Goal: Task Accomplishment & Management: Manage account settings

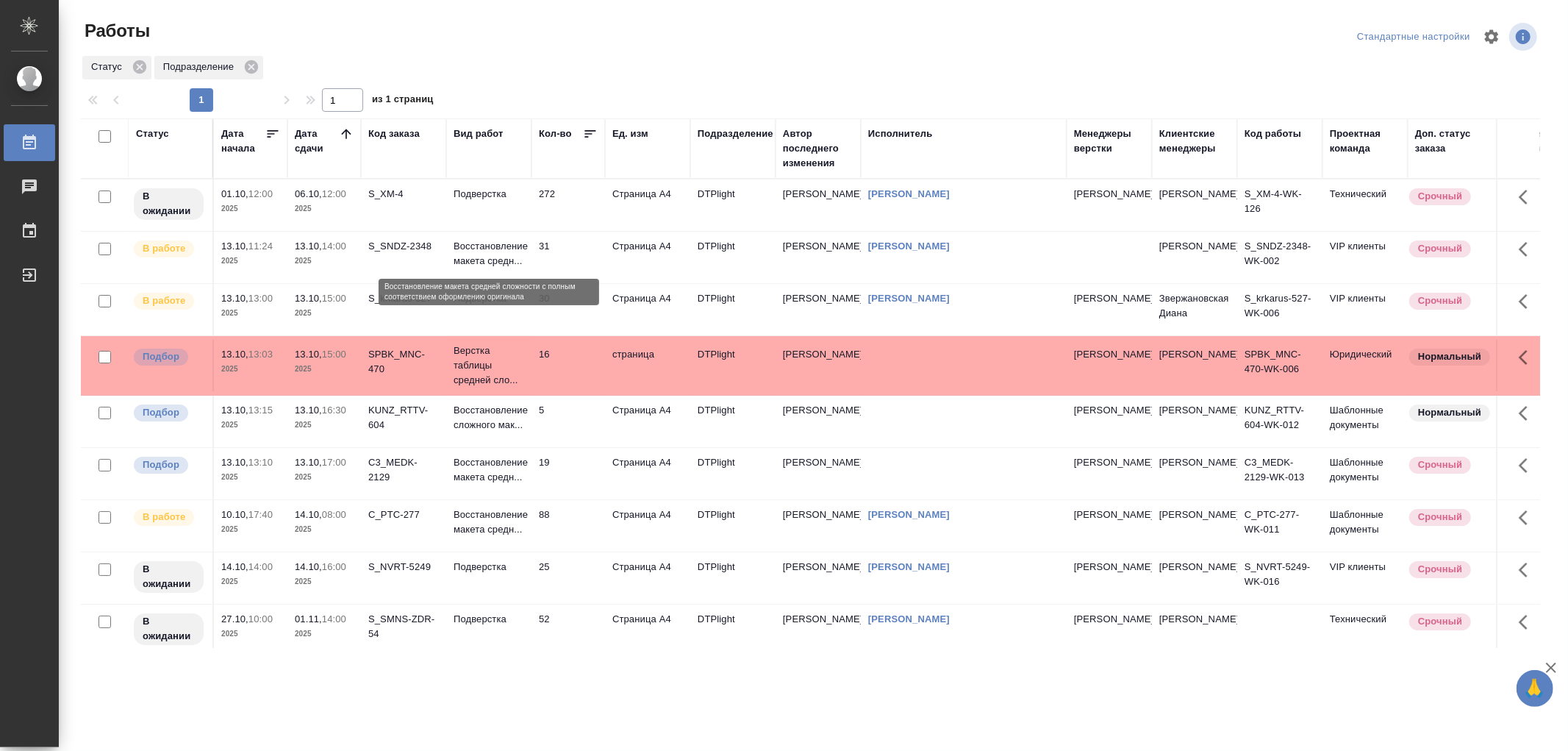
click at [498, 254] on p "Восстановление макета средн..." at bounding box center [489, 253] width 70 height 30
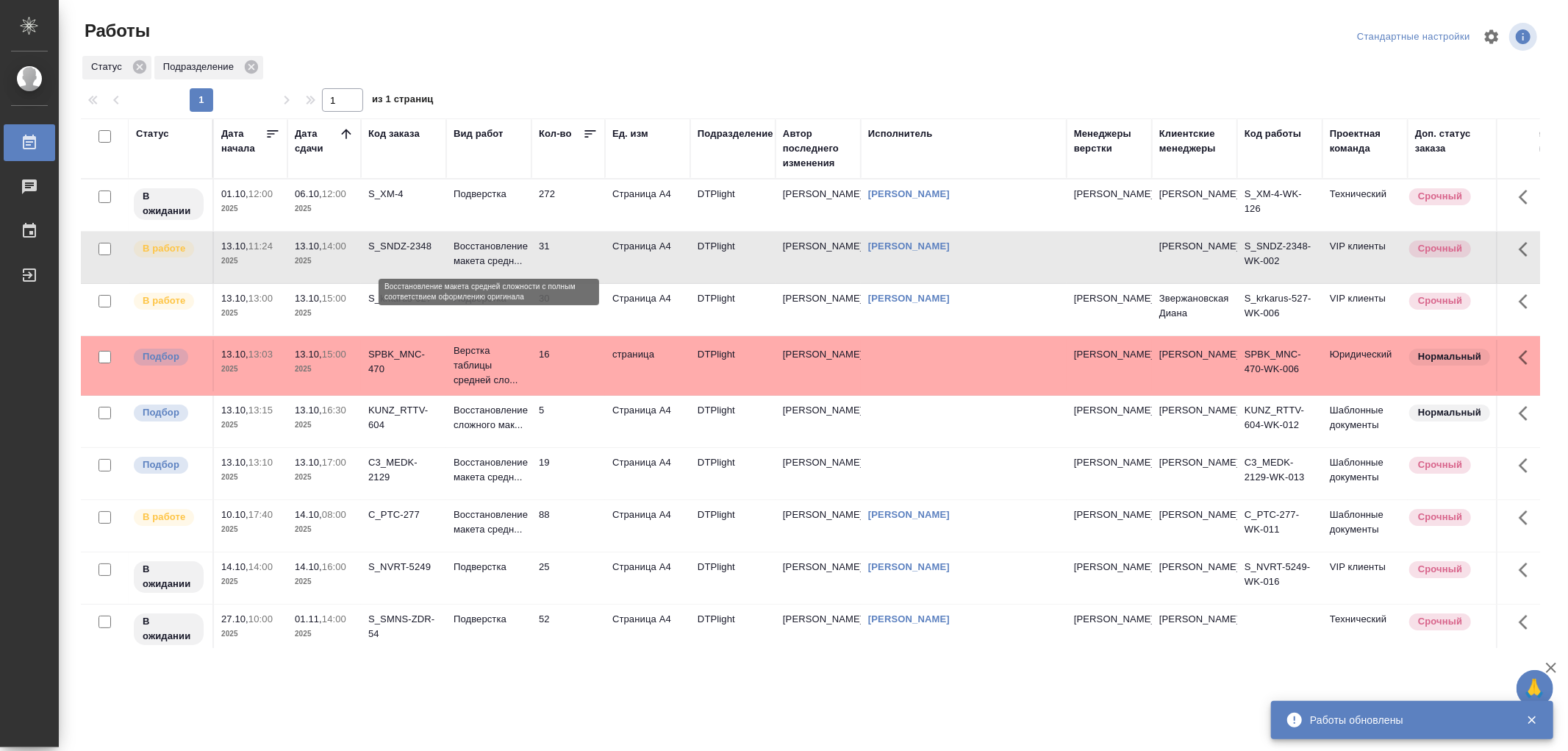
click at [504, 254] on p "Восстановление макета средн..." at bounding box center [489, 253] width 70 height 30
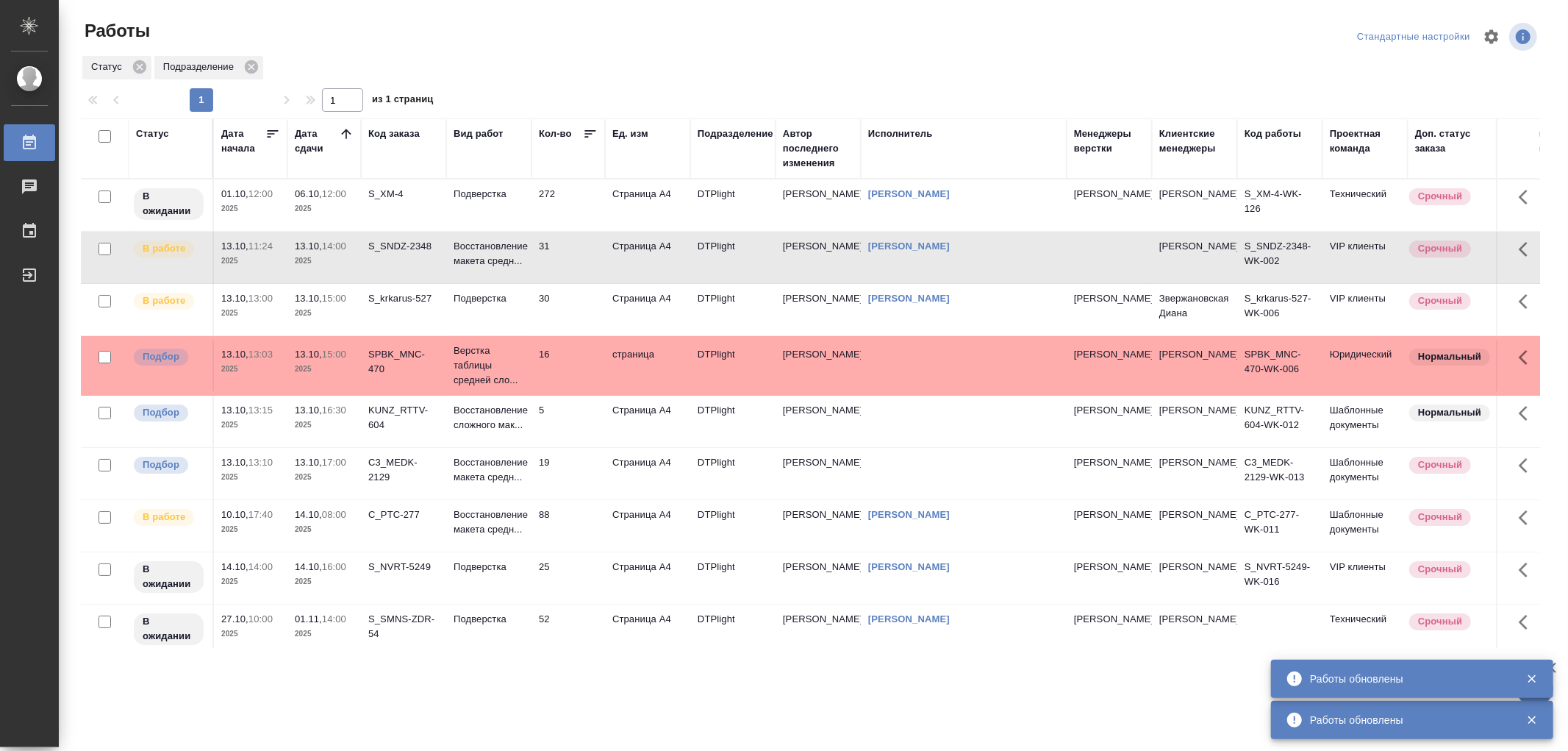
click at [527, 299] on td "Подверстка" at bounding box center [489, 309] width 86 height 52
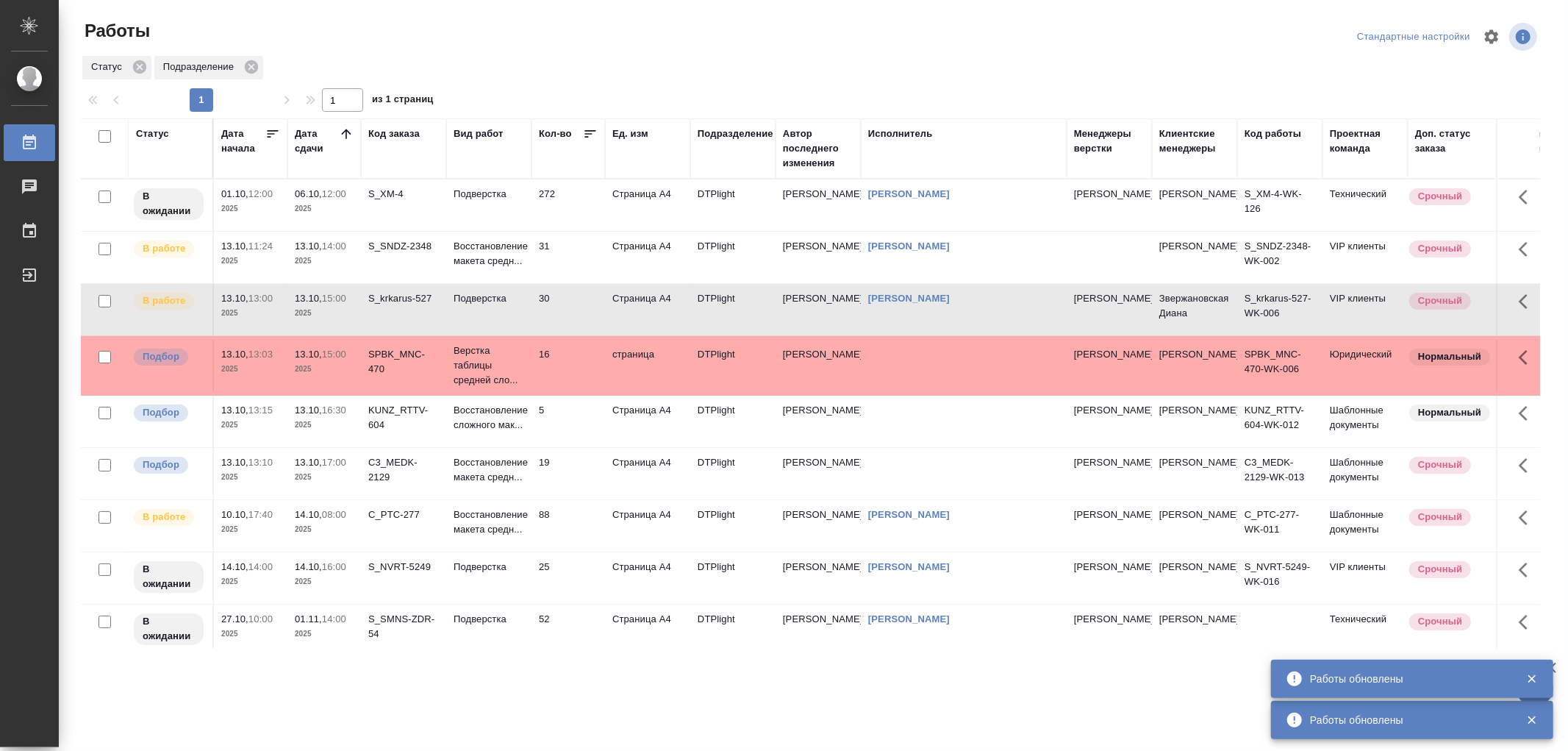
click at [527, 299] on td "Подверстка" at bounding box center [489, 309] width 86 height 52
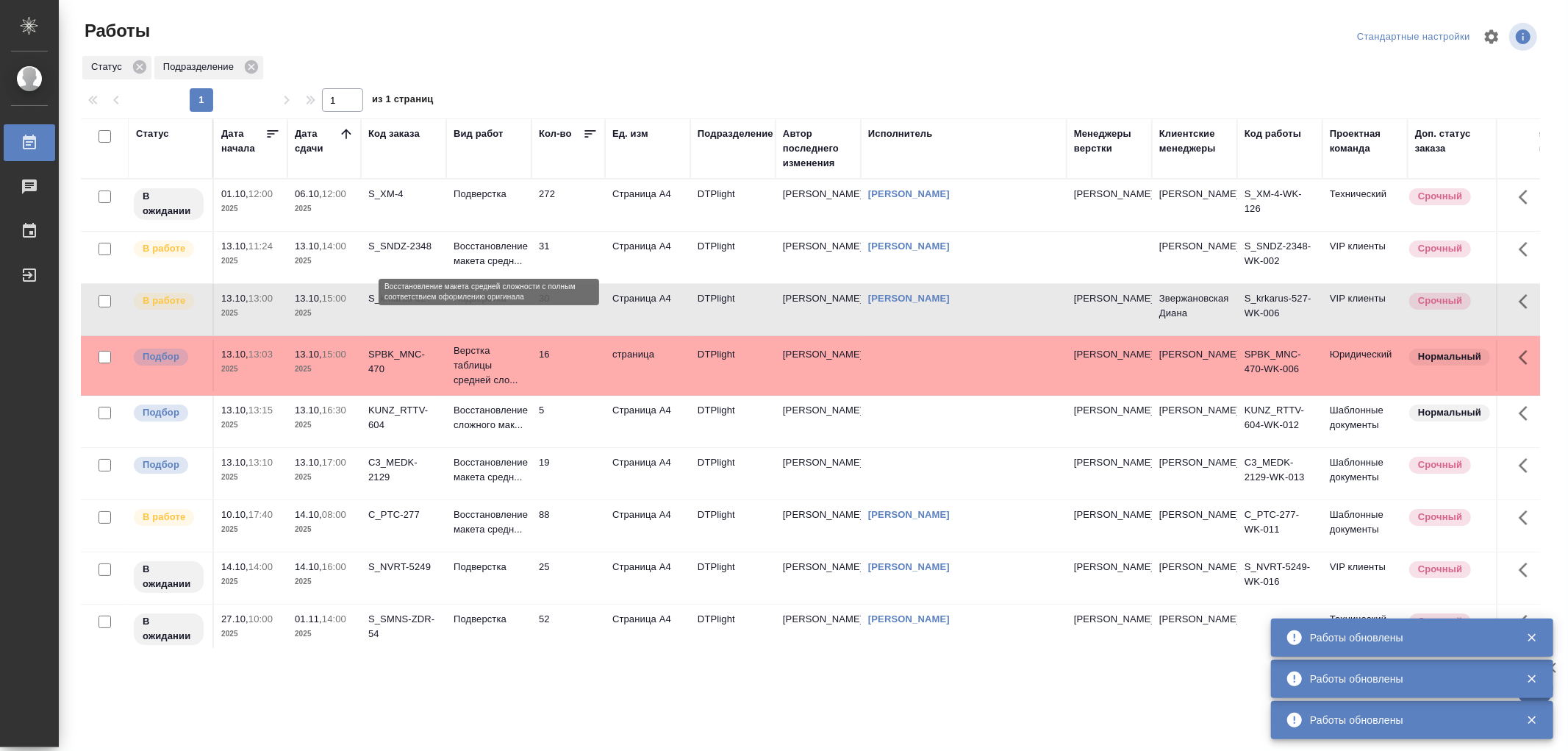
click at [513, 252] on p "Восстановление макета средн..." at bounding box center [489, 253] width 70 height 30
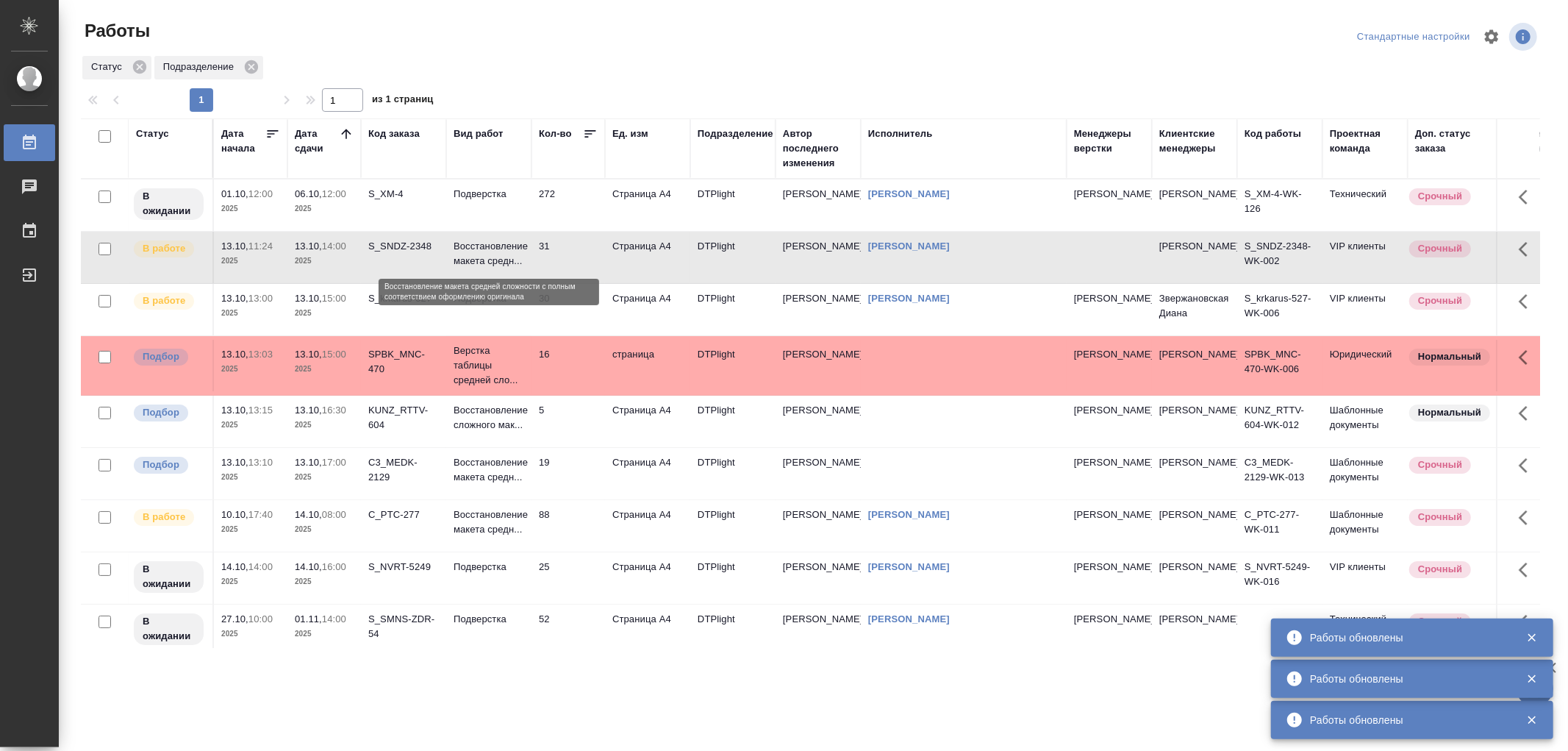
click at [513, 252] on p "Восстановление макета средн..." at bounding box center [489, 253] width 70 height 30
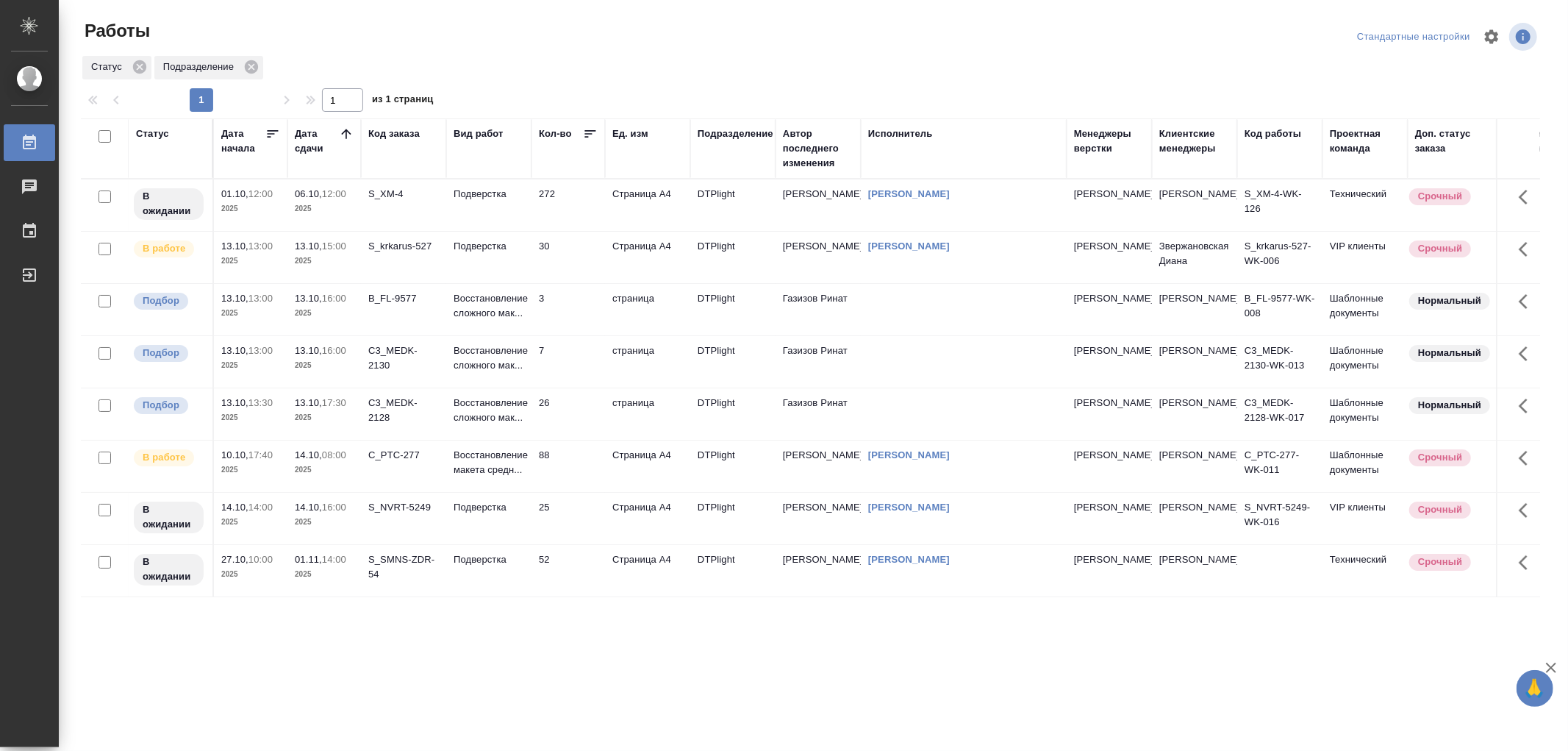
click at [513, 260] on td "Подверстка" at bounding box center [489, 257] width 86 height 52
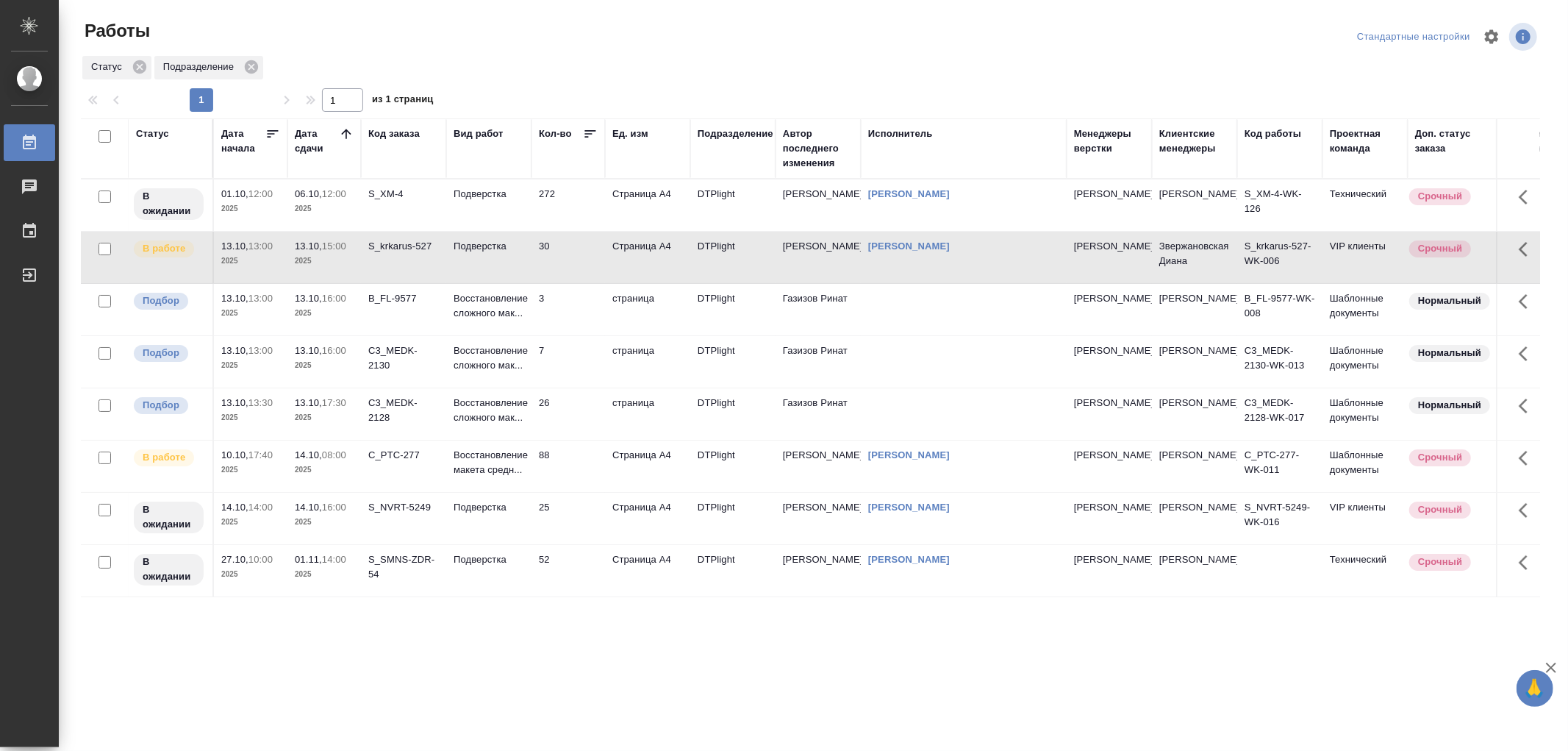
click at [513, 260] on td "Подверстка" at bounding box center [489, 257] width 86 height 52
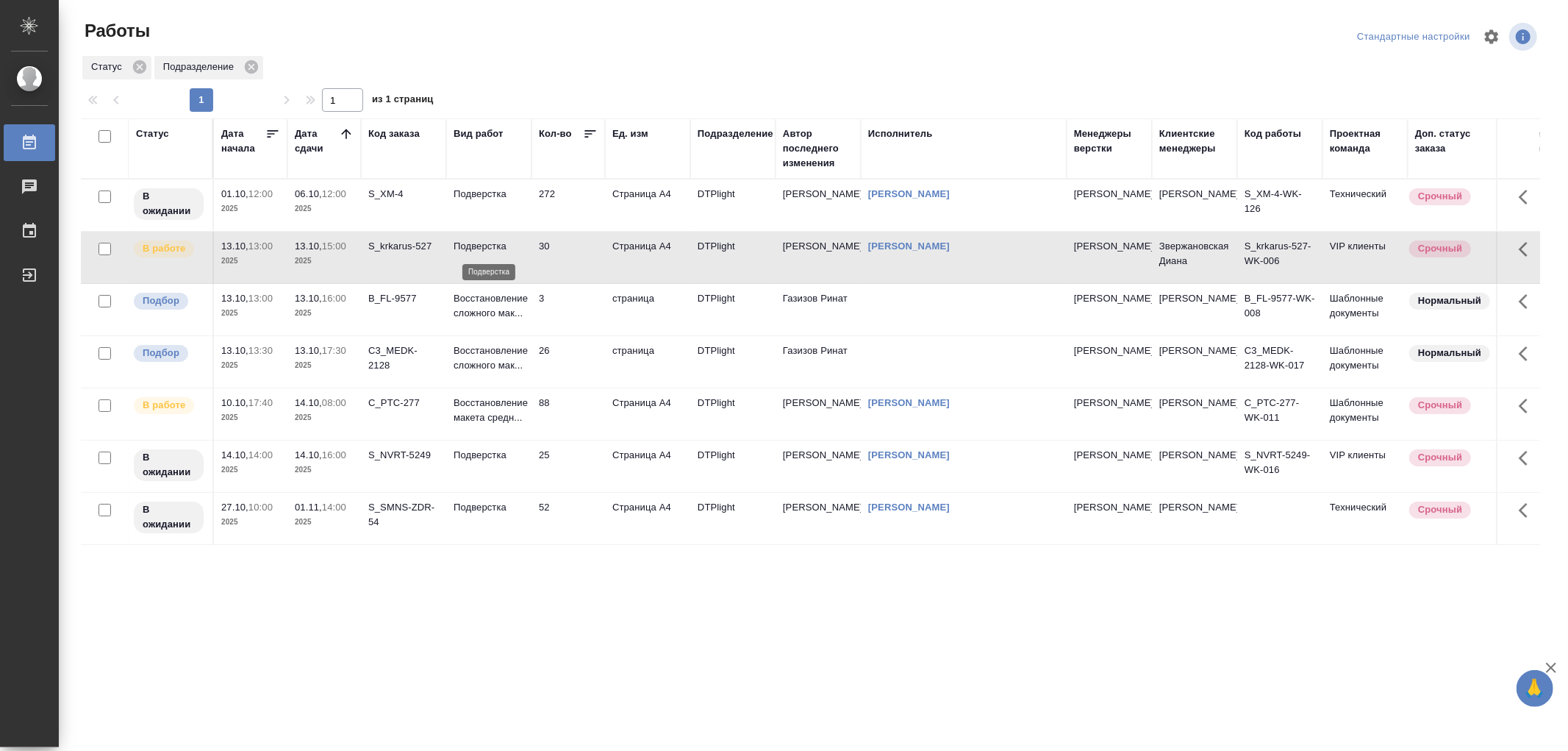
click at [496, 248] on p "Подверстка" at bounding box center [489, 246] width 70 height 14
click at [497, 261] on td "Подверстка" at bounding box center [489, 257] width 86 height 52
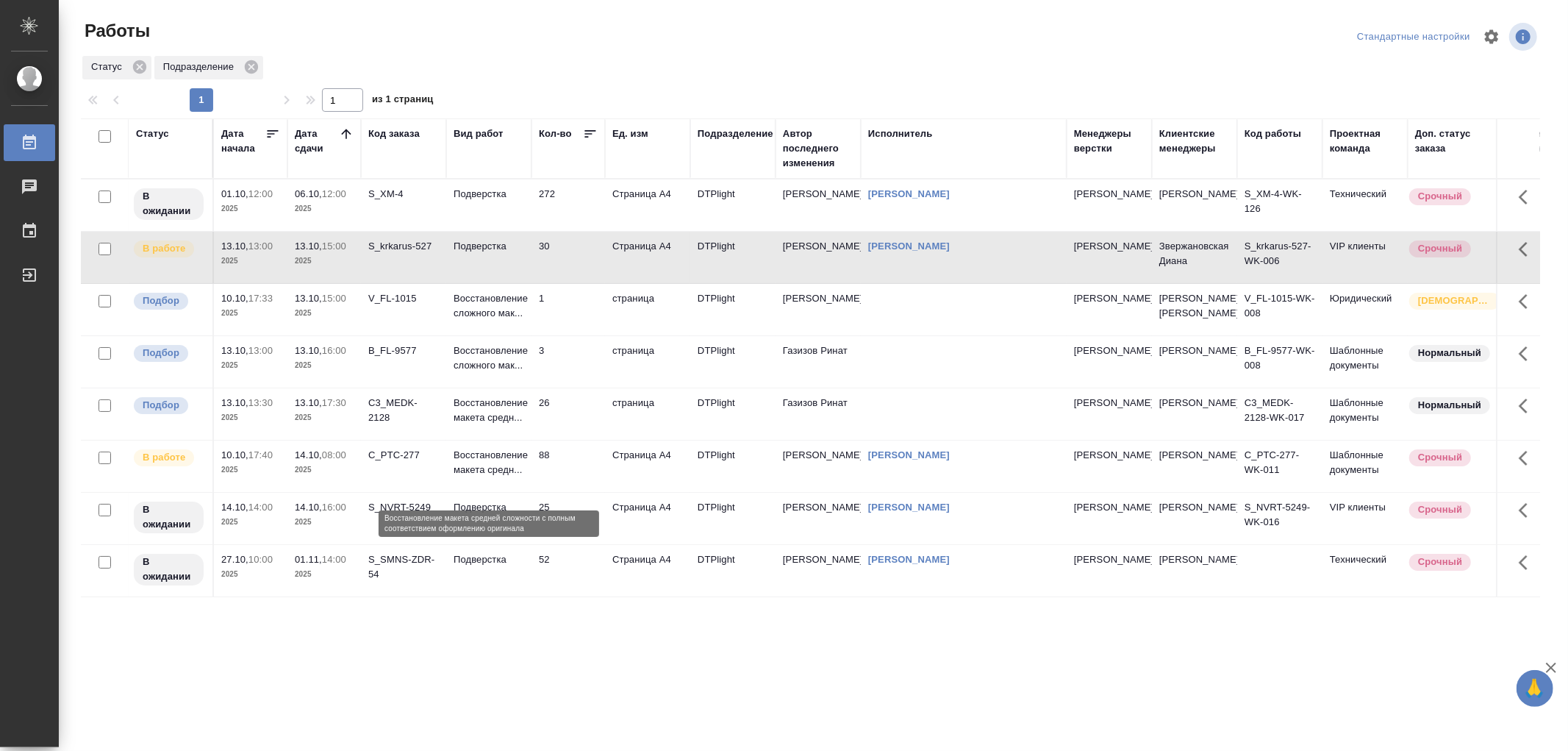
click at [491, 478] on p "Восстановление макета средн..." at bounding box center [489, 462] width 70 height 30
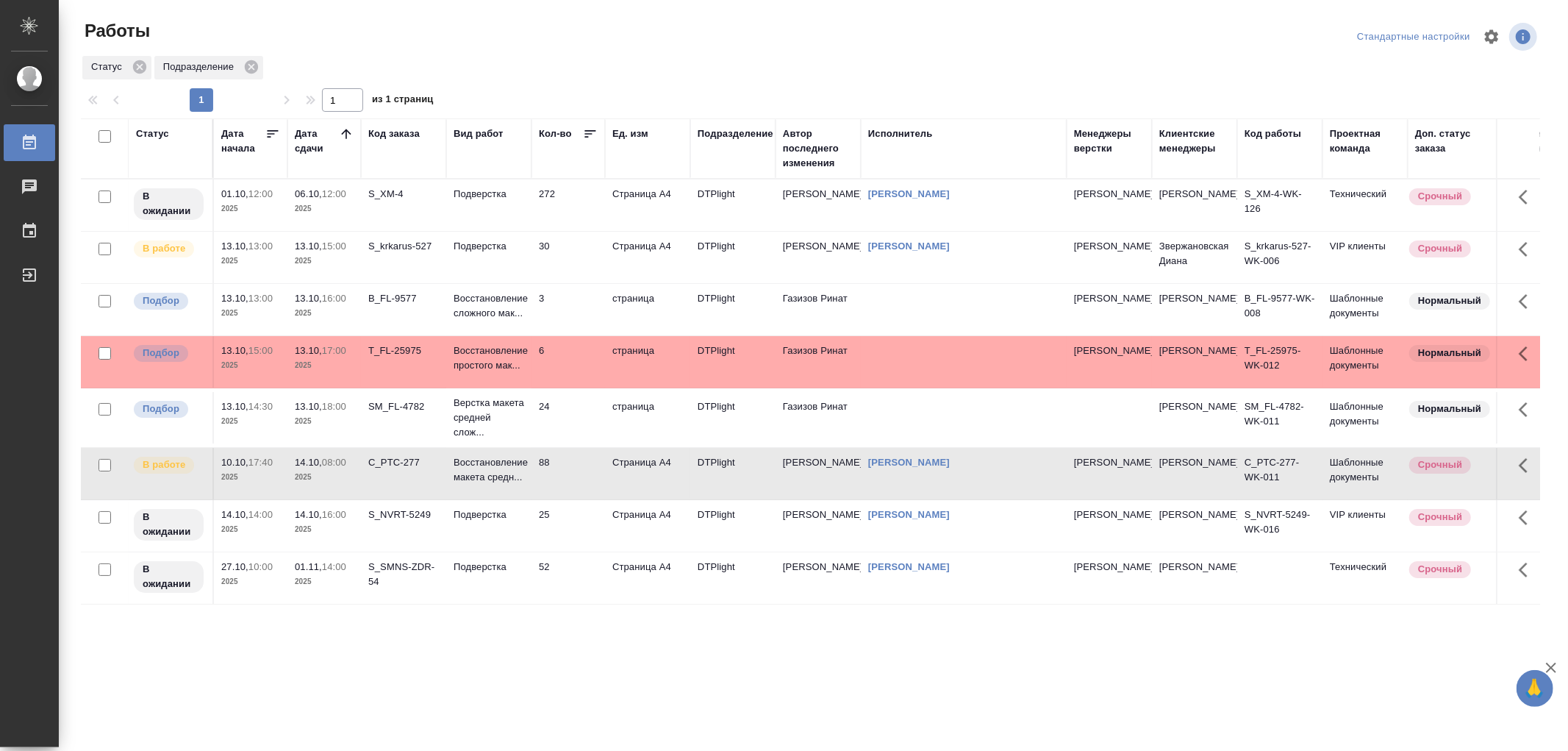
click at [526, 362] on td "Восстановление простого мак..." at bounding box center [489, 362] width 86 height 52
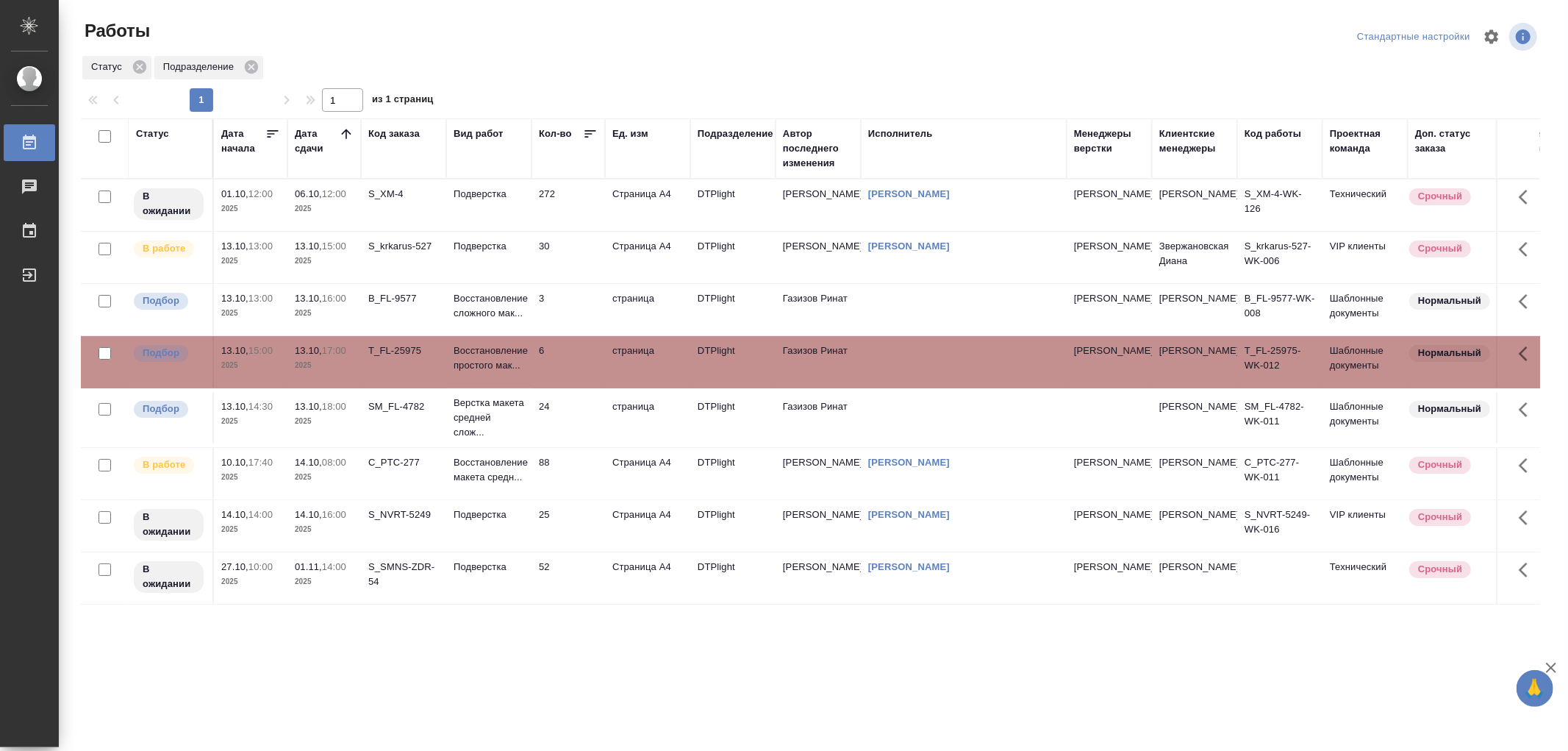
click at [526, 362] on td "Восстановление простого мак..." at bounding box center [489, 362] width 86 height 52
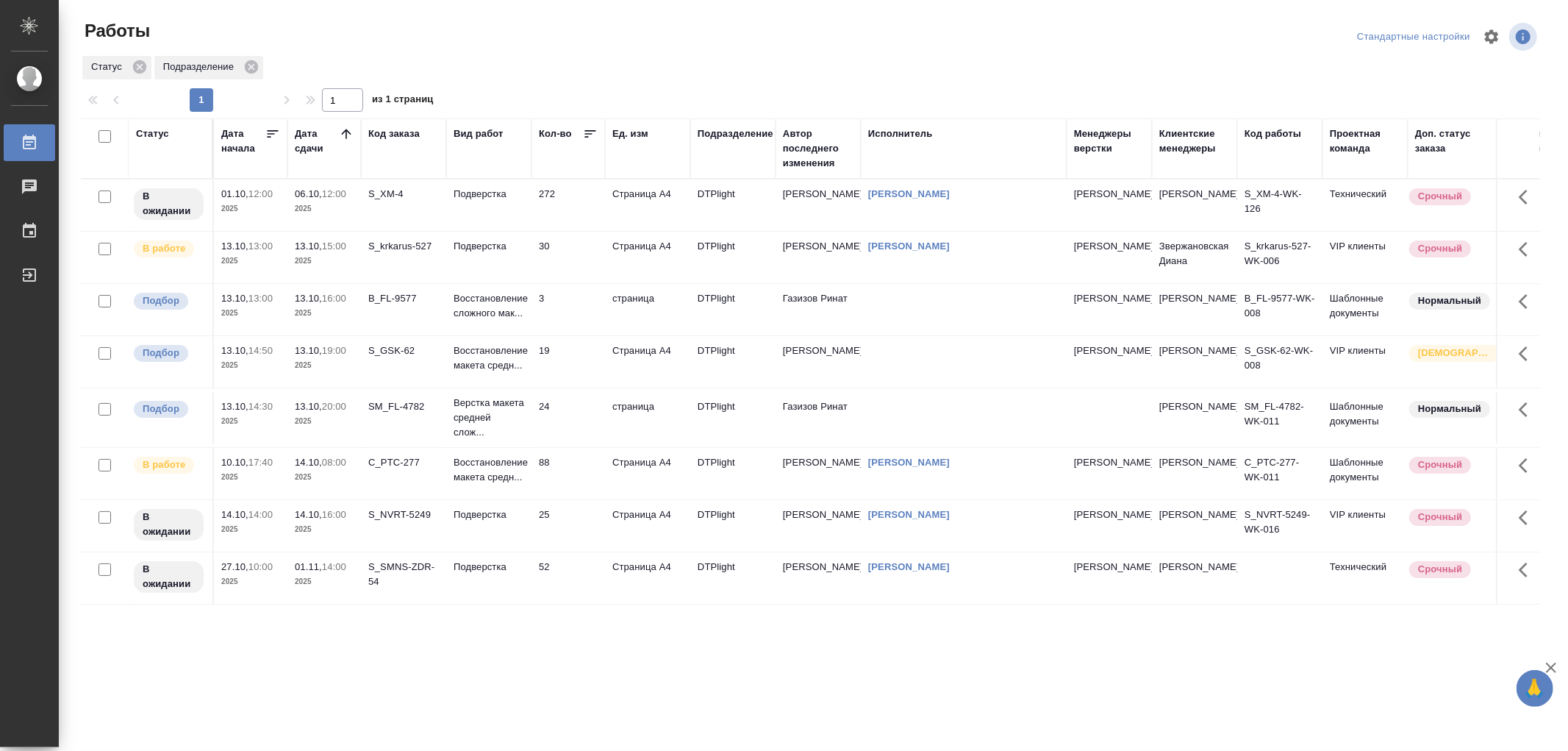
click at [533, 479] on td "88" at bounding box center [568, 473] width 74 height 52
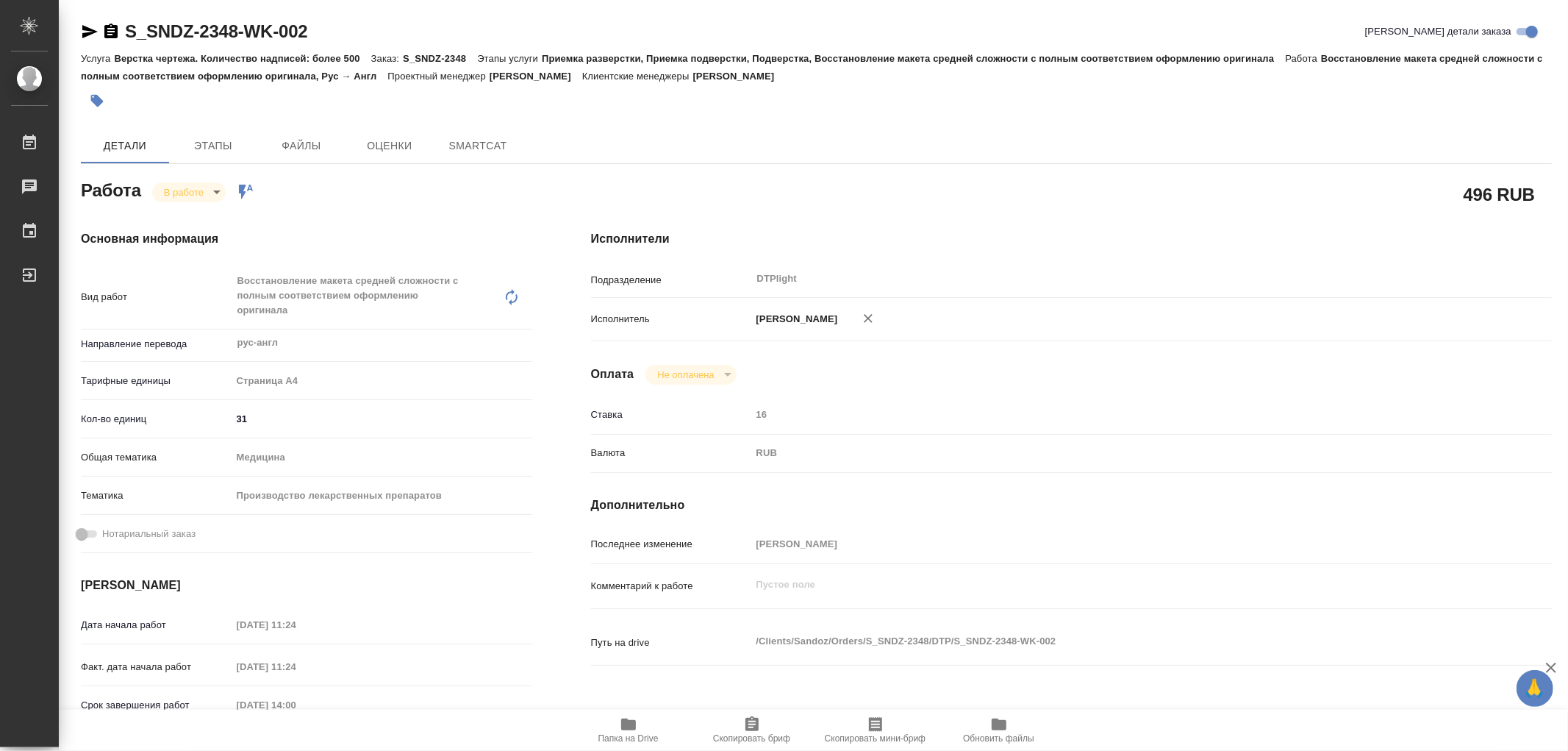
type textarea "x"
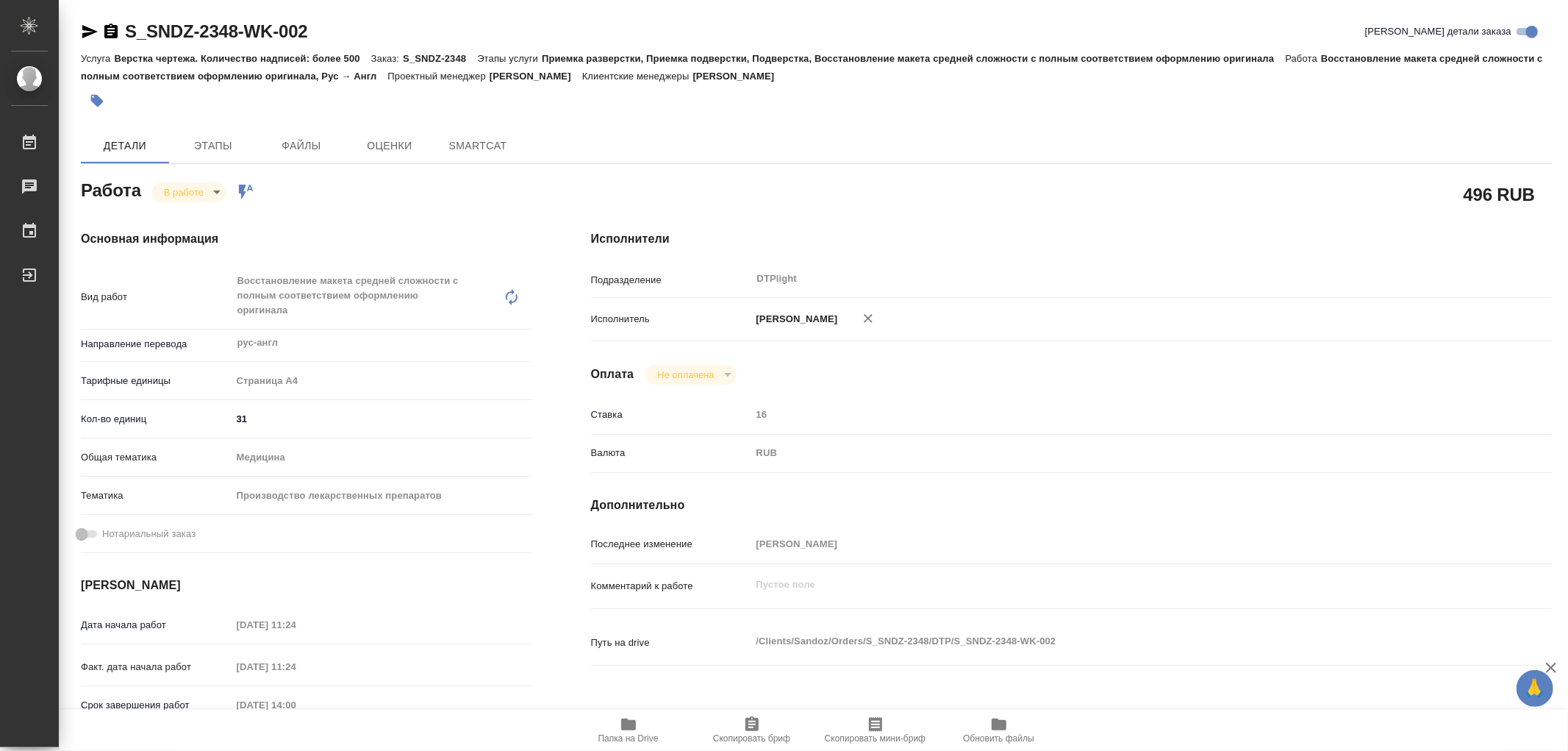
type textarea "x"
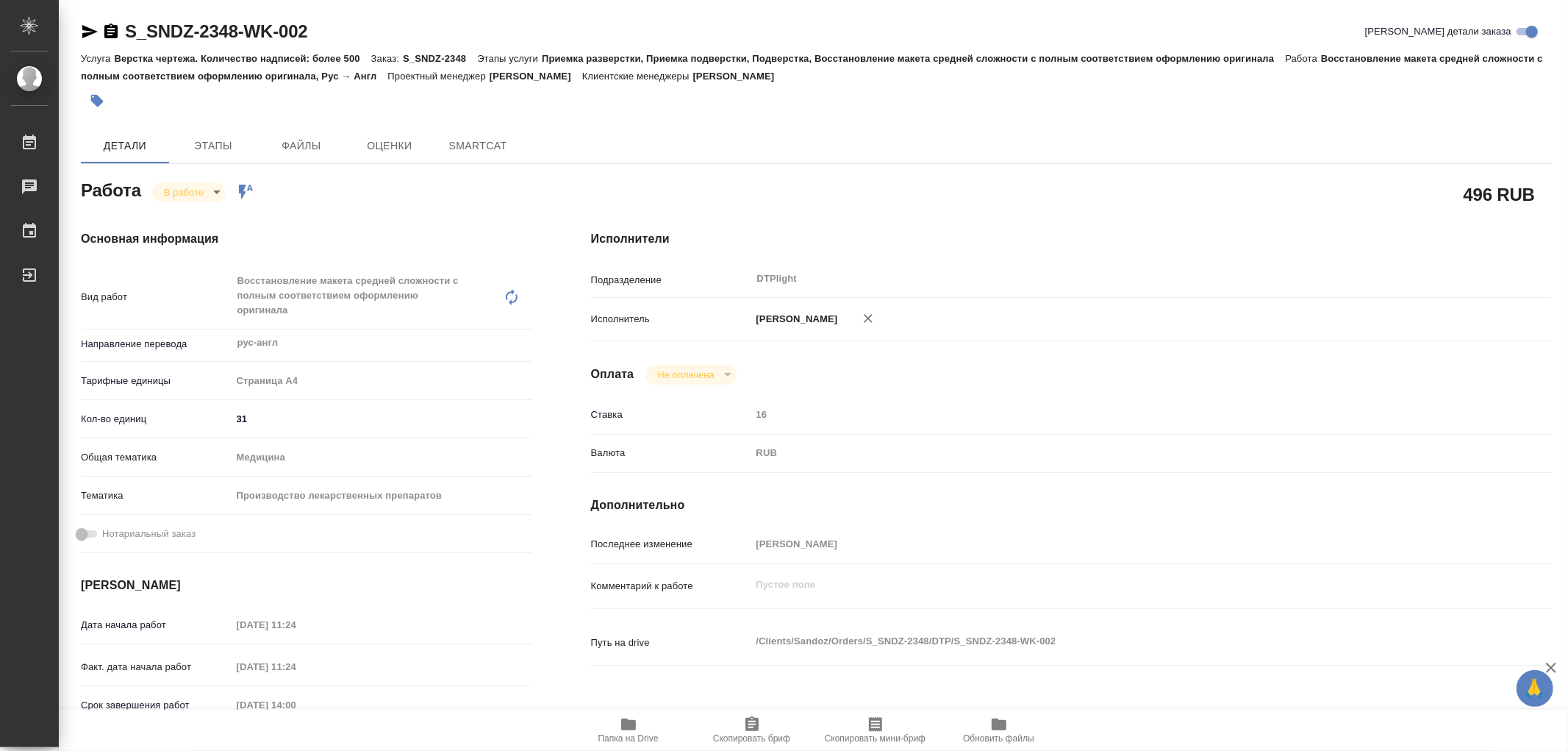
type textarea "x"
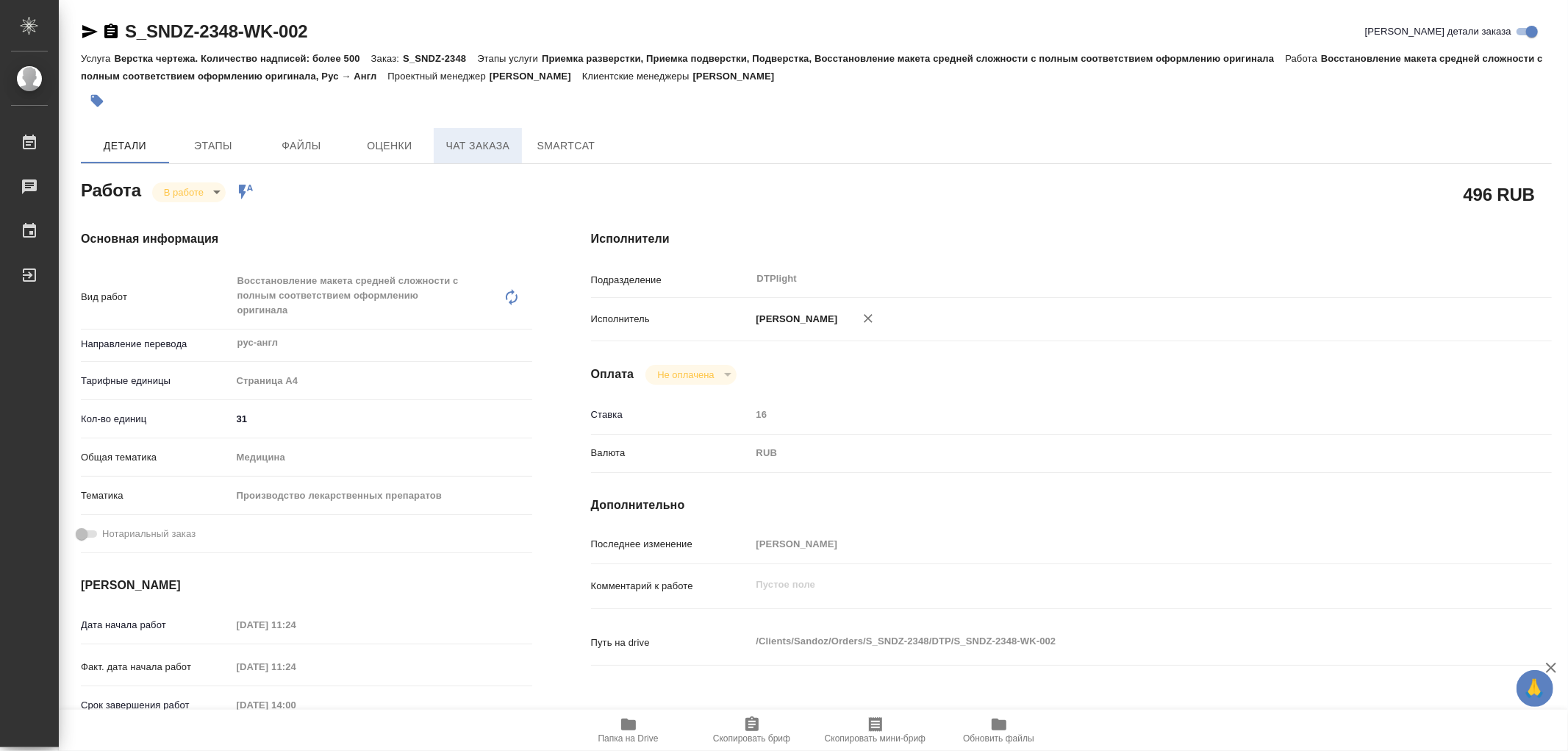
type textarea "x"
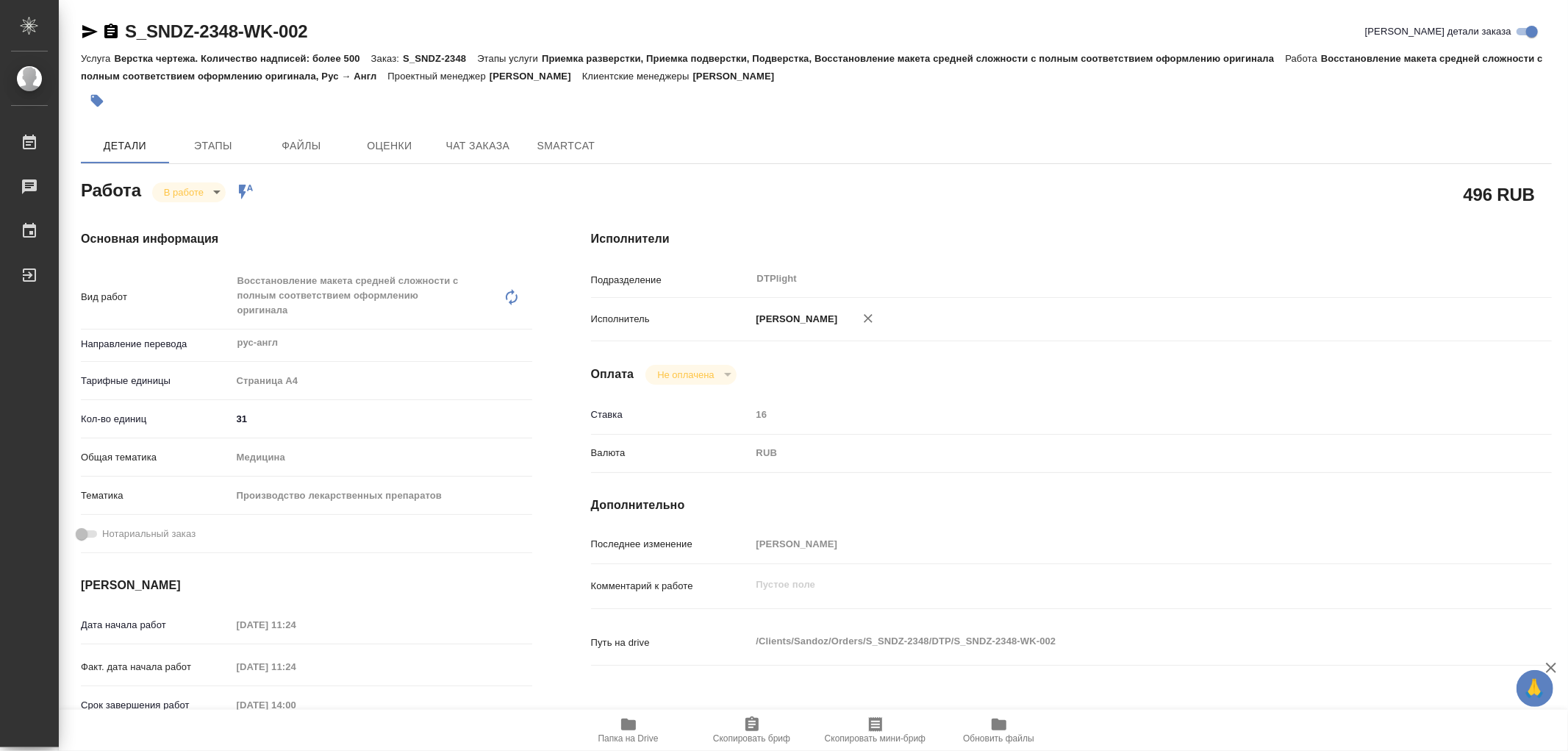
type textarea "x"
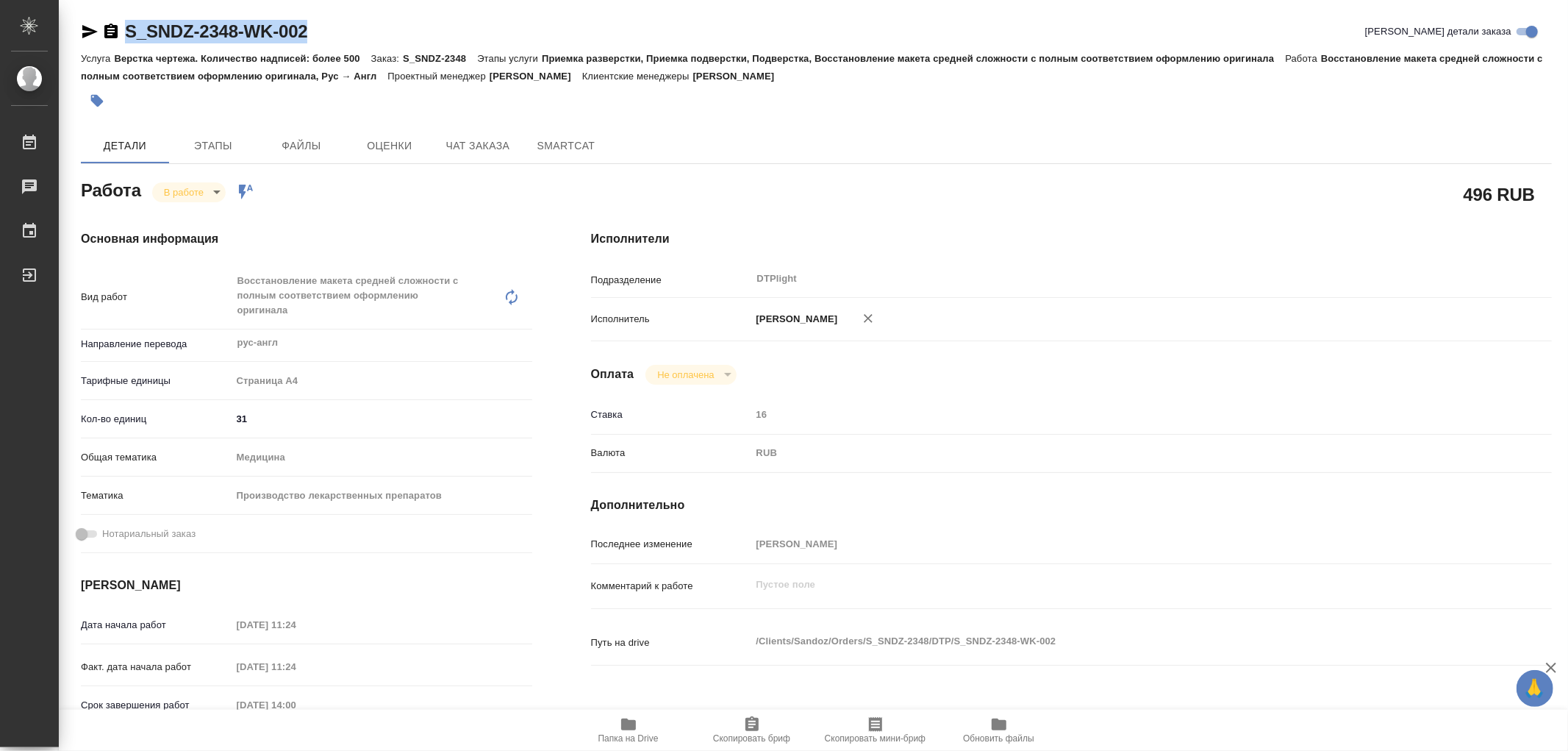
drag, startPoint x: 322, startPoint y: 25, endPoint x: 154, endPoint y: 24, distance: 168.0
click at [132, 34] on div "S_SNDZ-2348-WK-002 Кратко детали заказа" at bounding box center [817, 31] width 1471 height 24
drag, startPoint x: 155, startPoint y: 24, endPoint x: 340, endPoint y: 16, distance: 185.2
click at [340, 16] on div "S_SNDZ-2348-WK-002 Кратко детали заказа Услуга Верстка чертежа. Количество надп…" at bounding box center [816, 649] width 1488 height 1299
drag, startPoint x: 324, startPoint y: 28, endPoint x: 127, endPoint y: 28, distance: 197.0
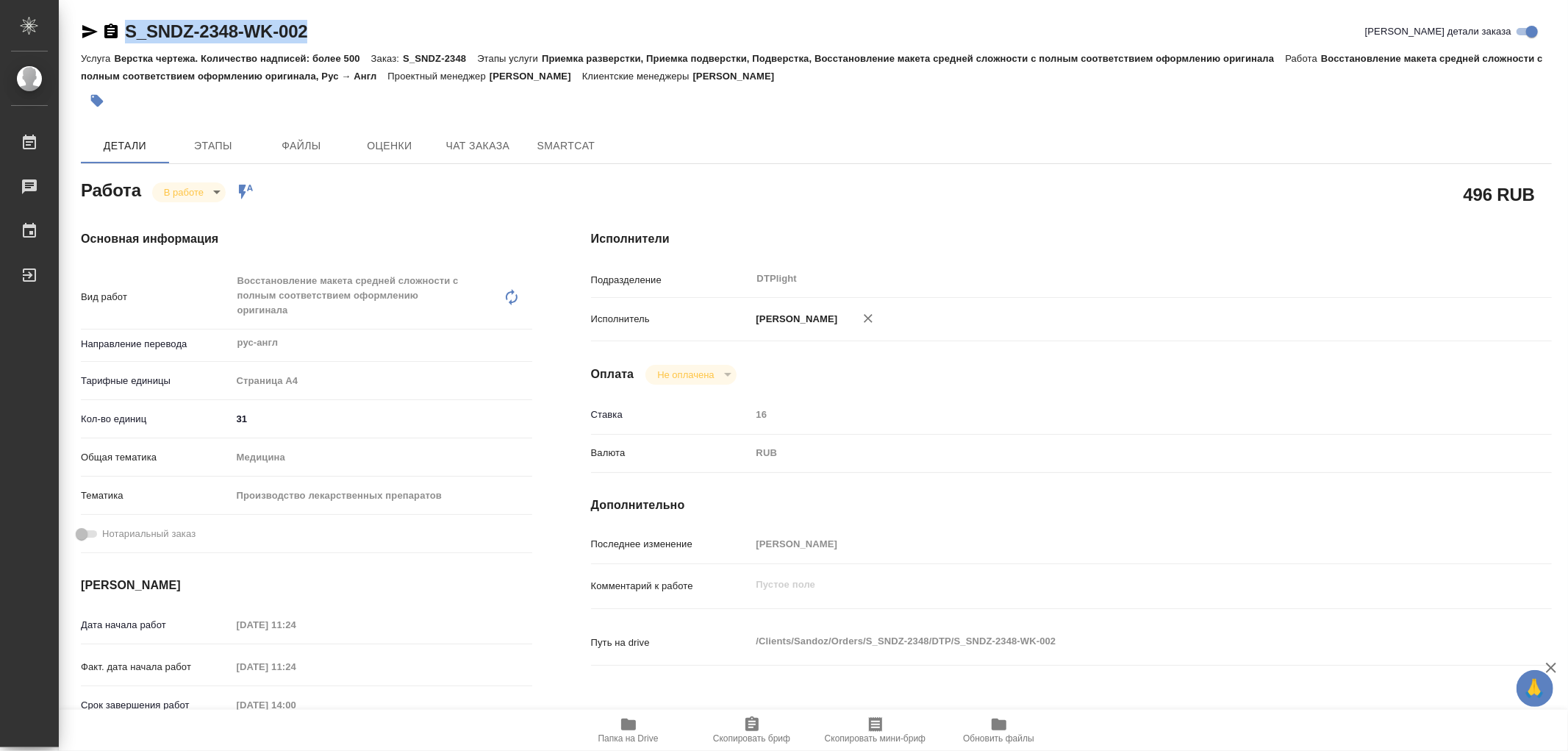
click at [127, 28] on div "S_SNDZ-2348-WK-002 Кратко детали заказа" at bounding box center [817, 31] width 1471 height 24
copy link "S_SNDZ-2348-WK-002"
type textarea "x"
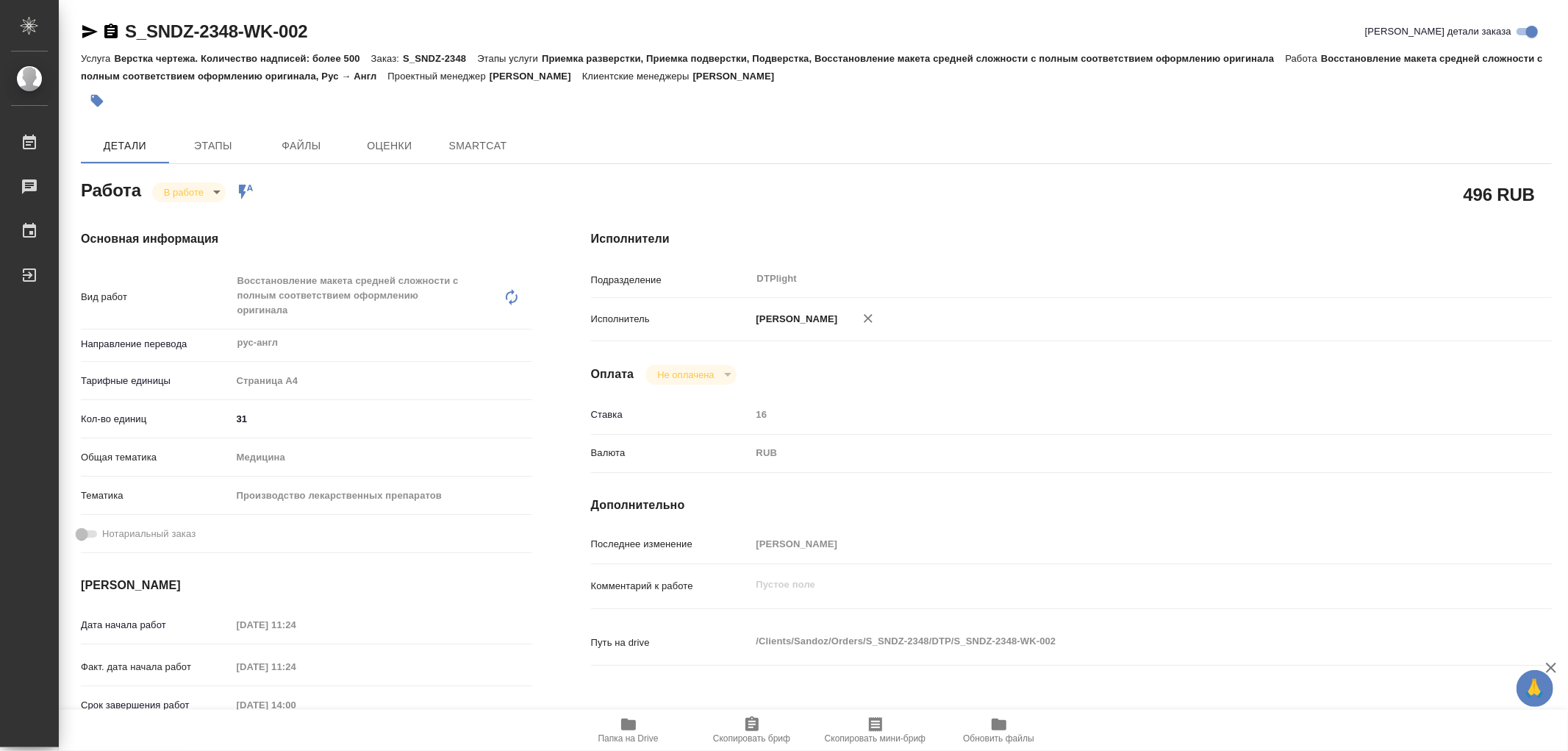
type textarea "x"
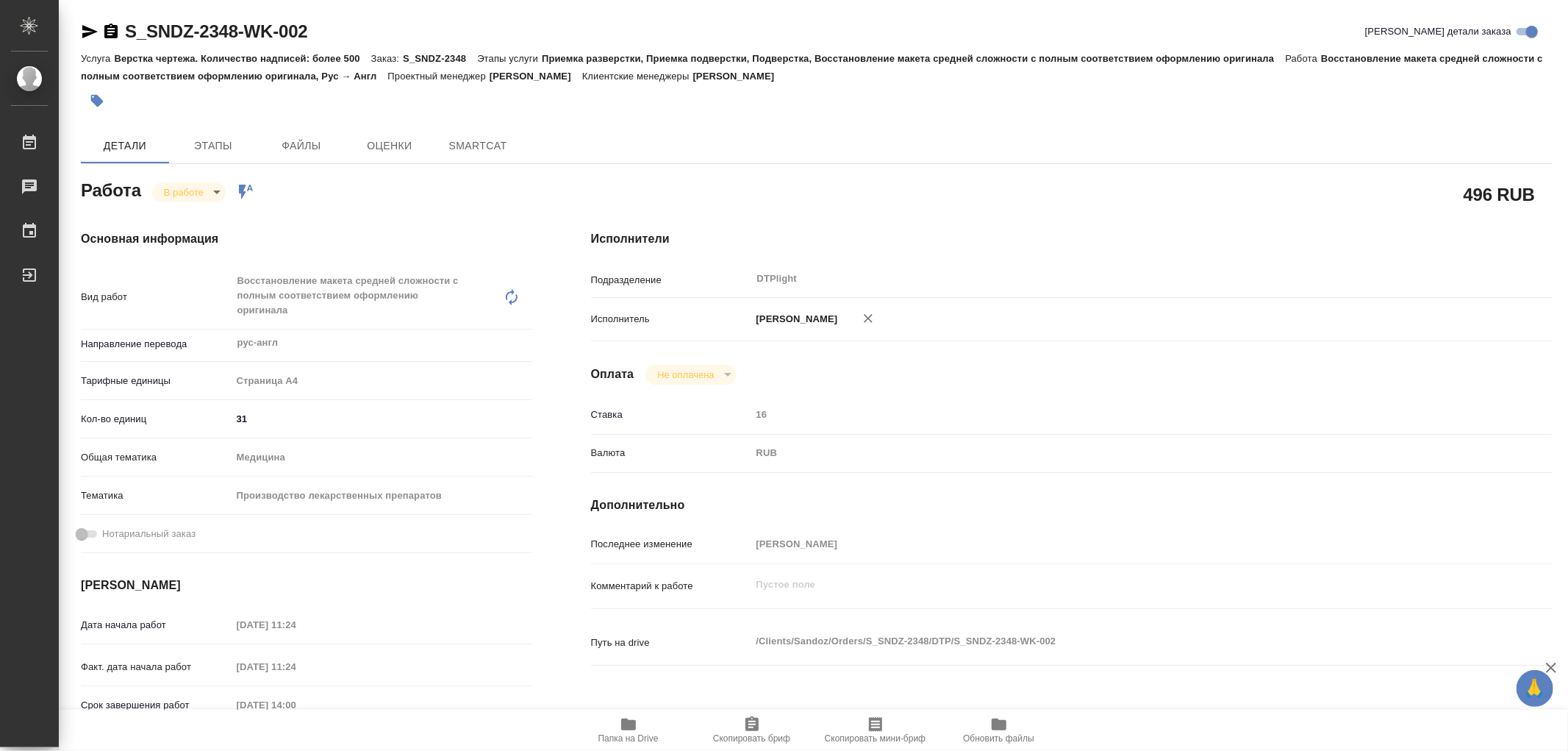
type textarea "x"
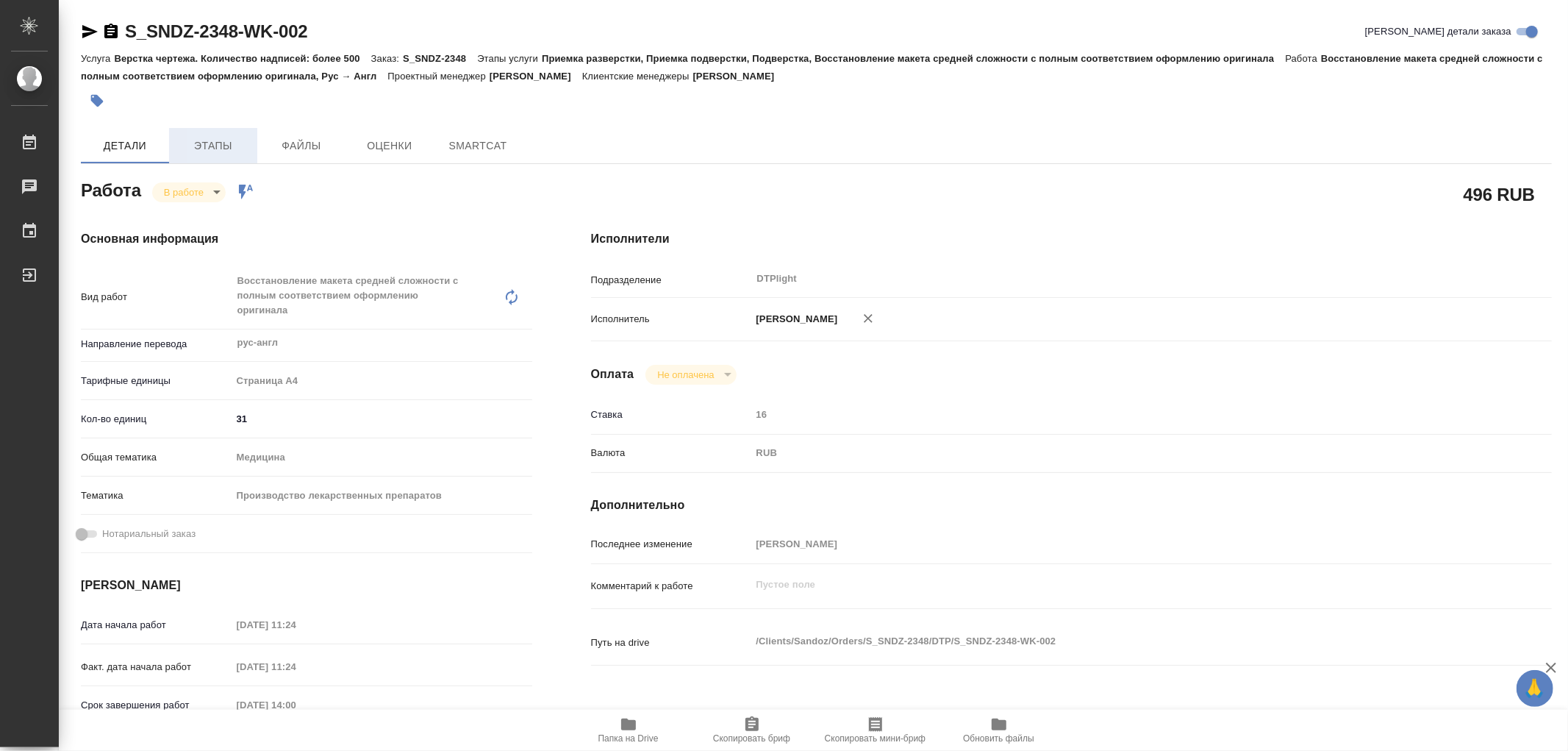
type textarea "x"
click at [199, 142] on span "Этапы" at bounding box center [213, 146] width 70 height 19
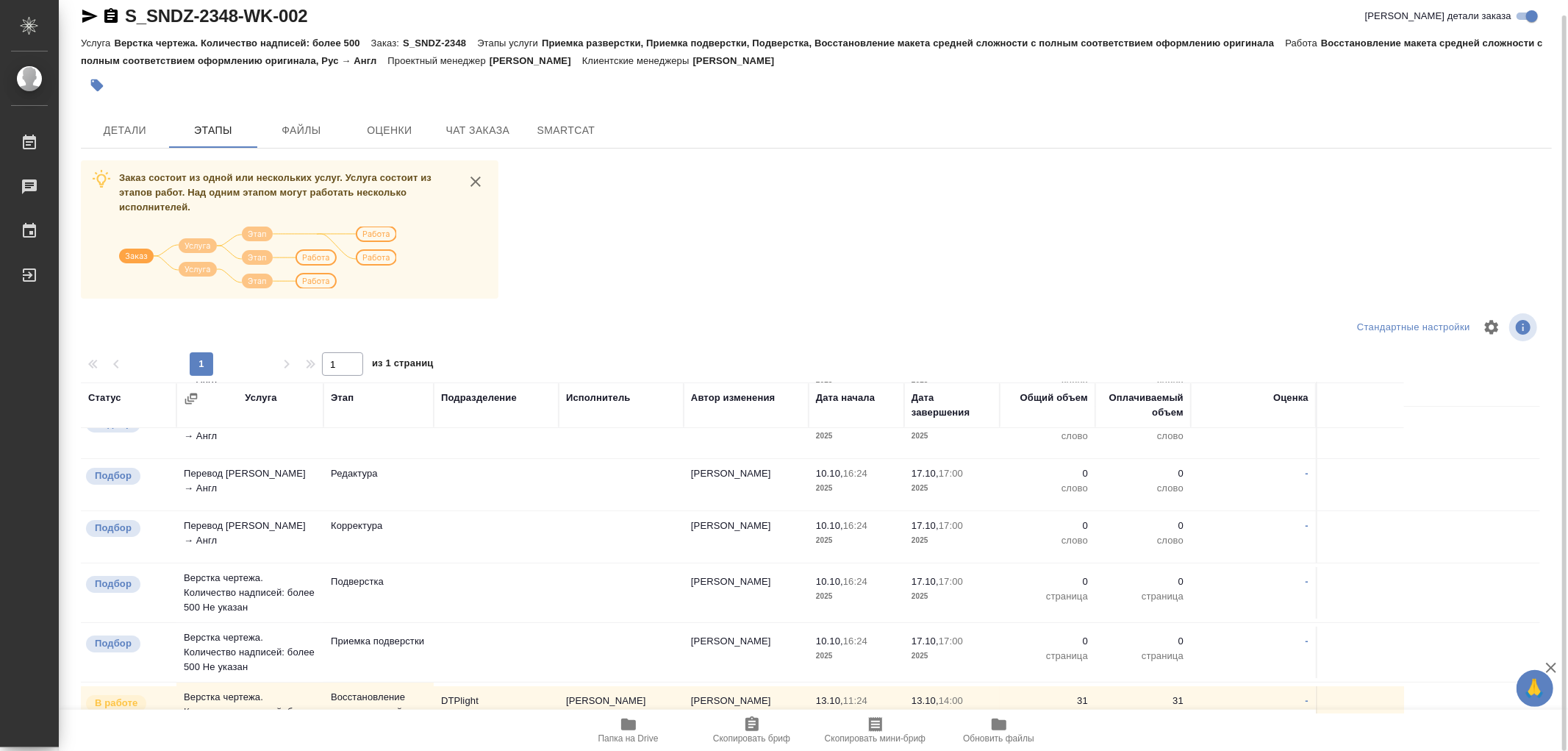
scroll to position [111, 0]
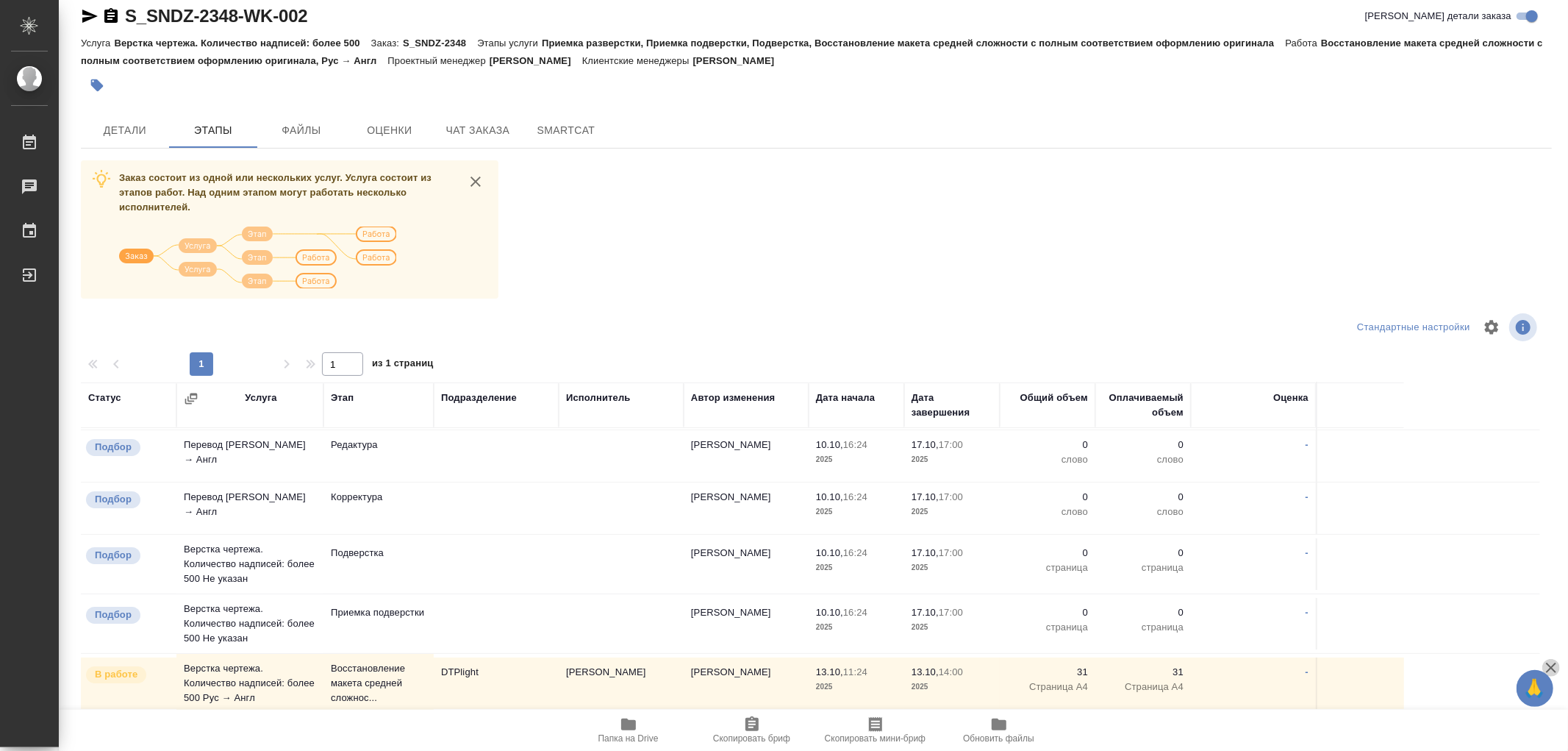
click at [1548, 665] on icon "button" at bounding box center [1551, 667] width 10 height 10
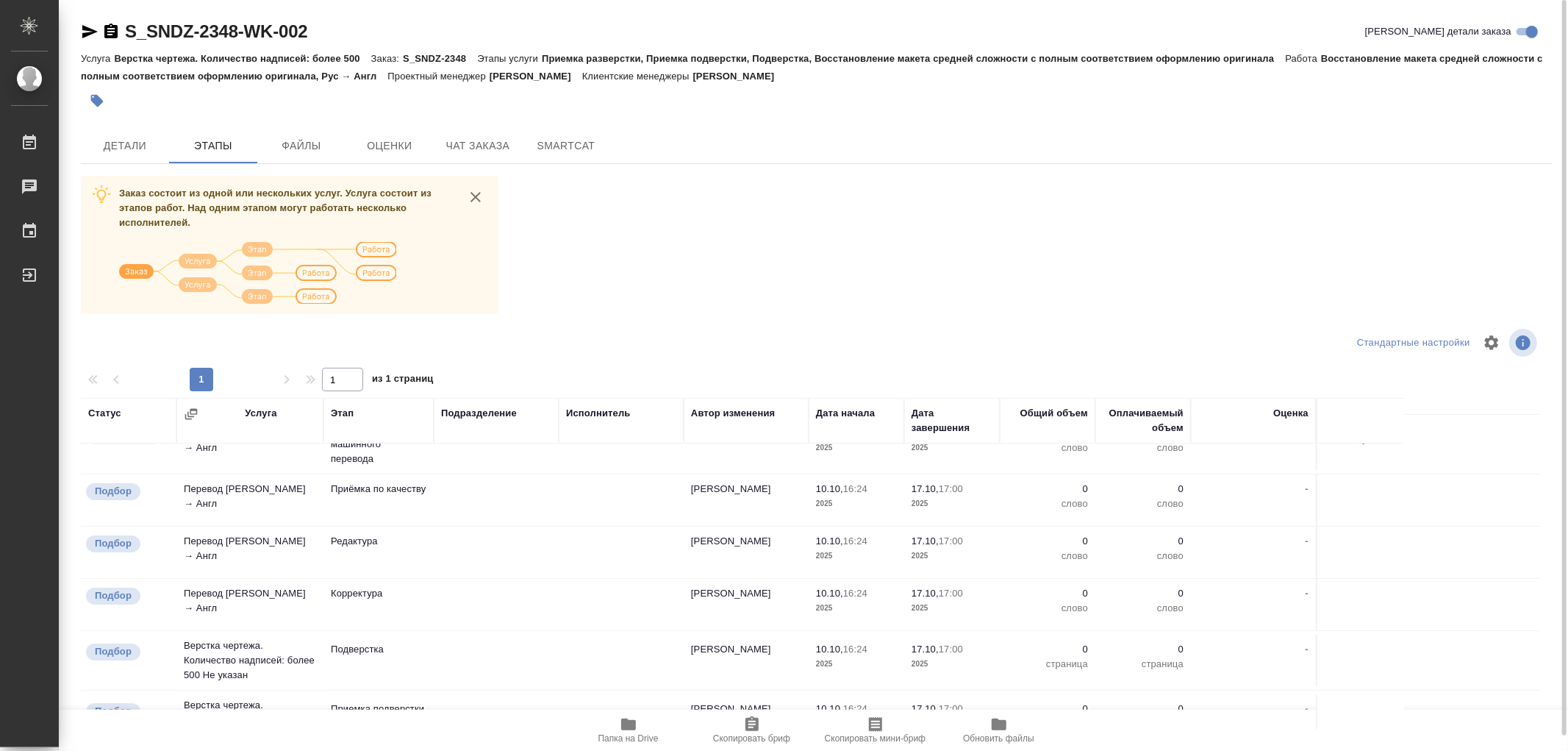
scroll to position [0, 0]
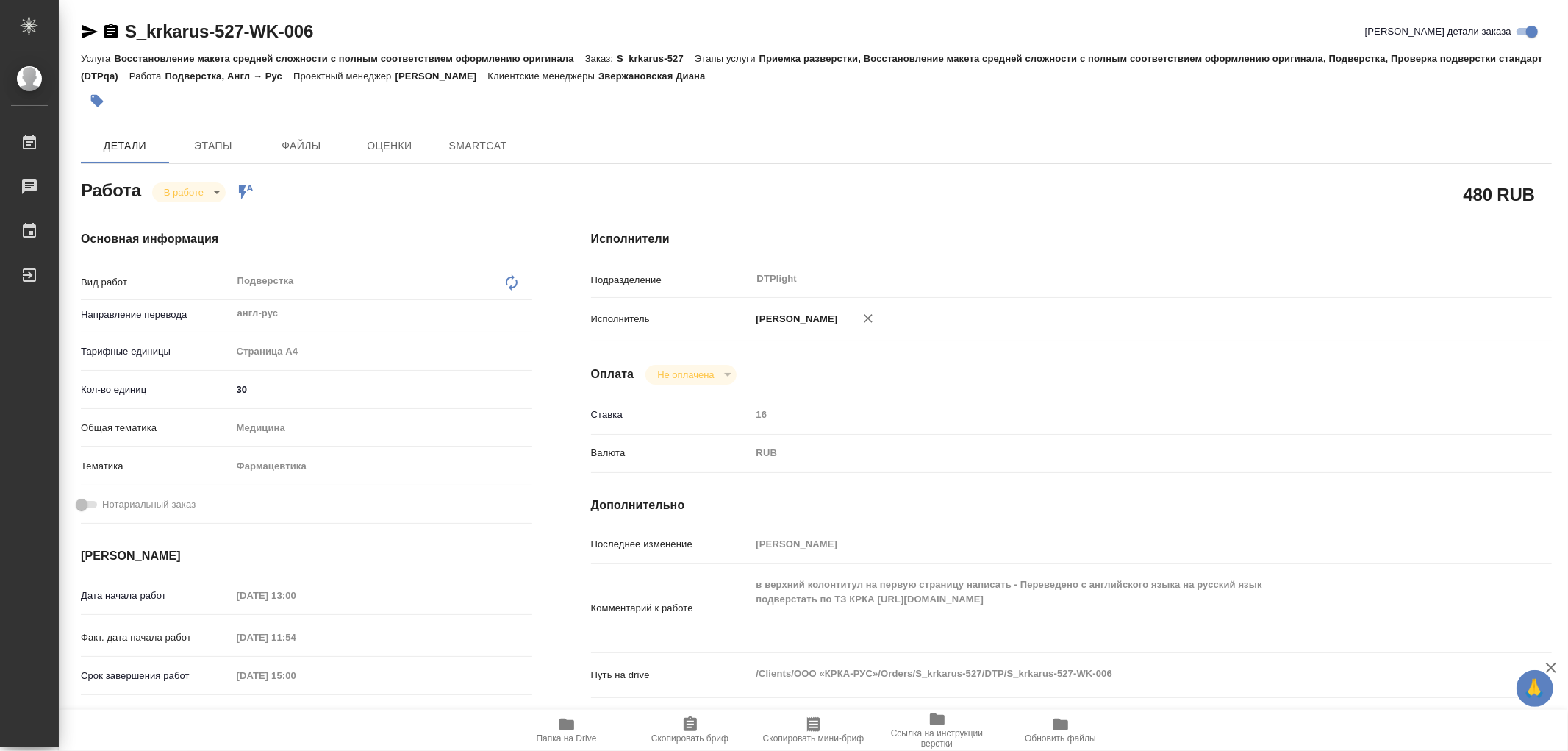
type textarea "x"
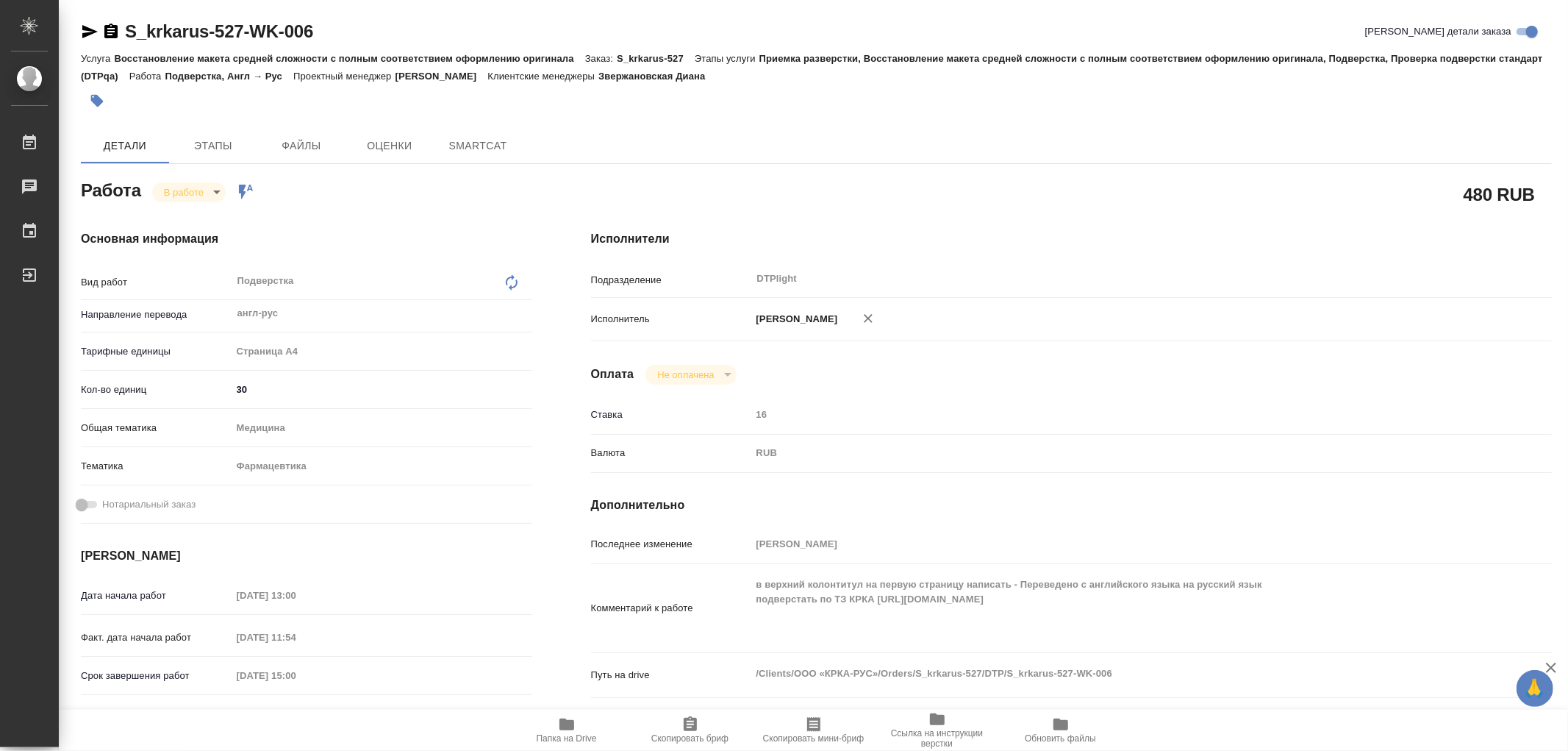
type textarea "x"
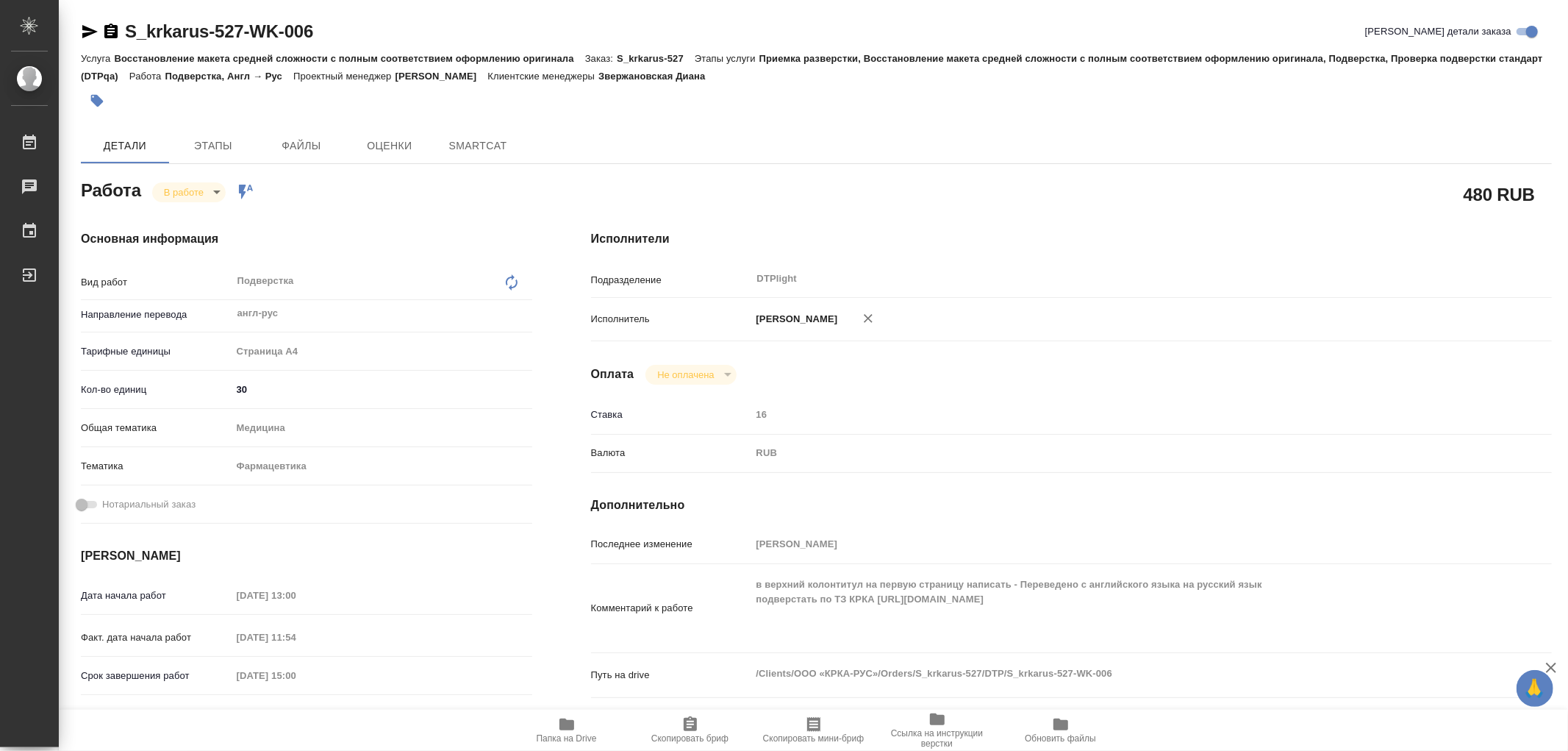
type textarea "x"
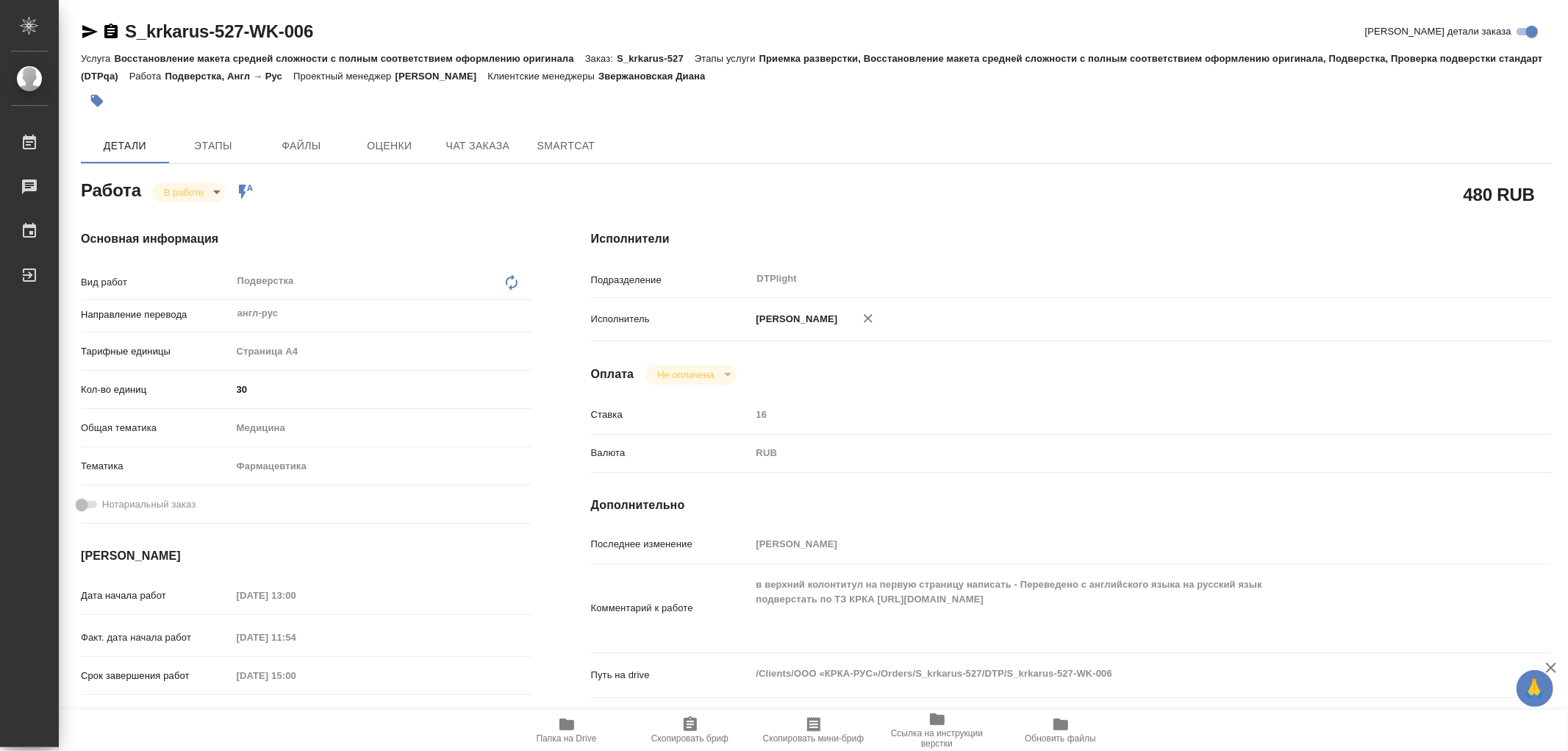
click at [569, 728] on icon "button" at bounding box center [566, 724] width 14 height 12
type textarea "x"
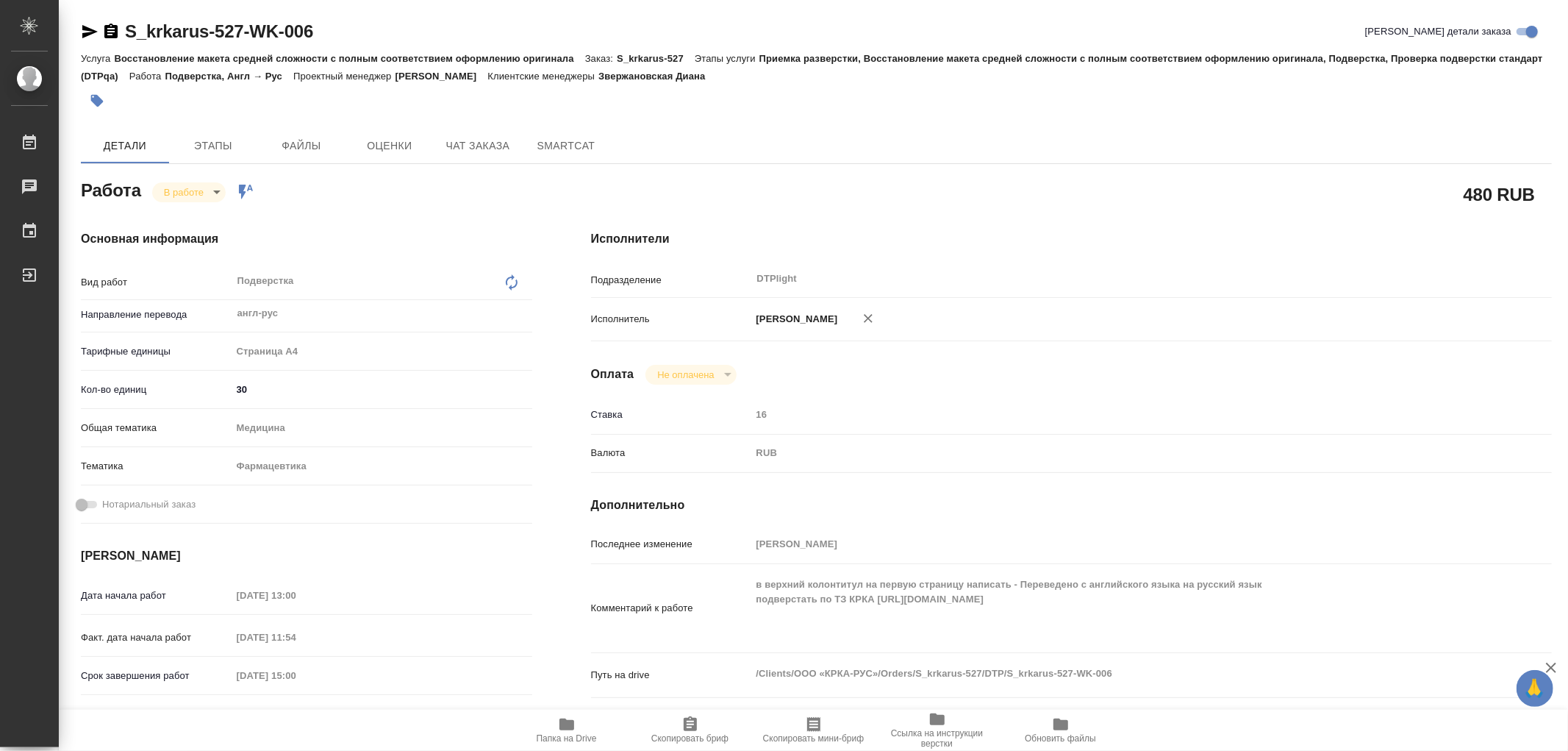
type textarea "x"
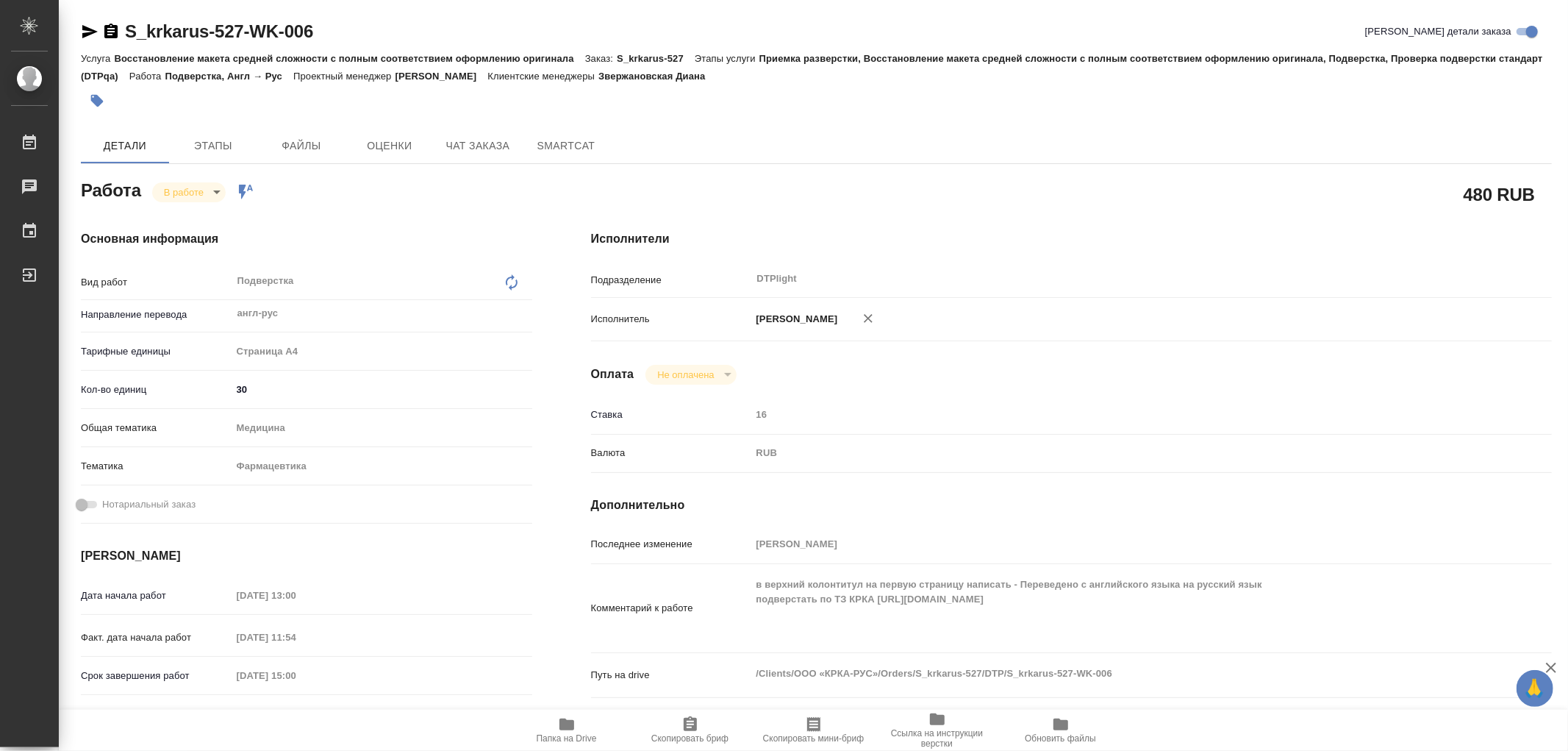
type textarea "x"
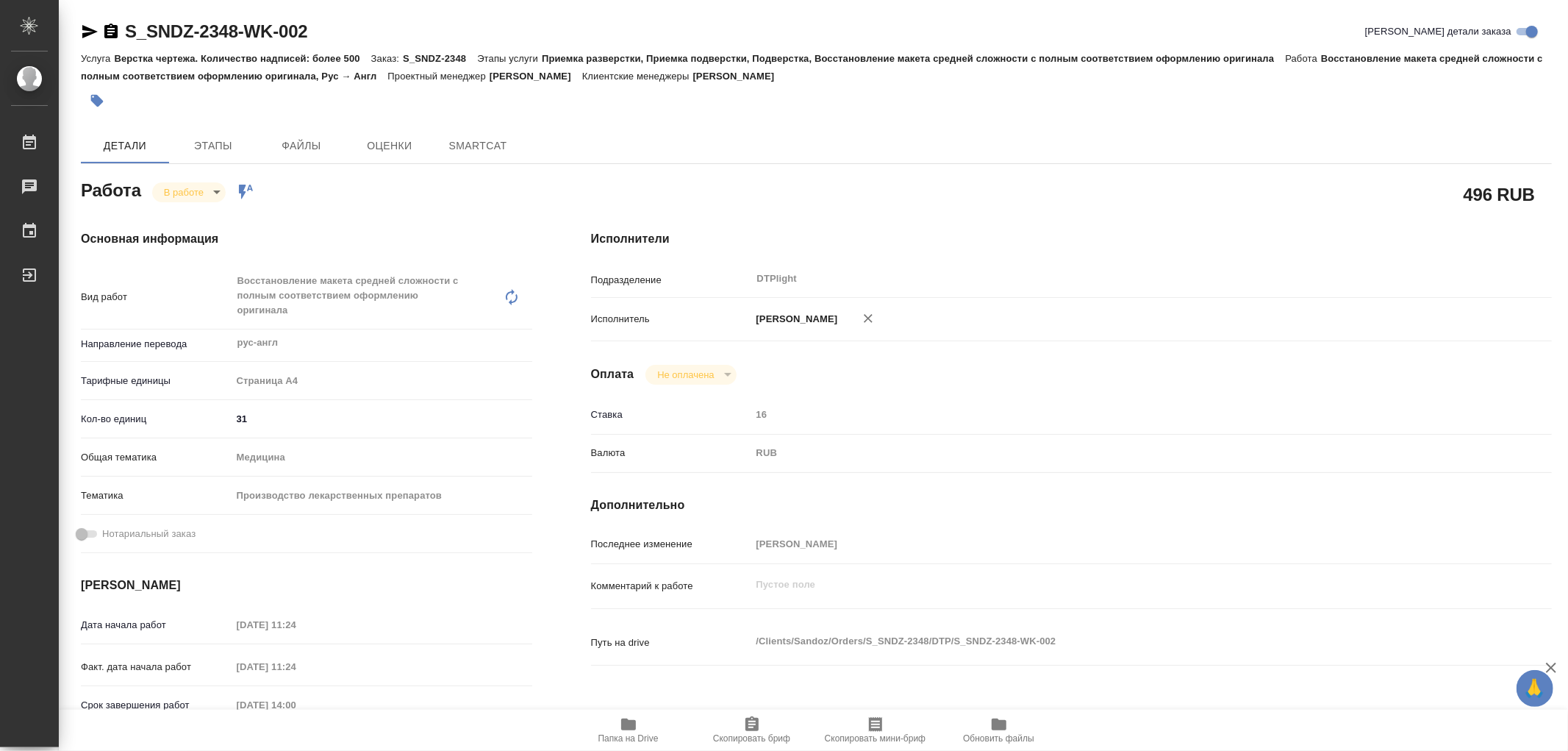
type textarea "x"
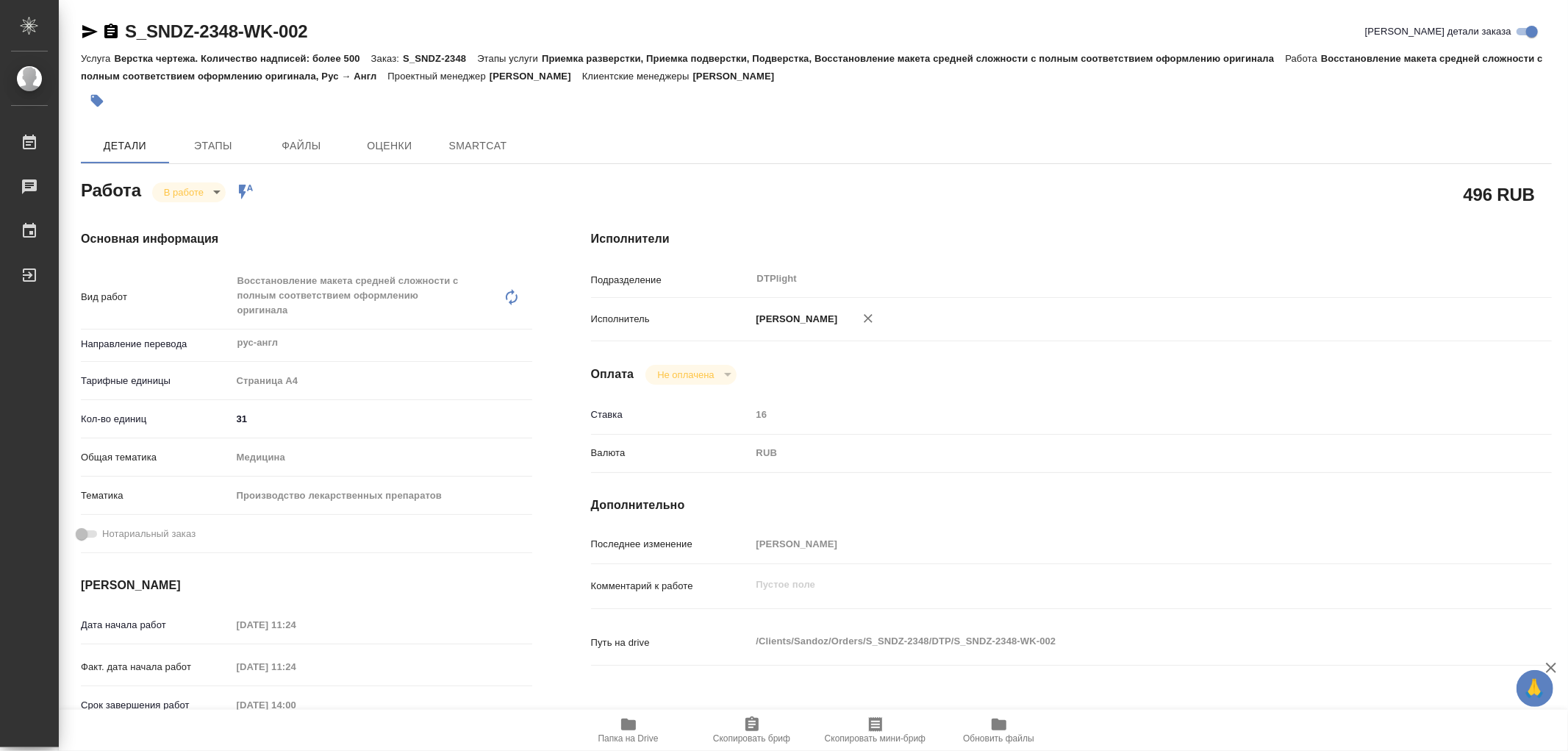
type textarea "x"
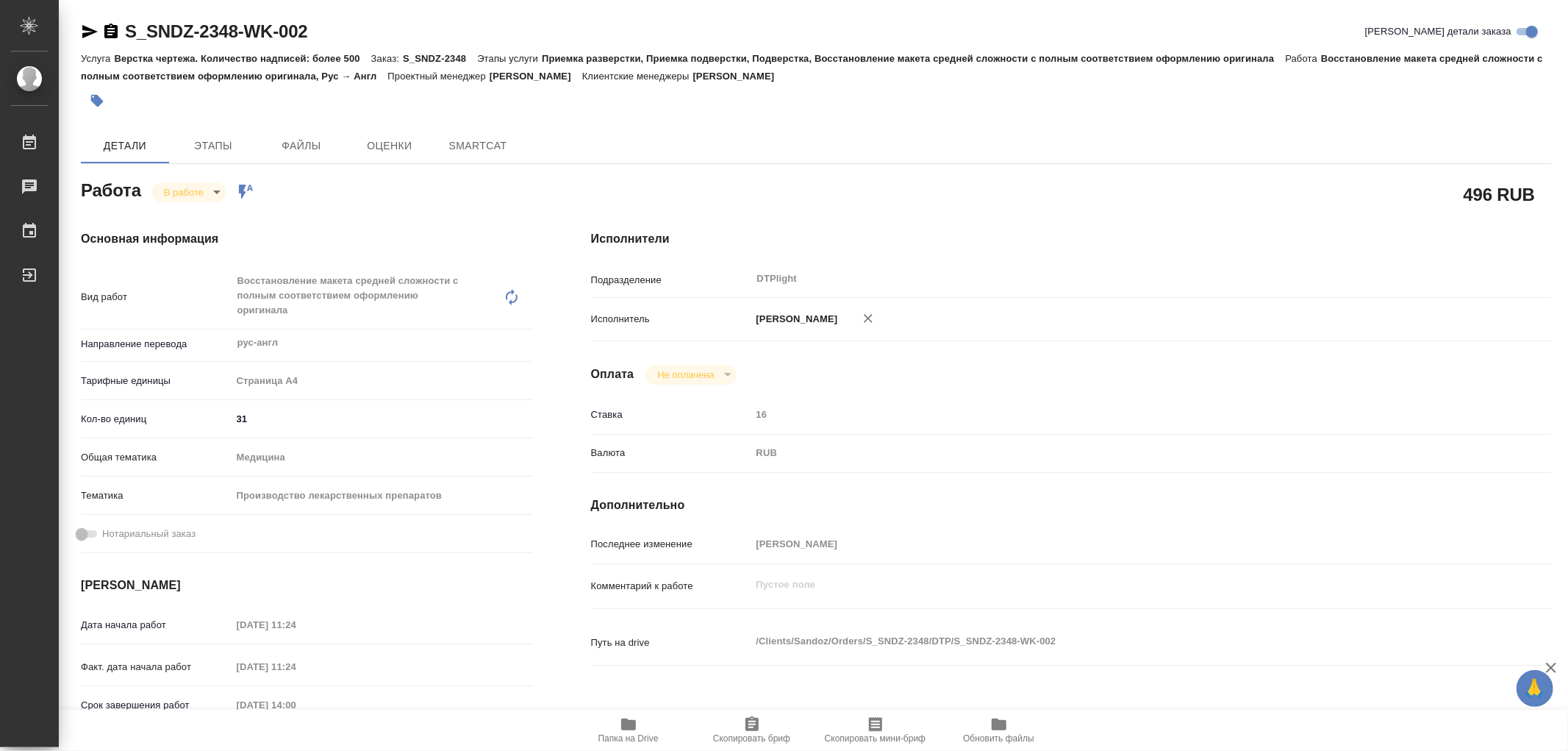
type textarea "x"
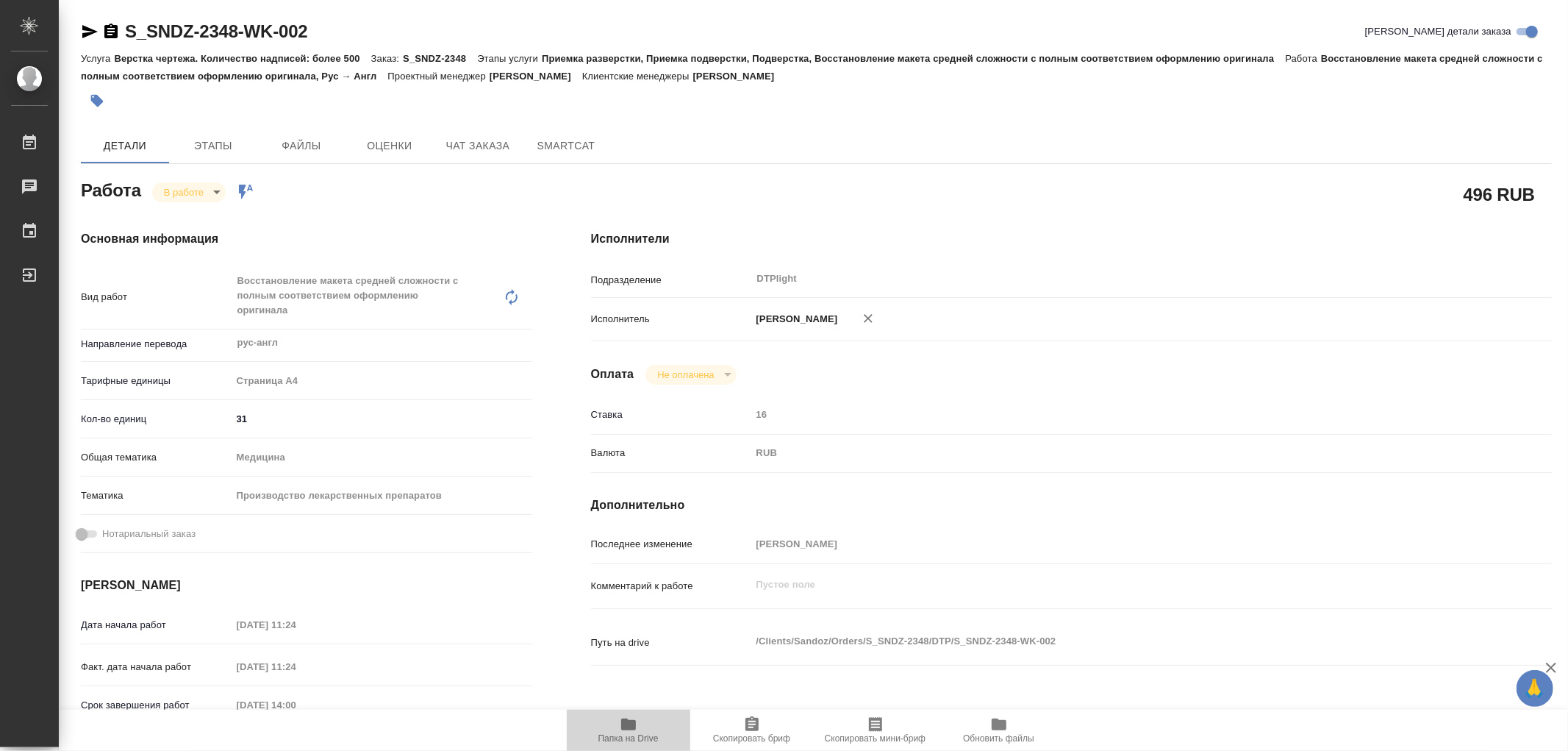
click at [606, 724] on span "Папка на Drive" at bounding box center [628, 729] width 106 height 28
type textarea "x"
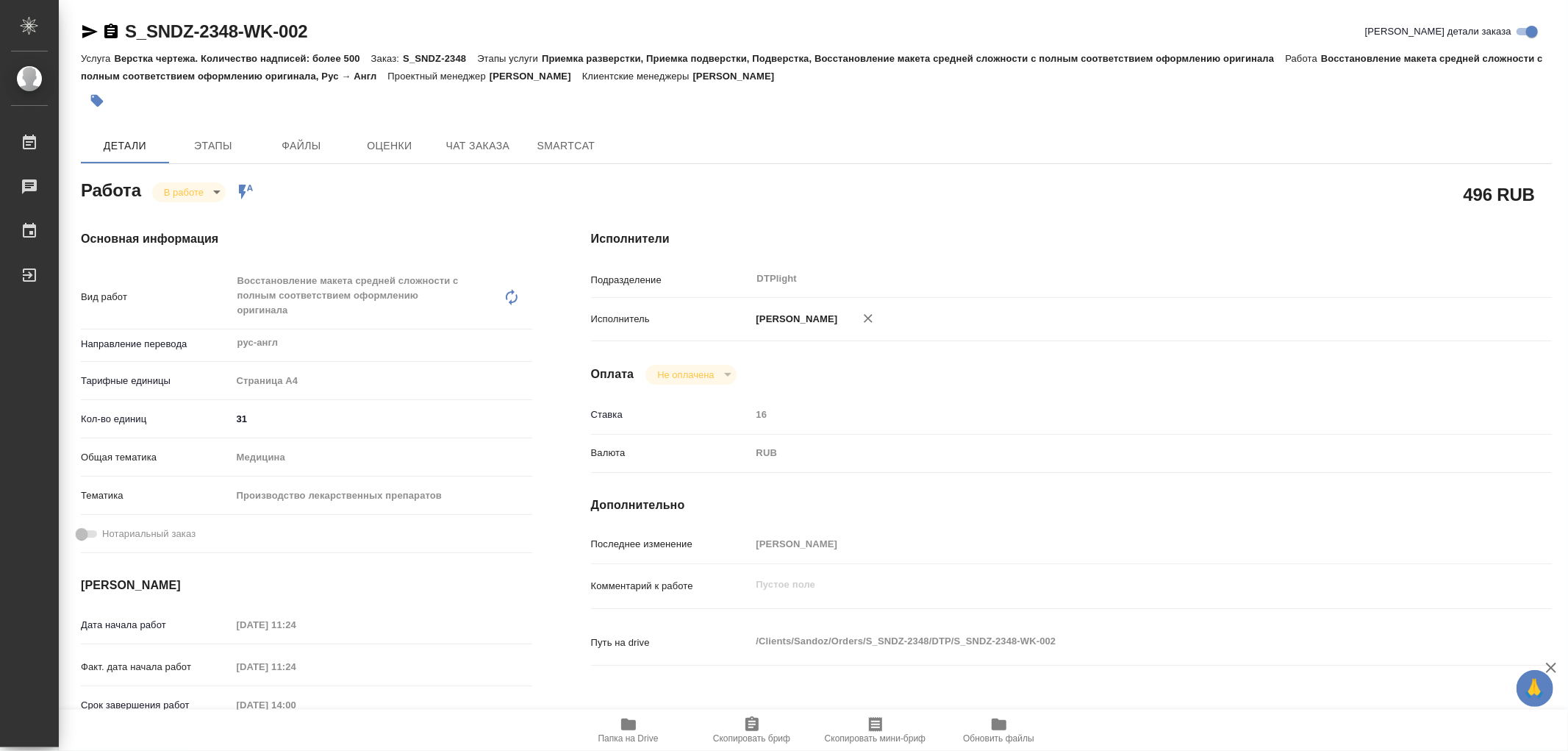
type textarea "x"
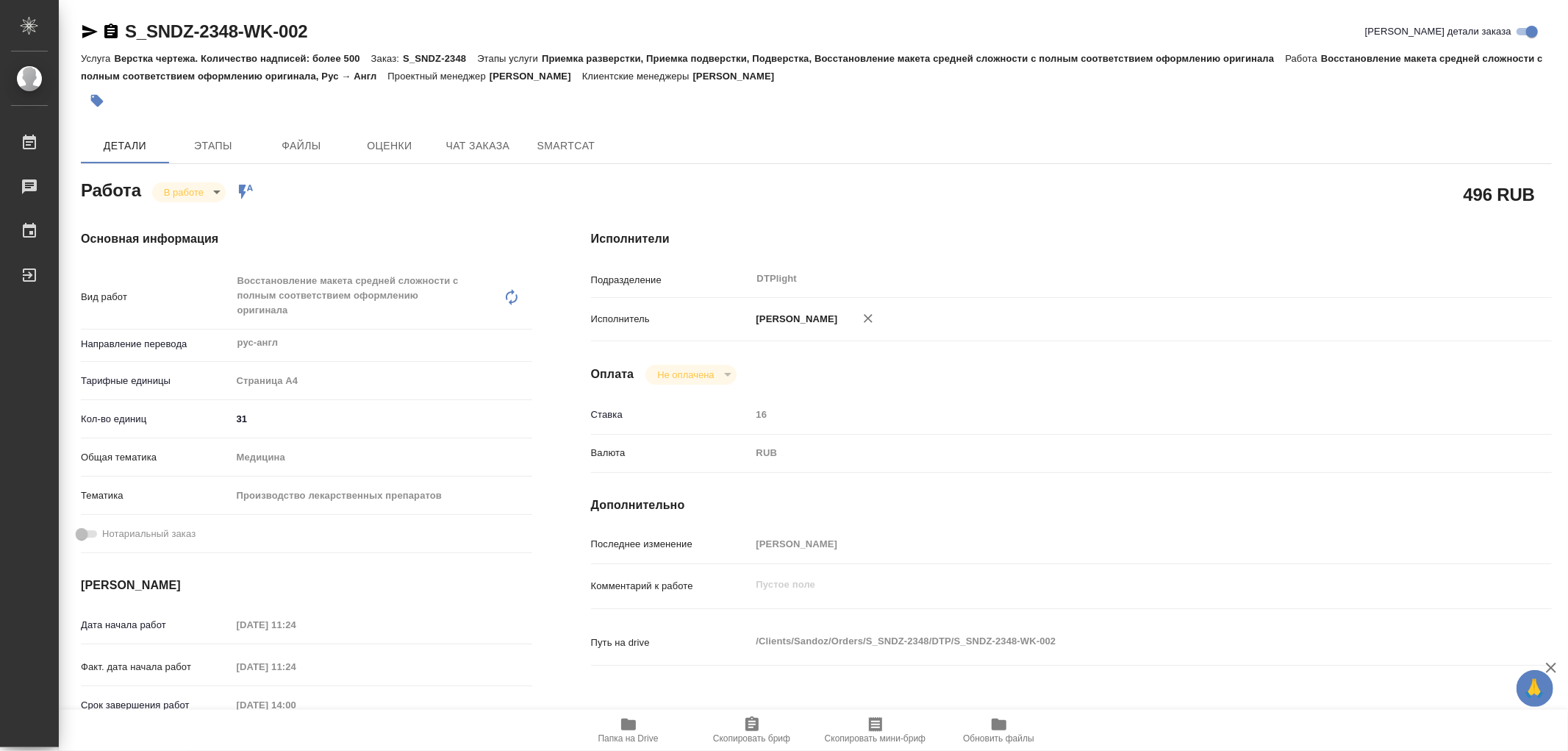
type textarea "x"
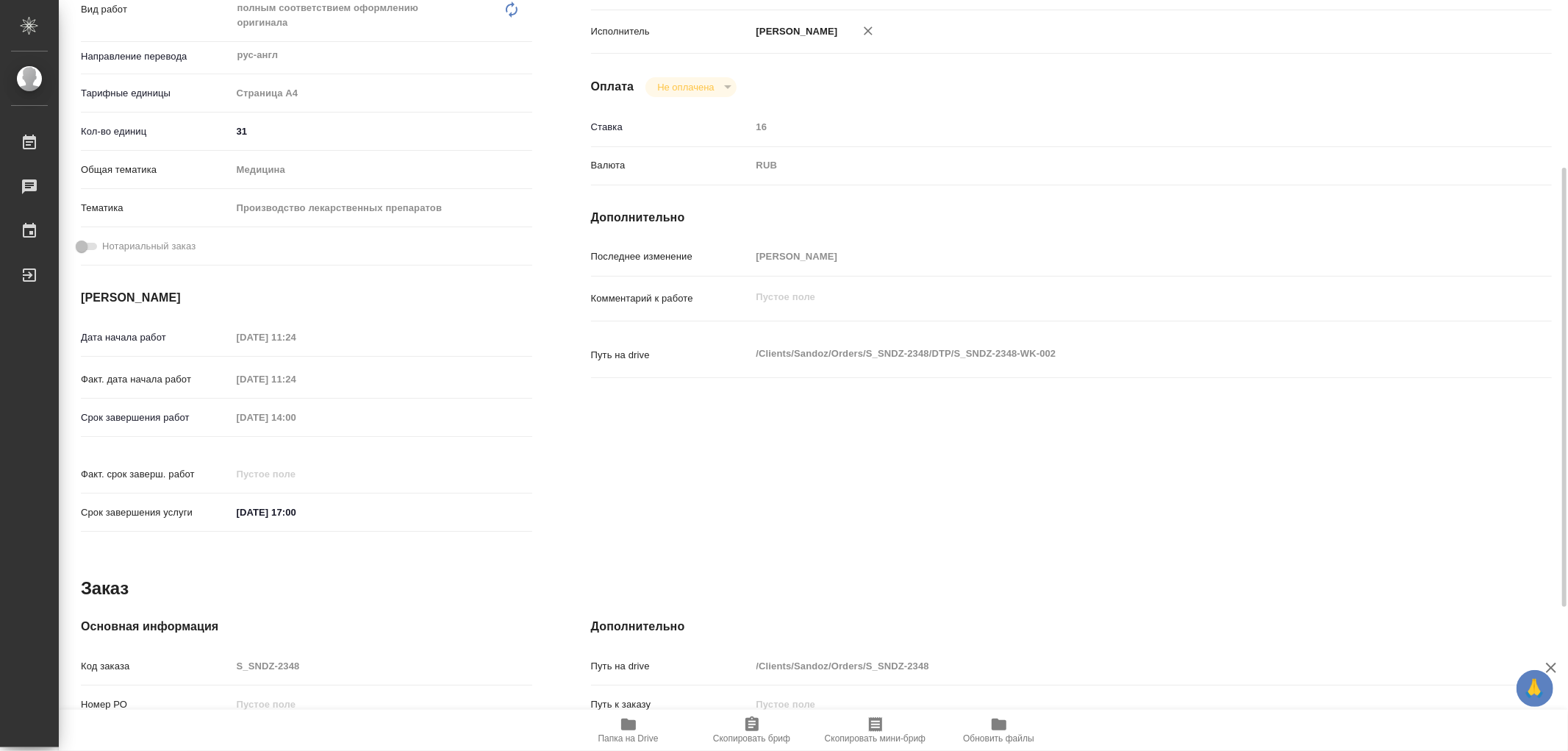
scroll to position [41, 0]
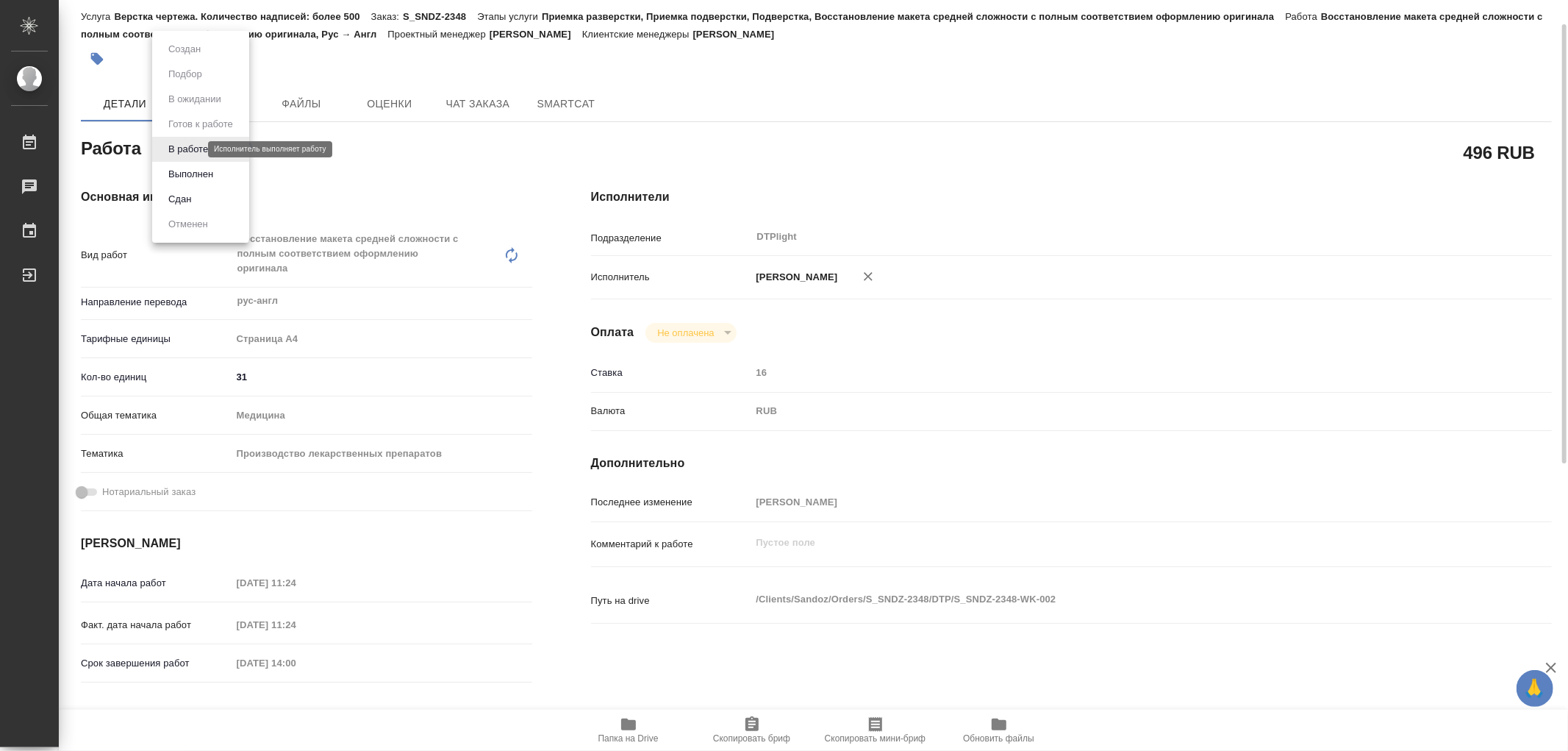
click at [179, 145] on body "🙏 .cls-1 fill:#fff; AWATERA Работы 0 Чаты График Выйти S_SNDZ-2348-WK-002 Кратк…" at bounding box center [784, 375] width 1568 height 751
click at [202, 203] on li "Сдан" at bounding box center [201, 200] width 97 height 25
type textarea "x"
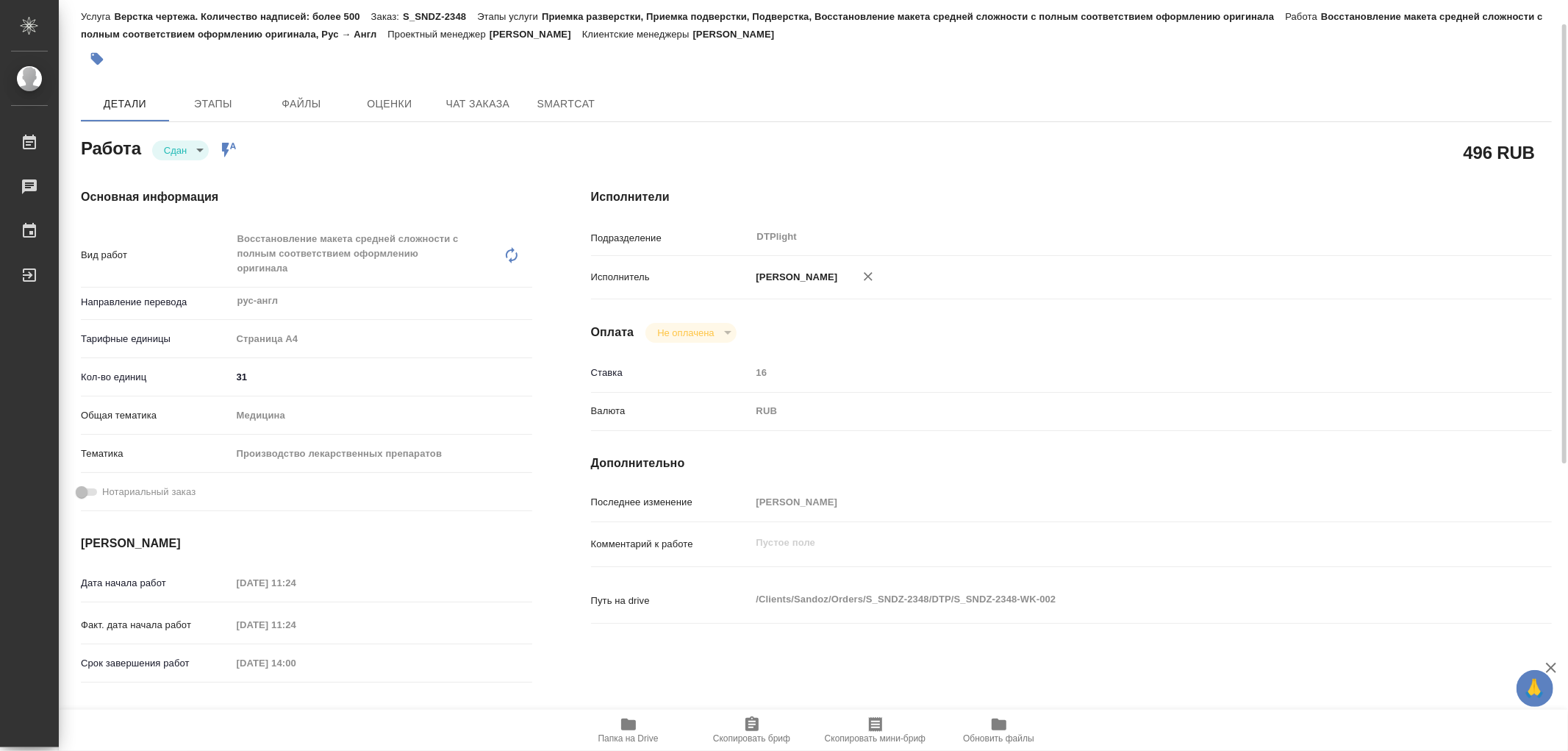
type textarea "x"
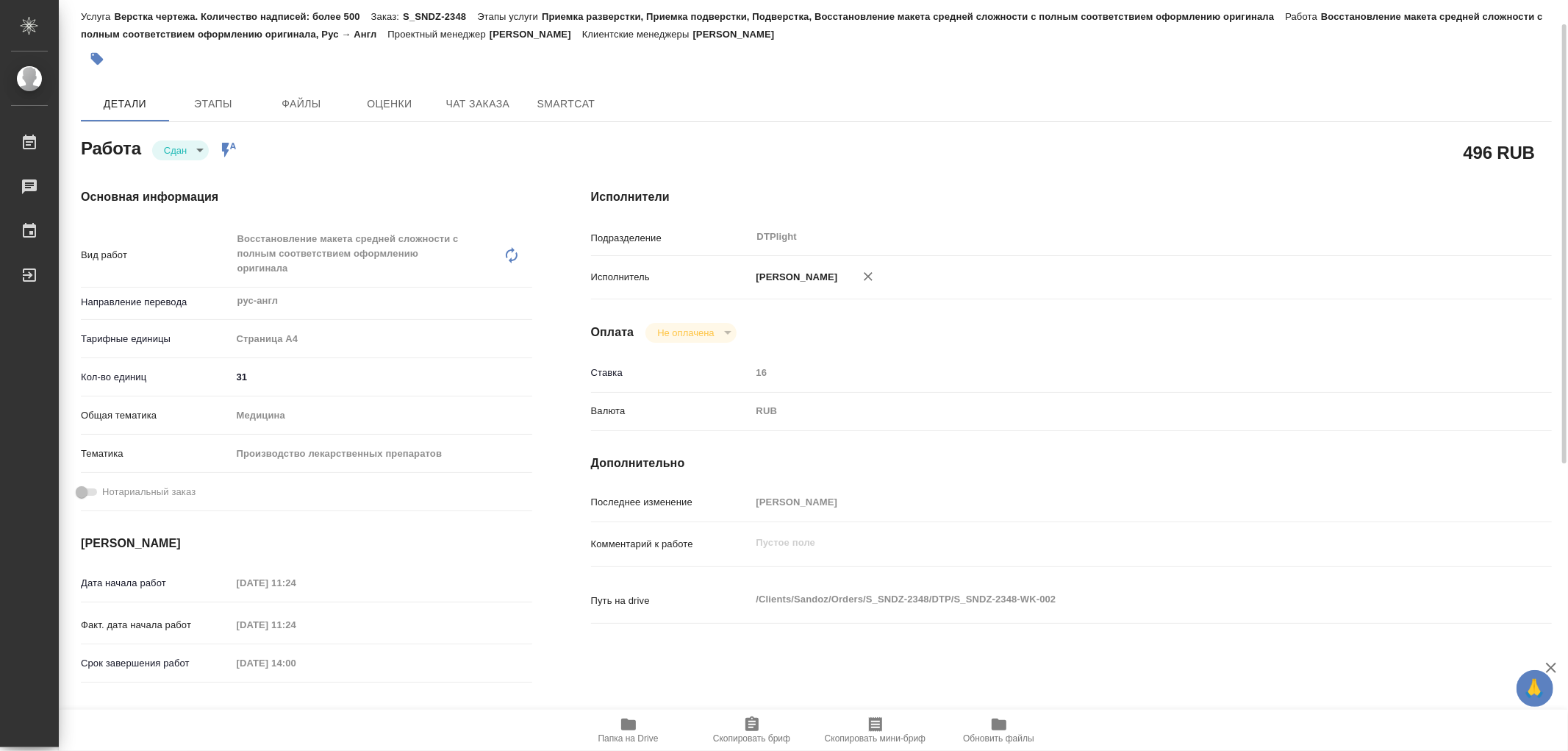
type textarea "x"
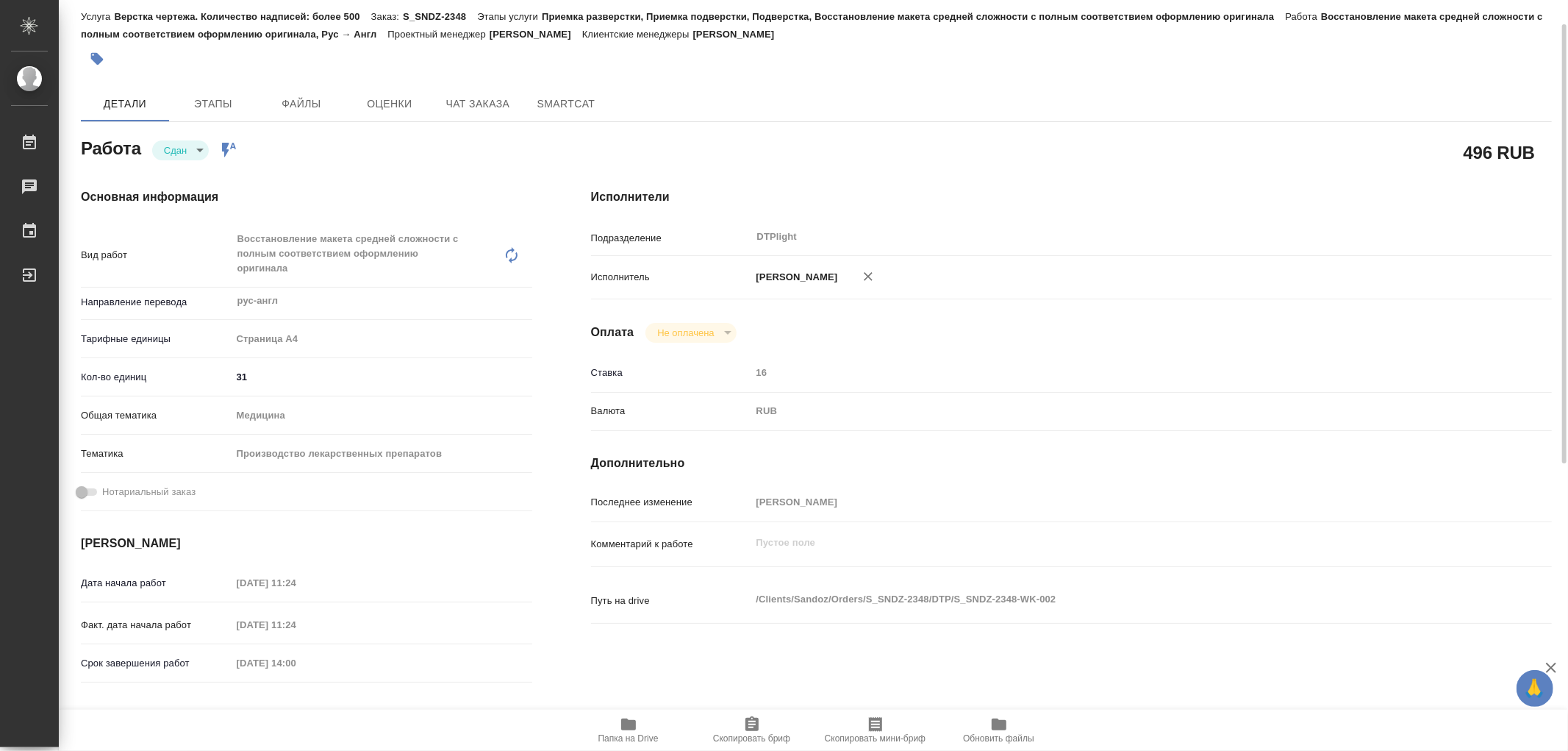
type textarea "x"
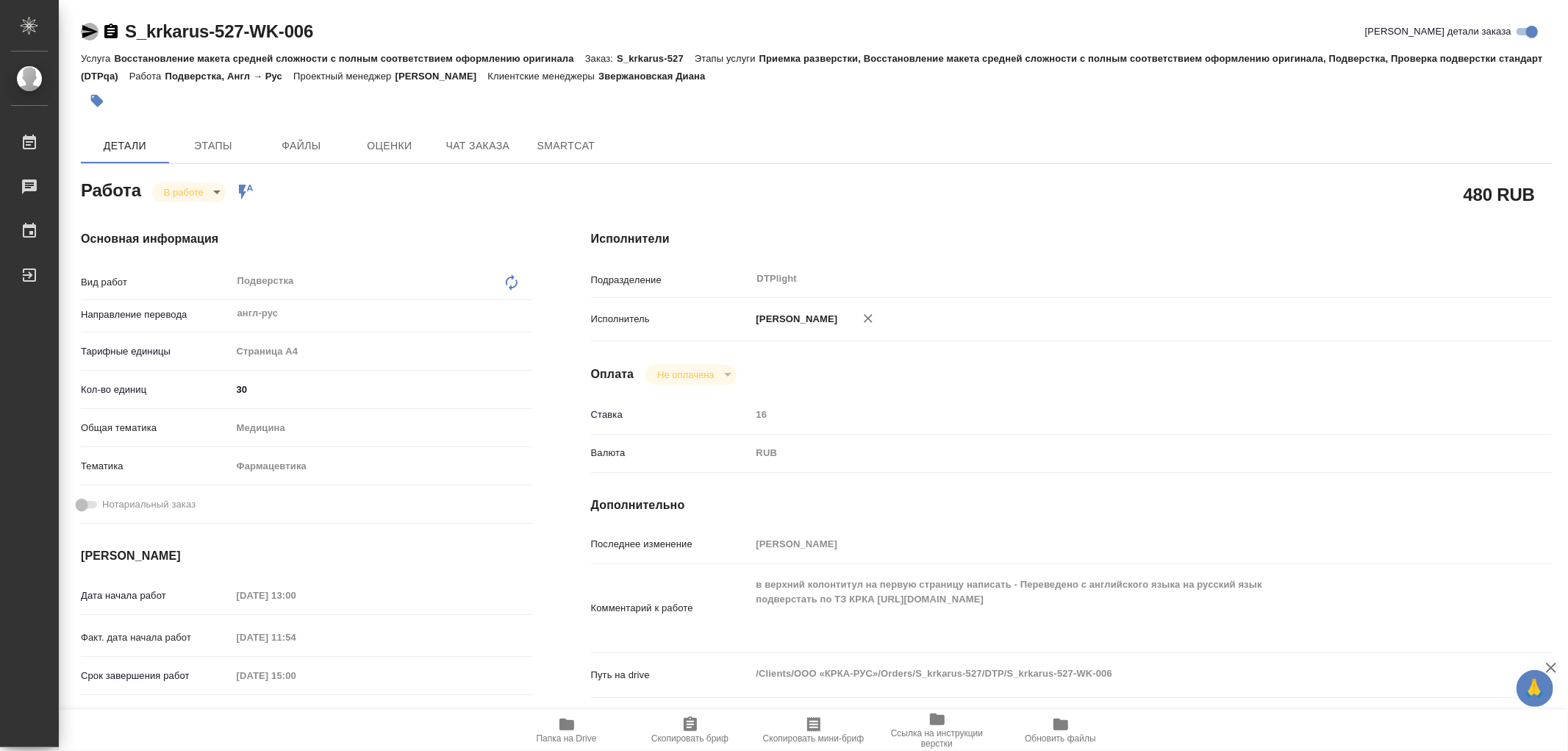
click at [81, 34] on icon "button" at bounding box center [90, 31] width 18 height 18
click at [91, 34] on icon "button" at bounding box center [90, 31] width 18 height 18
click at [483, 137] on span "Чат заказа" at bounding box center [478, 146] width 70 height 19
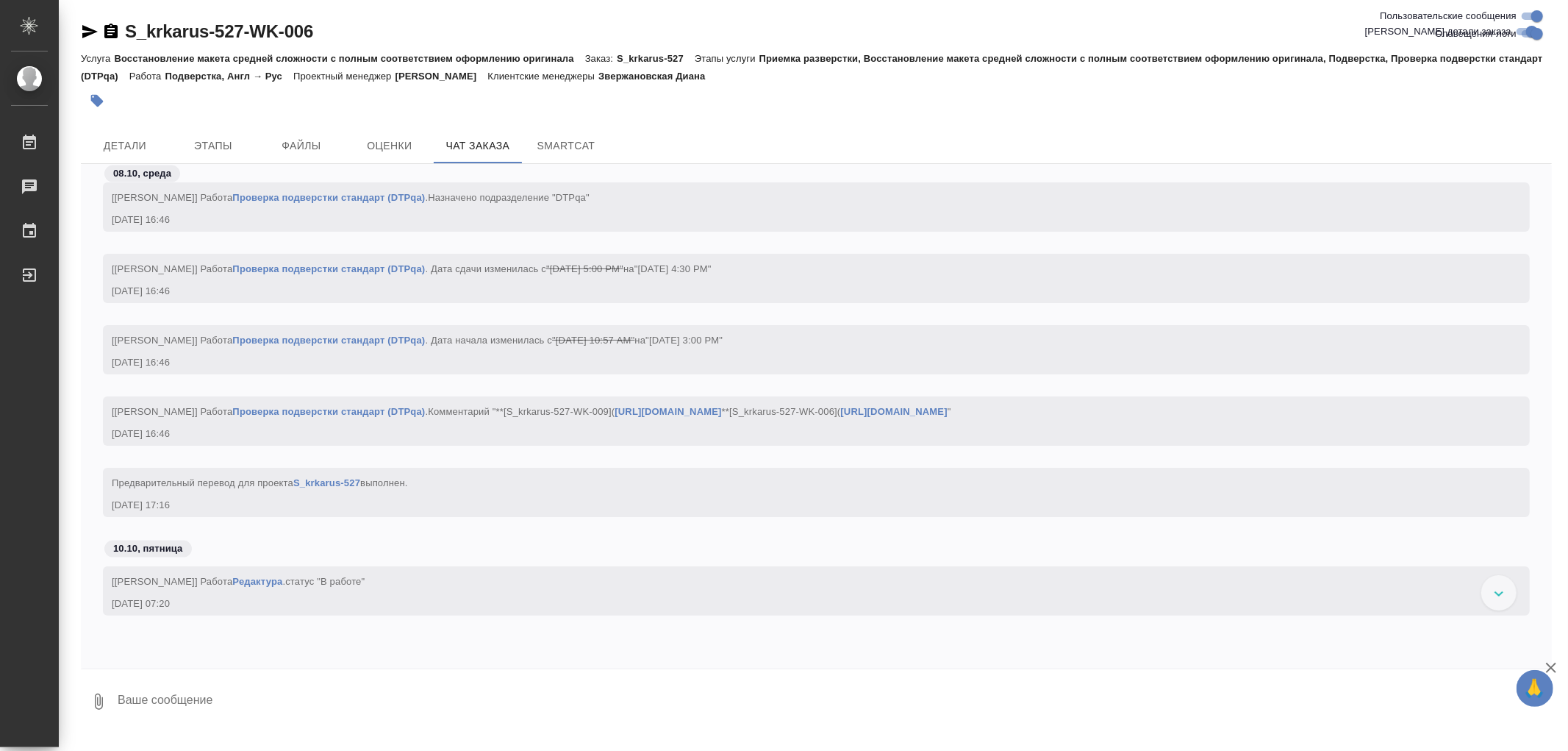
scroll to position [6630, 0]
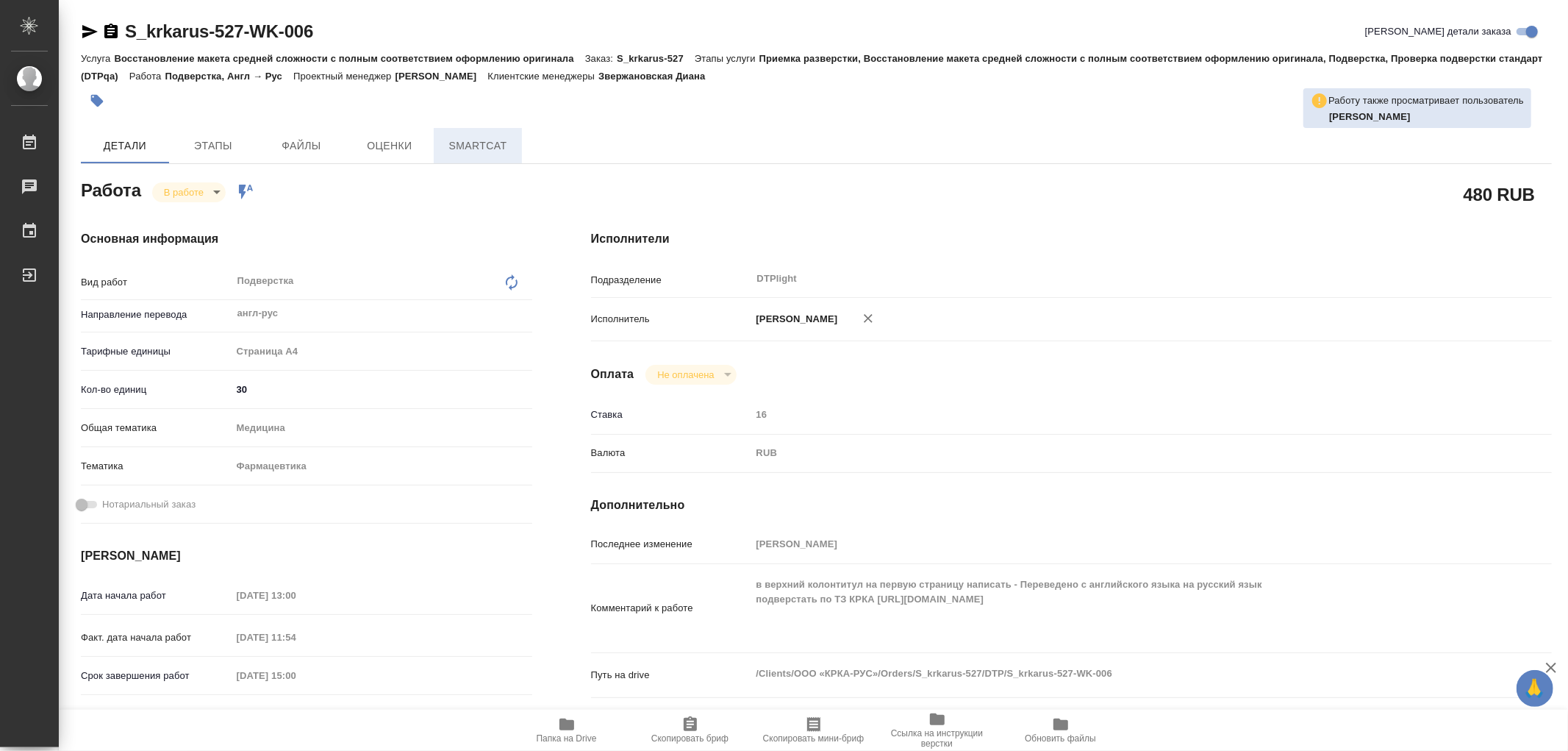
type textarea "x"
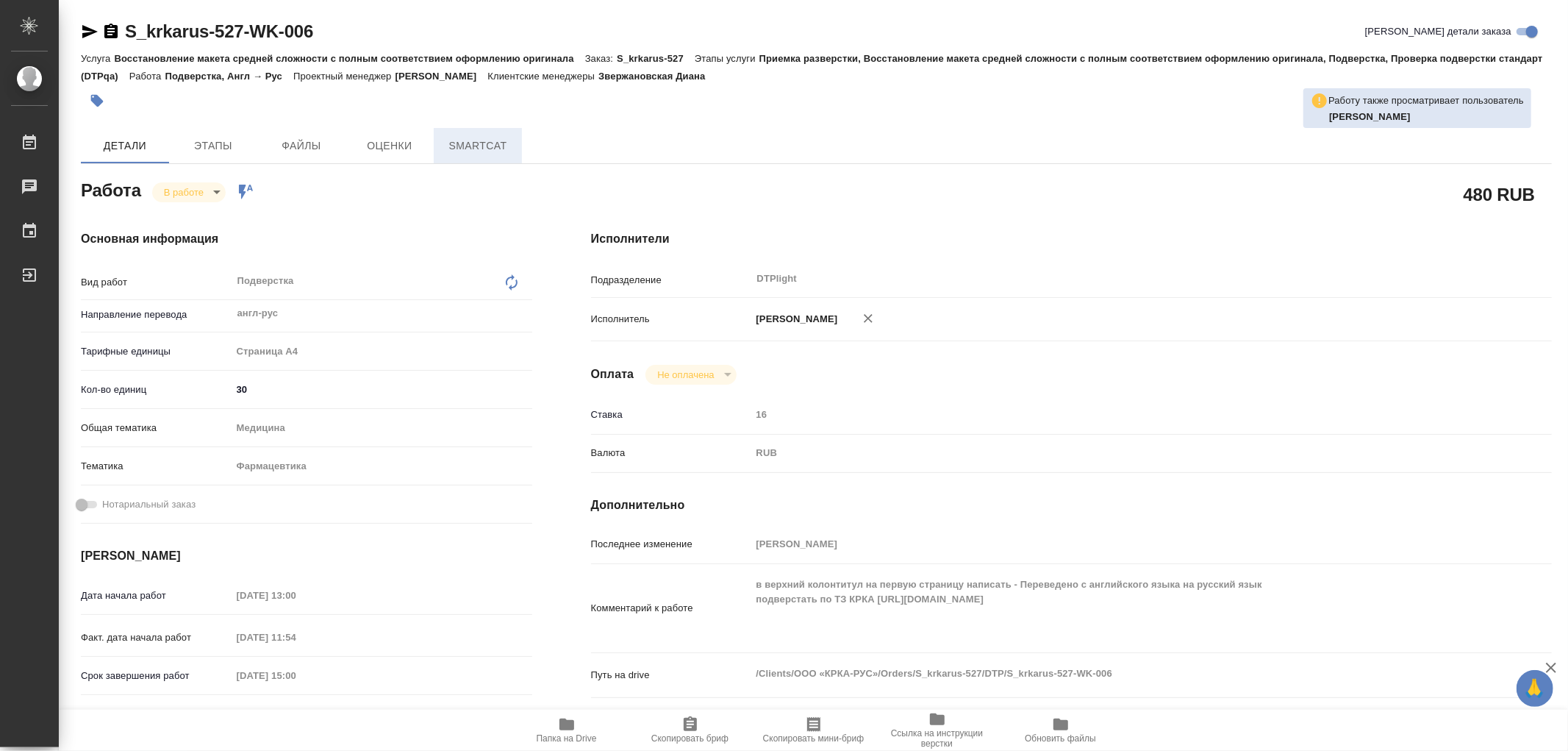
type textarea "x"
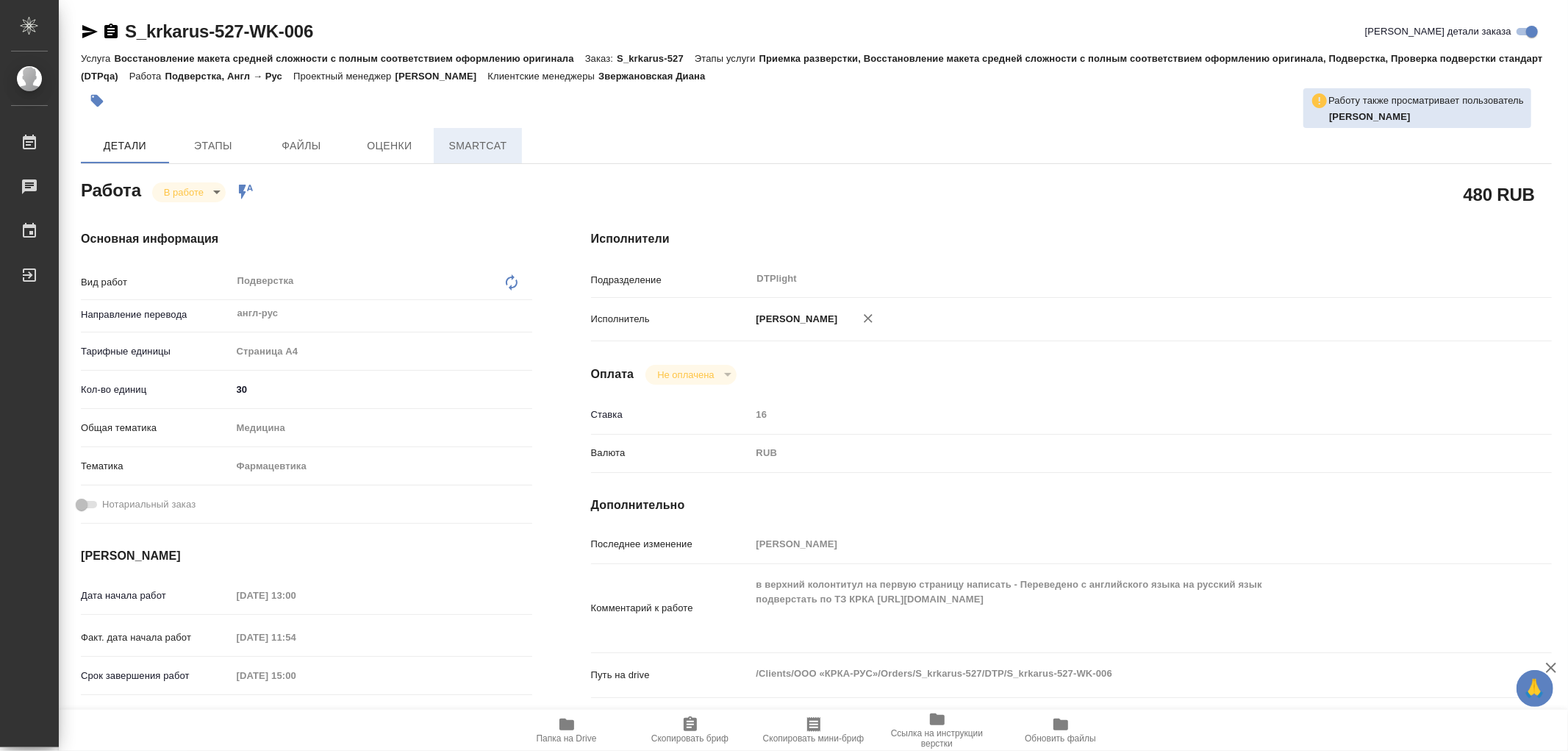
type textarea "x"
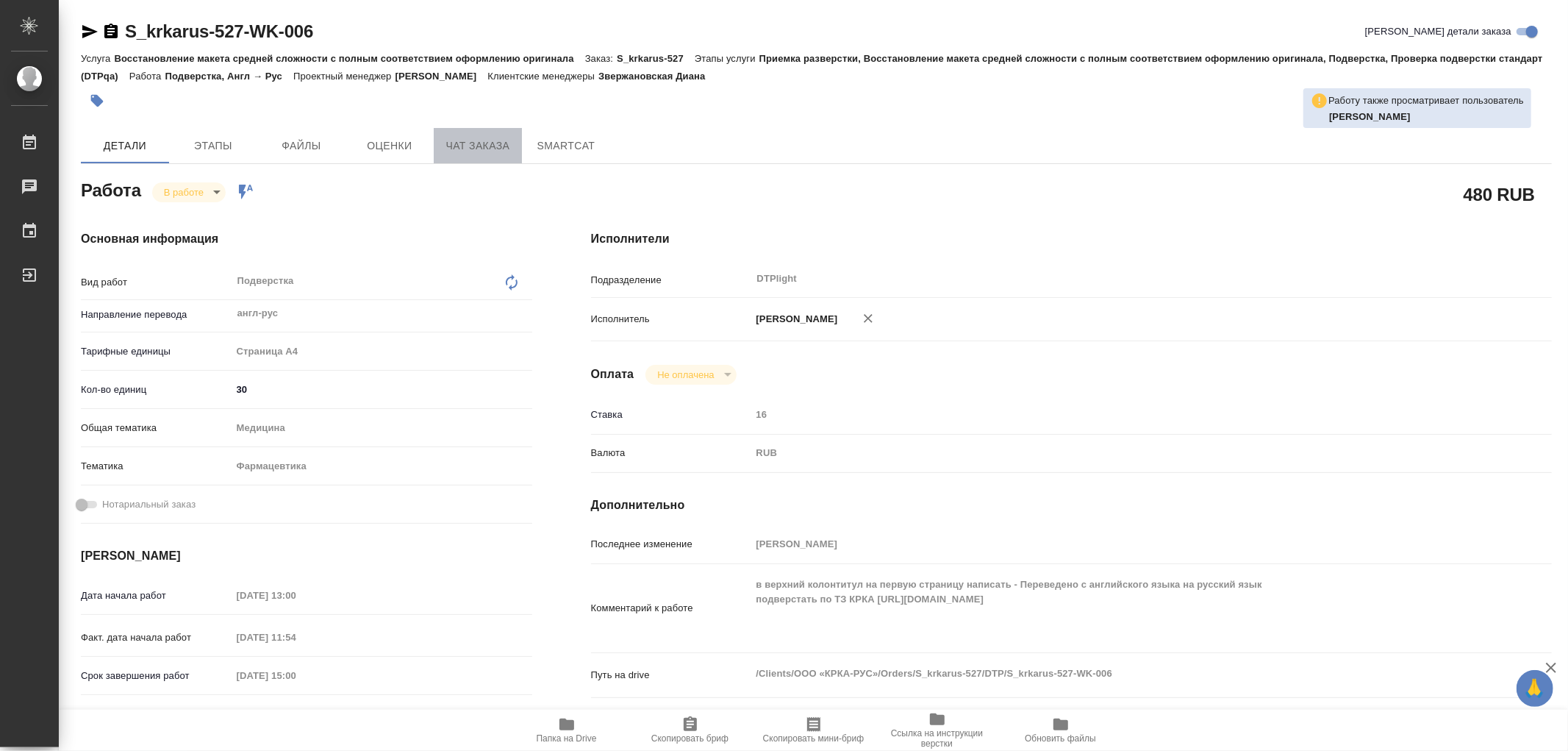
click at [433, 146] on button "Чат заказа" at bounding box center [478, 146] width 88 height 36
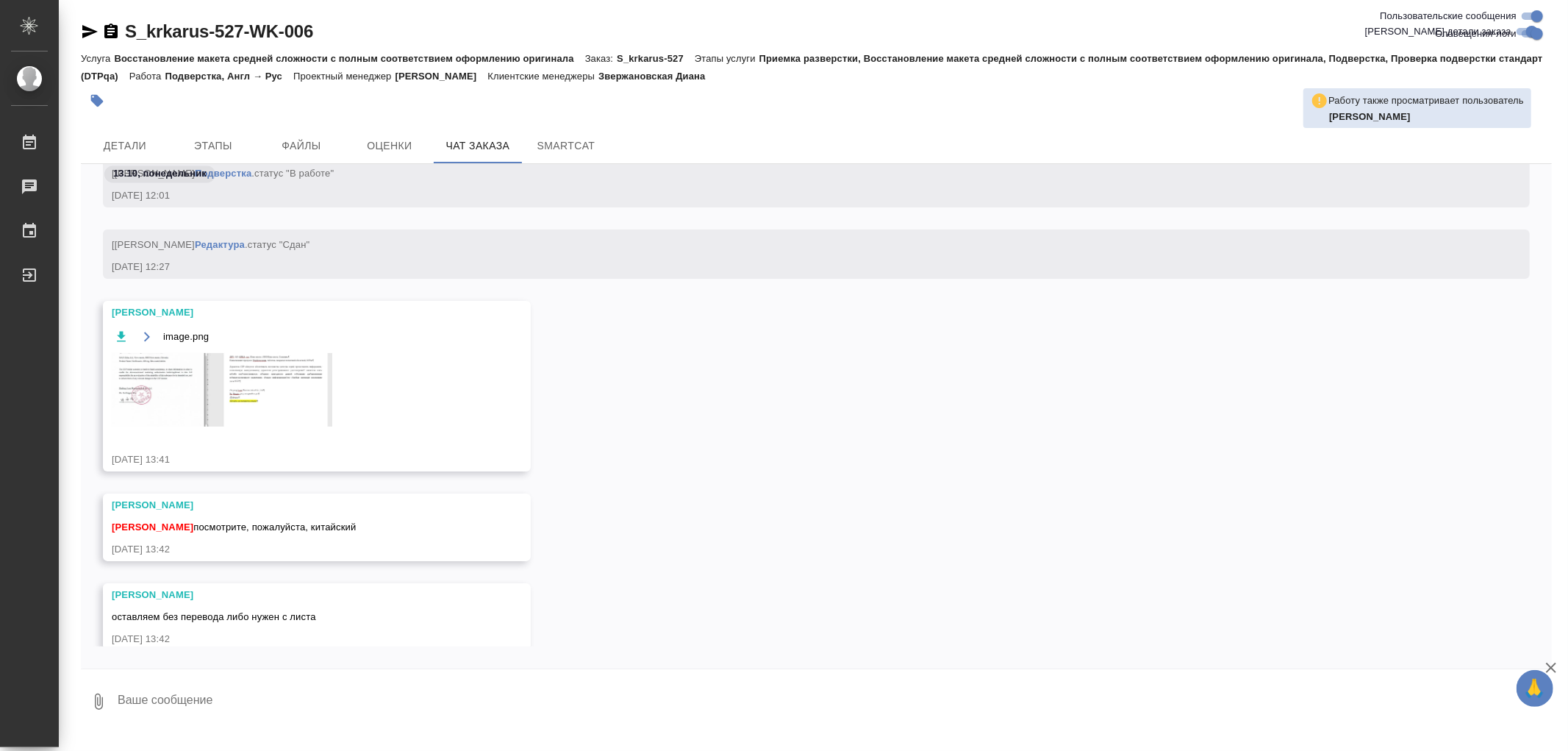
scroll to position [7530, 0]
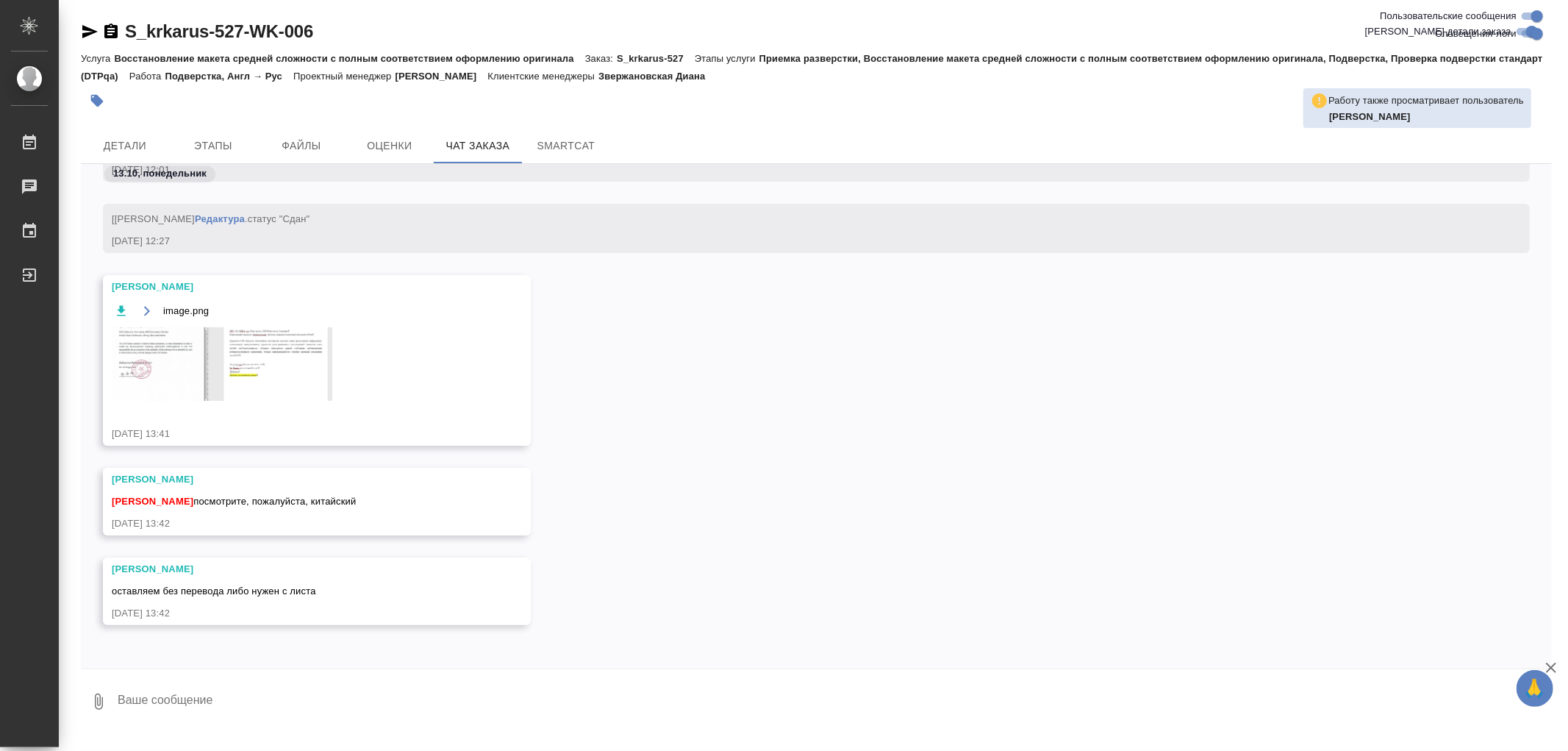
click at [305, 370] on img at bounding box center [222, 363] width 221 height 74
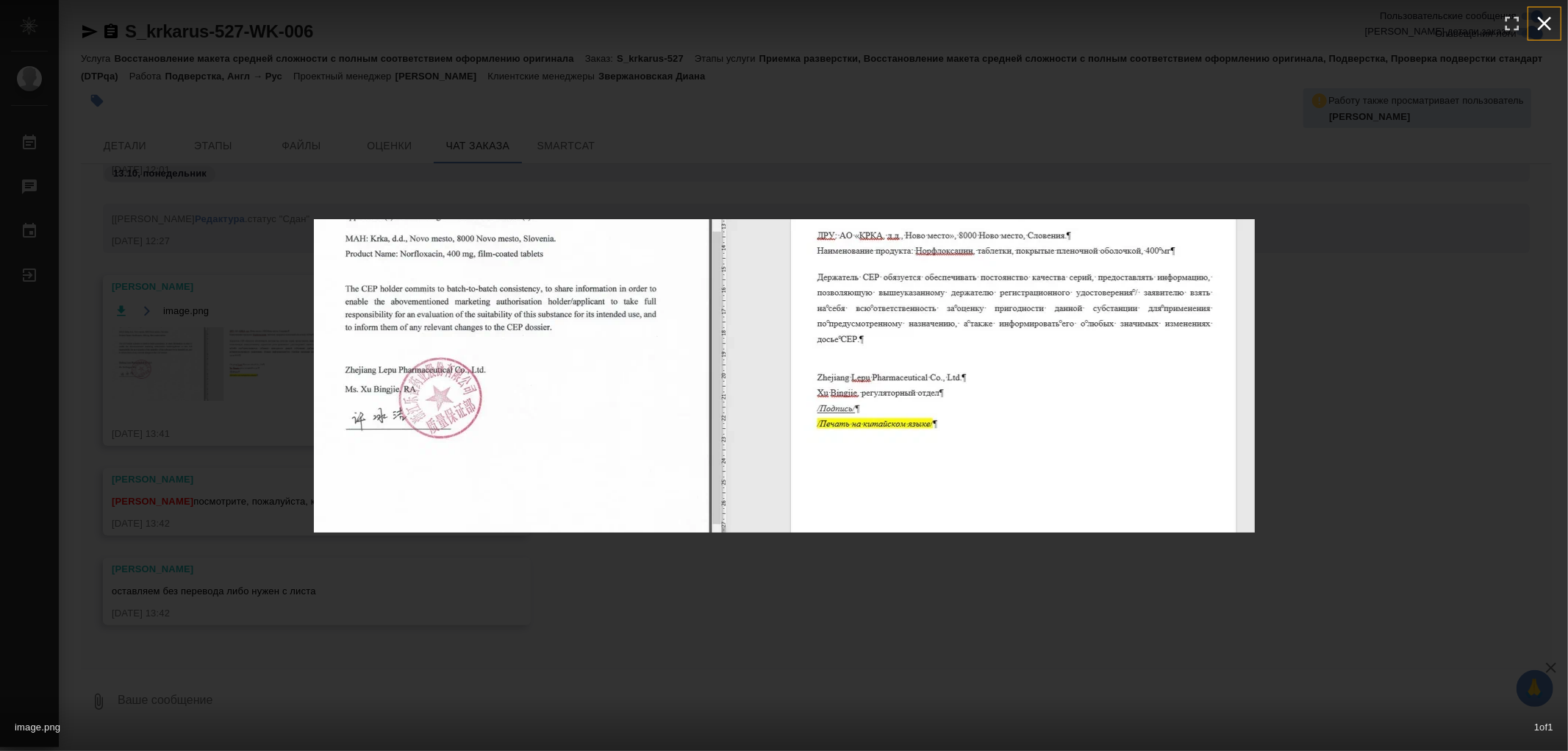
click at [1540, 25] on icon "button" at bounding box center [1545, 24] width 24 height 24
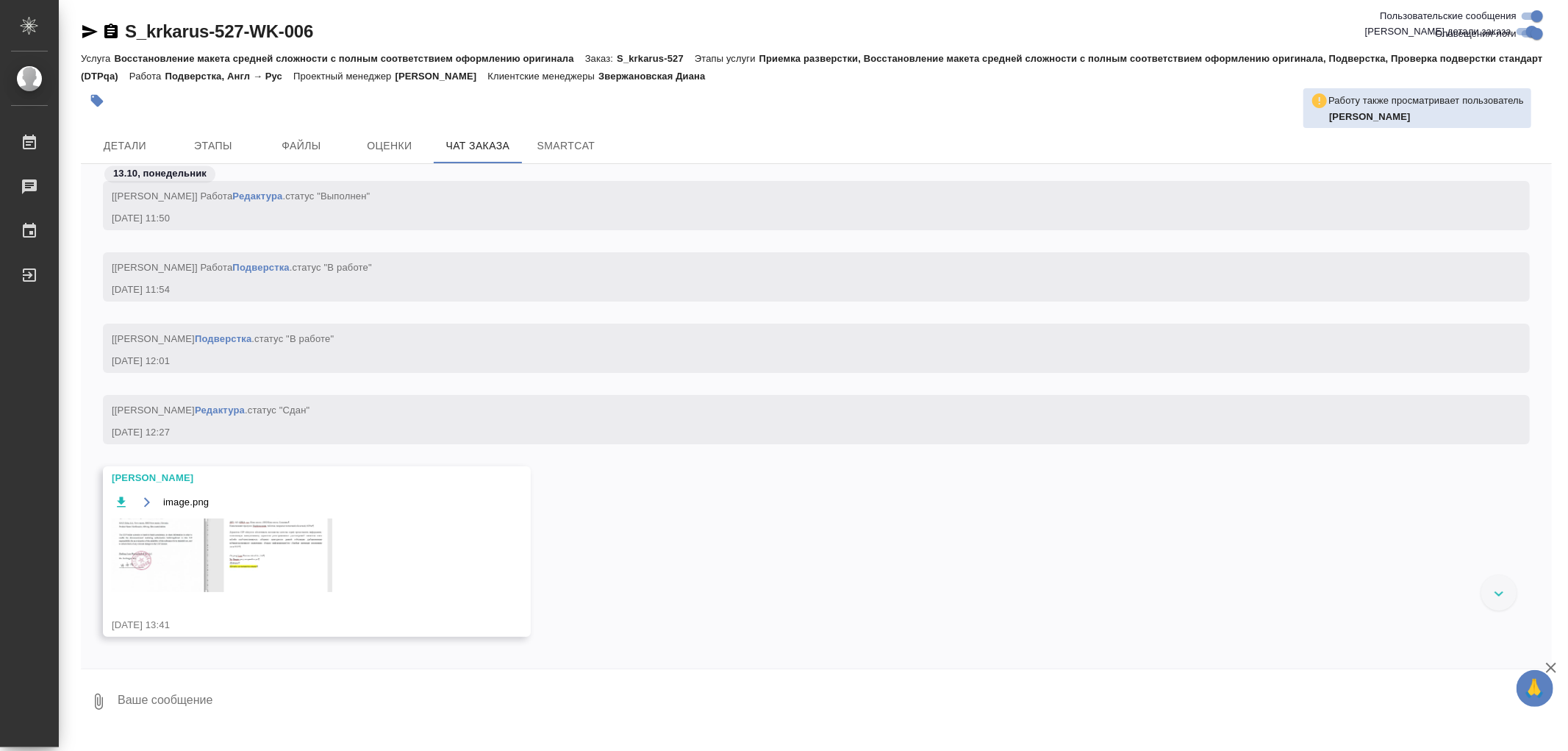
scroll to position [7367, 0]
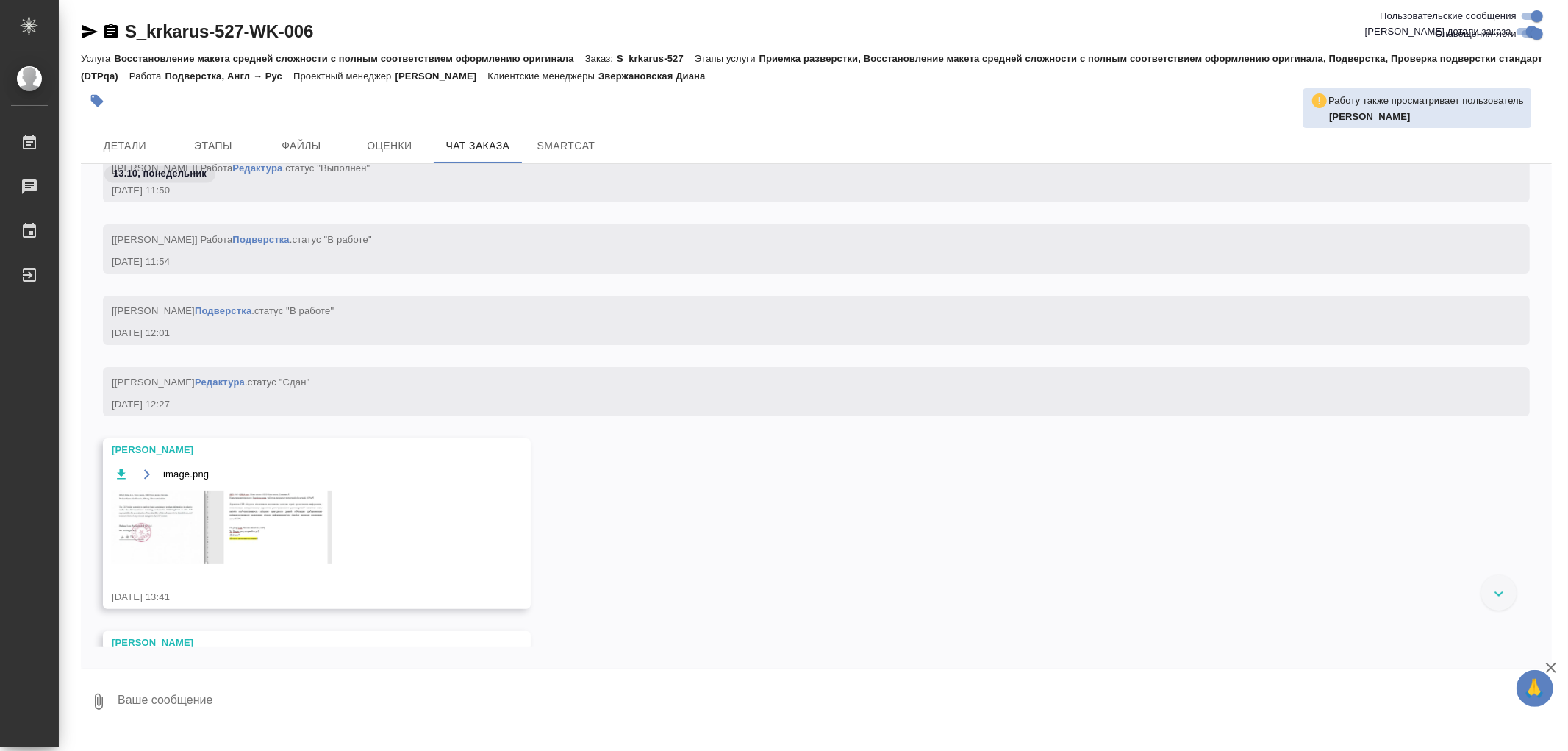
click at [265, 546] on img at bounding box center [222, 527] width 221 height 74
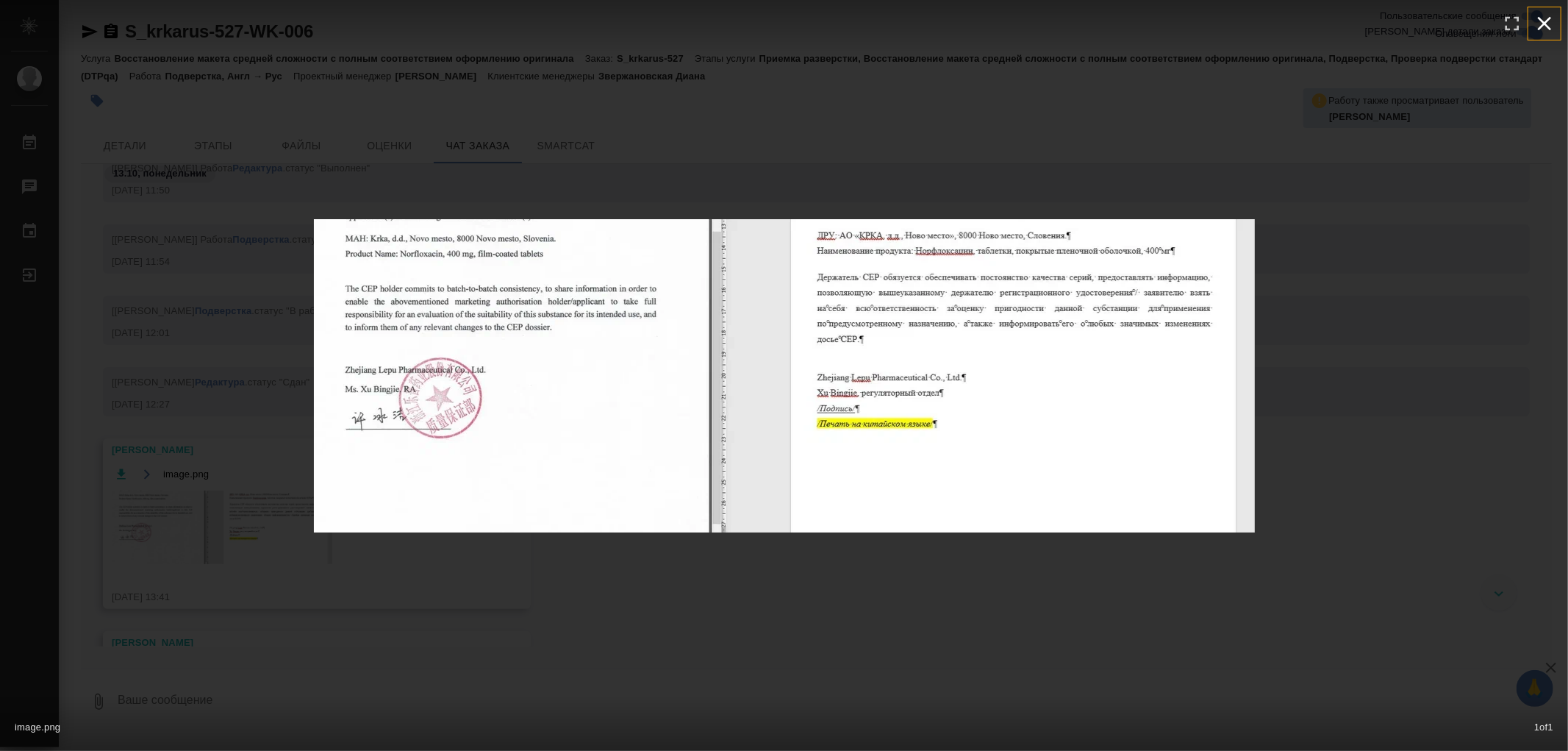
click at [1550, 25] on icon "button" at bounding box center [1545, 24] width 24 height 24
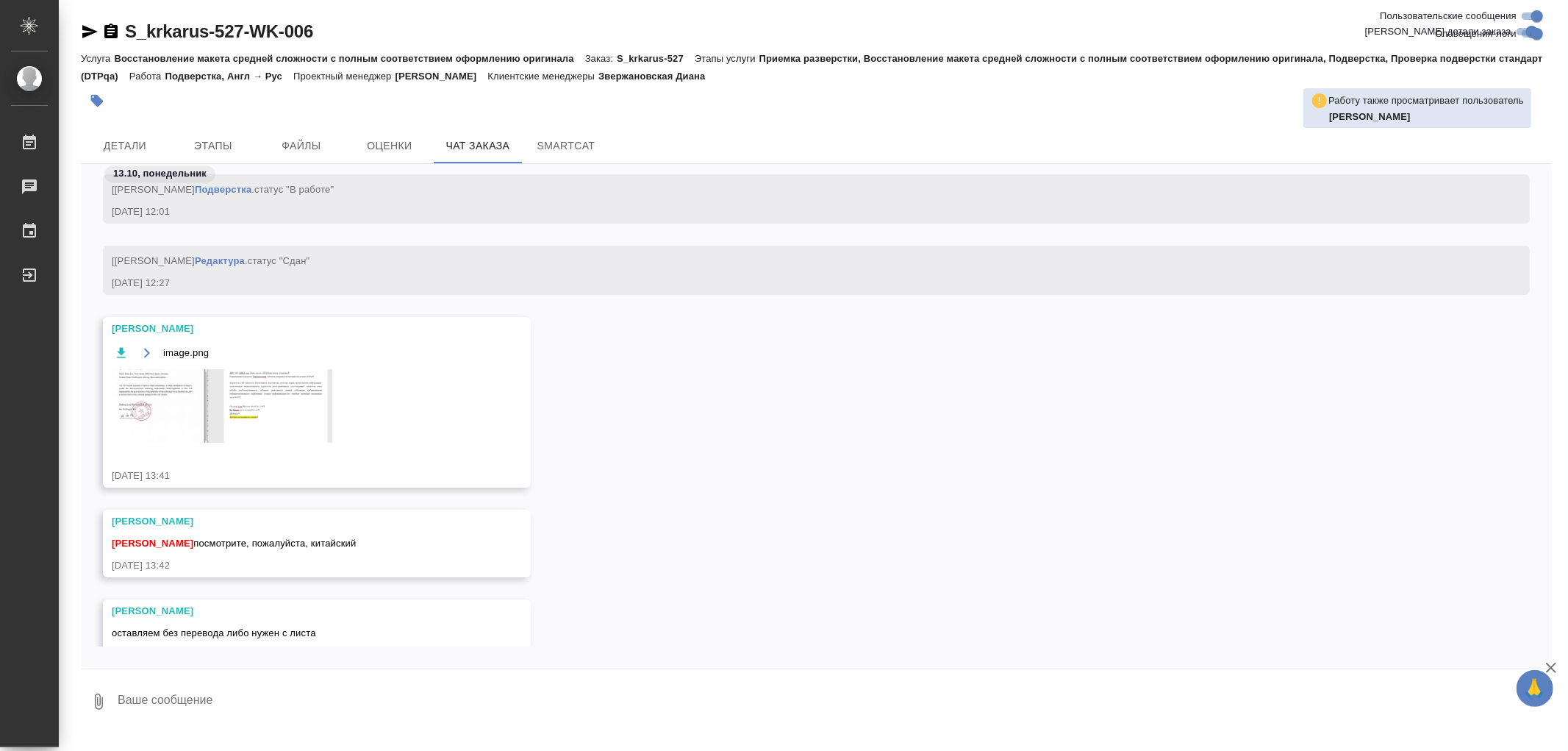
scroll to position [7530, 0]
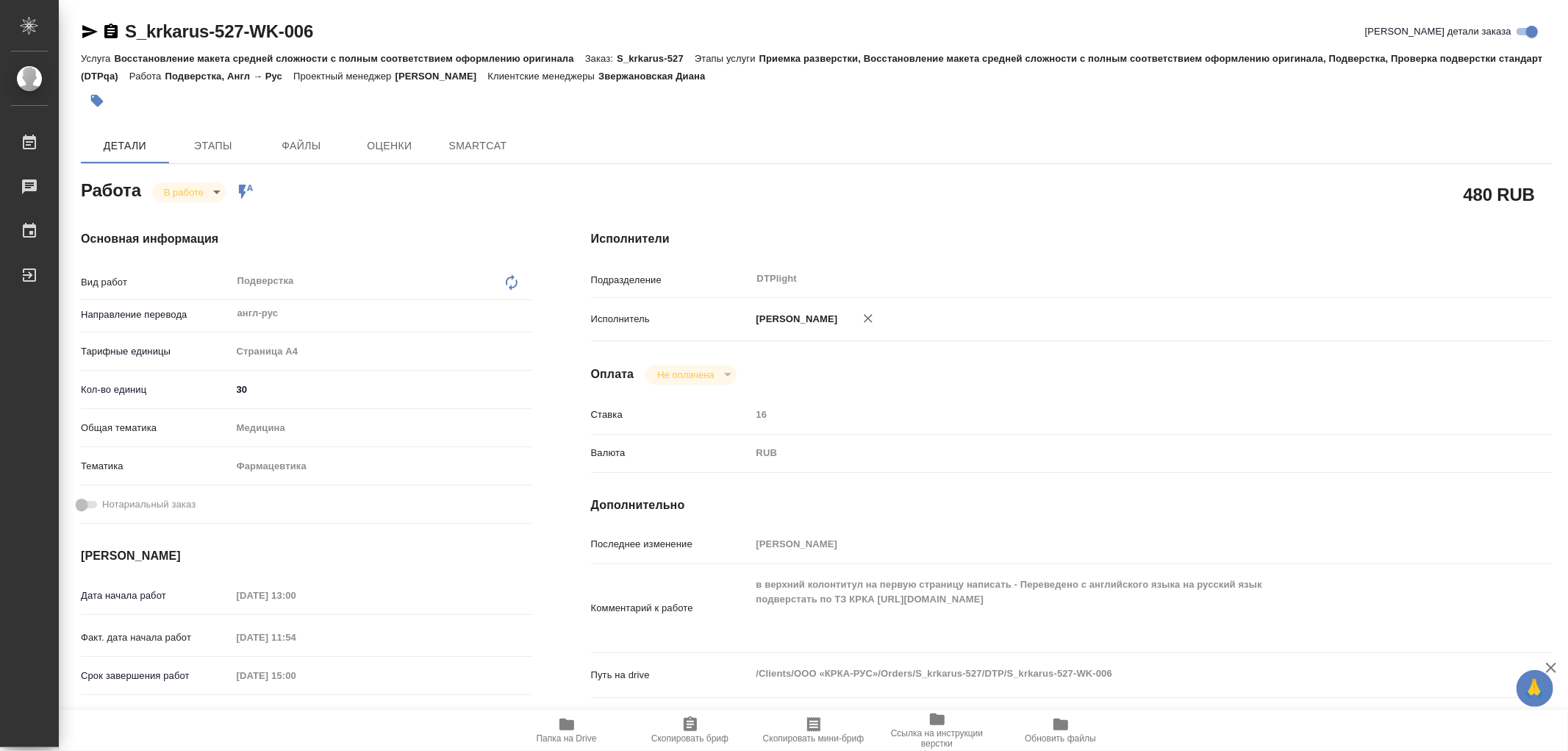
type textarea "x"
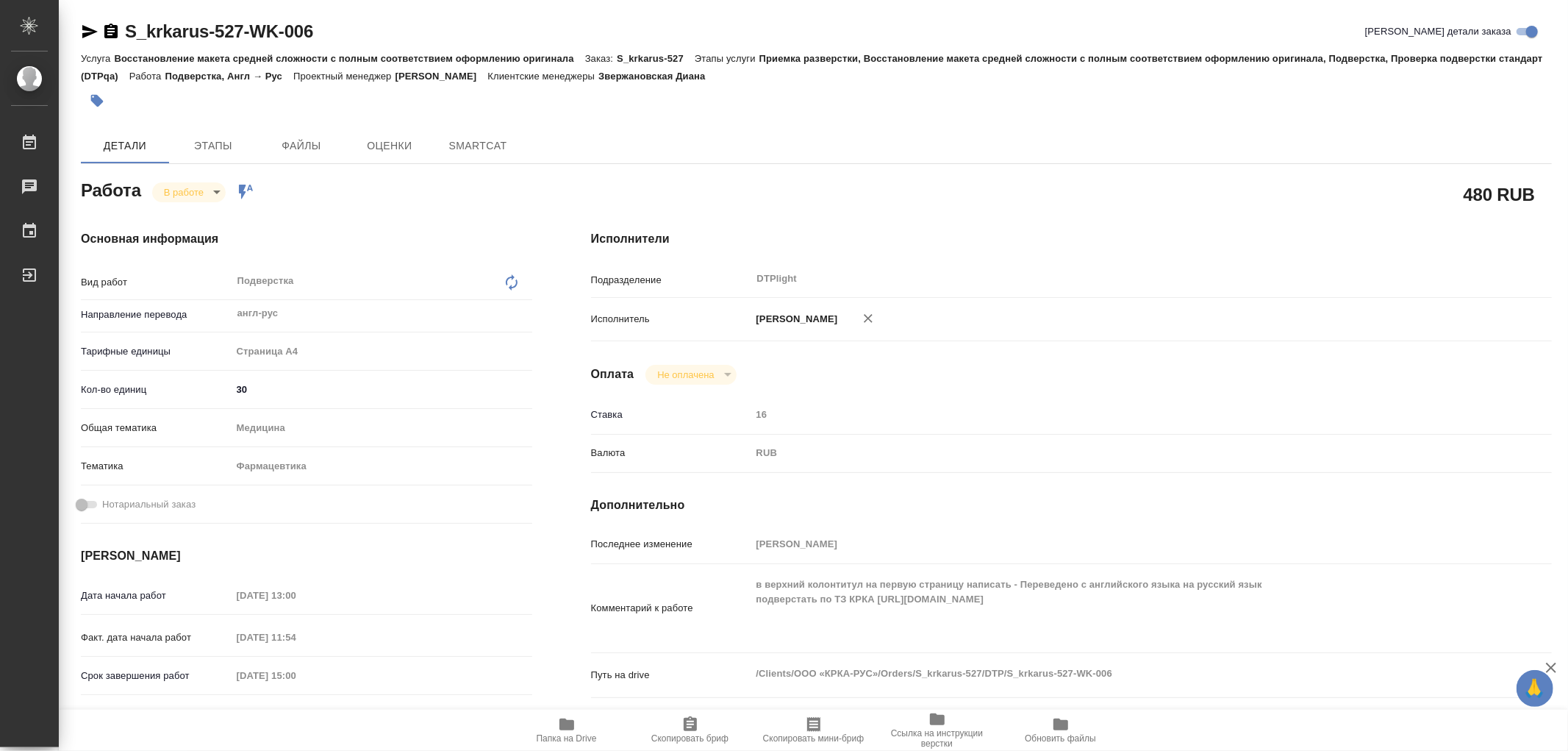
type textarea "x"
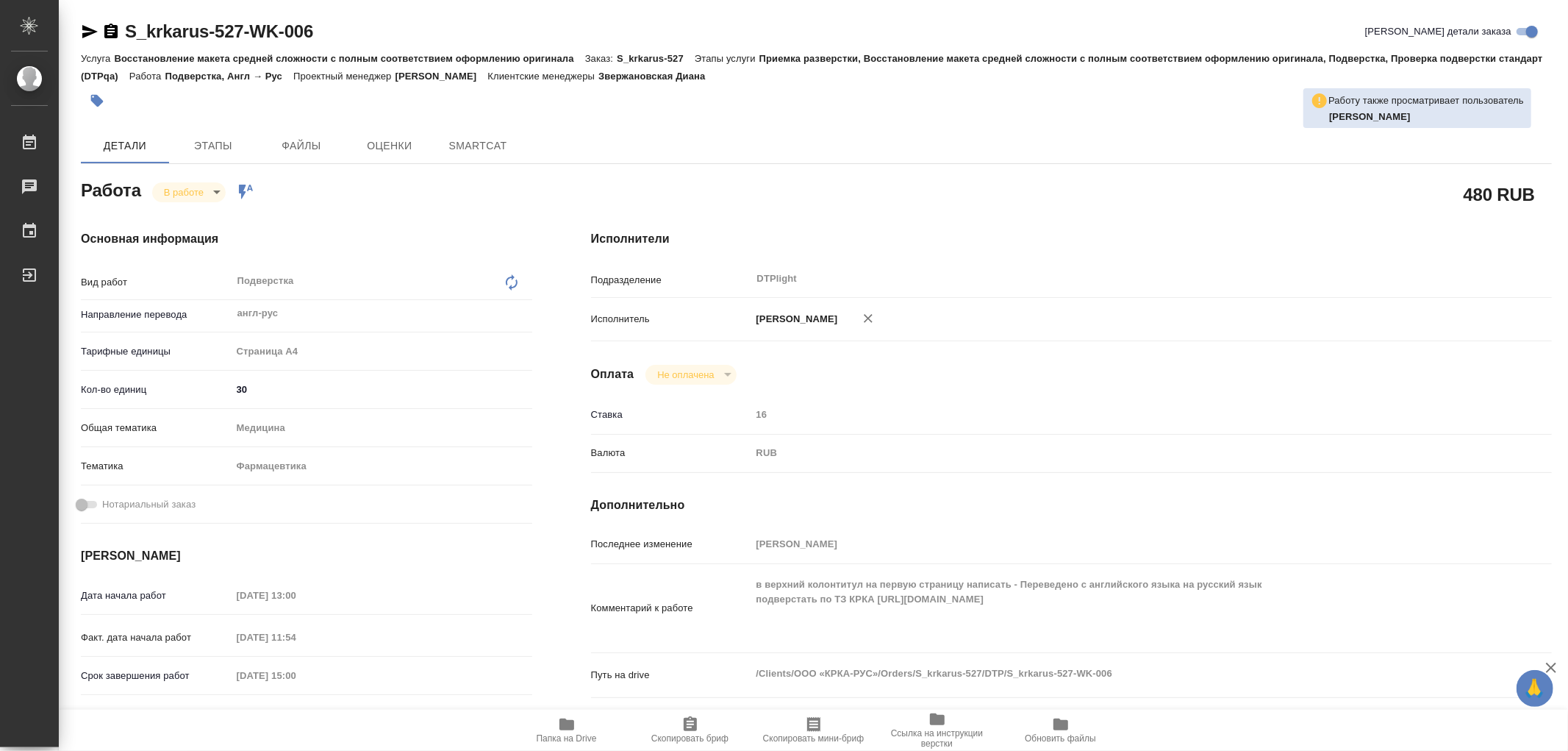
type textarea "x"
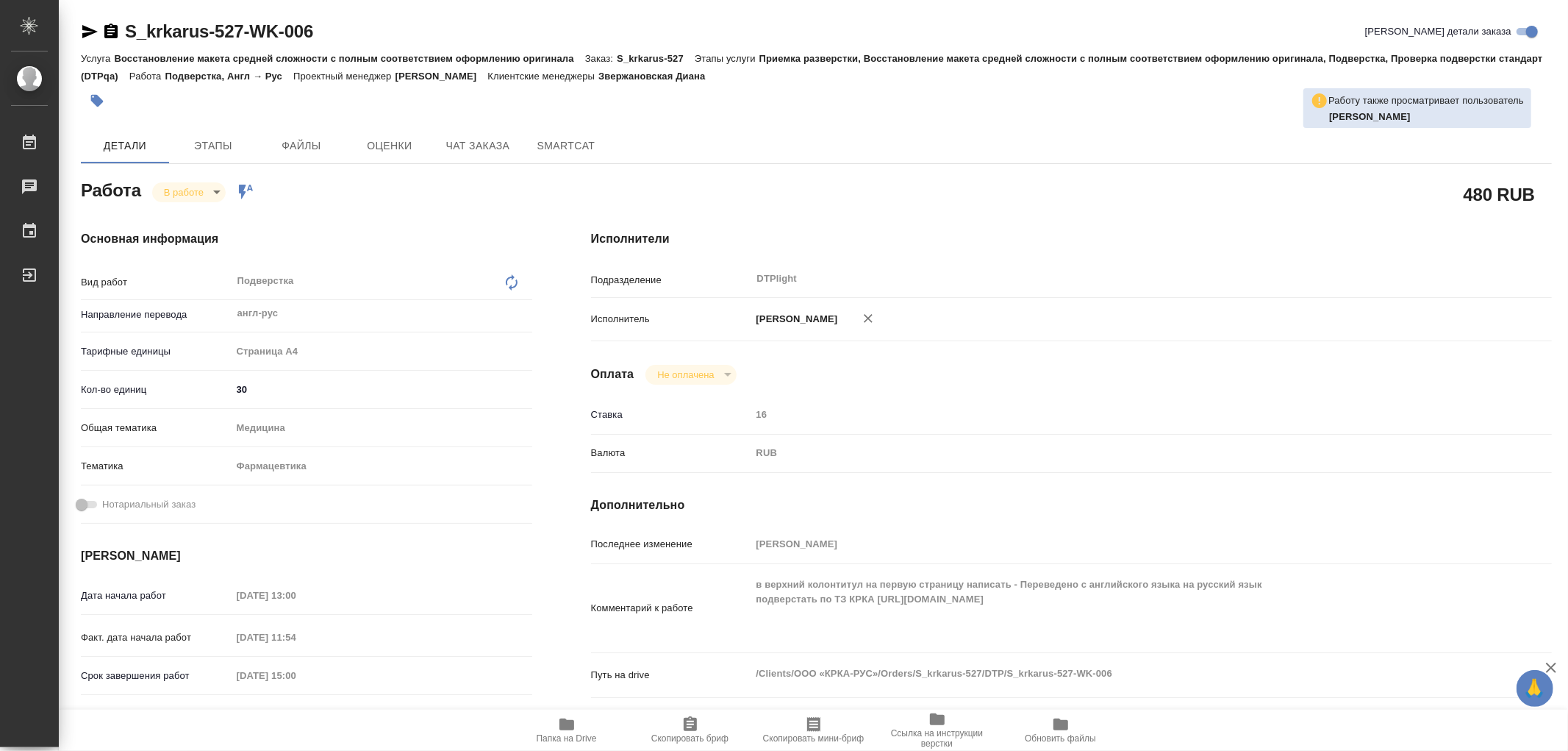
type textarea "x"
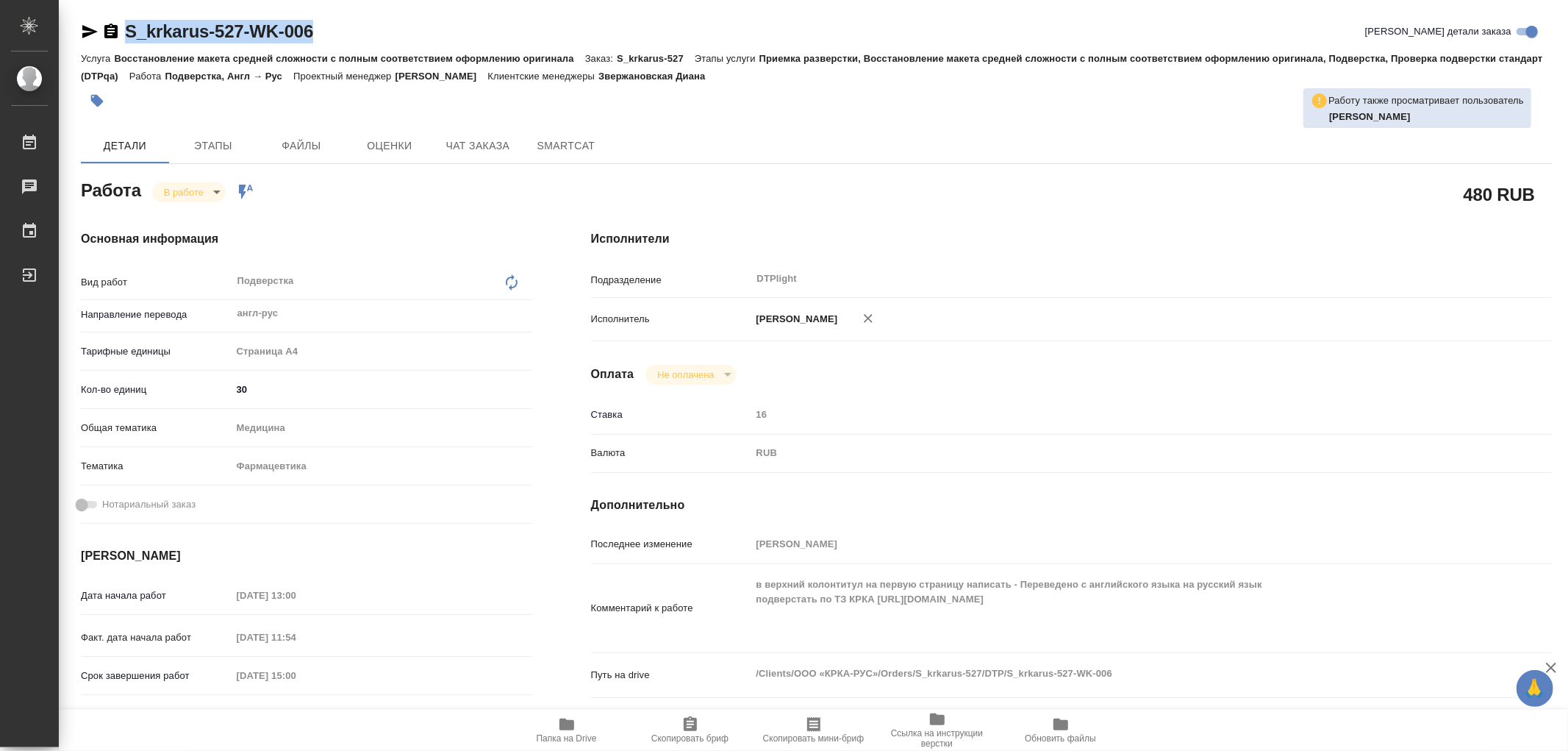
drag, startPoint x: 351, startPoint y: 45, endPoint x: 137, endPoint y: 30, distance: 214.5
click at [127, 41] on div "S_krkarus-527-WK-006 Кратко детали заказа" at bounding box center [817, 34] width 1471 height 30
type textarea "x"
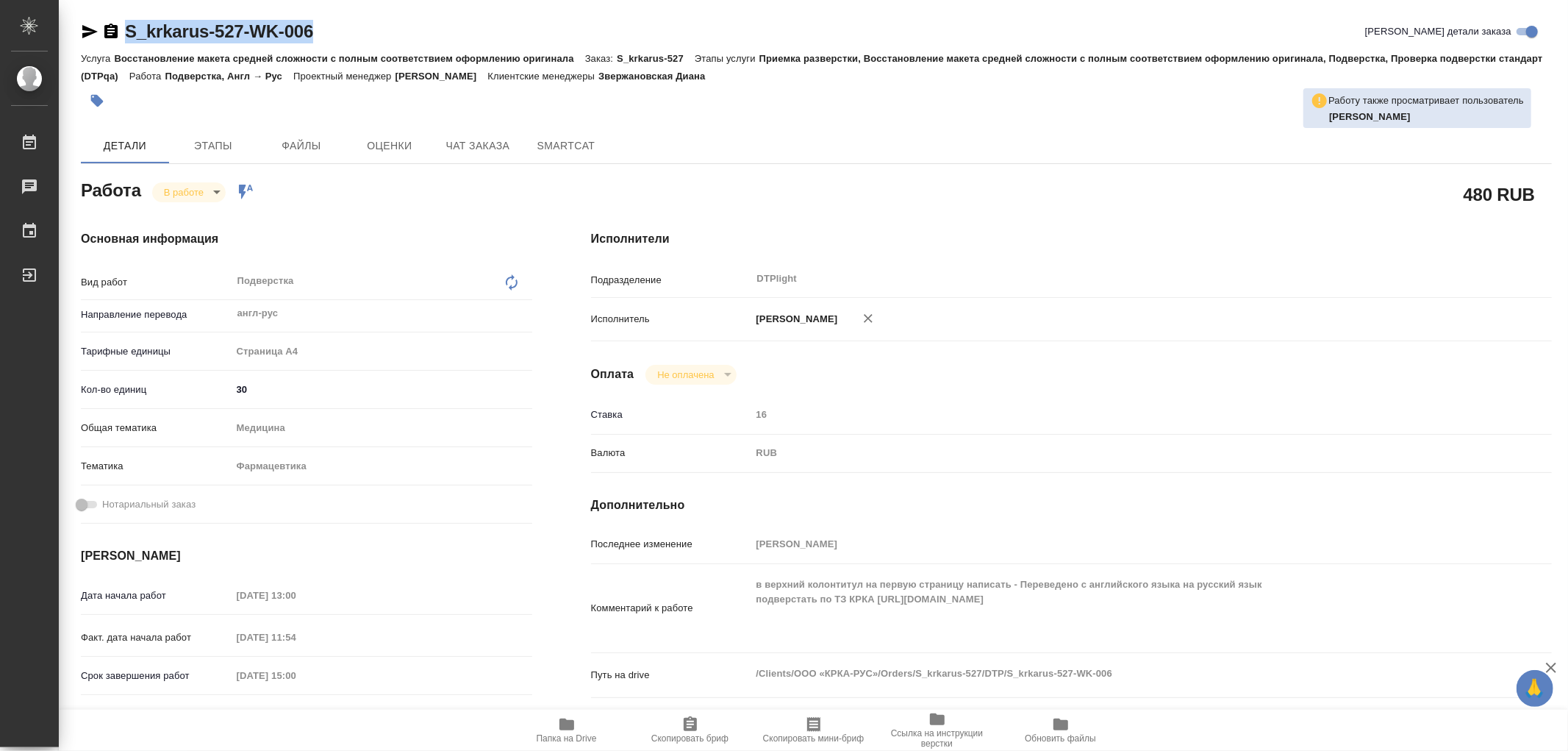
type textarea "x"
copy link "S_krkarus-527-WK-006"
click at [507, 148] on span "Чат заказа" at bounding box center [478, 146] width 70 height 19
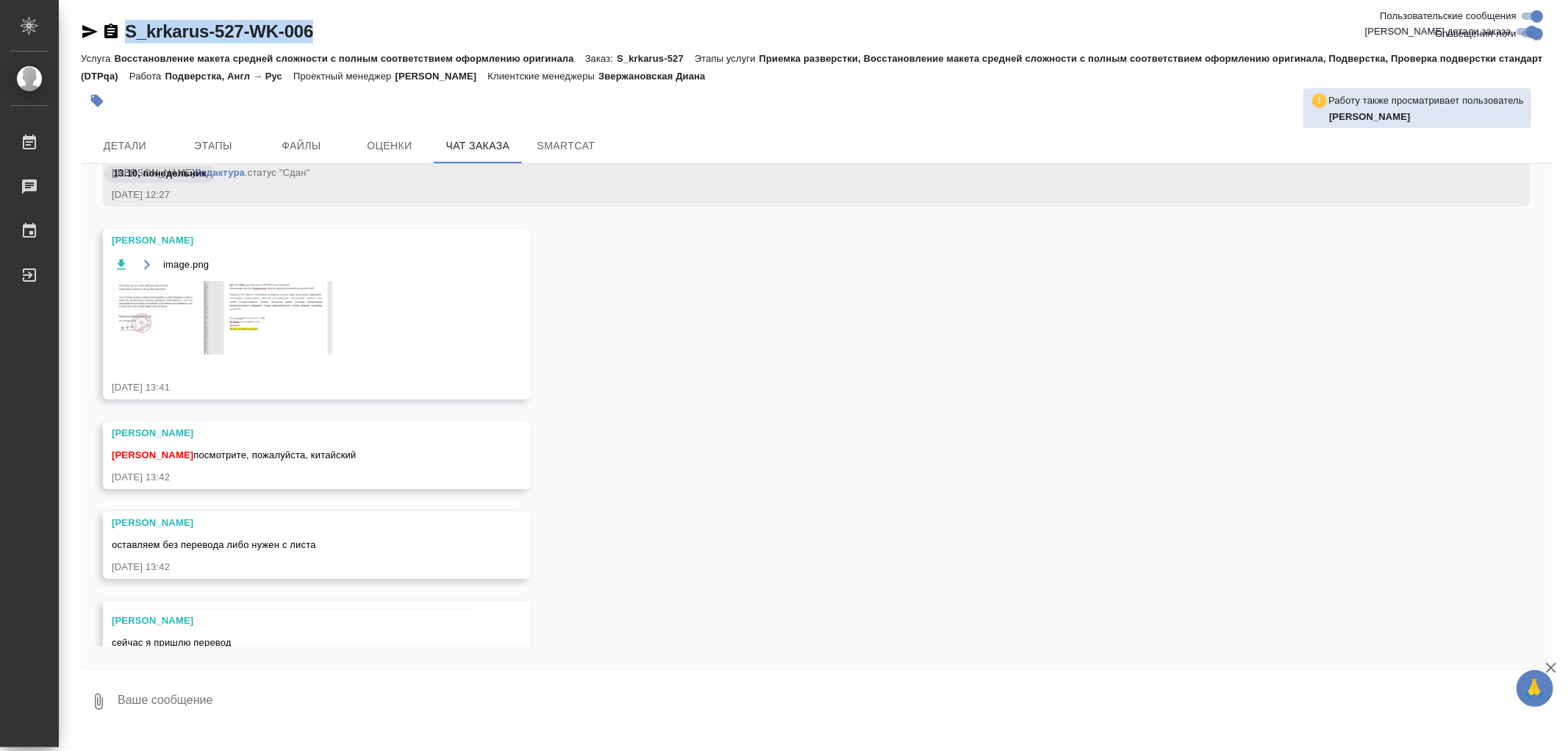
scroll to position [7629, 0]
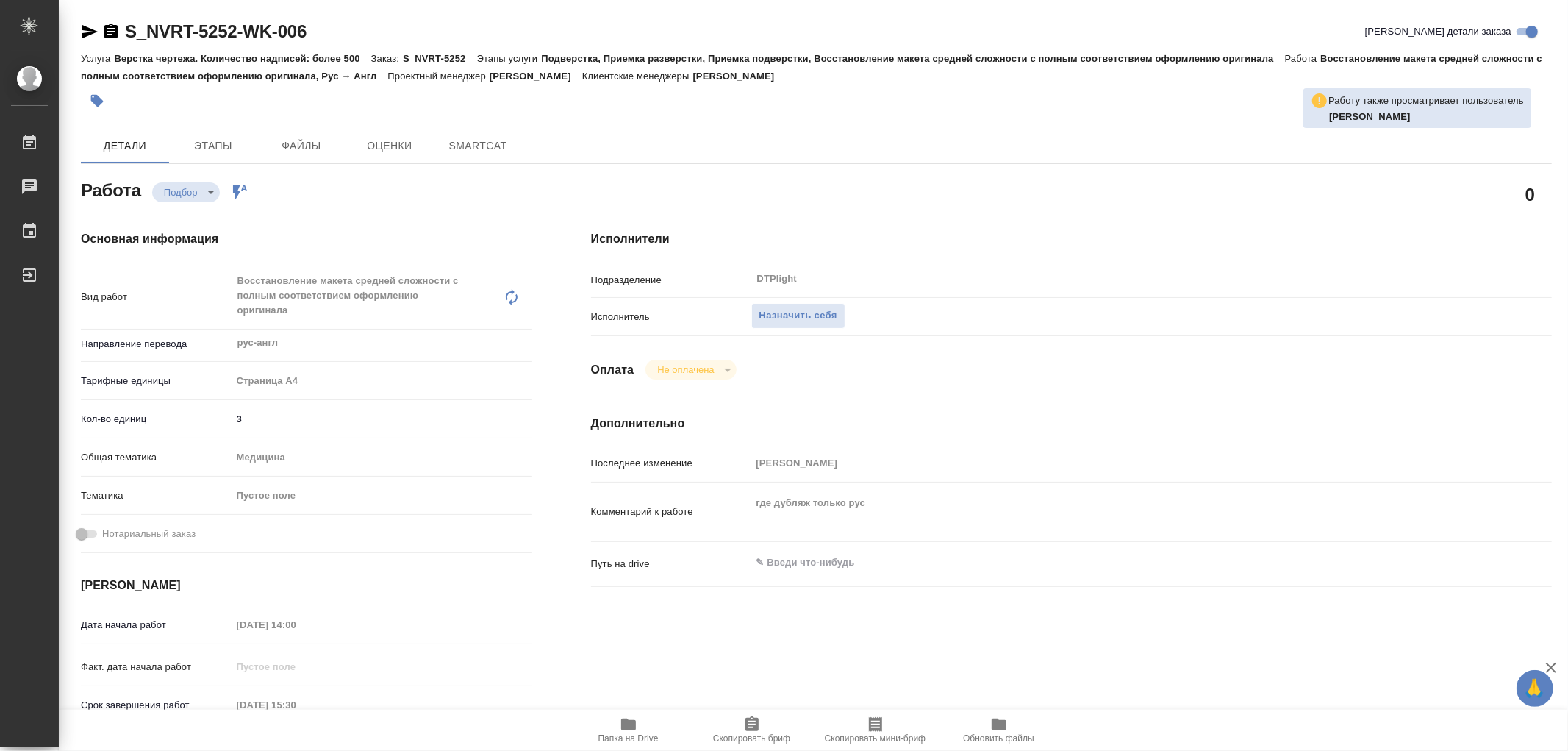
type textarea "x"
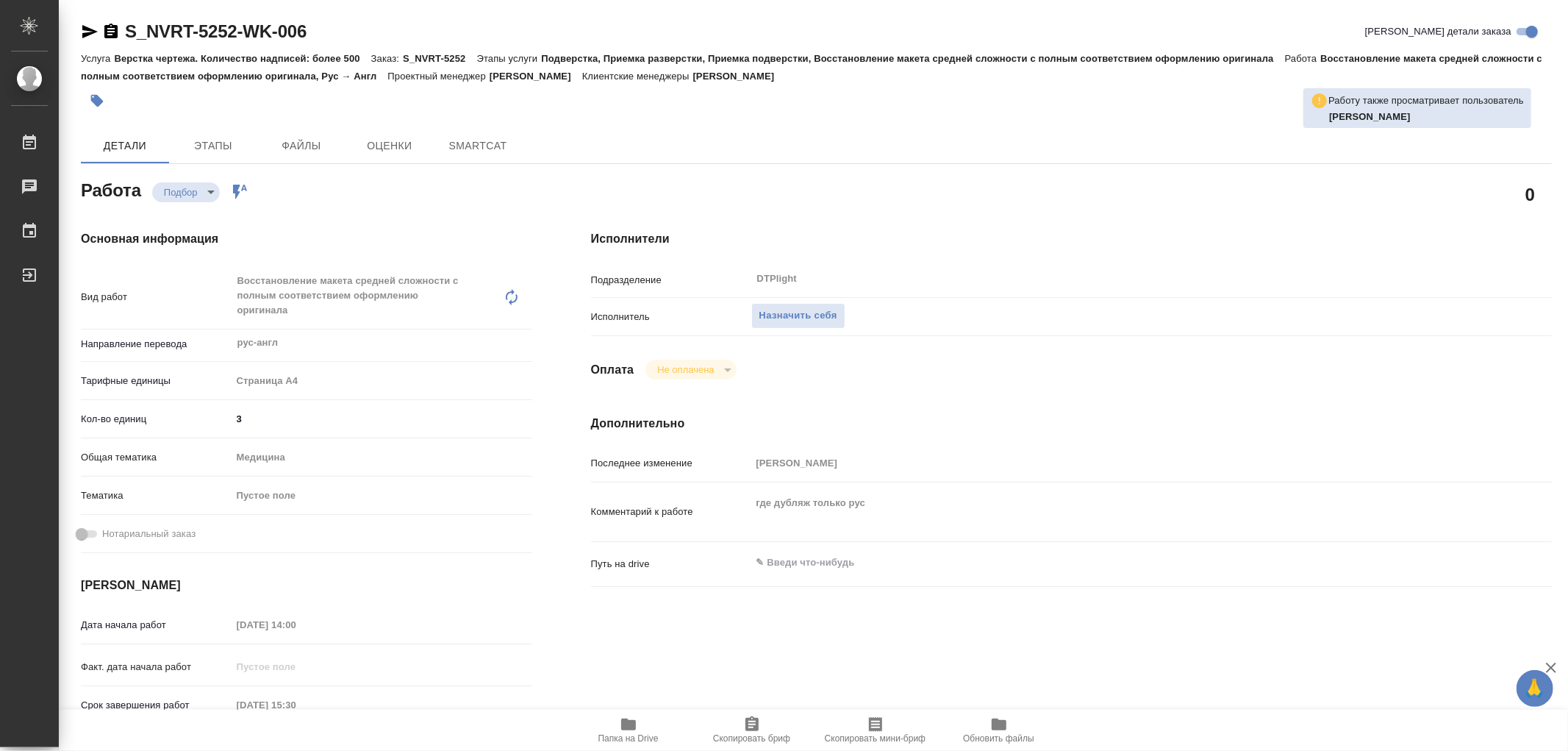
type textarea "x"
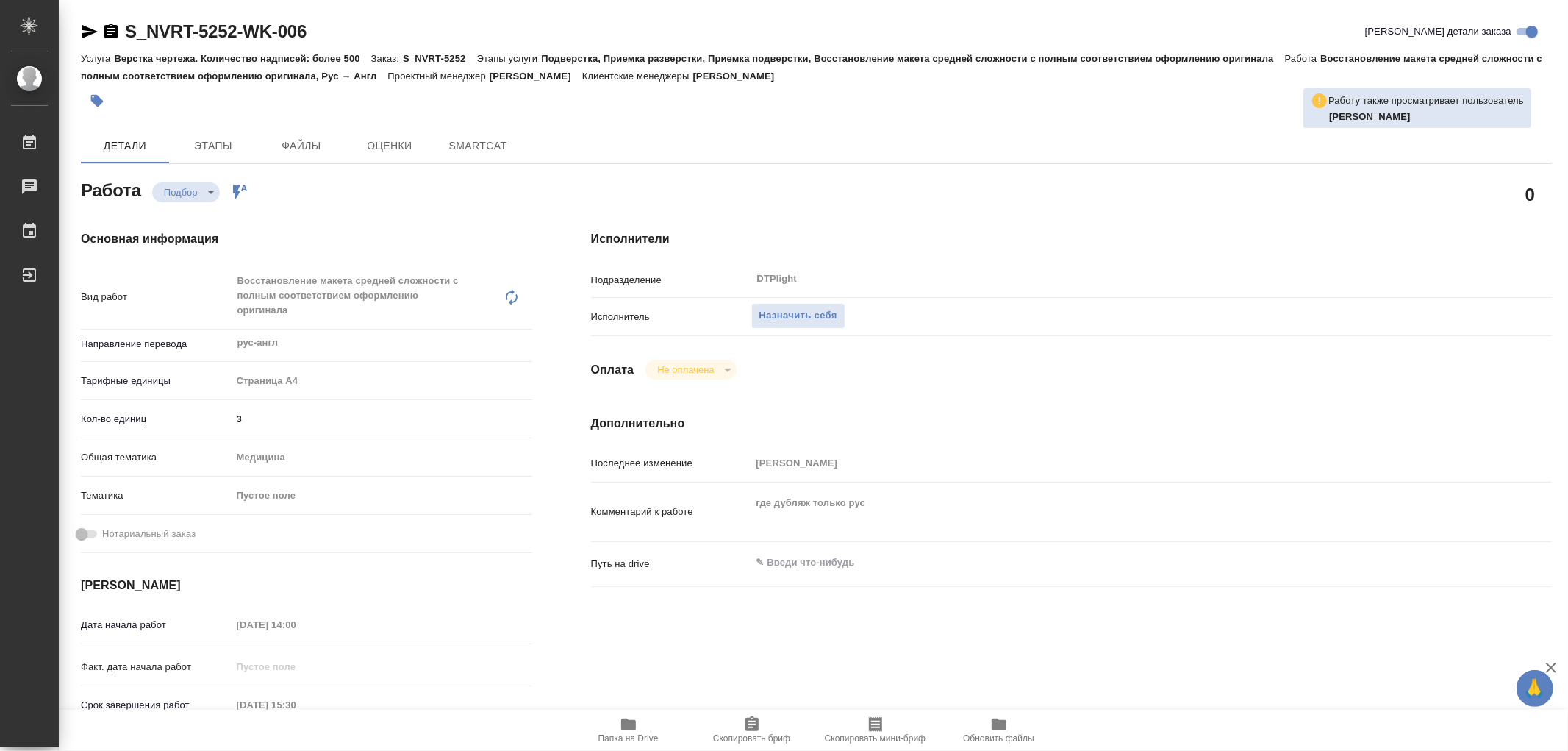
type textarea "x"
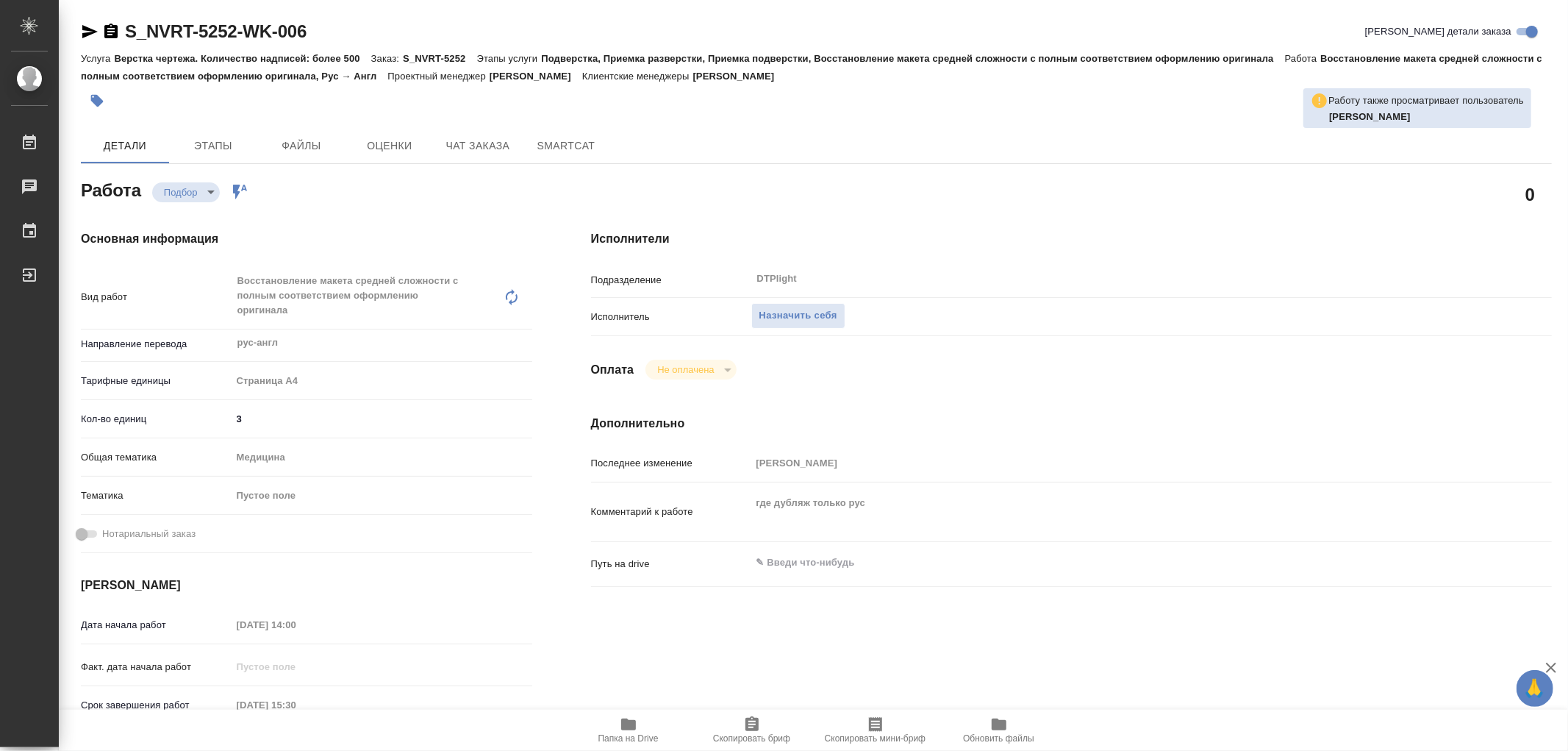
type textarea "x"
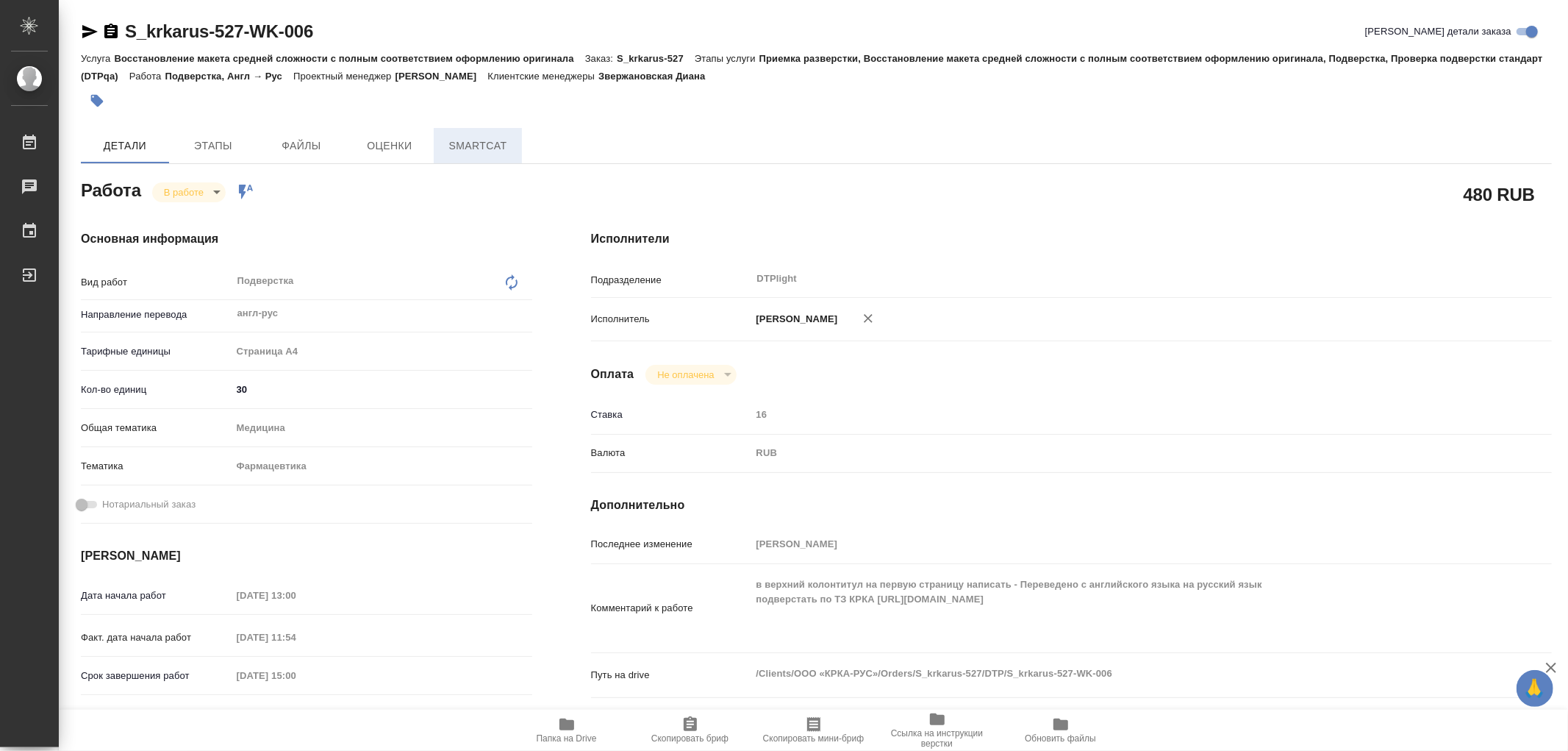
type textarea "x"
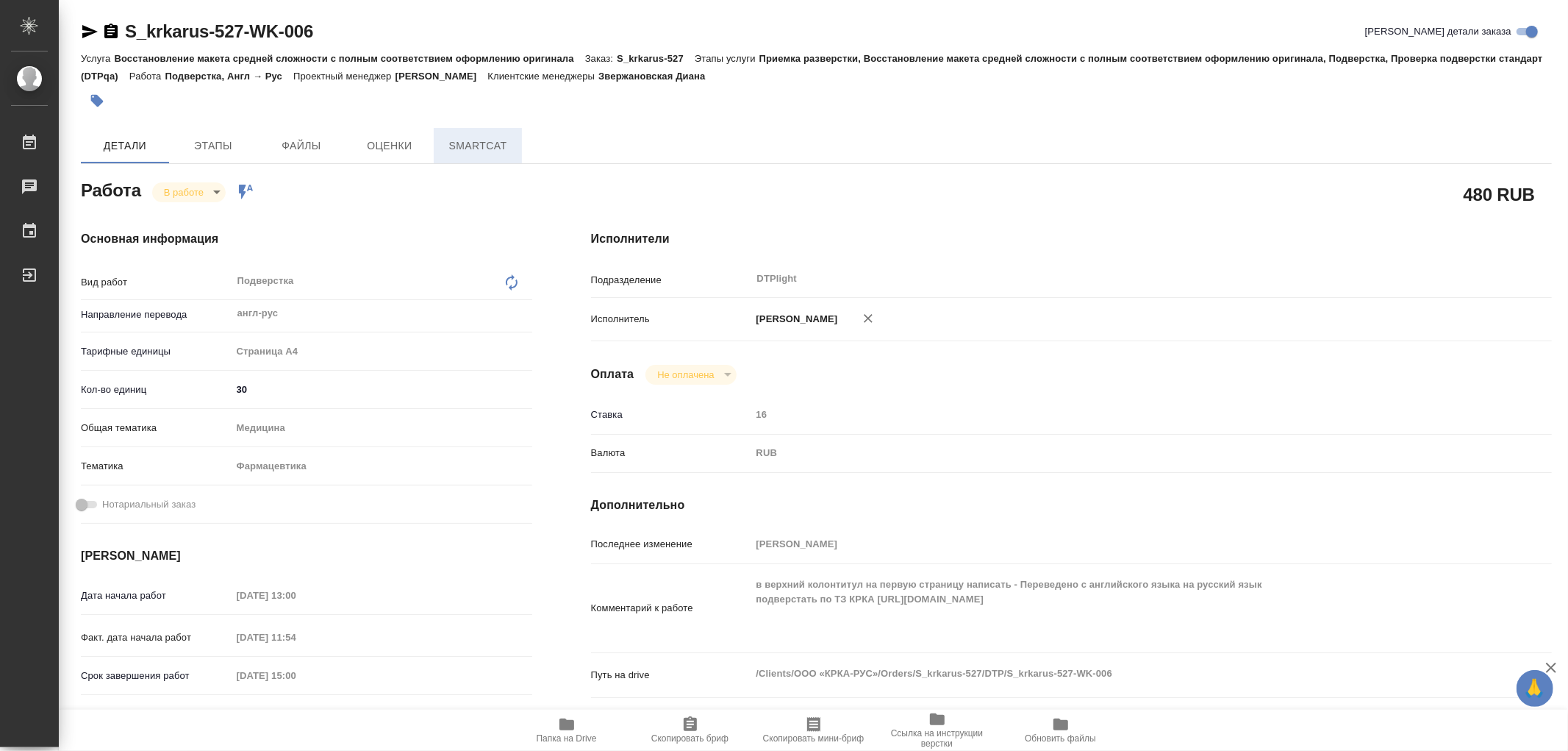
type textarea "x"
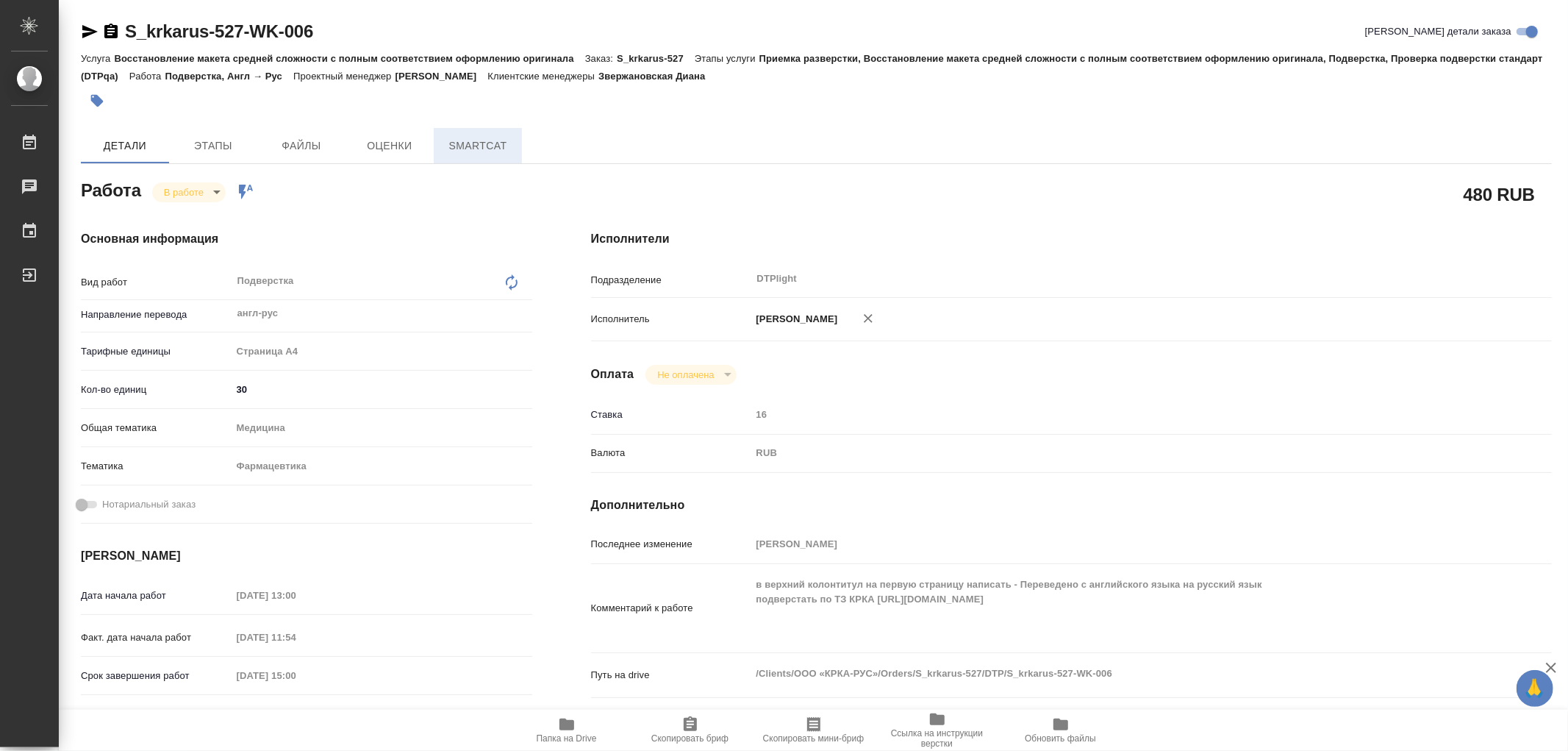
type textarea "x"
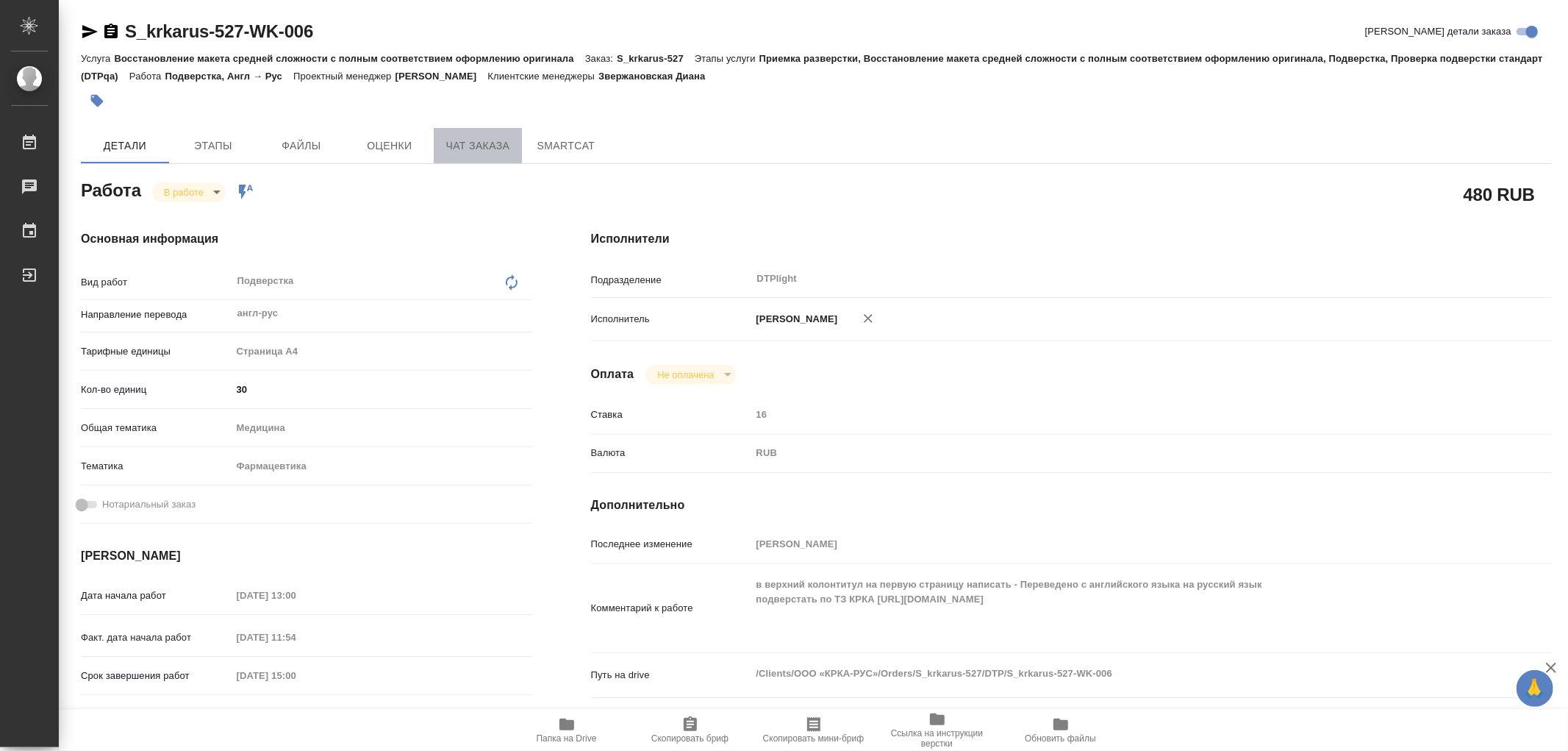
click at [483, 141] on span "Чат заказа" at bounding box center [478, 146] width 70 height 19
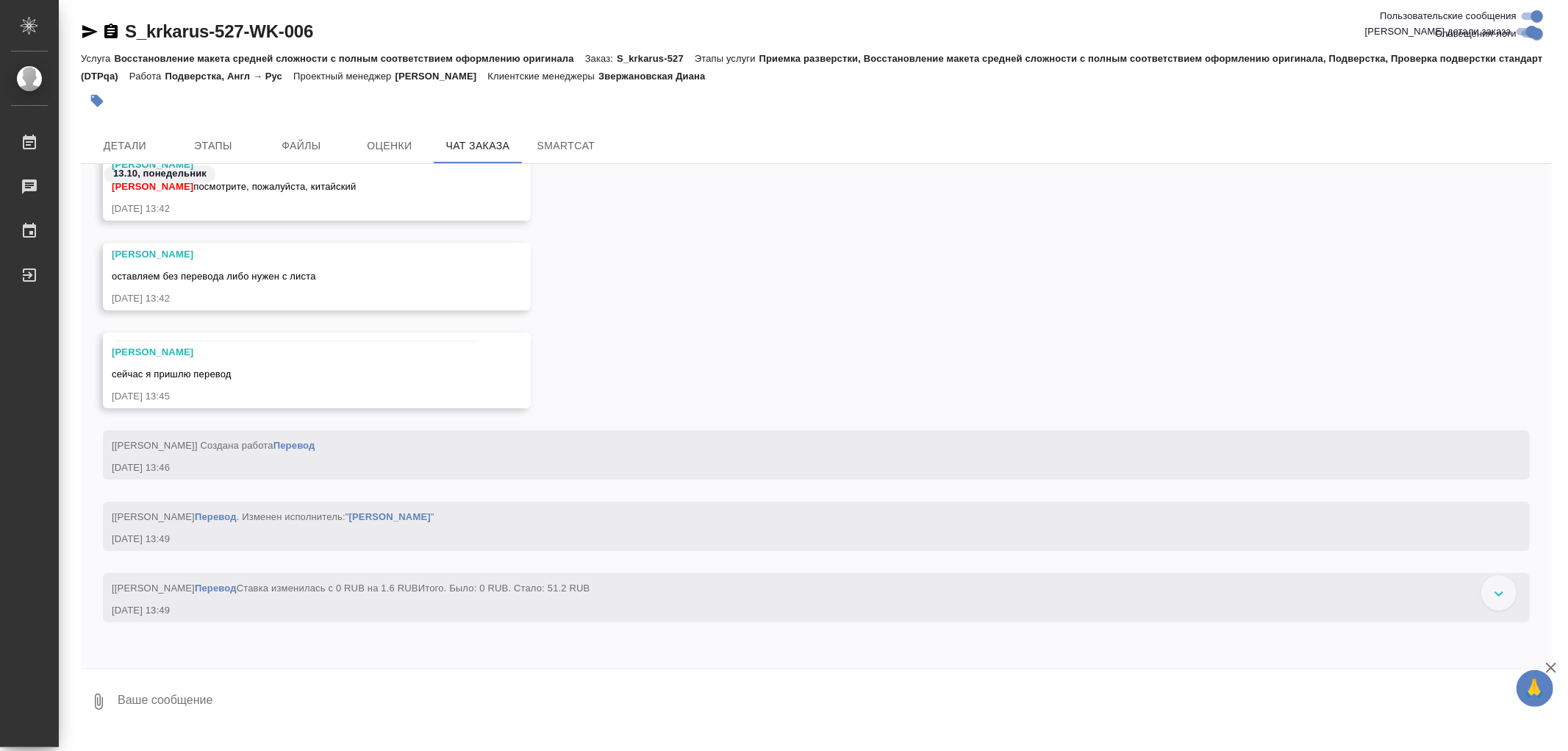
scroll to position [8000, 0]
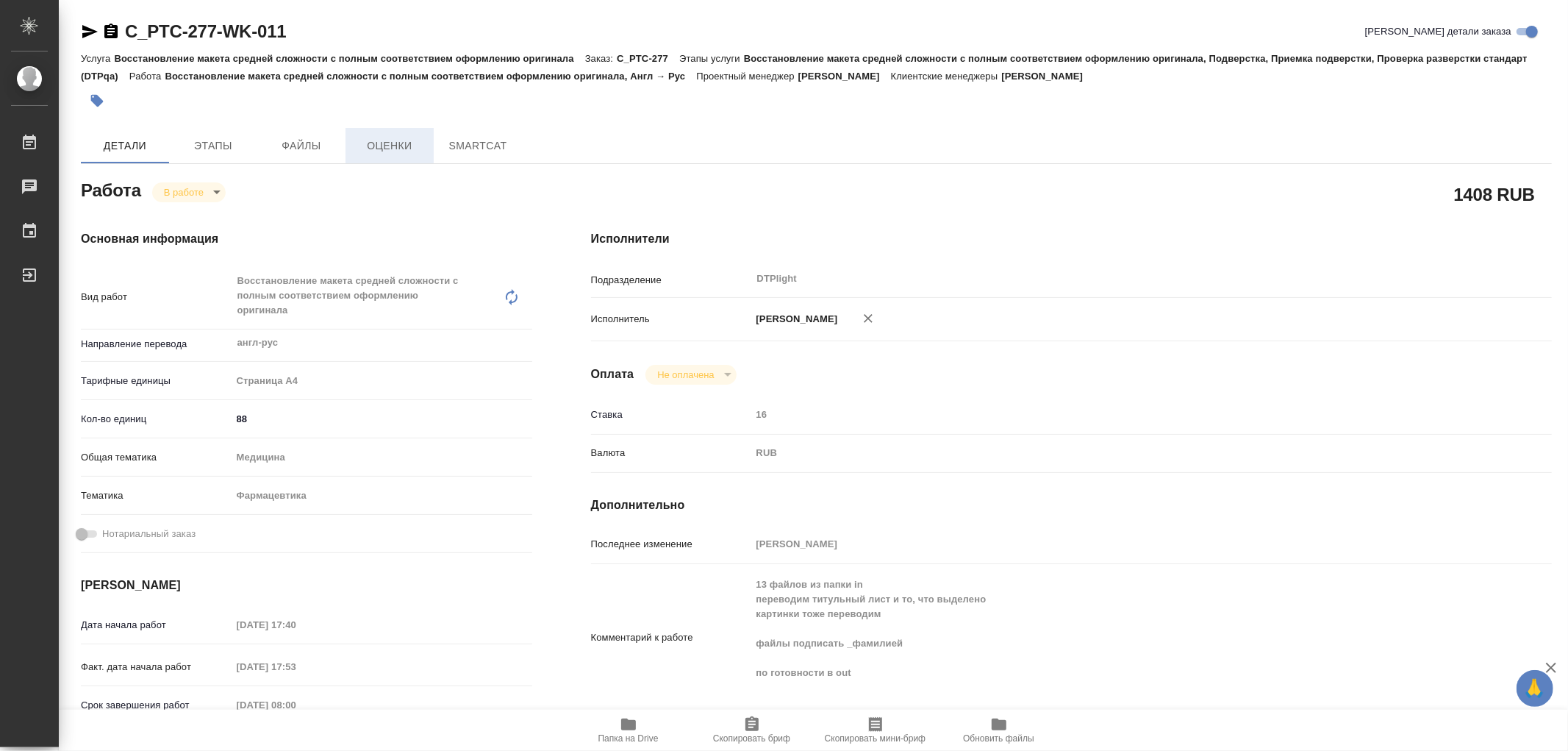
type textarea "x"
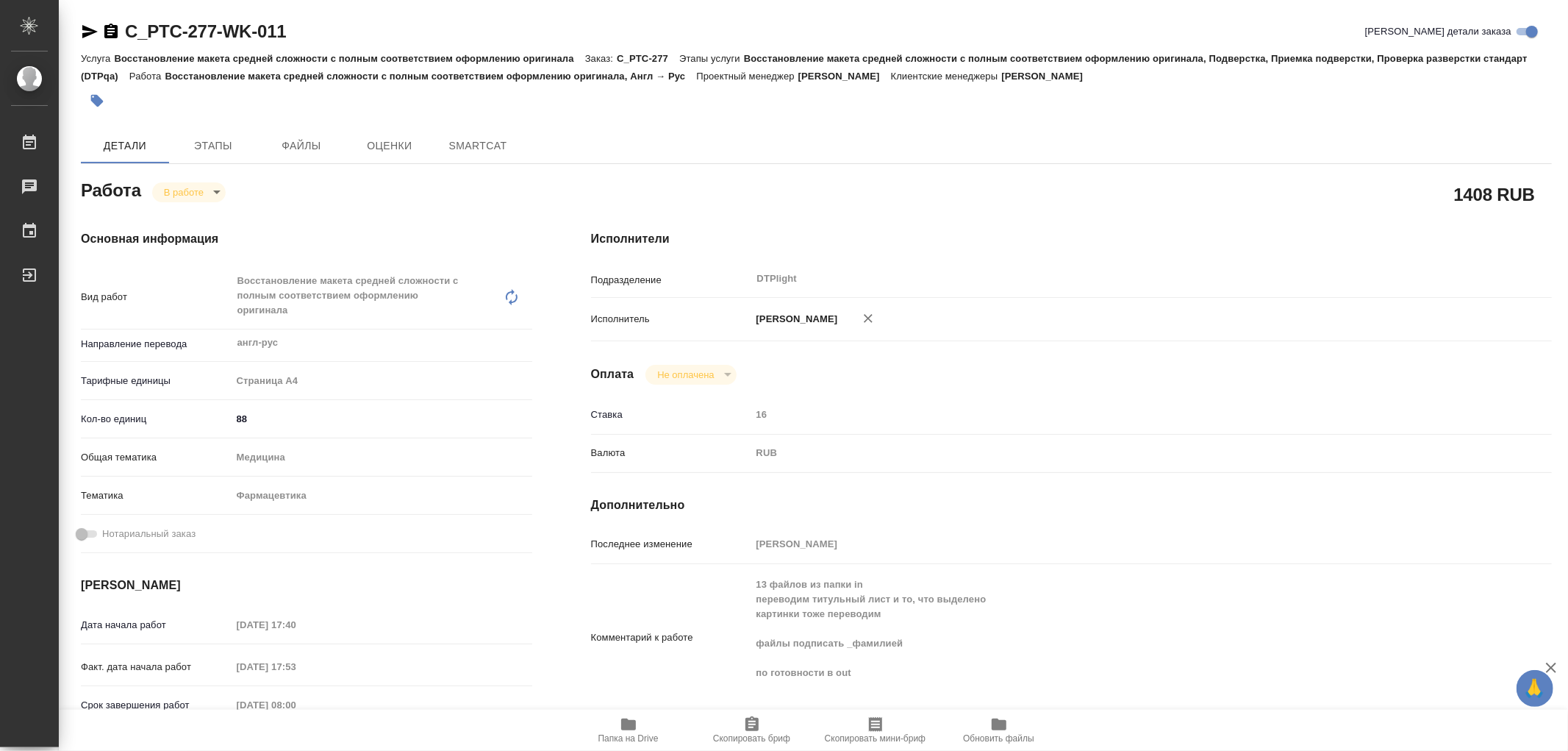
type textarea "x"
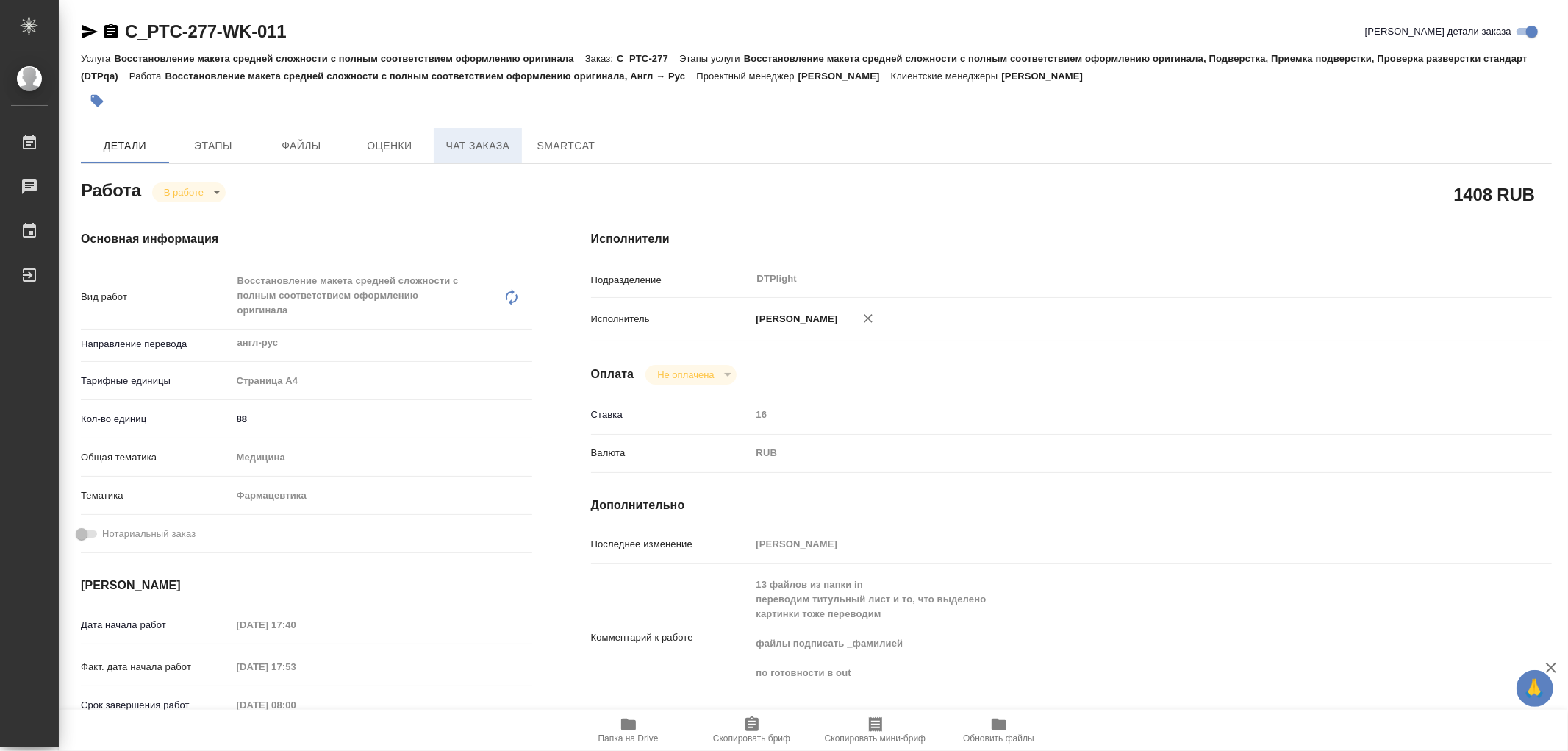
type textarea "x"
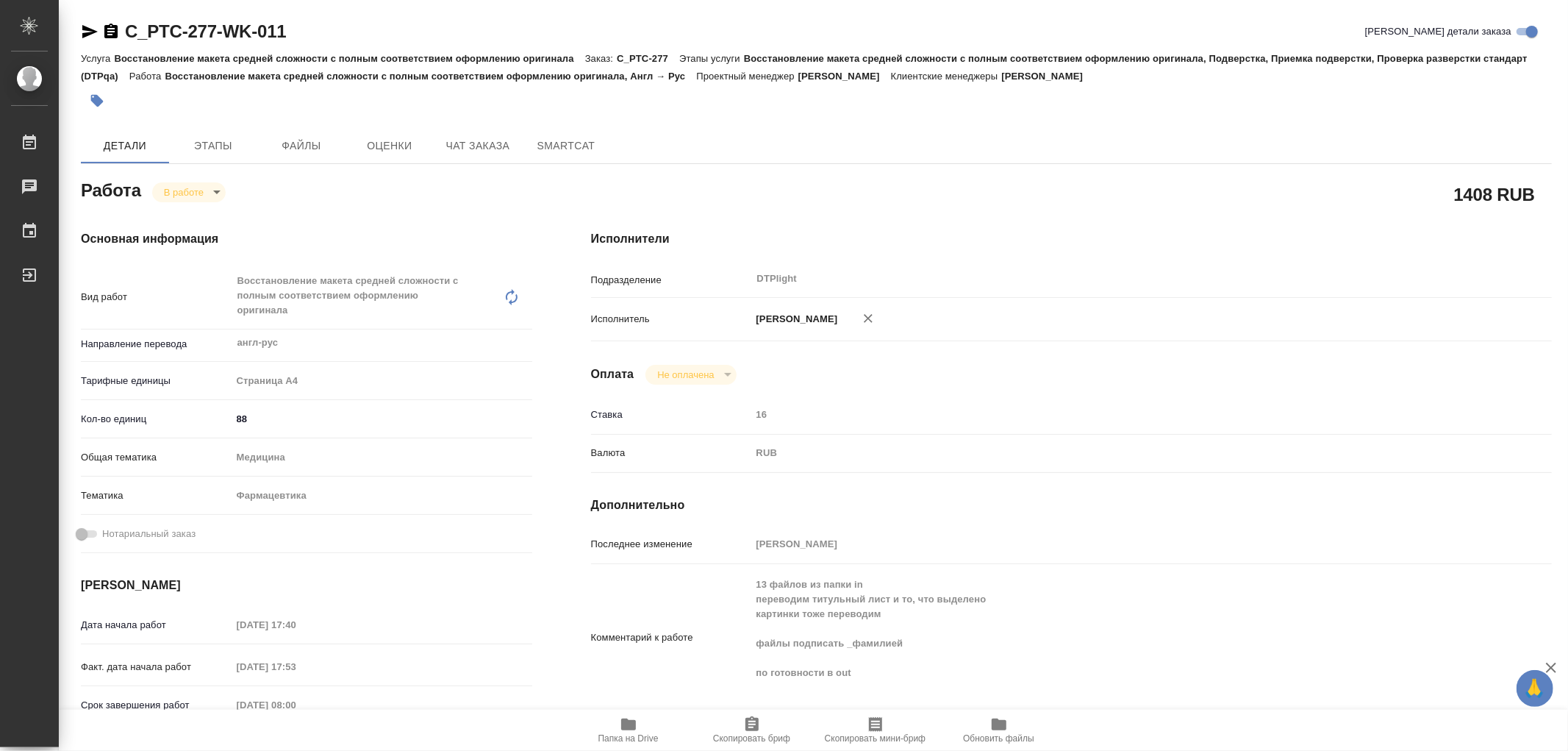
type textarea "x"
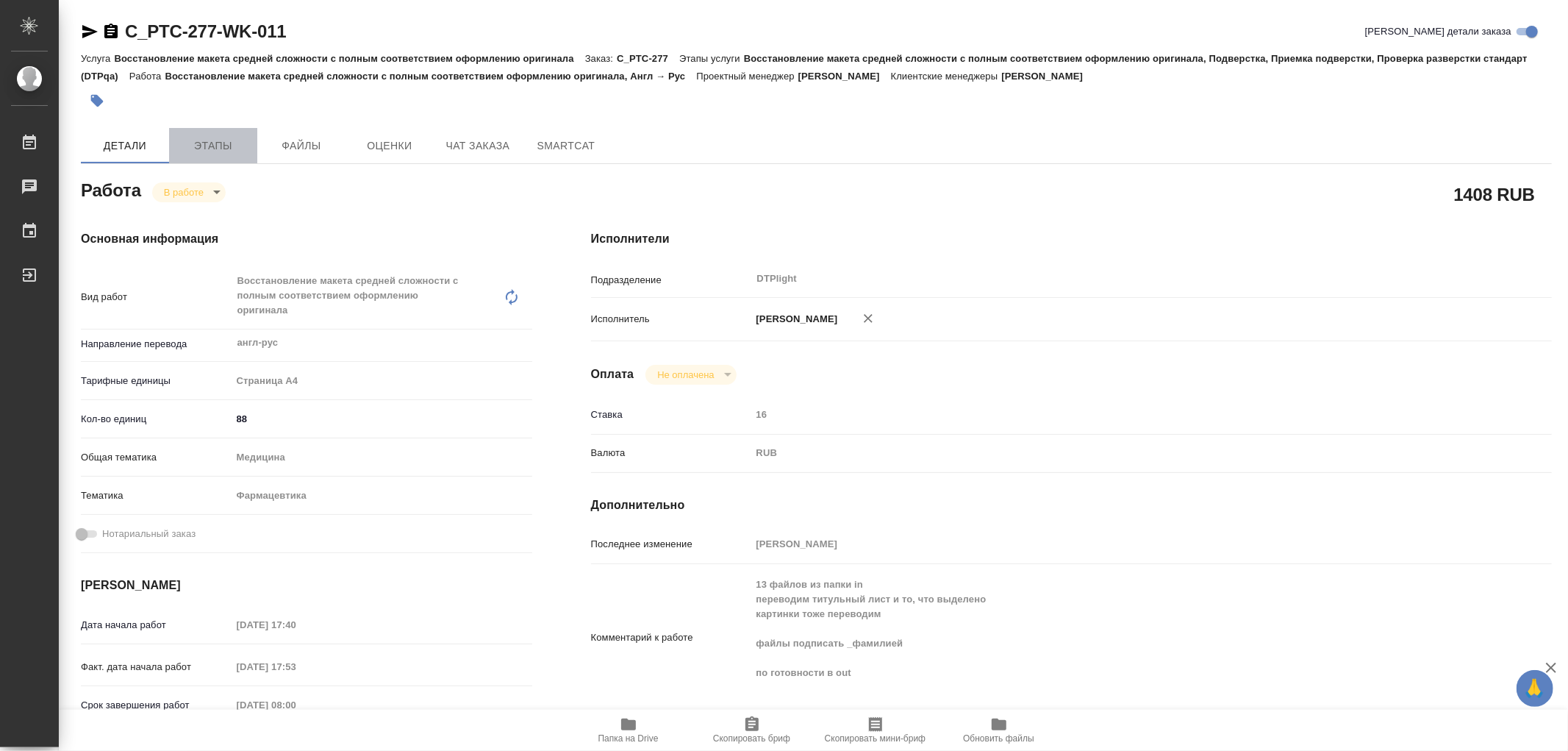
click at [224, 143] on span "Этапы" at bounding box center [213, 146] width 70 height 19
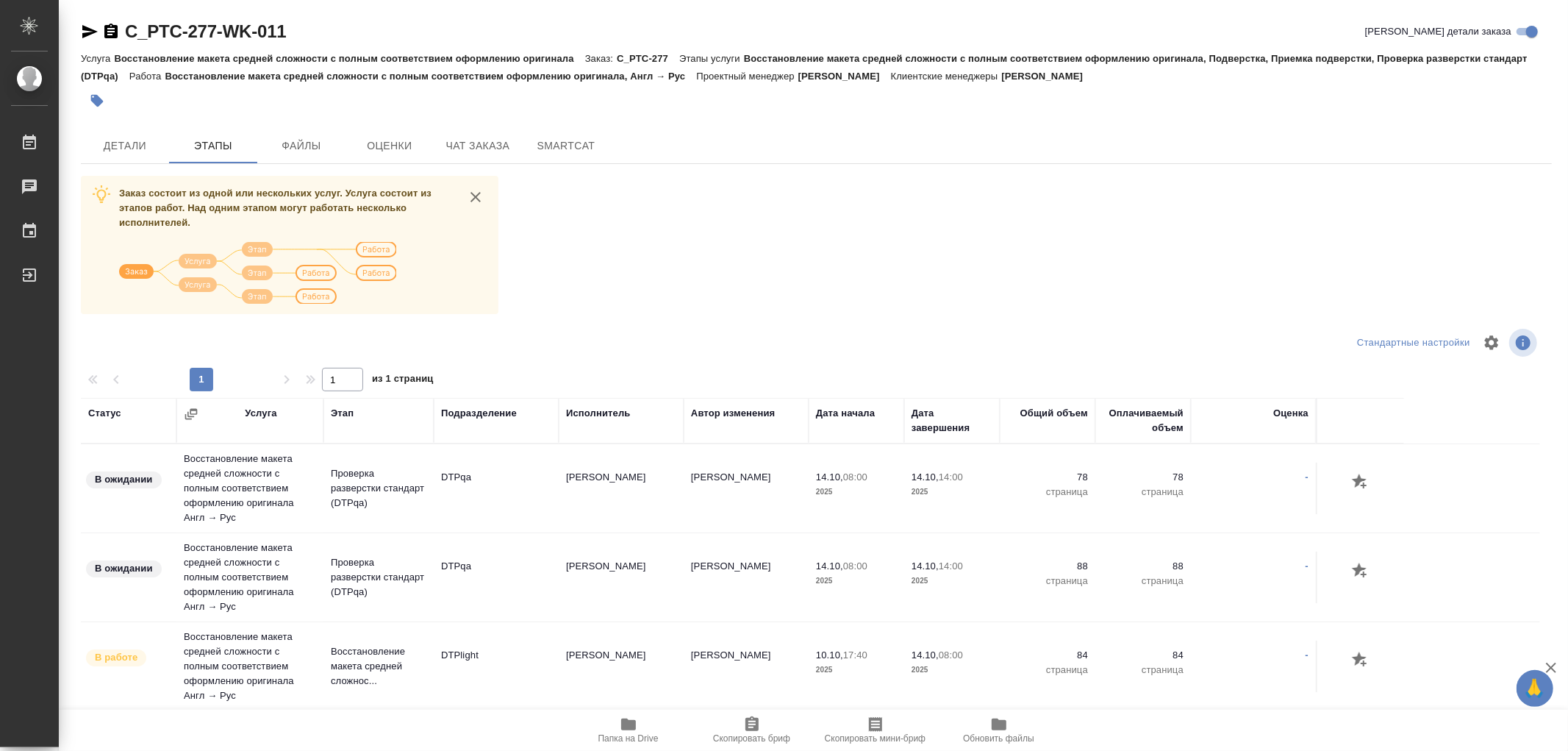
click at [82, 34] on icon "button" at bounding box center [90, 32] width 15 height 14
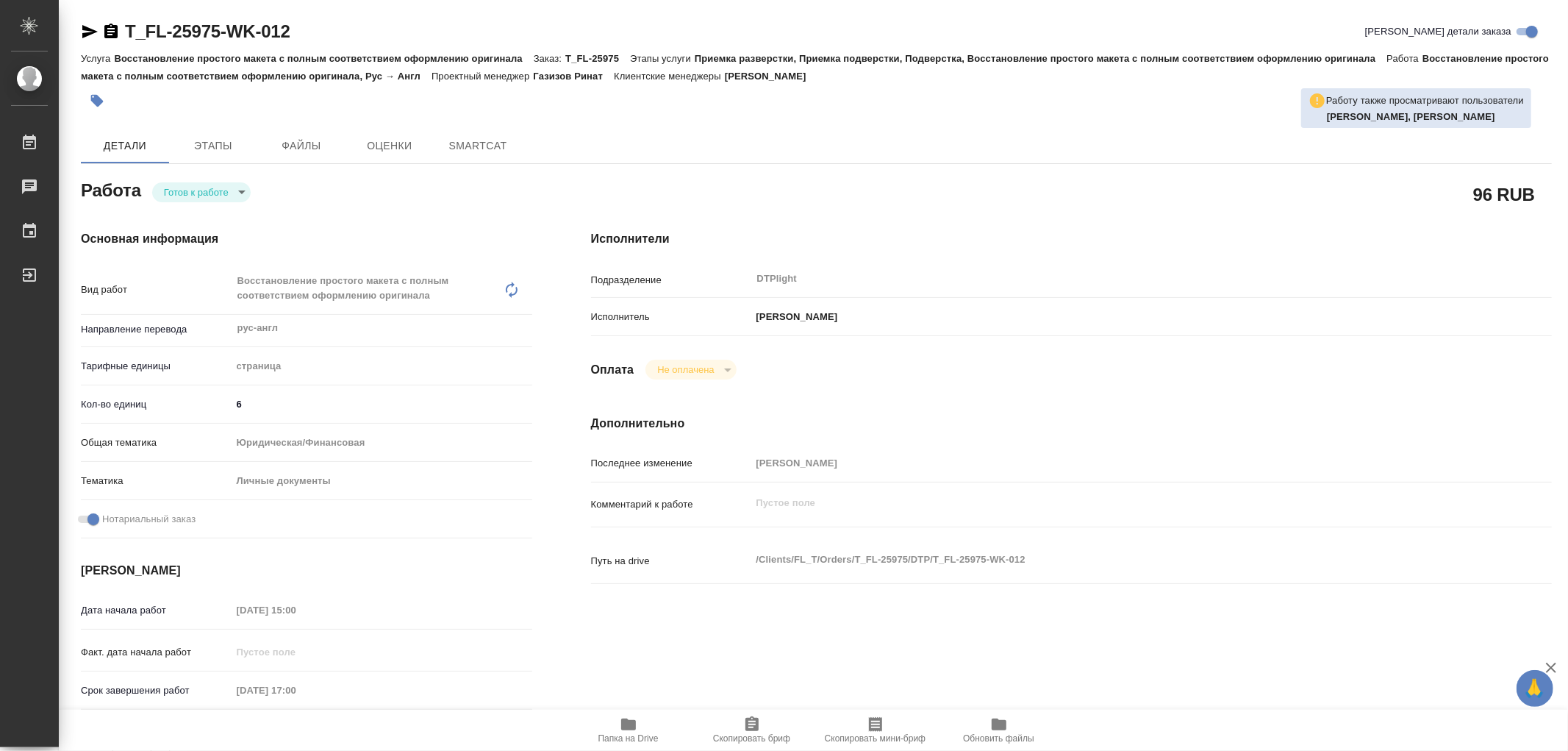
type textarea "x"
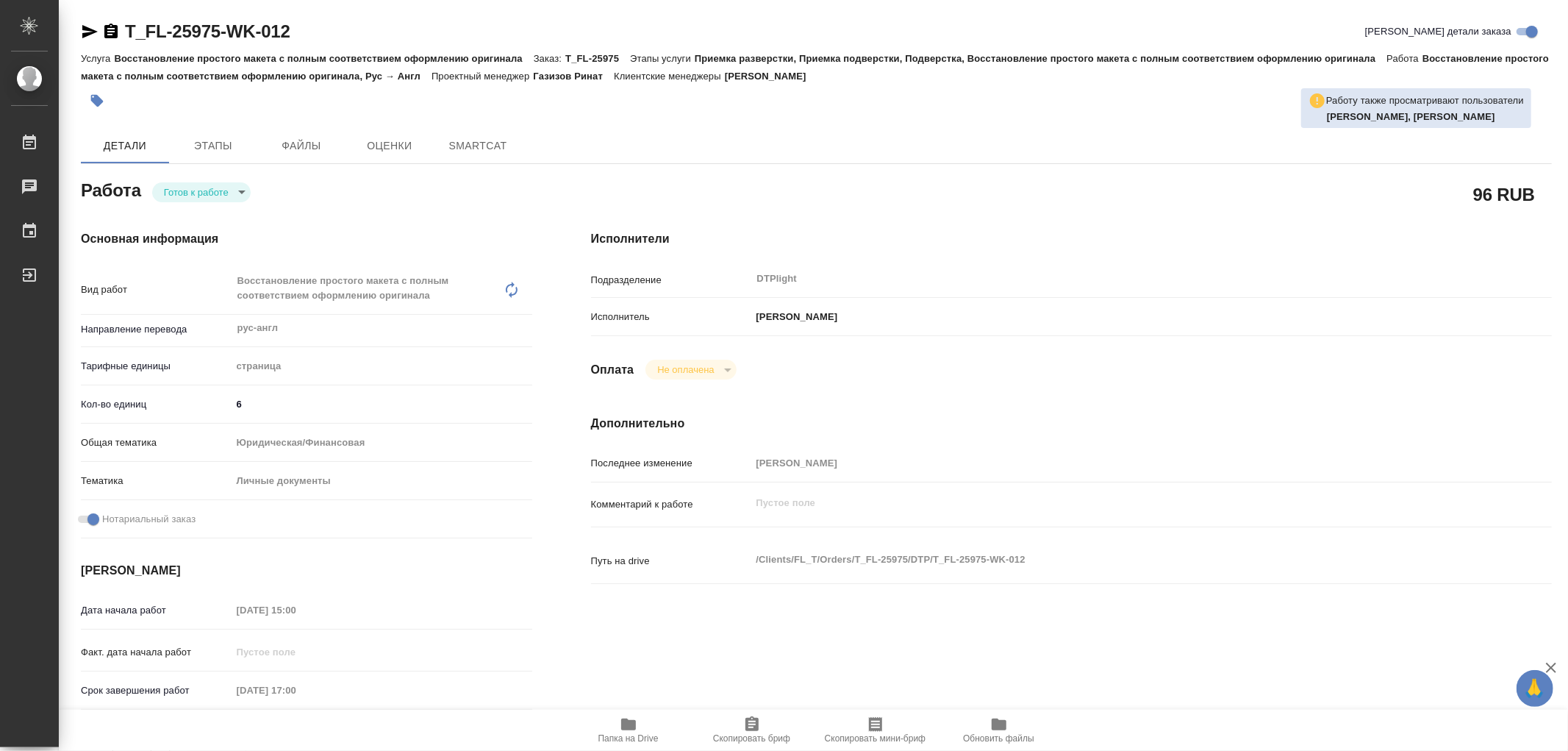
type textarea "x"
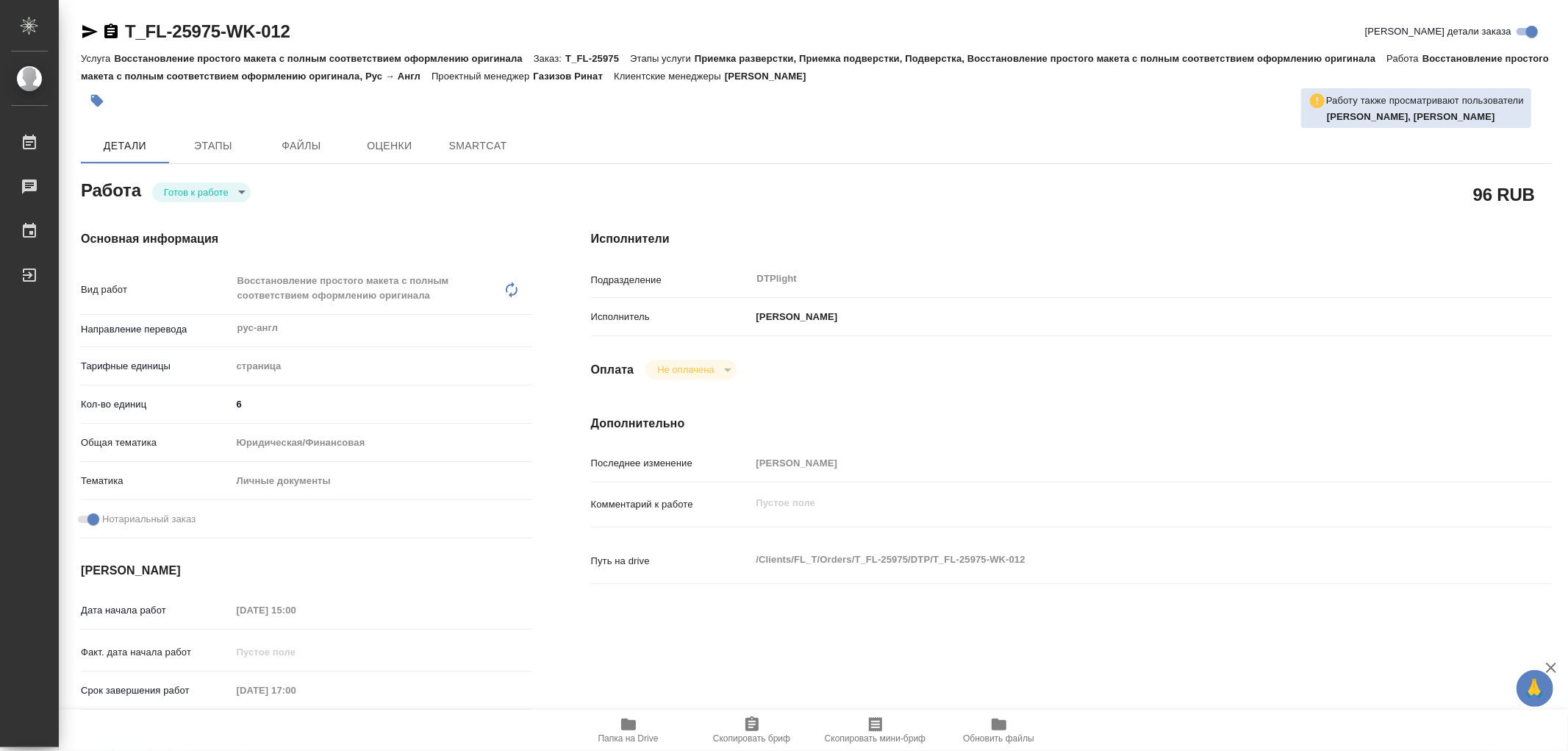
type textarea "x"
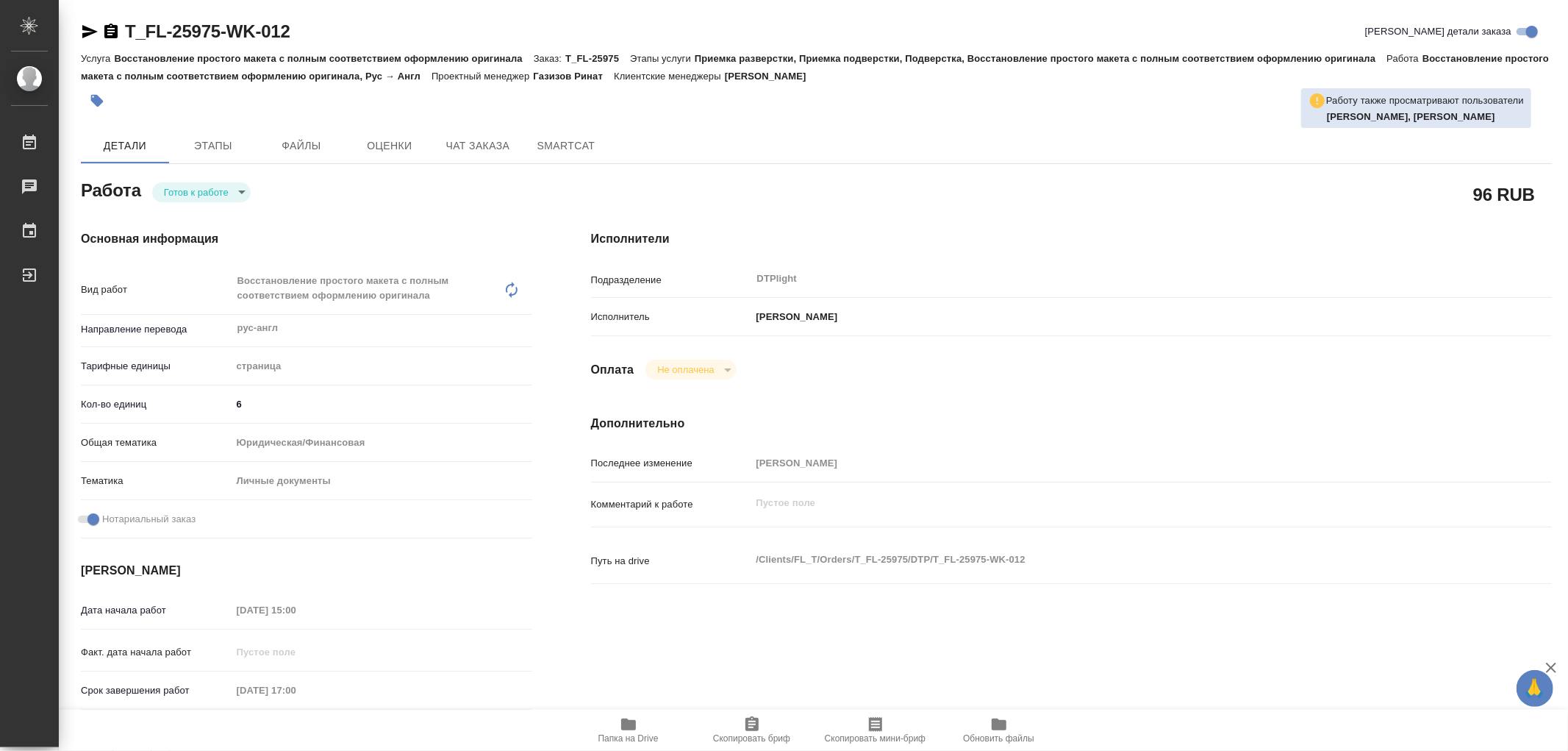
type textarea "x"
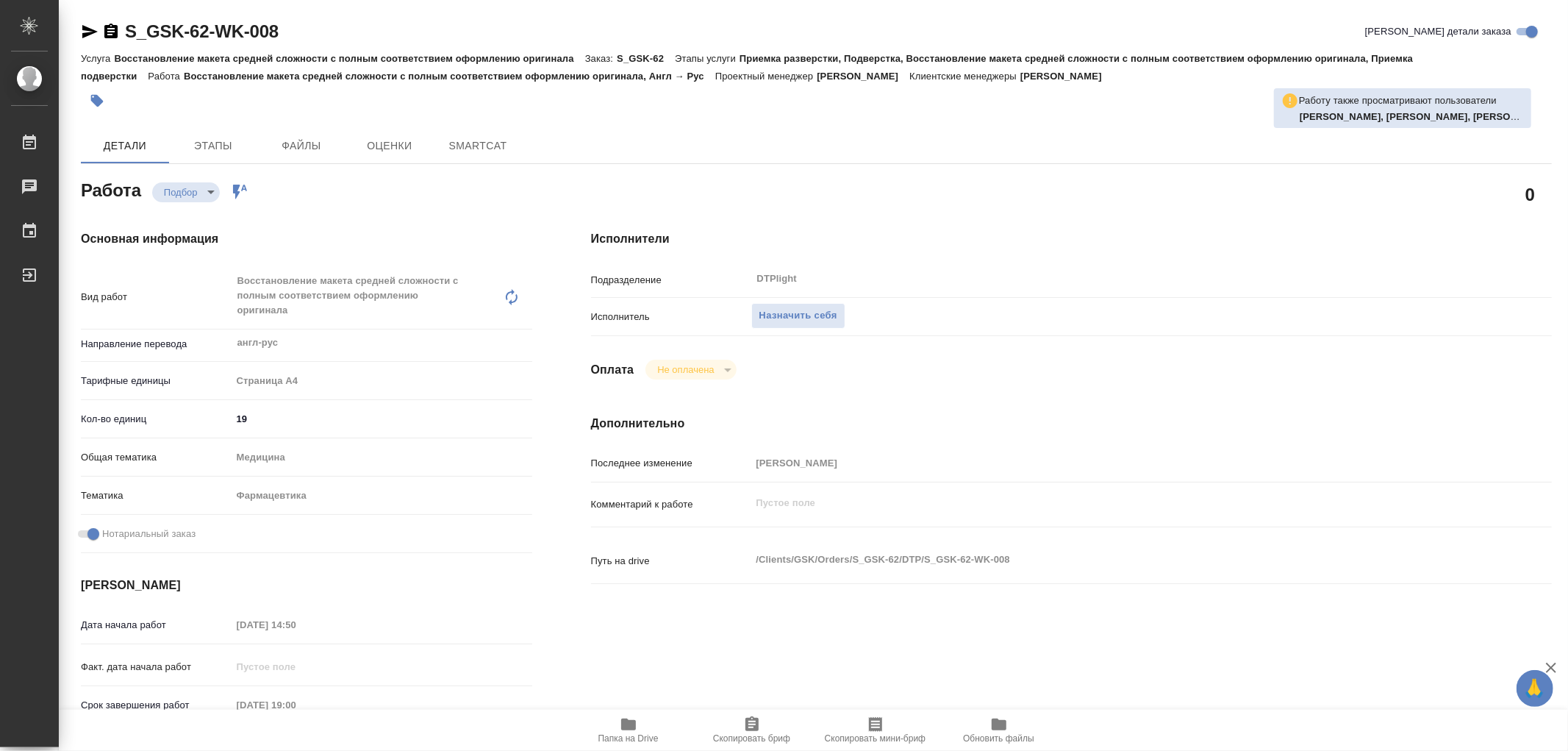
type textarea "x"
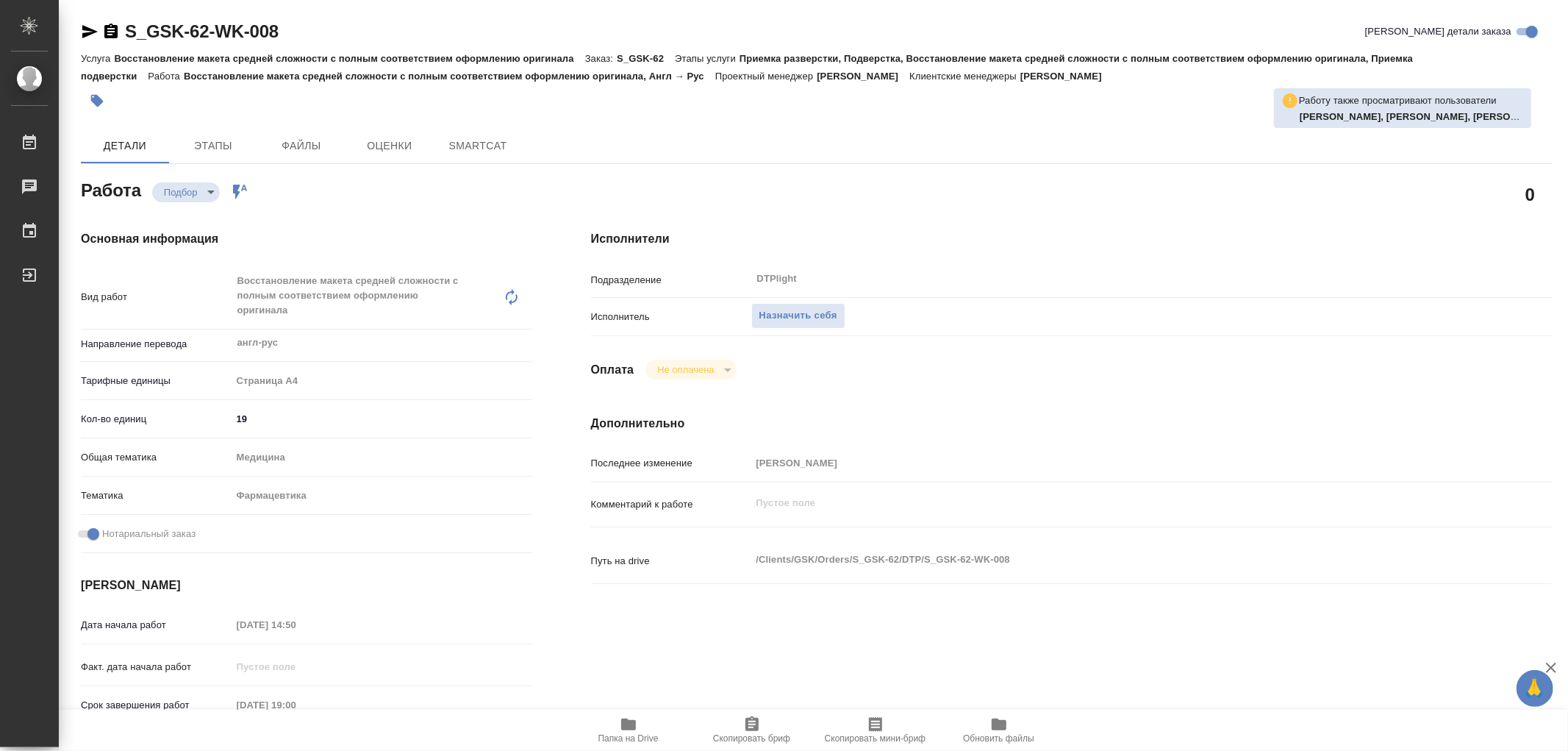
type textarea "x"
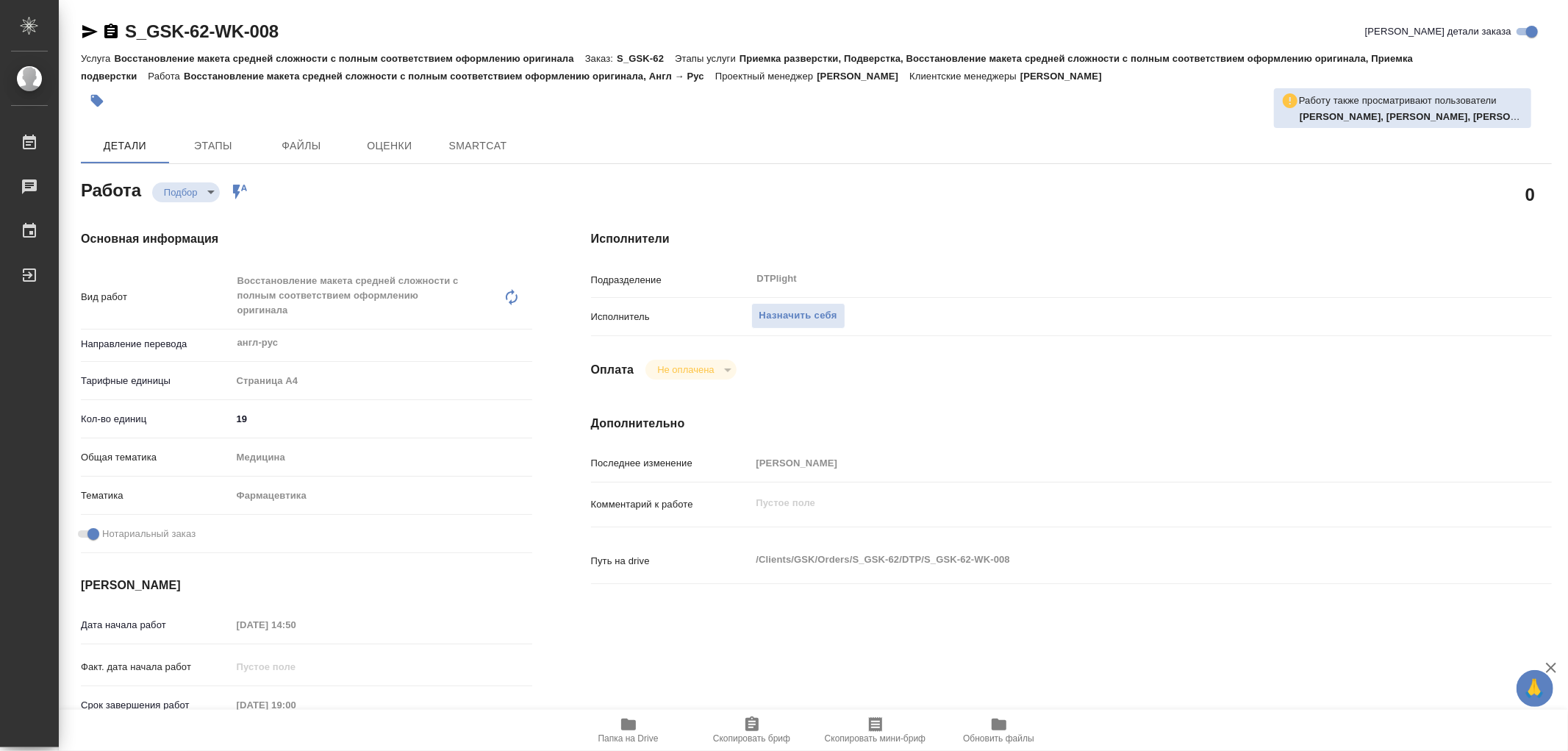
type textarea "x"
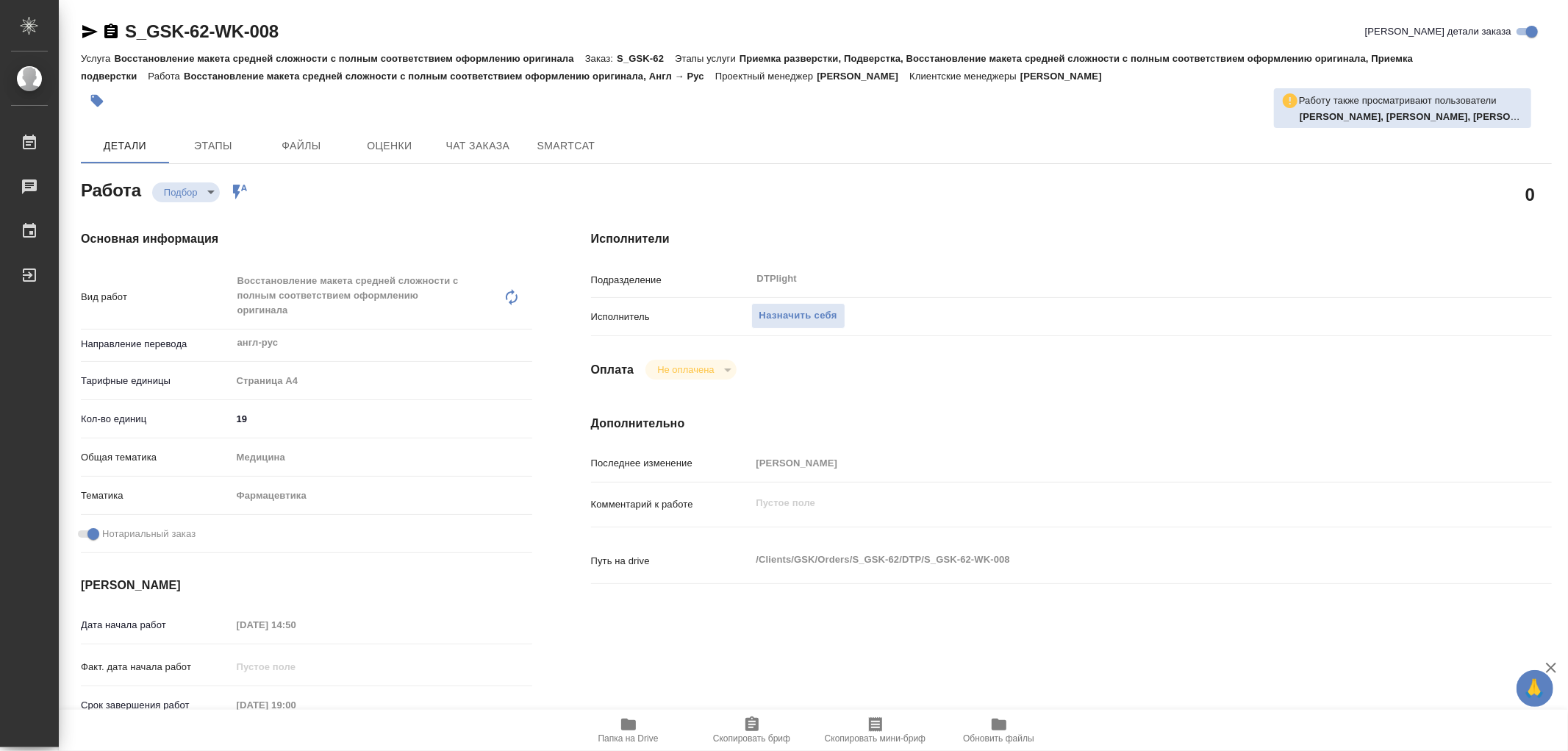
type textarea "x"
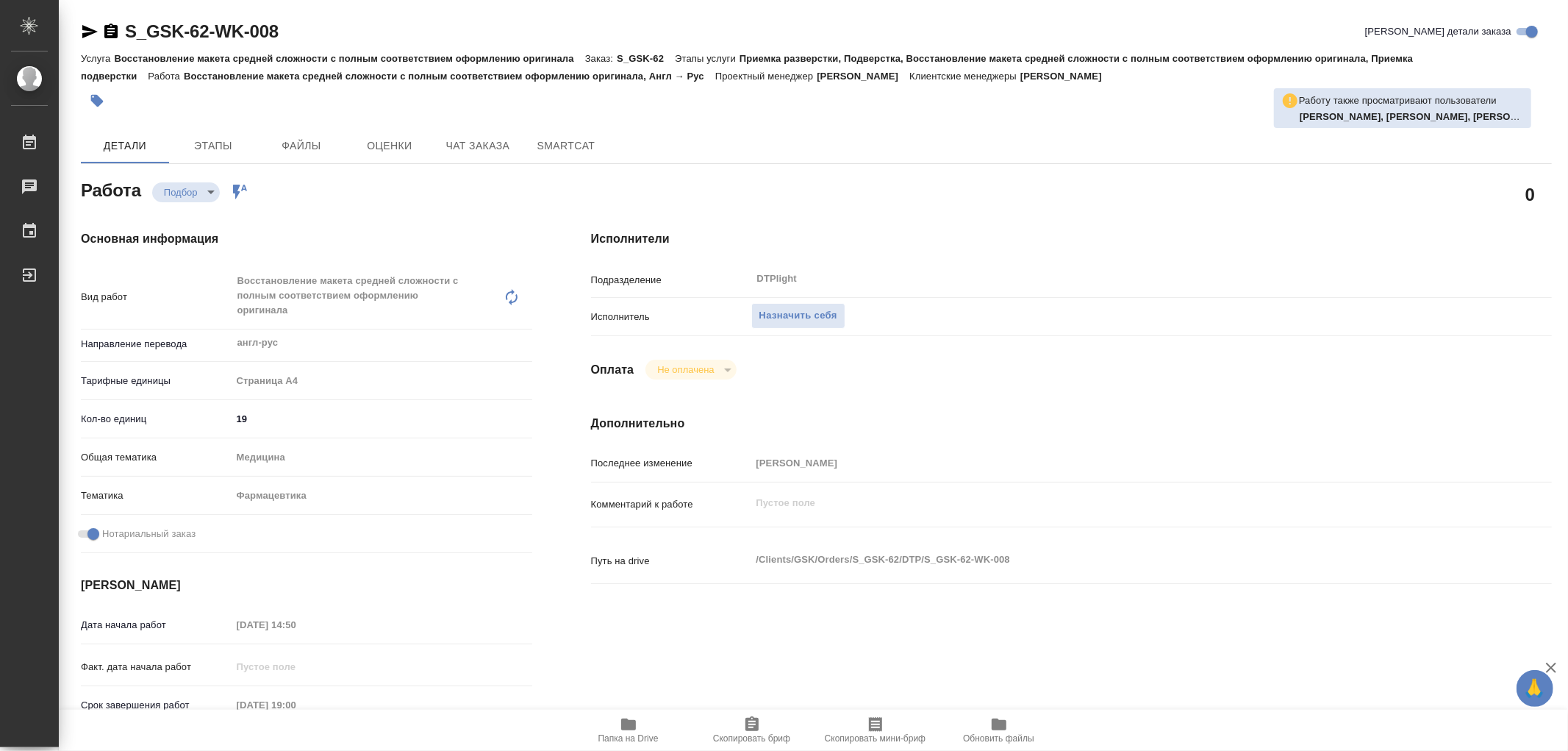
type textarea "x"
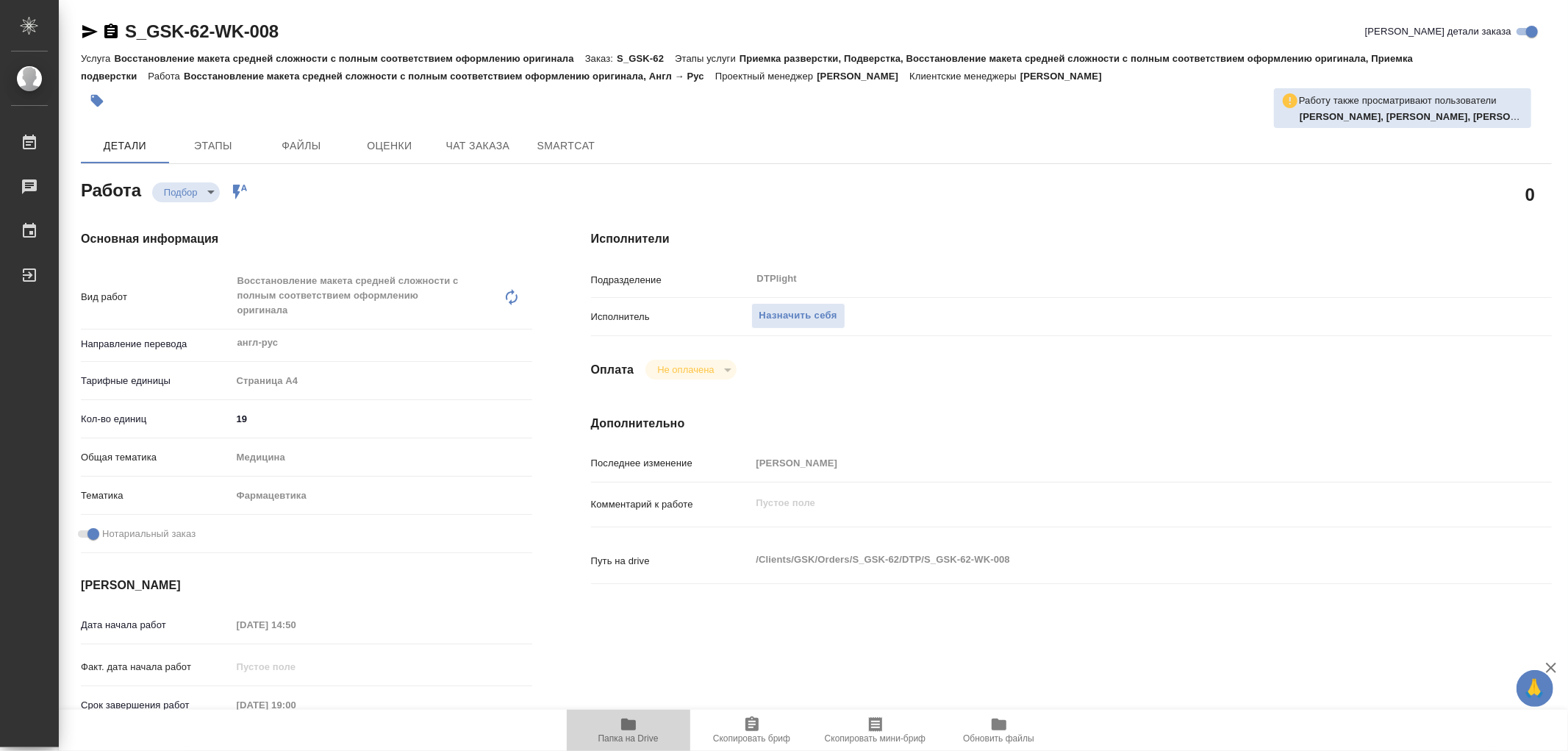
click at [625, 726] on icon "button" at bounding box center [628, 724] width 14 height 12
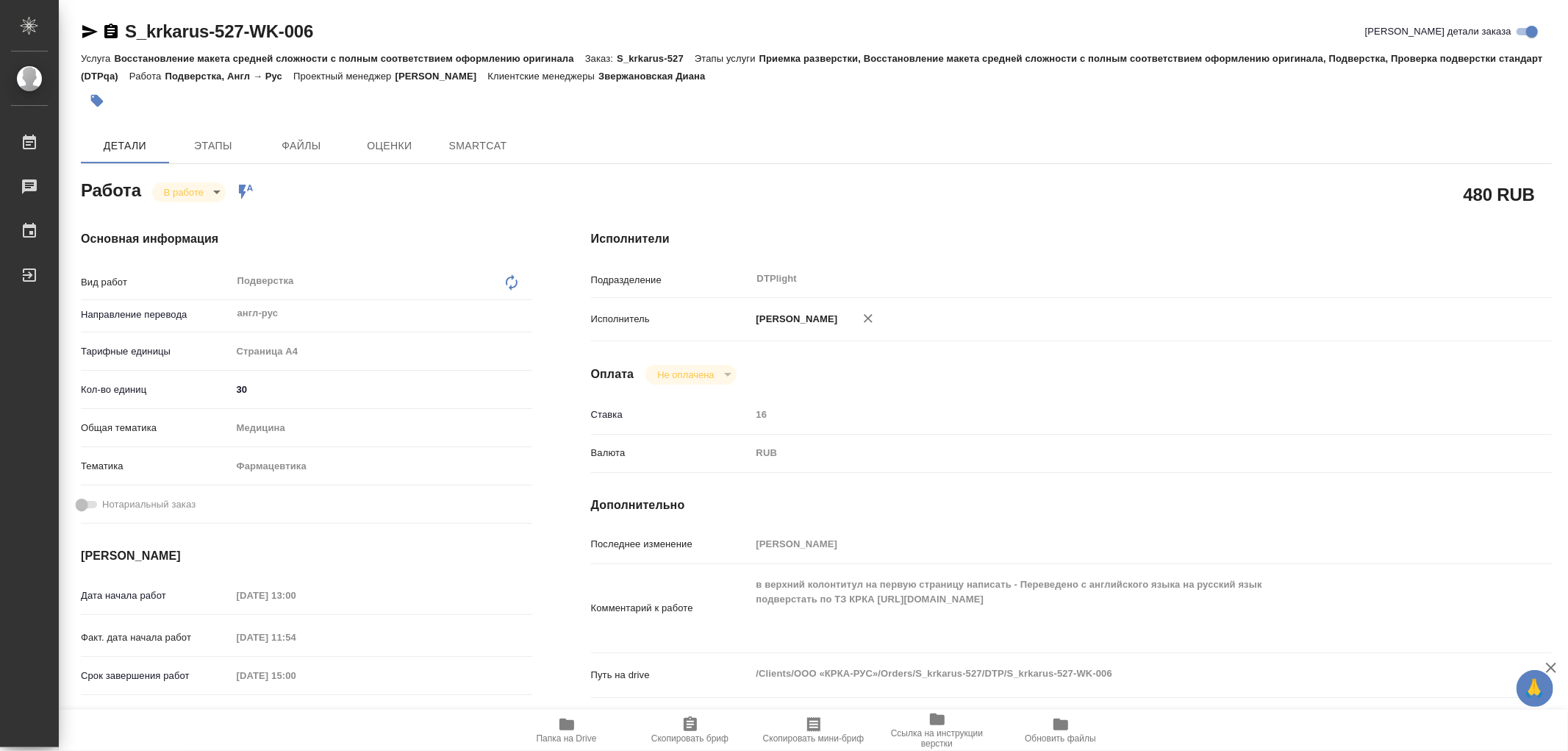
type textarea "x"
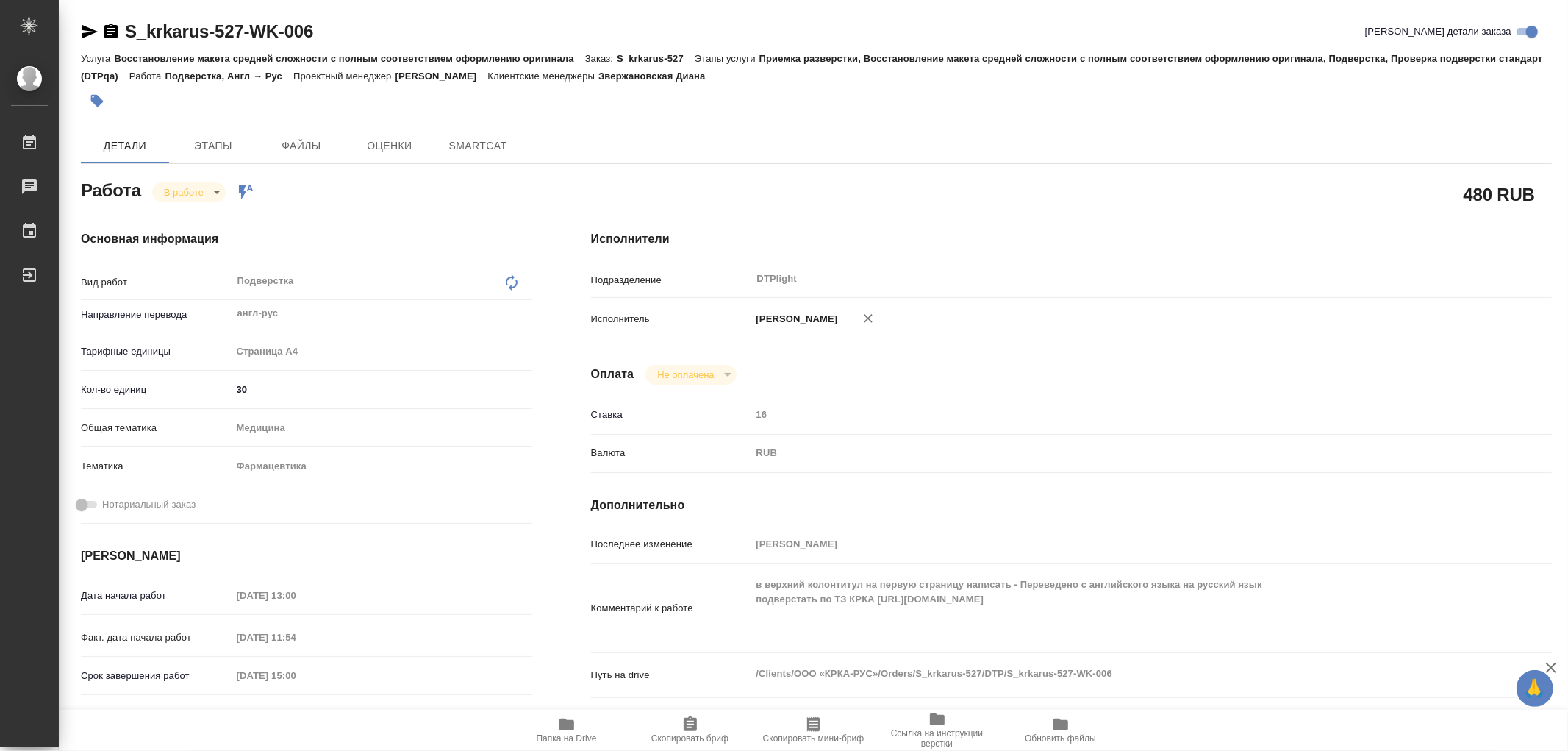
type textarea "x"
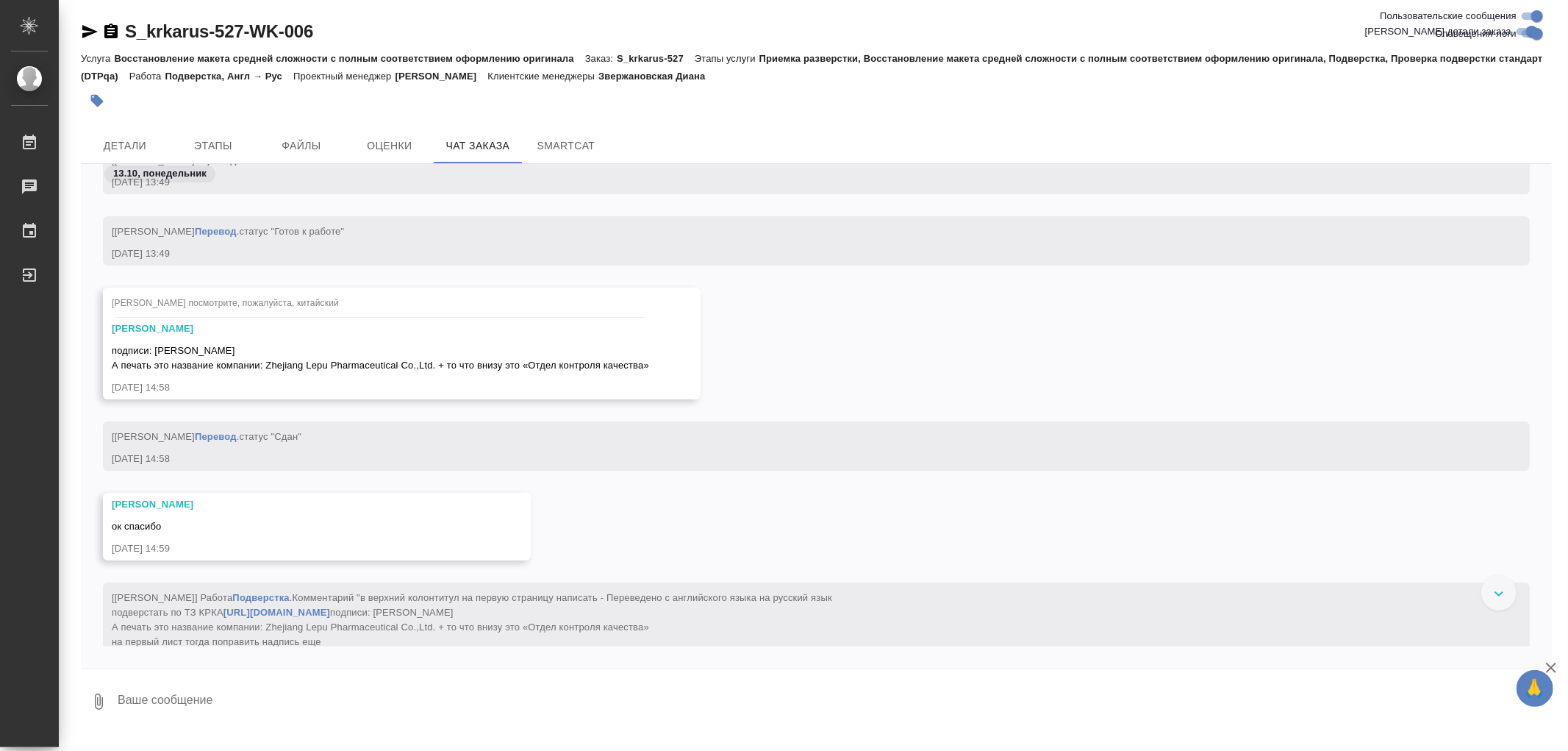
scroll to position [8162, 0]
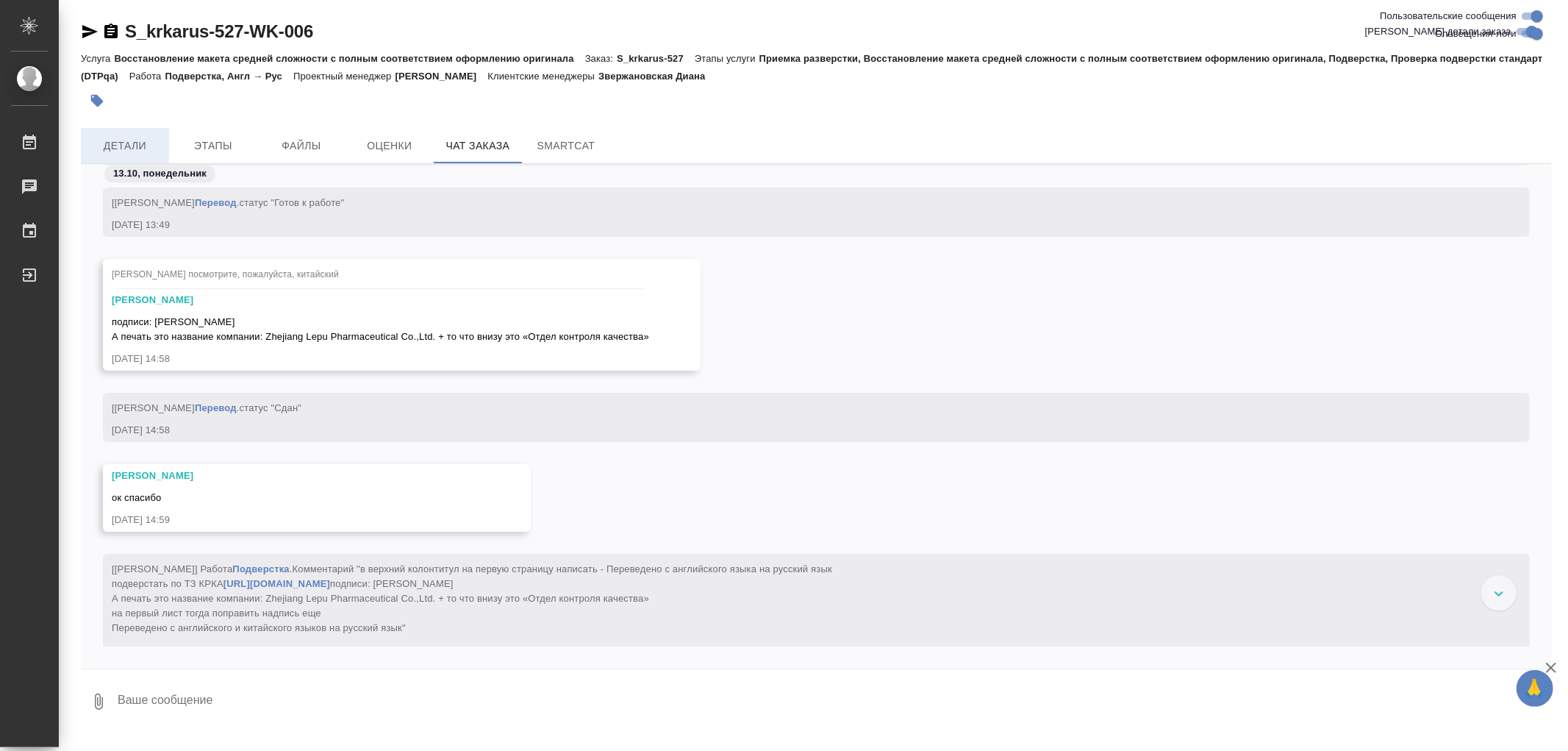
click at [112, 145] on span "Детали" at bounding box center [124, 146] width 70 height 19
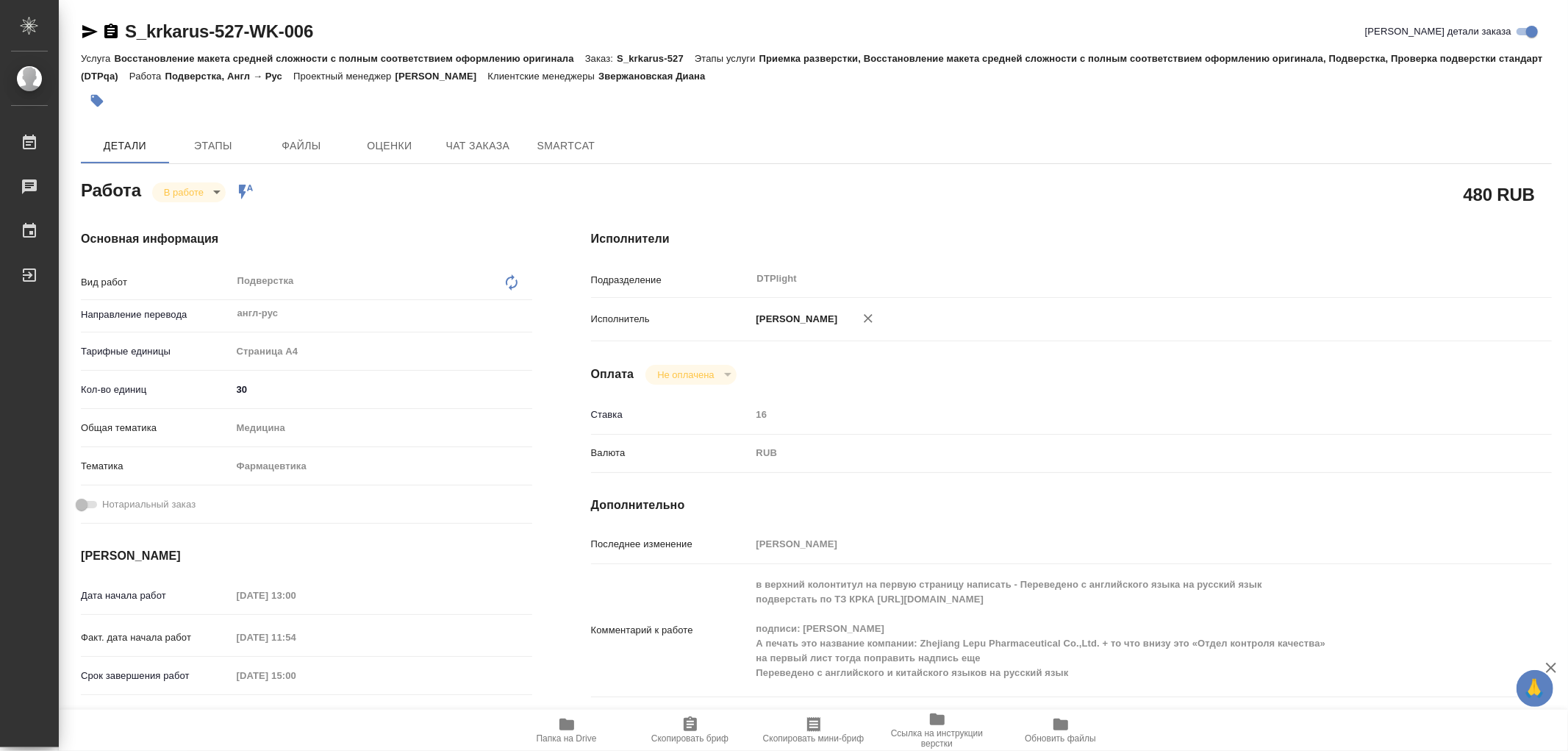
type textarea "x"
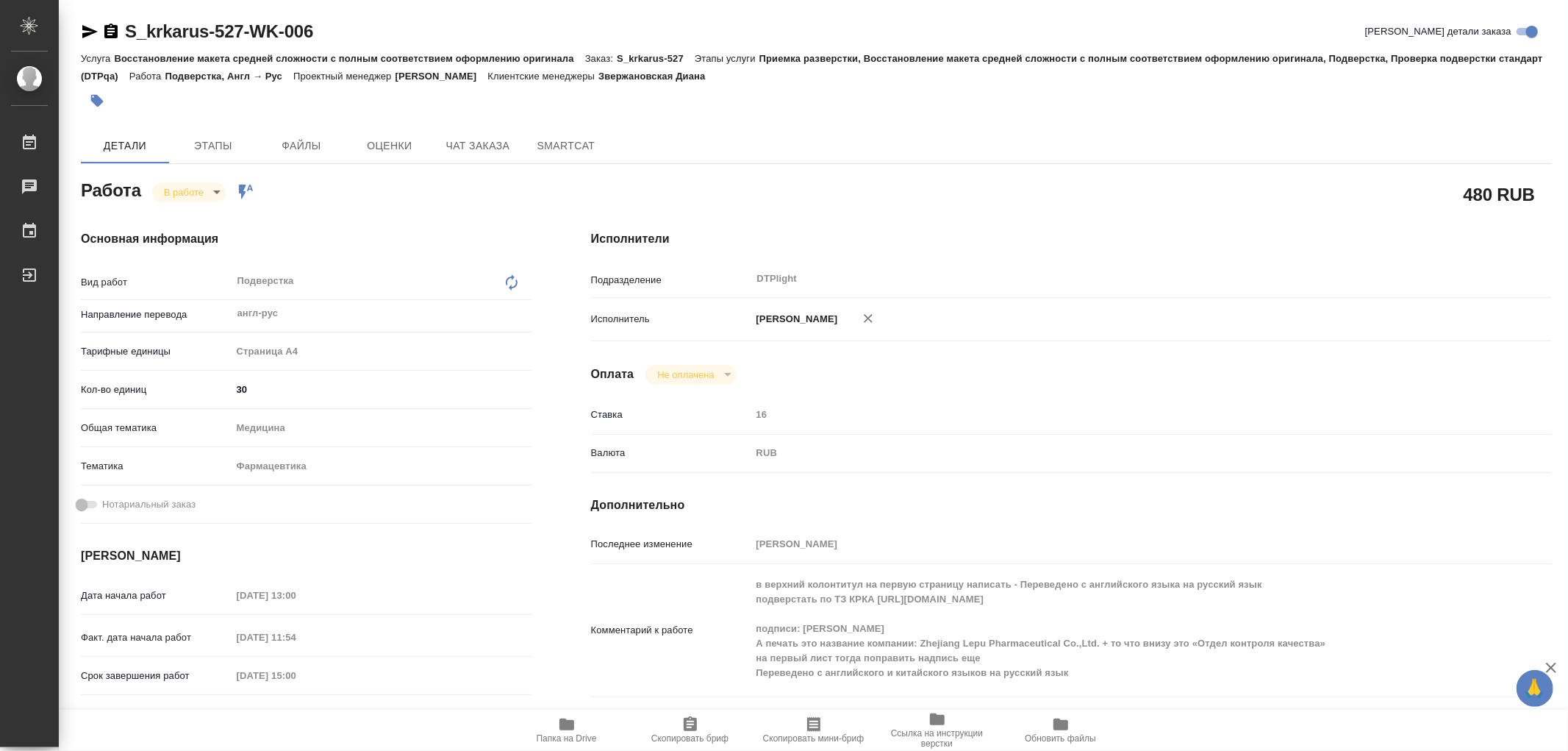
type textarea "x"
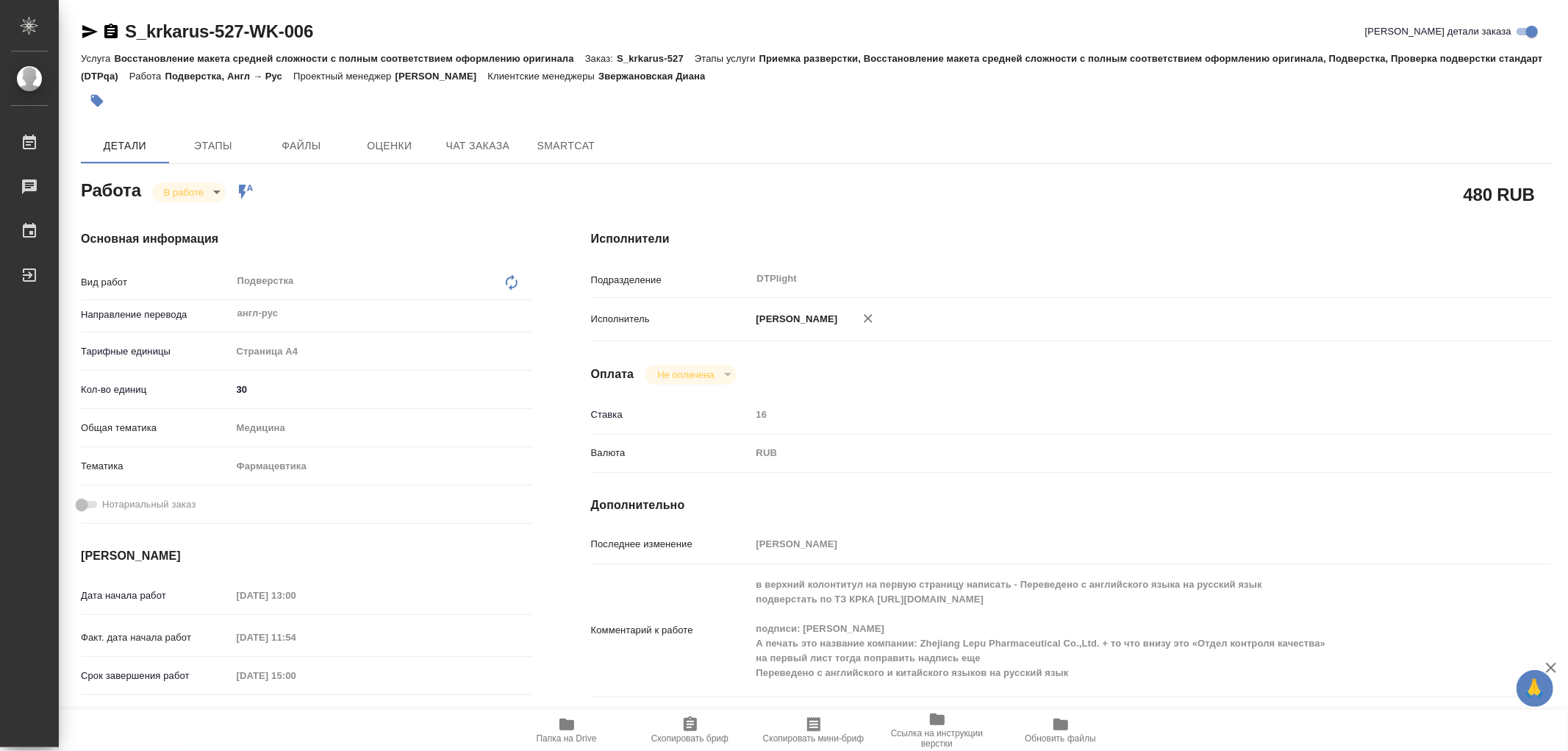
type textarea "x"
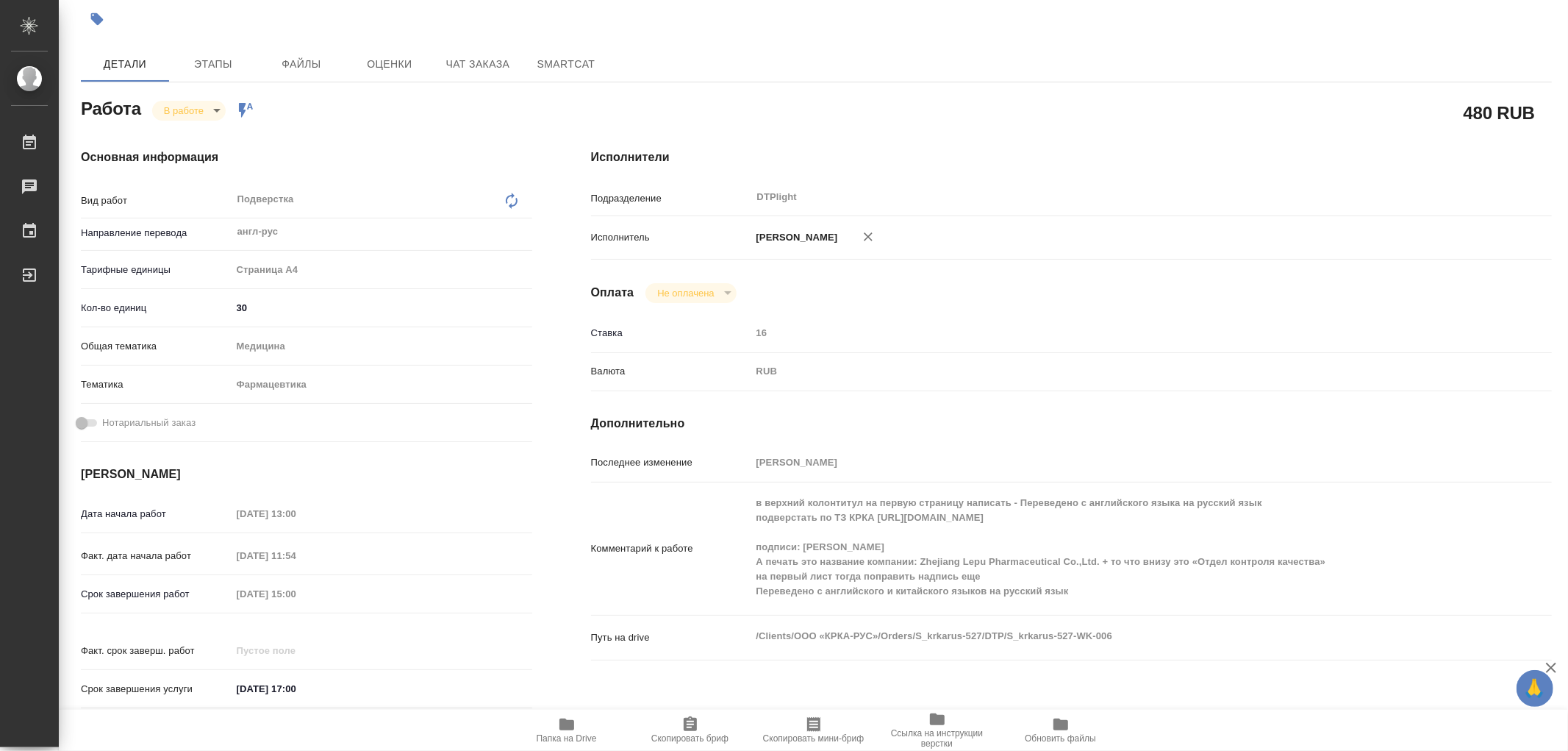
scroll to position [163, 0]
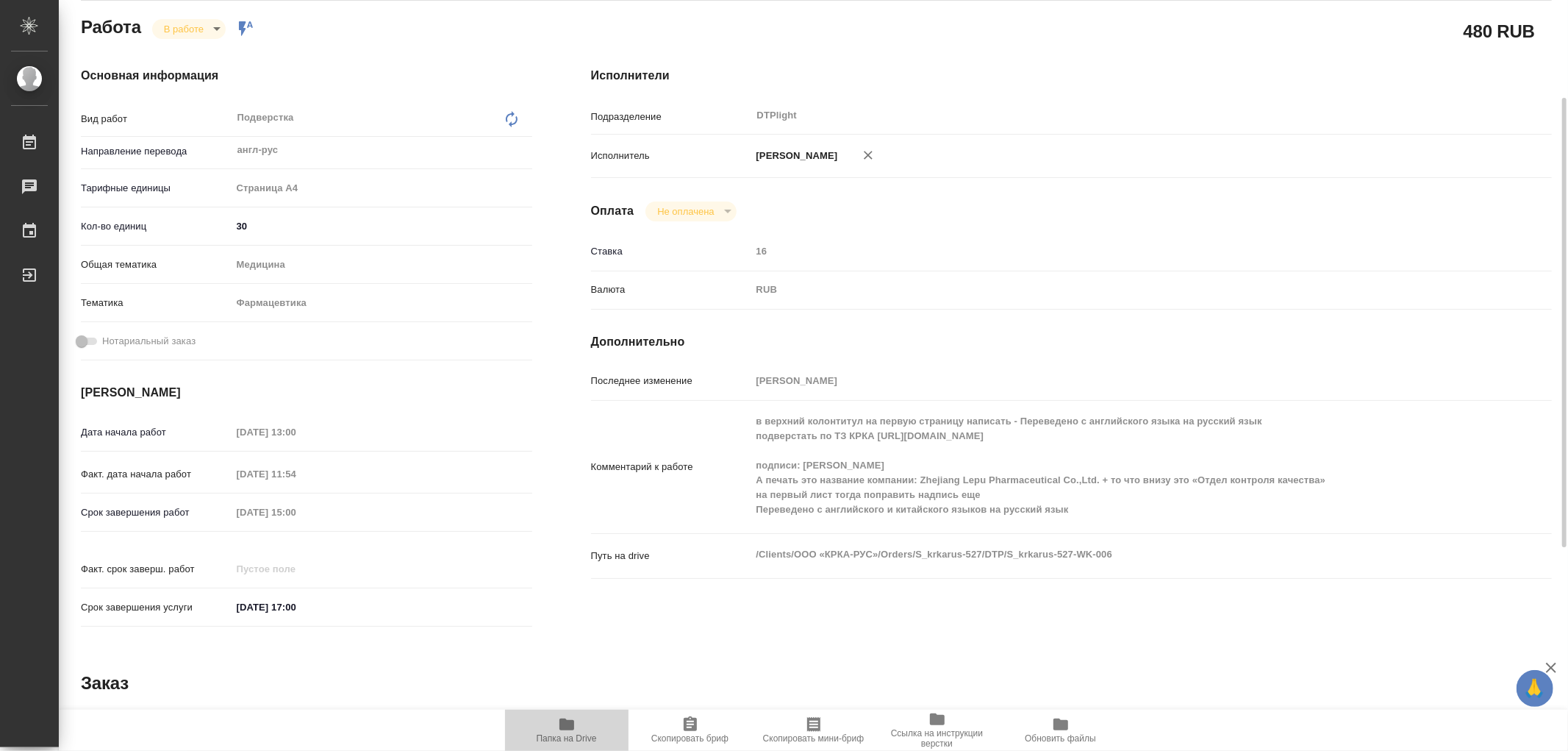
click at [564, 726] on icon "button" at bounding box center [566, 724] width 14 height 12
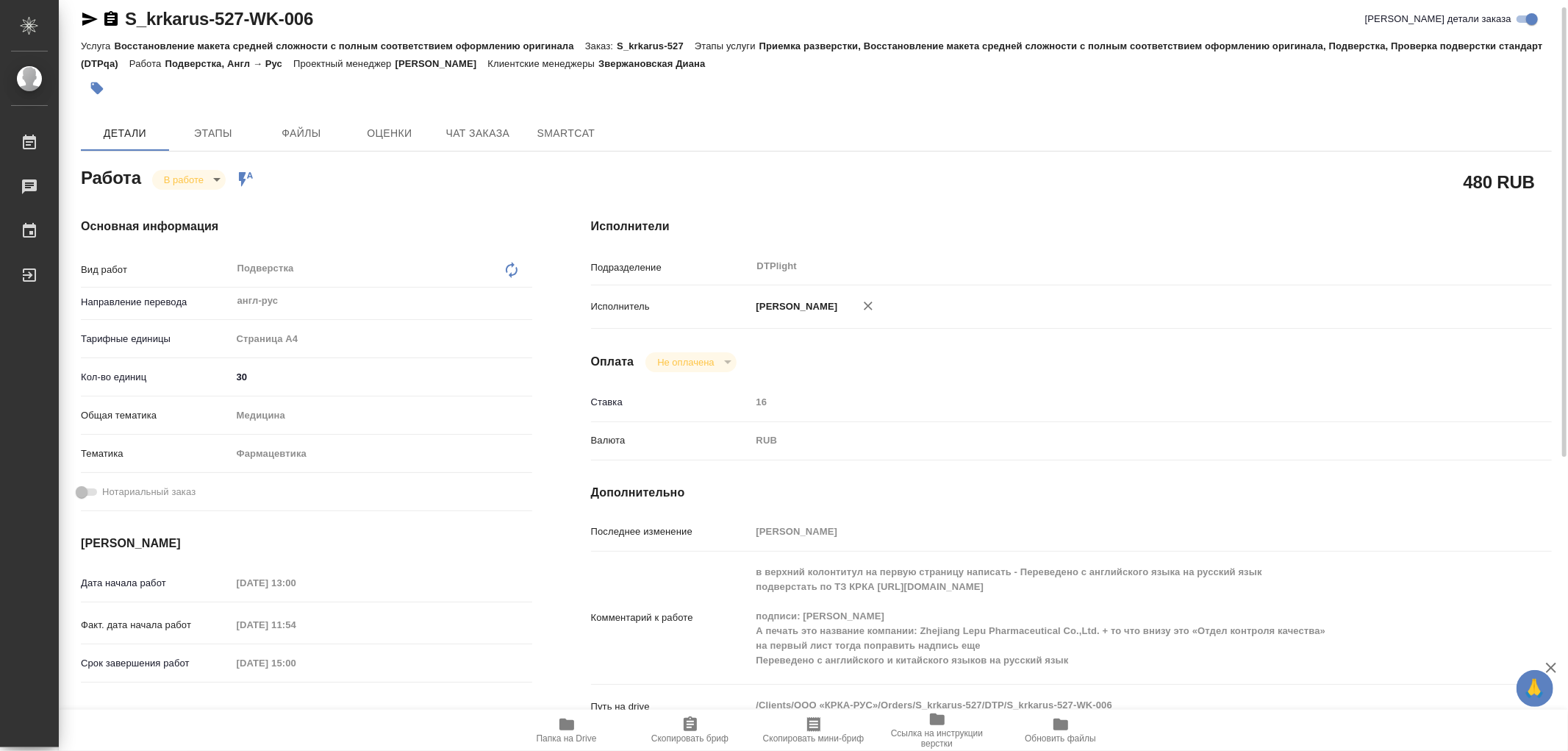
scroll to position [0, 0]
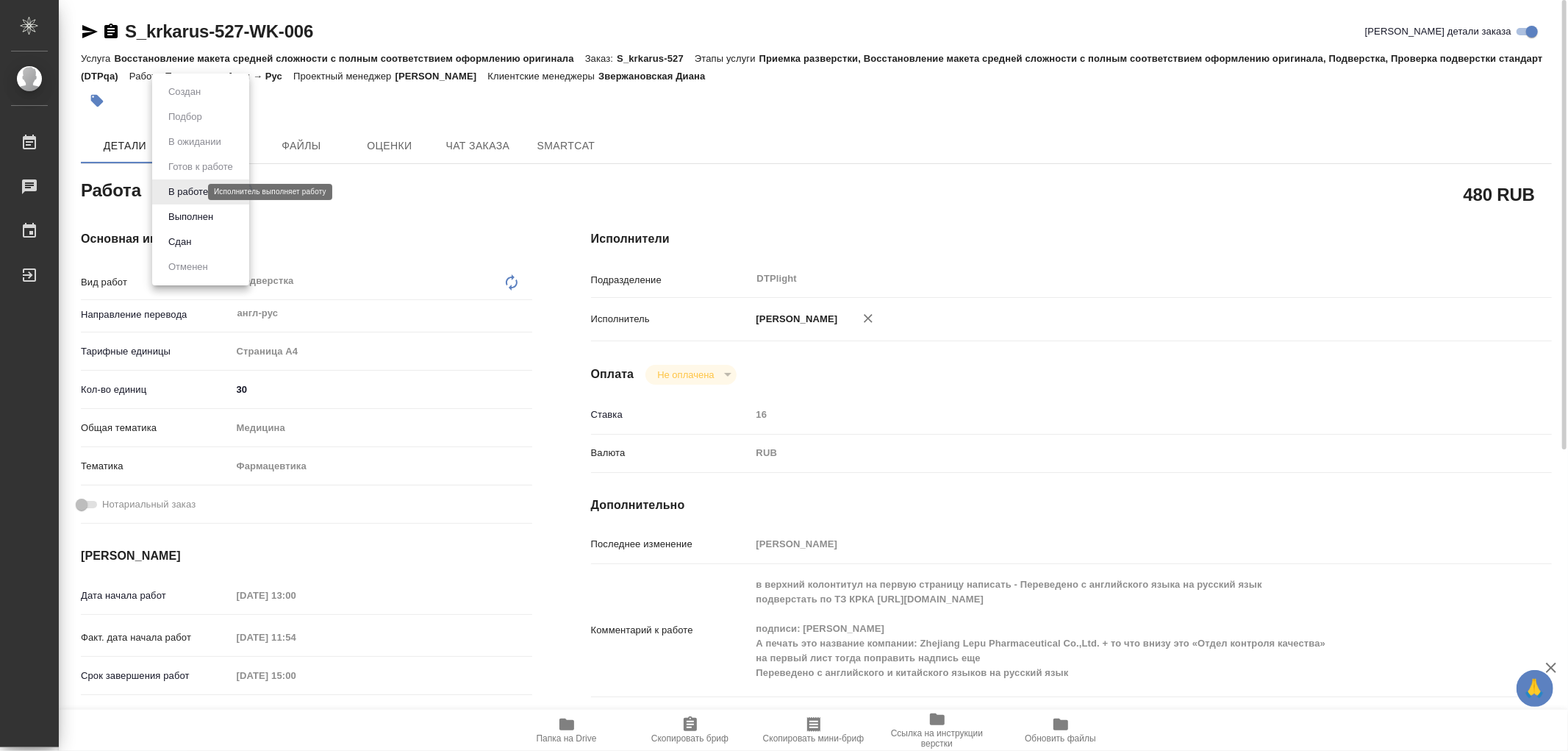
click at [186, 194] on body "🙏 .cls-1 fill:#fff; AWATERA Работы 0 Чаты График Выйти S_krkarus-527-WK-006 Кра…" at bounding box center [784, 375] width 1568 height 751
click at [185, 216] on button "Выполнен" at bounding box center [190, 217] width 53 height 16
type textarea "x"
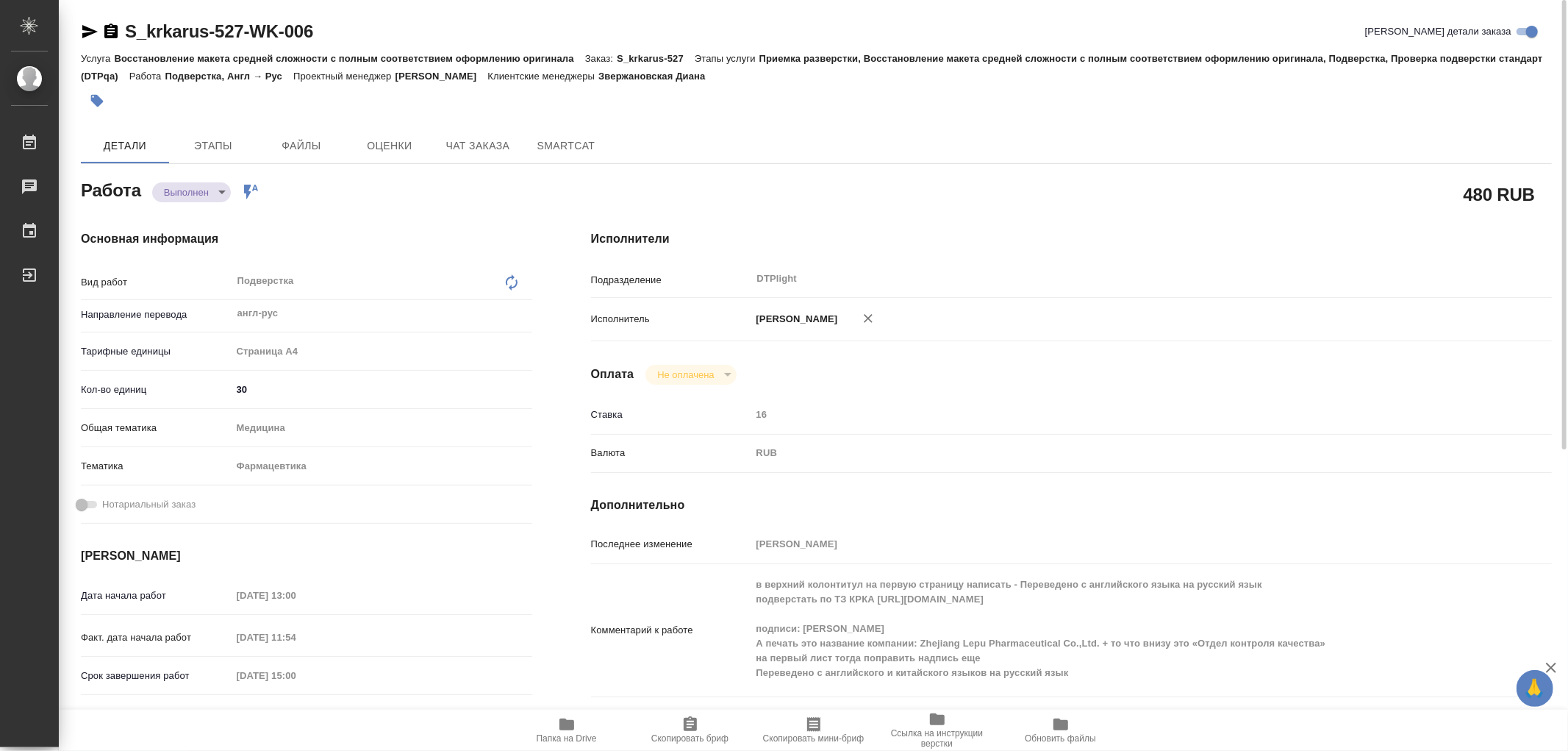
type textarea "x"
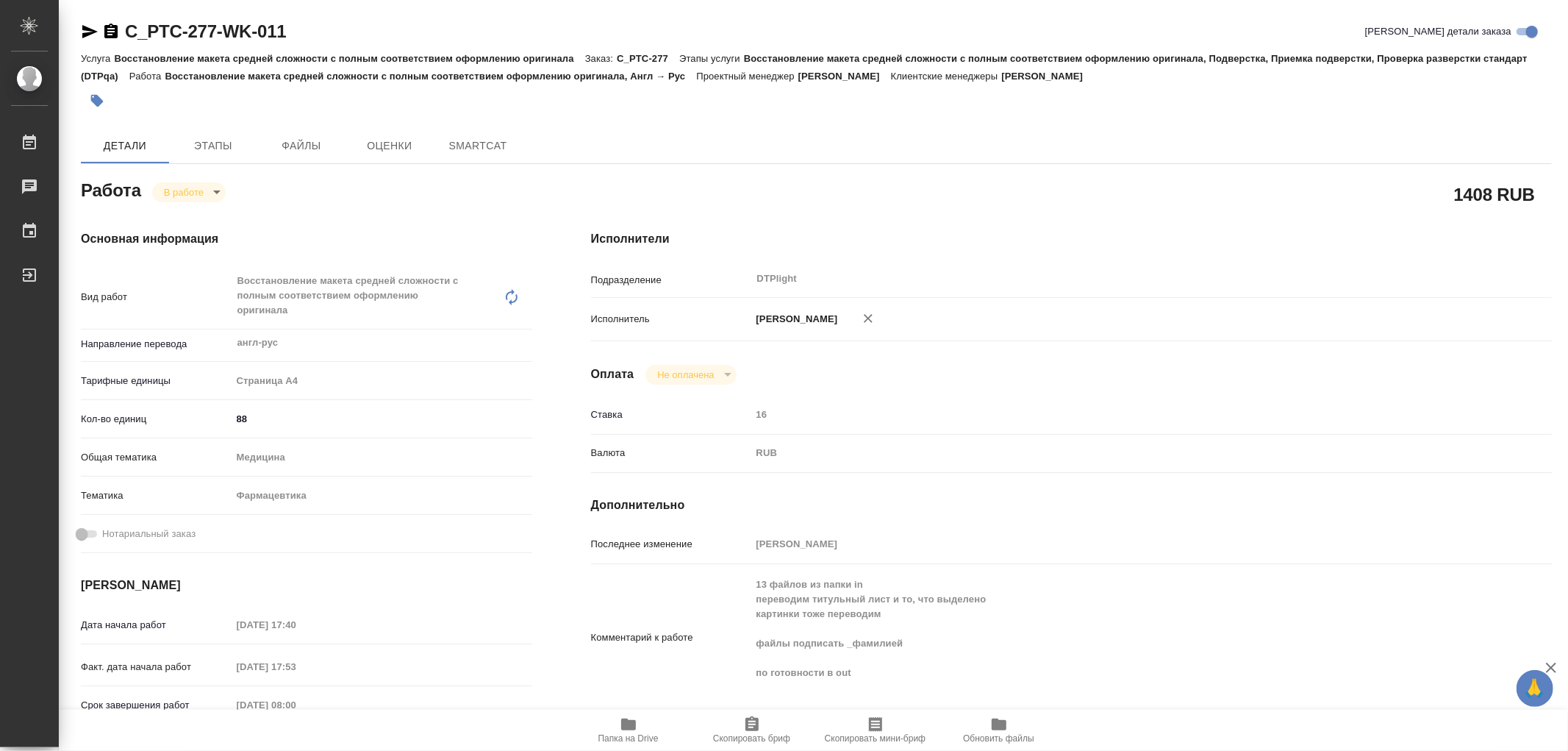
type textarea "x"
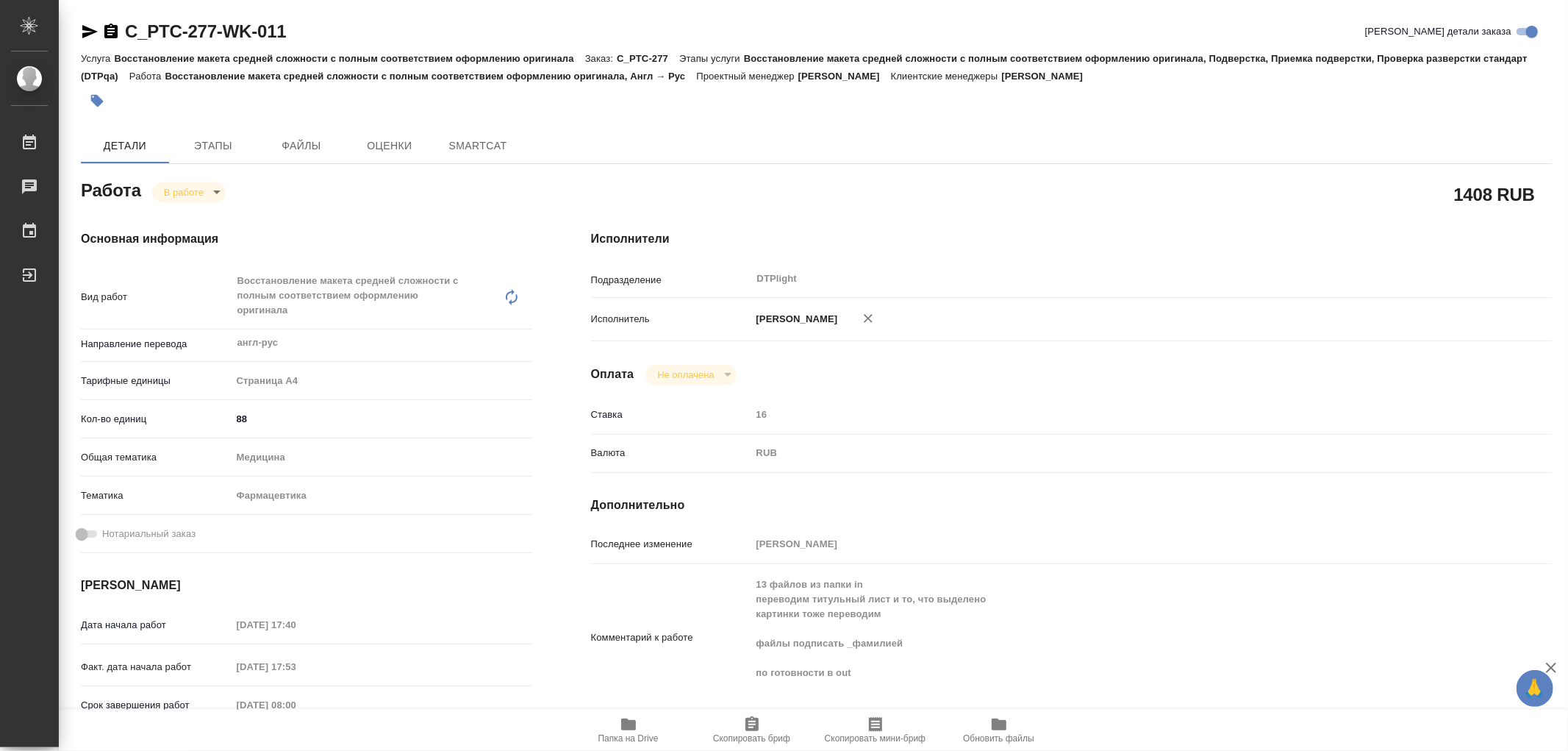
type textarea "x"
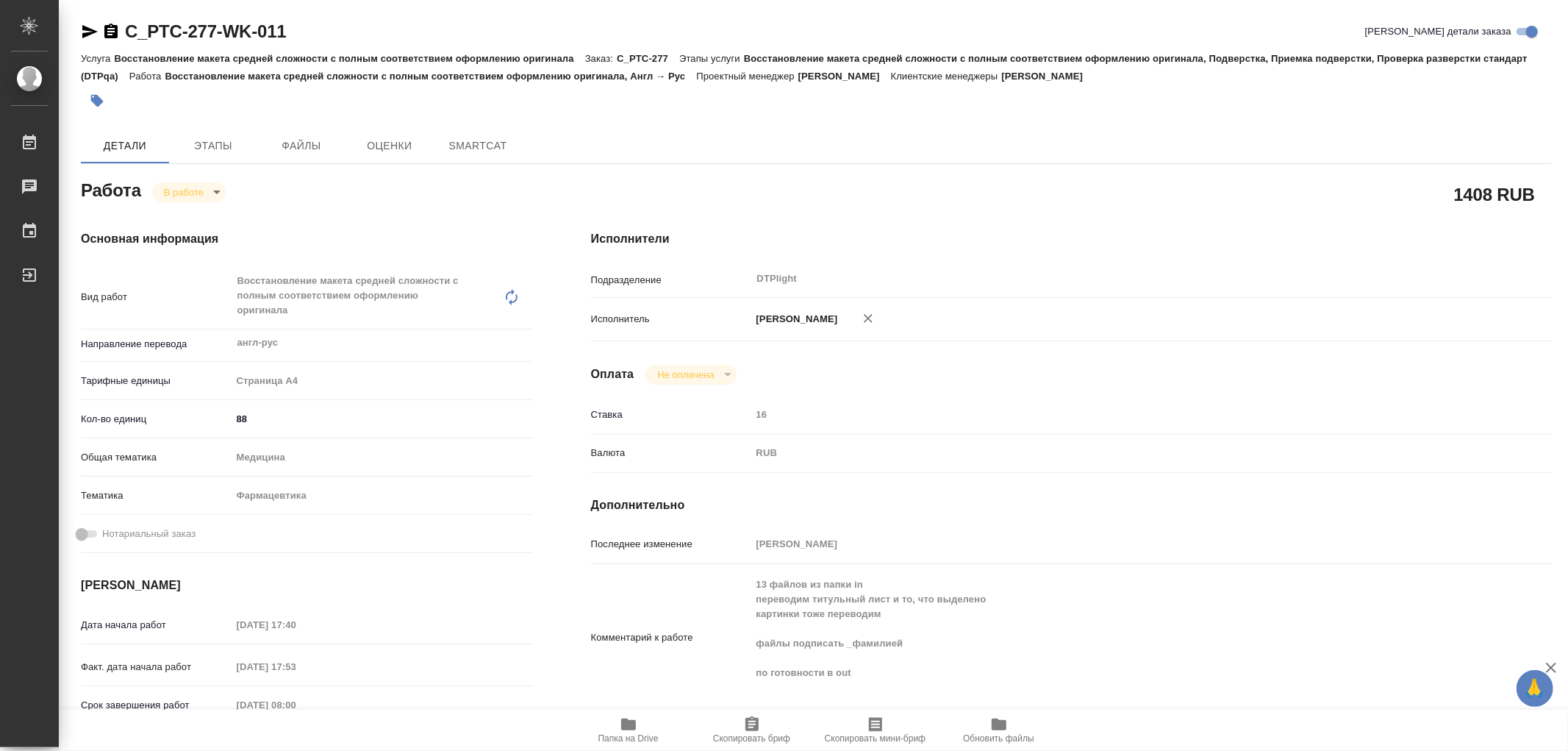
type textarea "x"
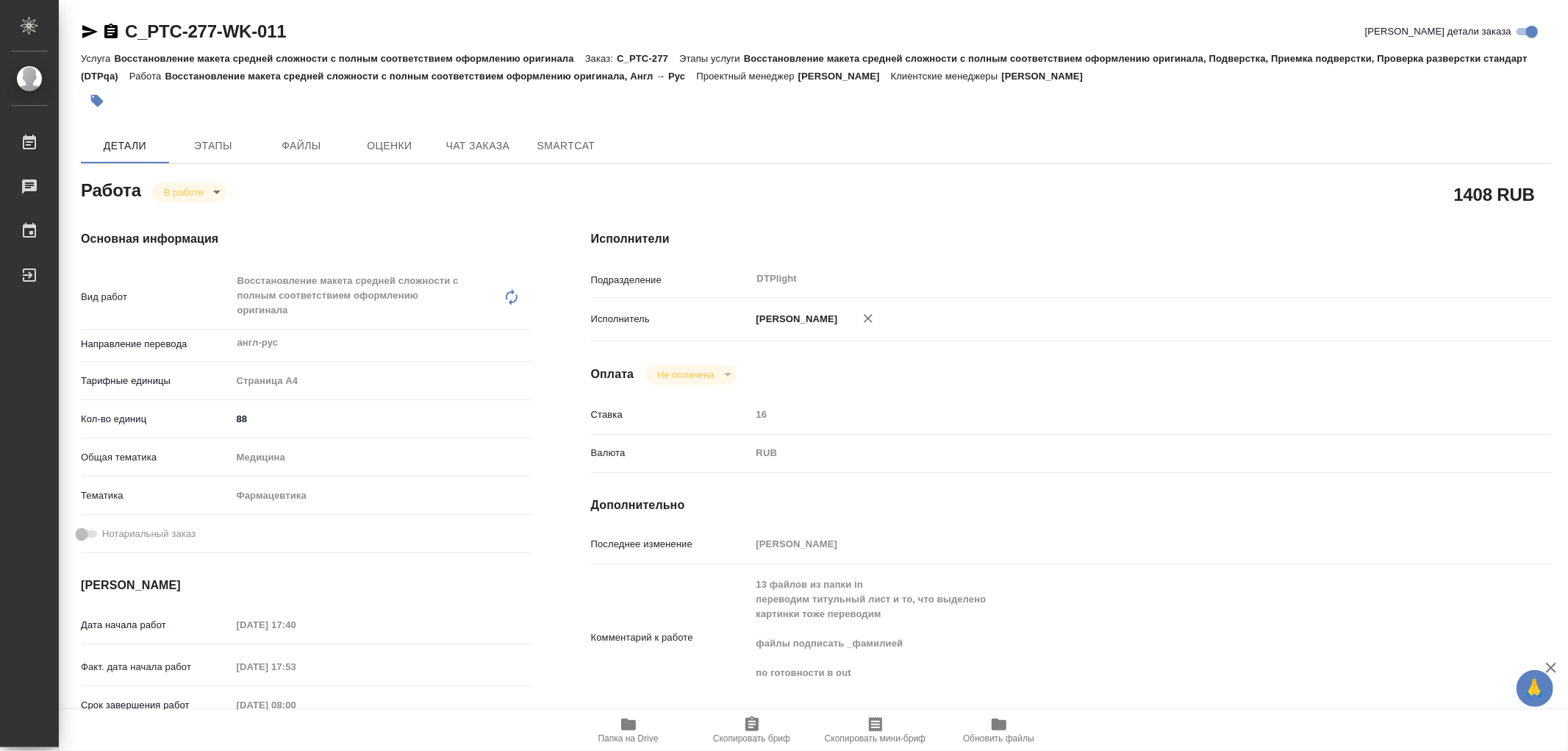
type textarea "x"
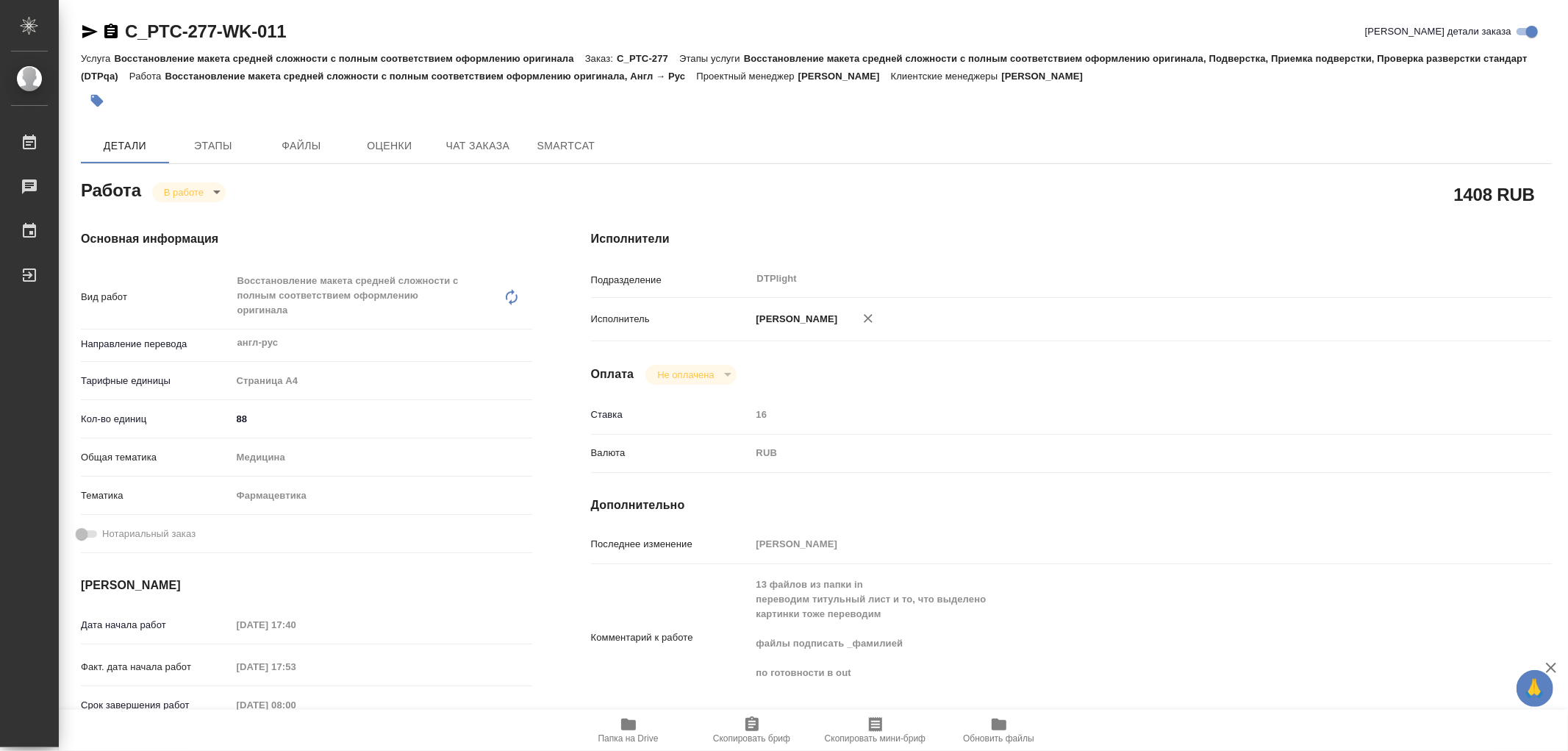
type textarea "x"
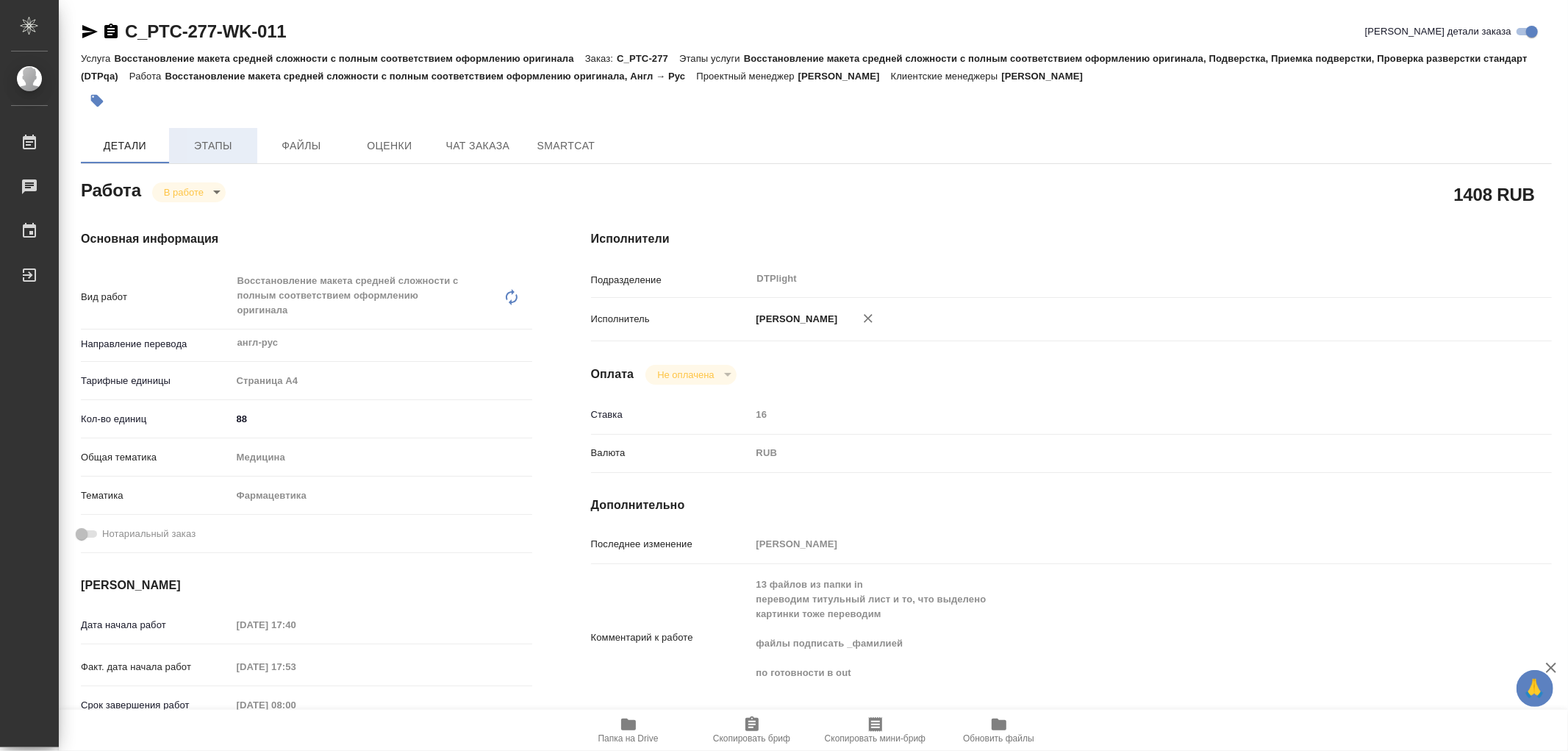
click at [178, 146] on span "Этапы" at bounding box center [213, 146] width 70 height 19
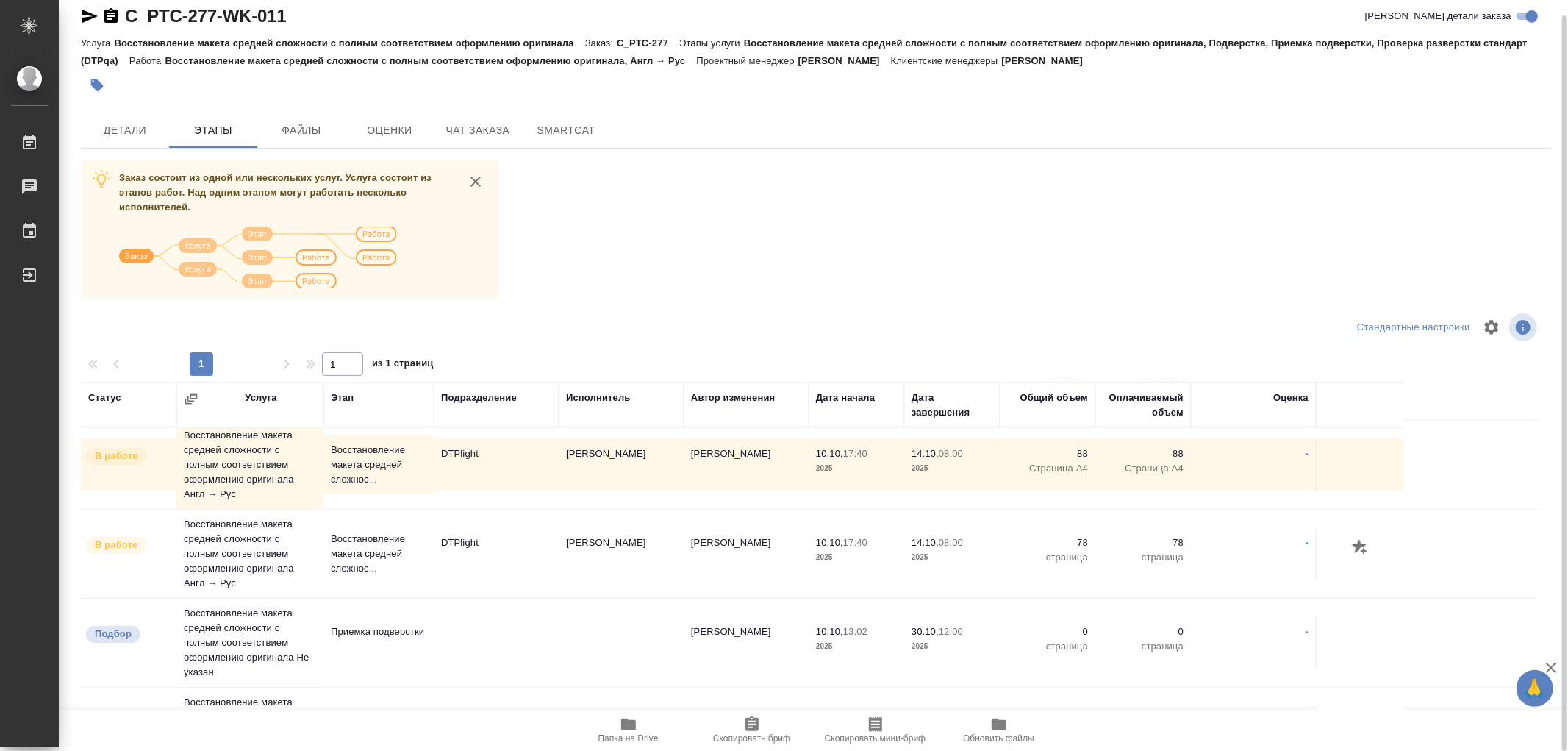
scroll to position [245, 0]
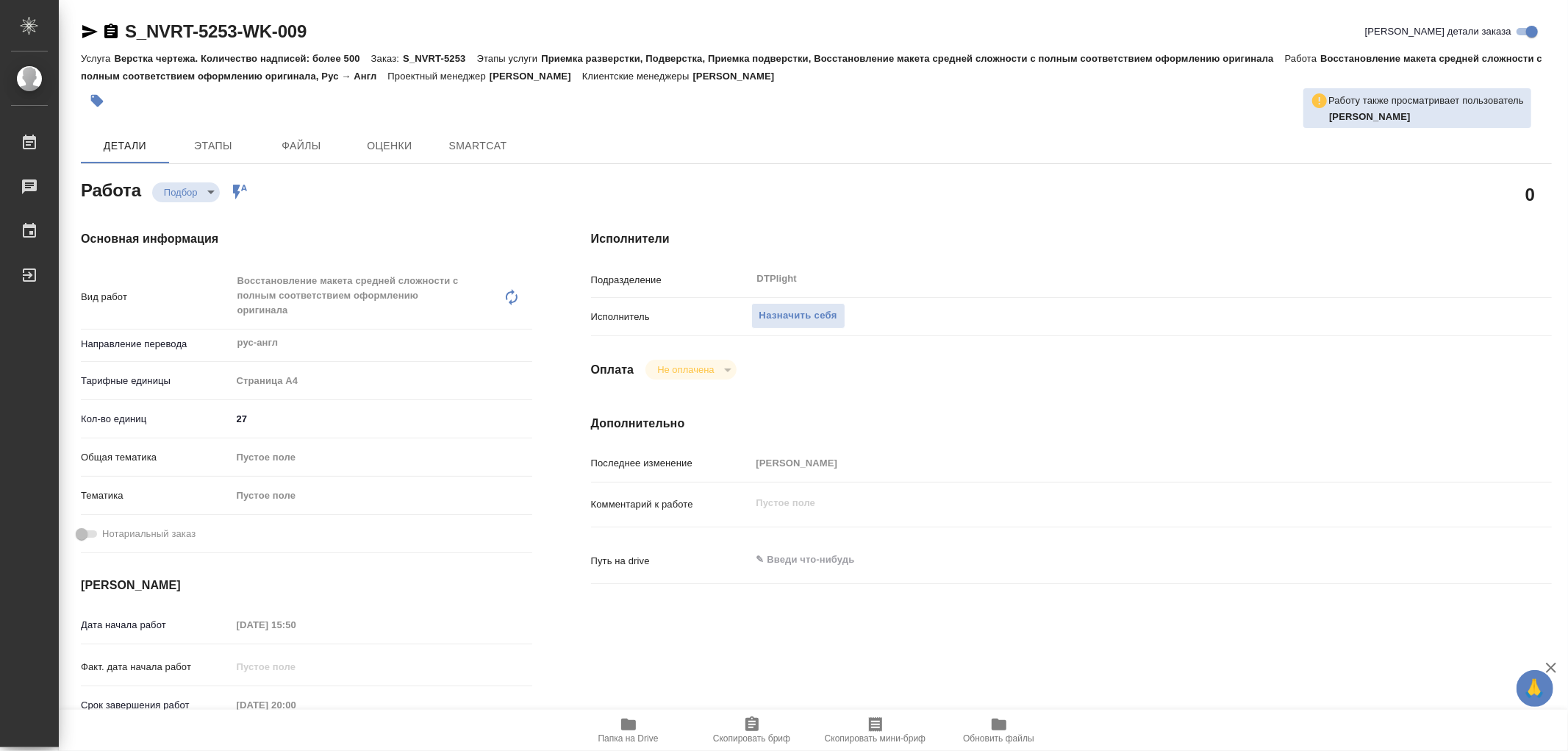
type textarea "x"
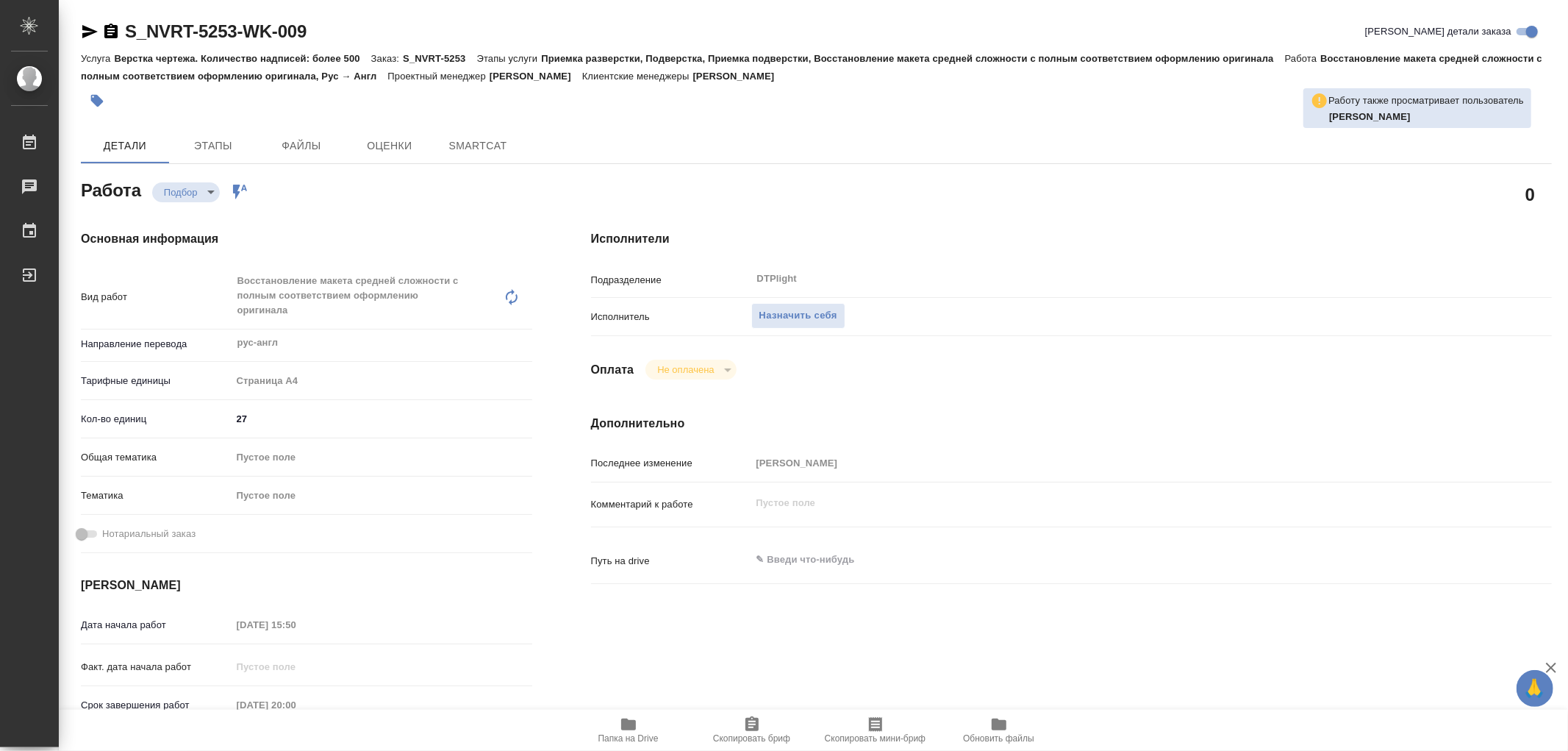
type textarea "x"
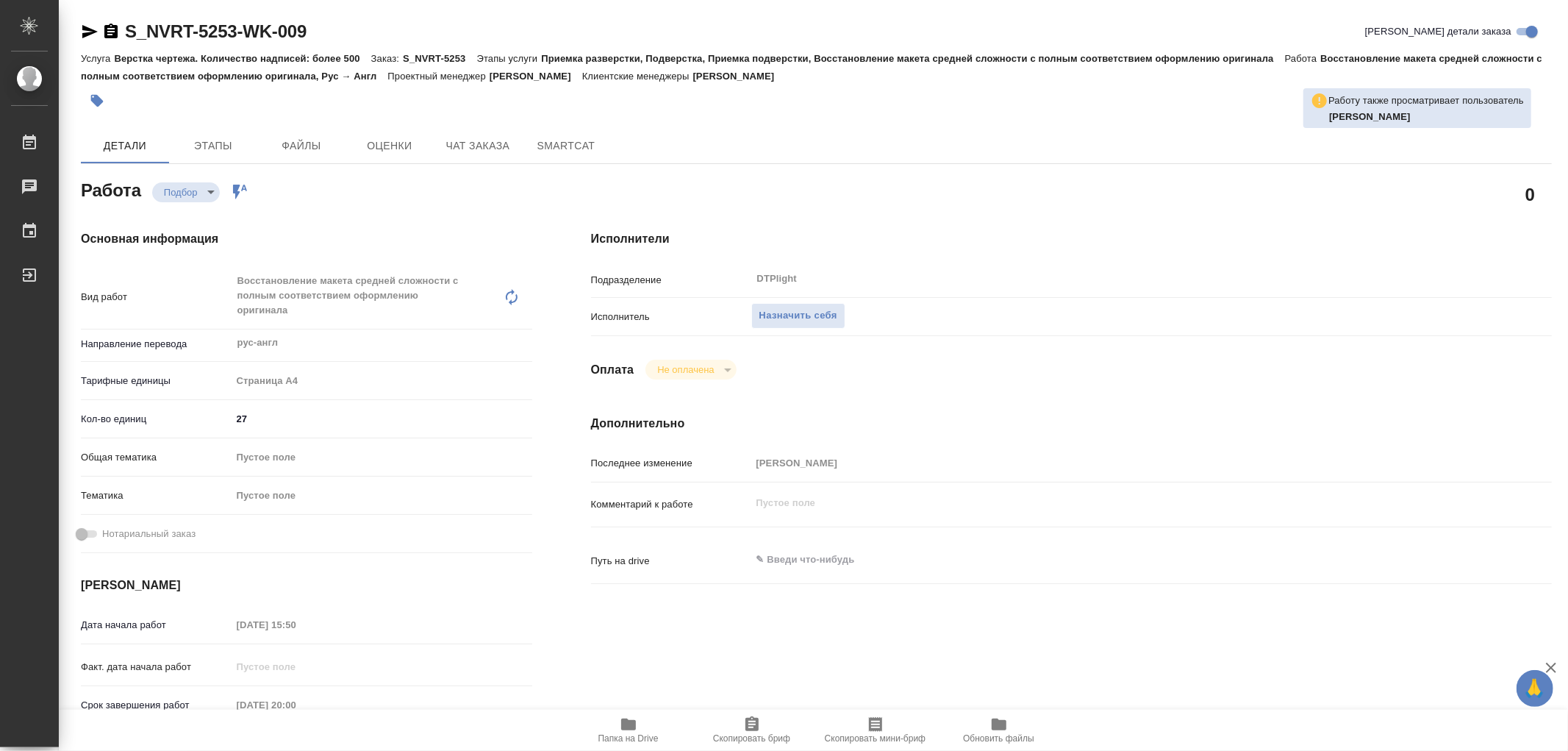
type textarea "x"
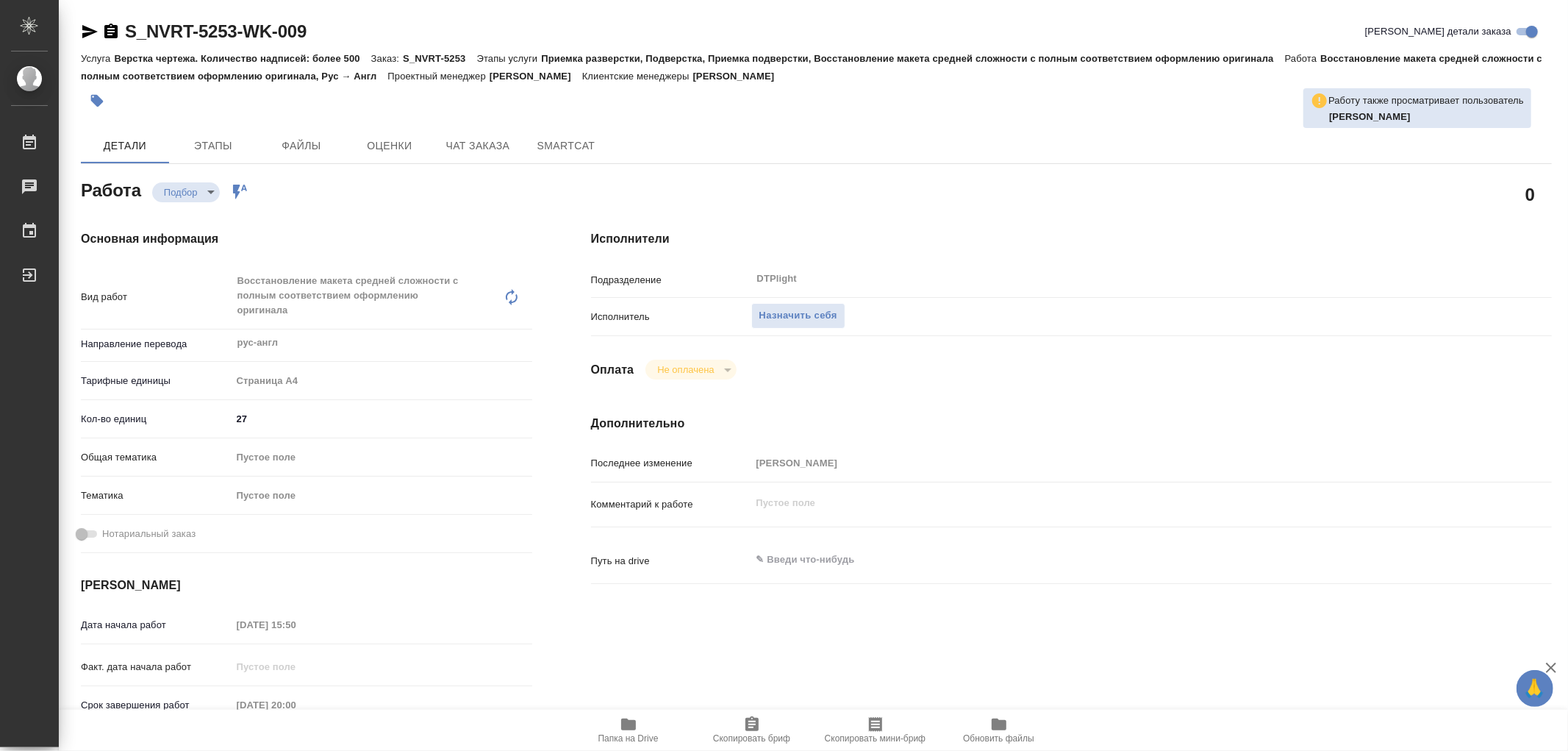
type textarea "x"
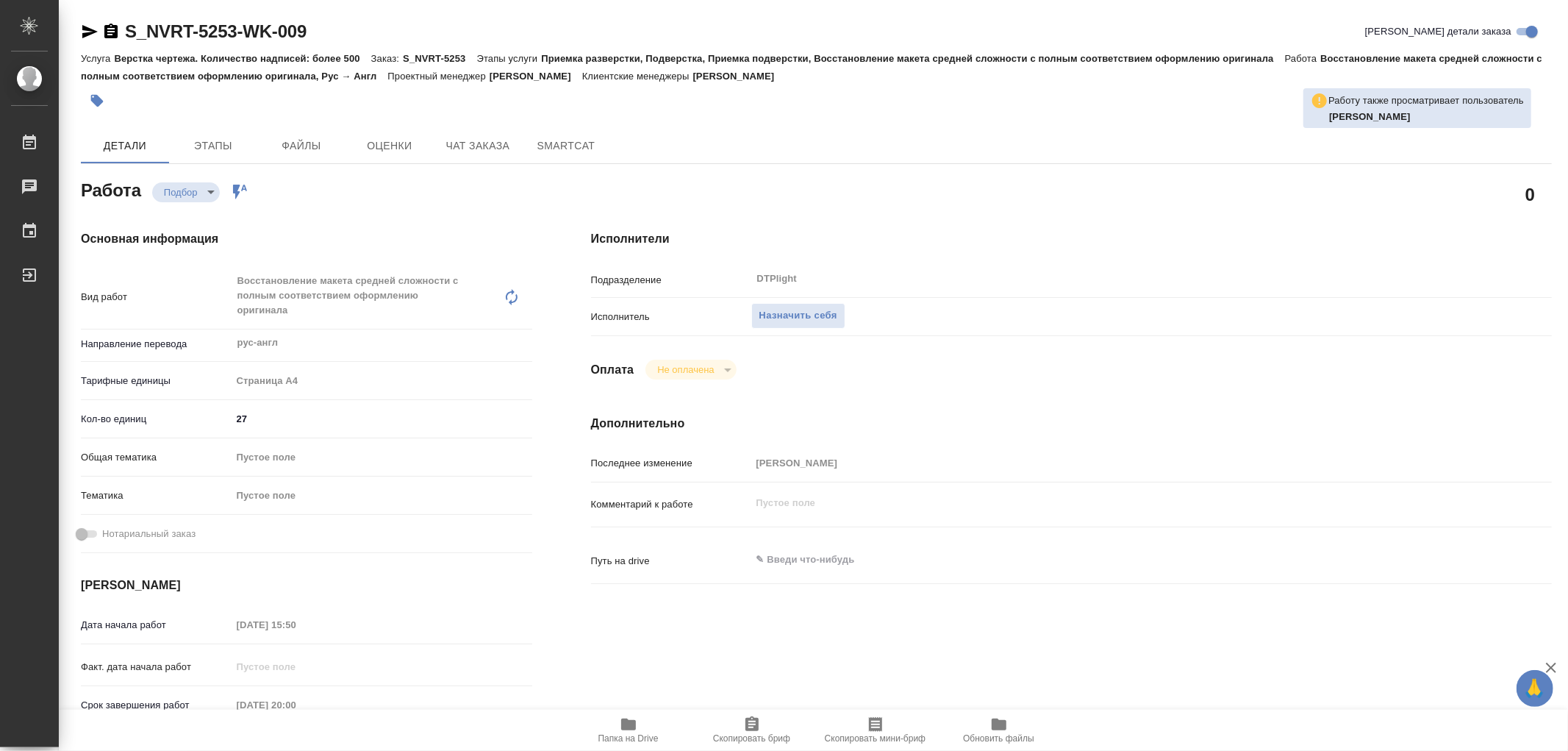
click at [629, 721] on icon "button" at bounding box center [628, 724] width 14 height 12
type textarea "x"
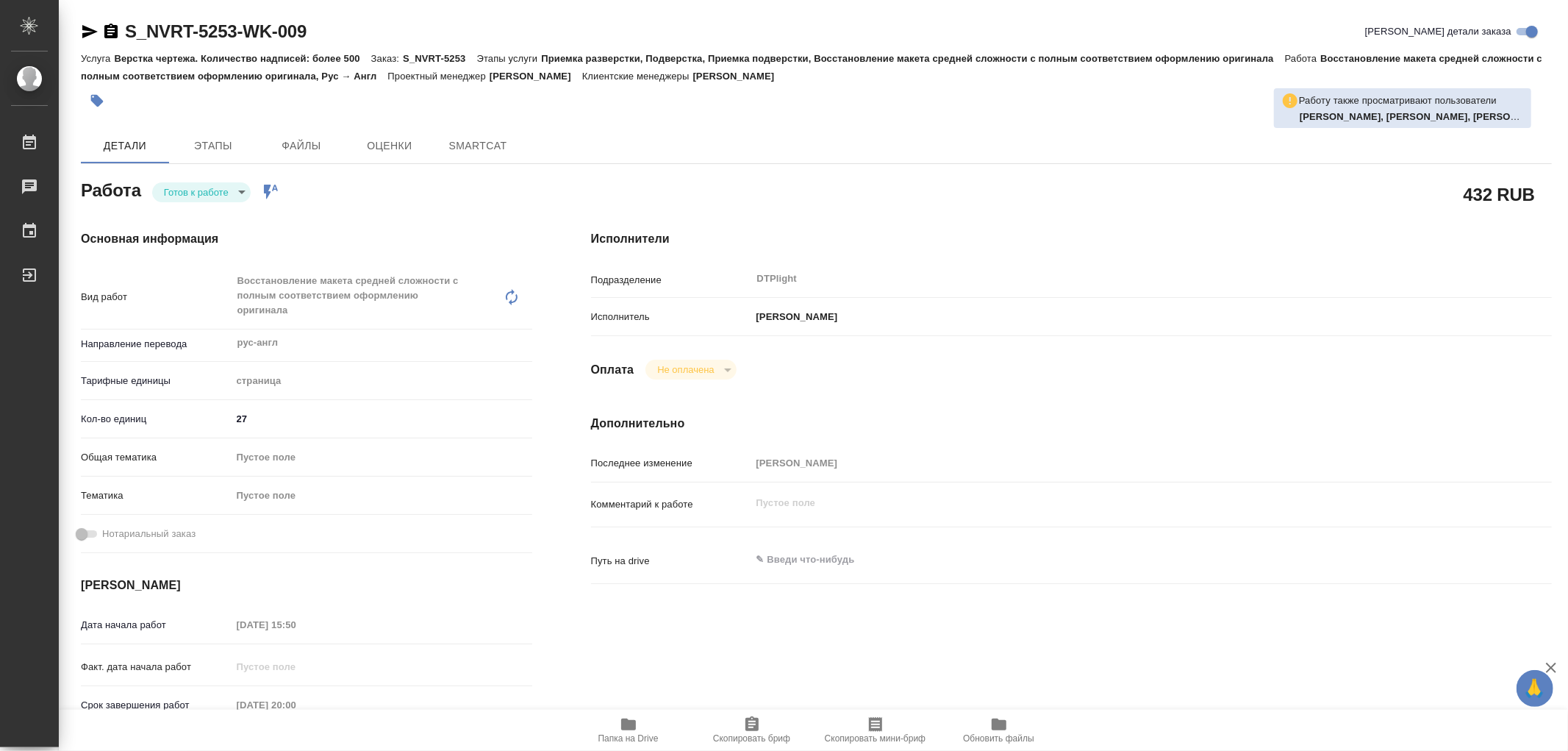
type textarea "x"
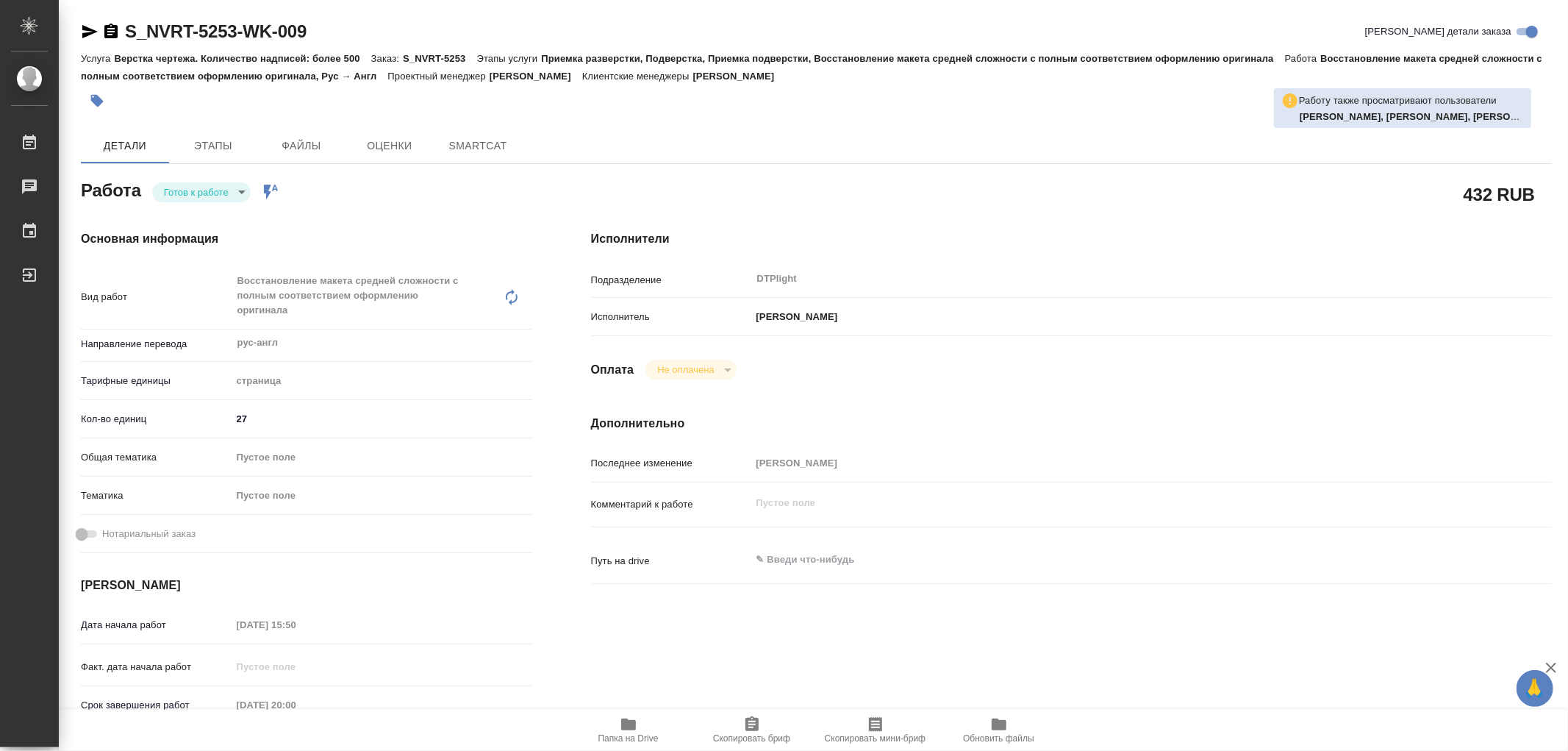
type textarea "x"
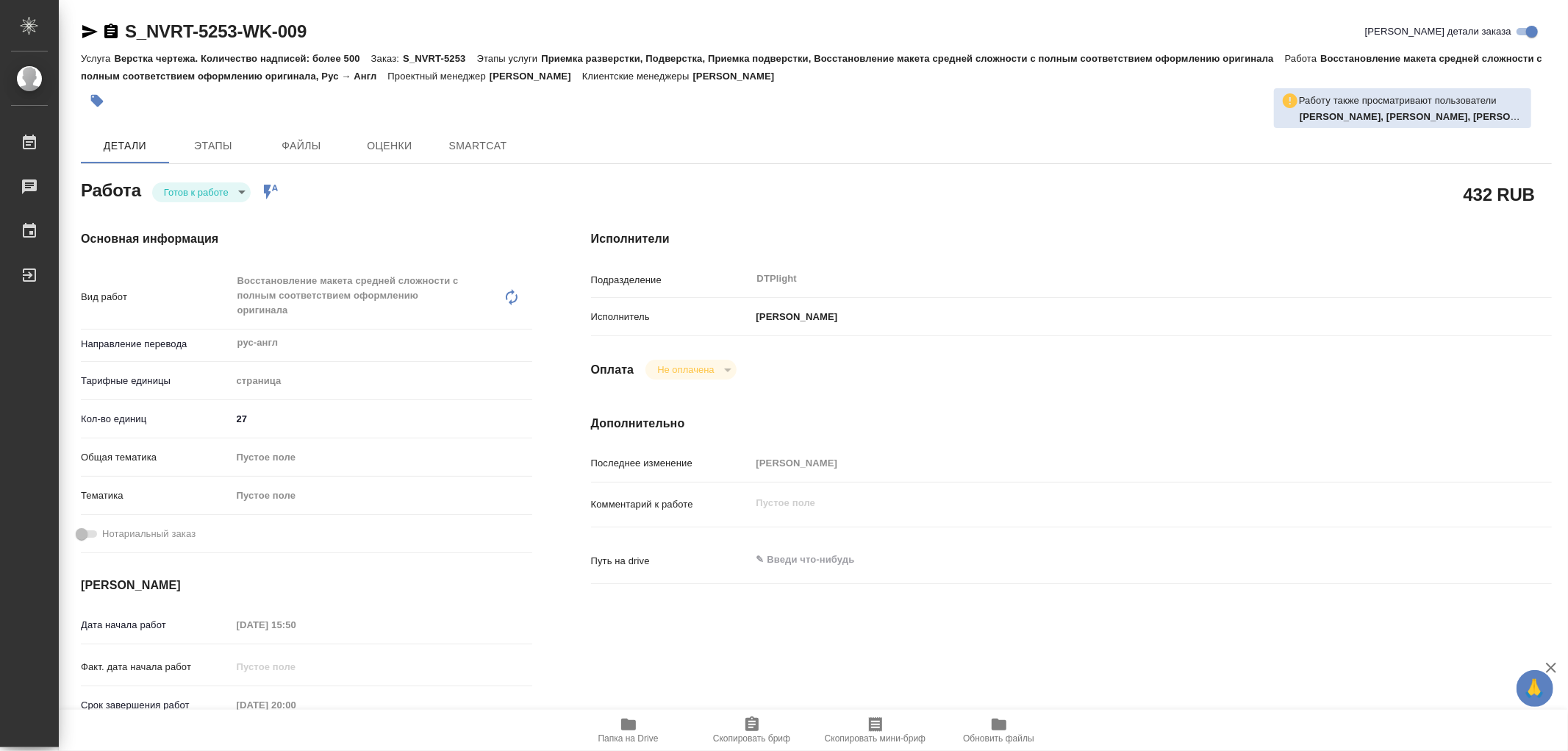
type textarea "x"
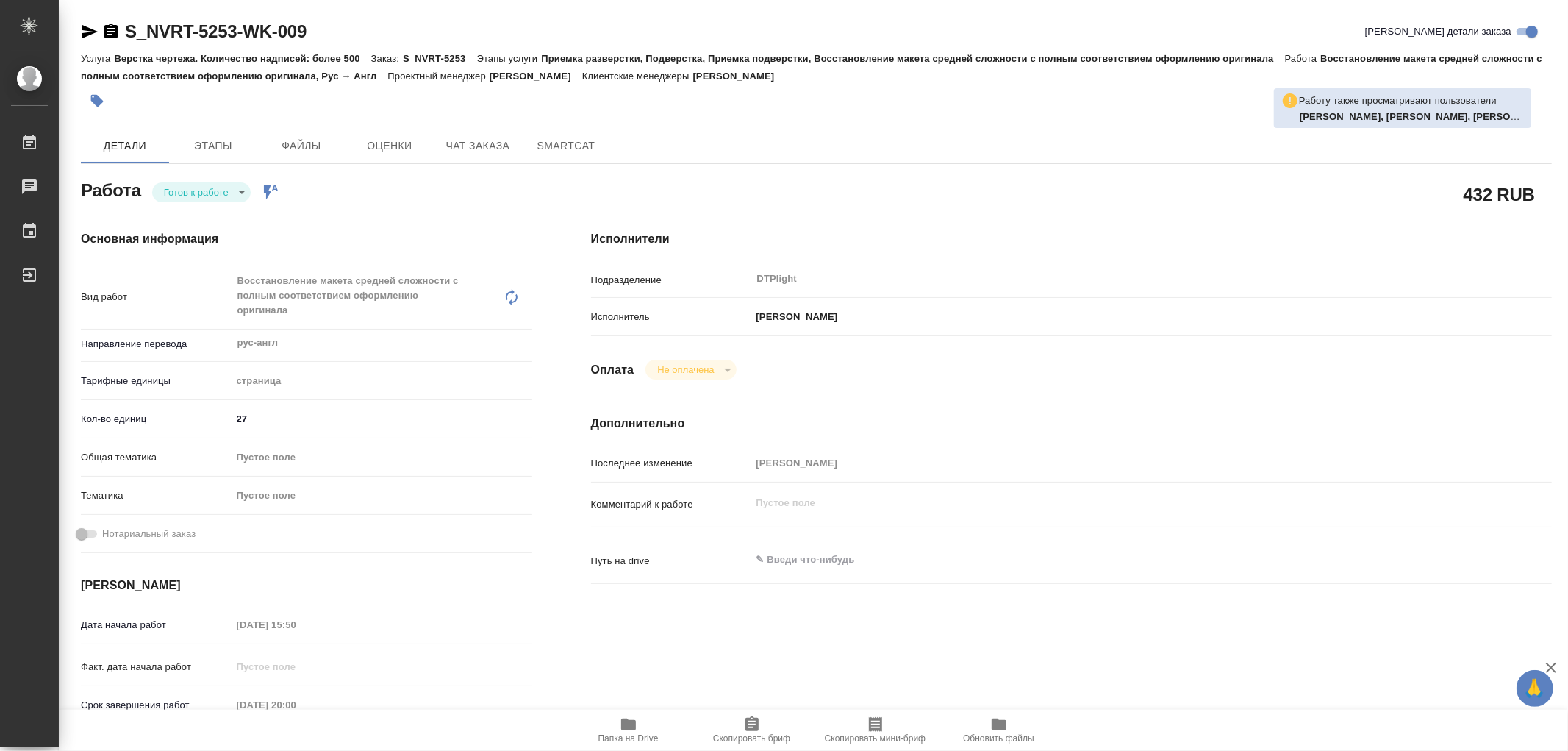
type textarea "x"
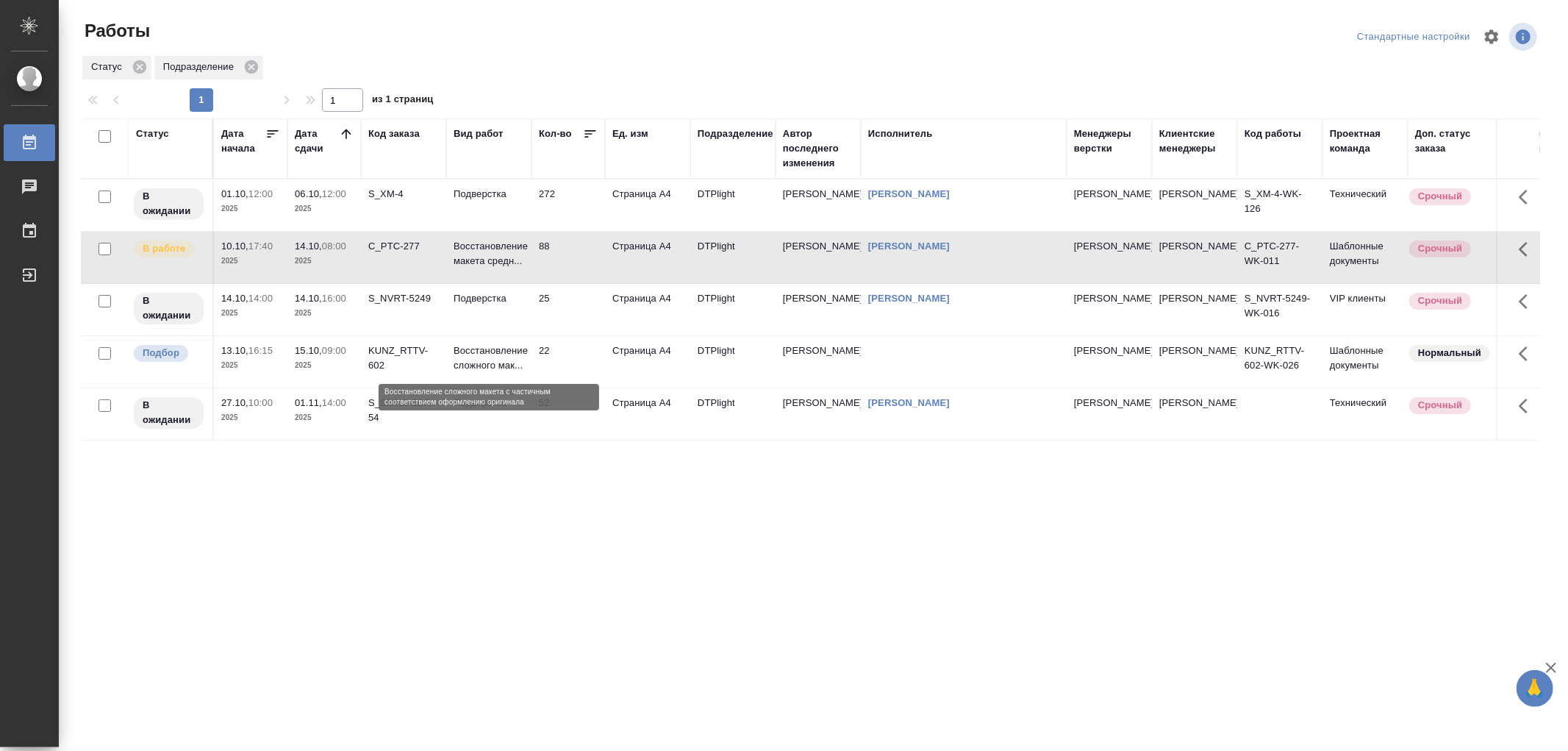
click at [468, 351] on p "Восстановление сложного мак..." at bounding box center [489, 358] width 70 height 30
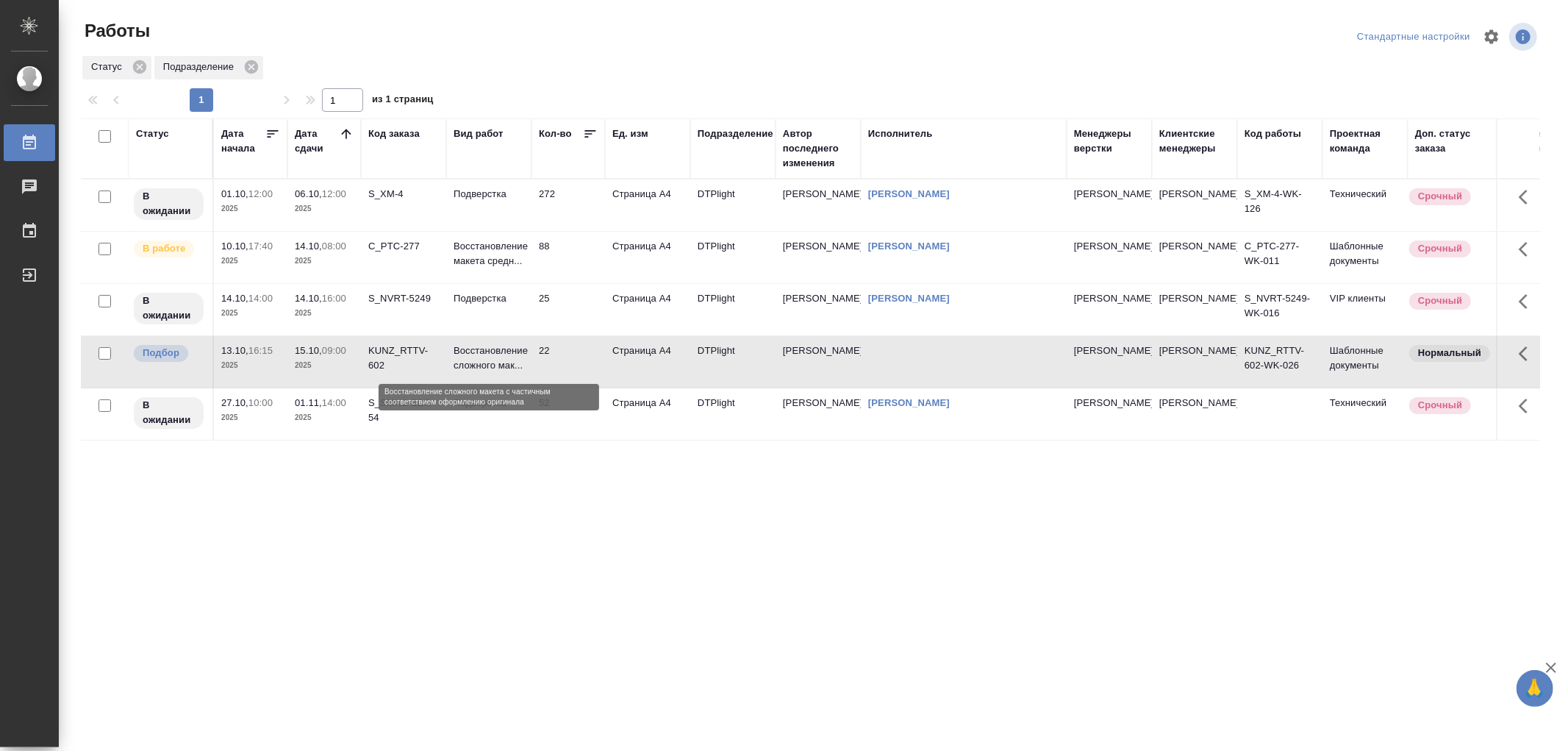
click at [468, 351] on p "Восстановление сложного мак..." at bounding box center [489, 358] width 70 height 30
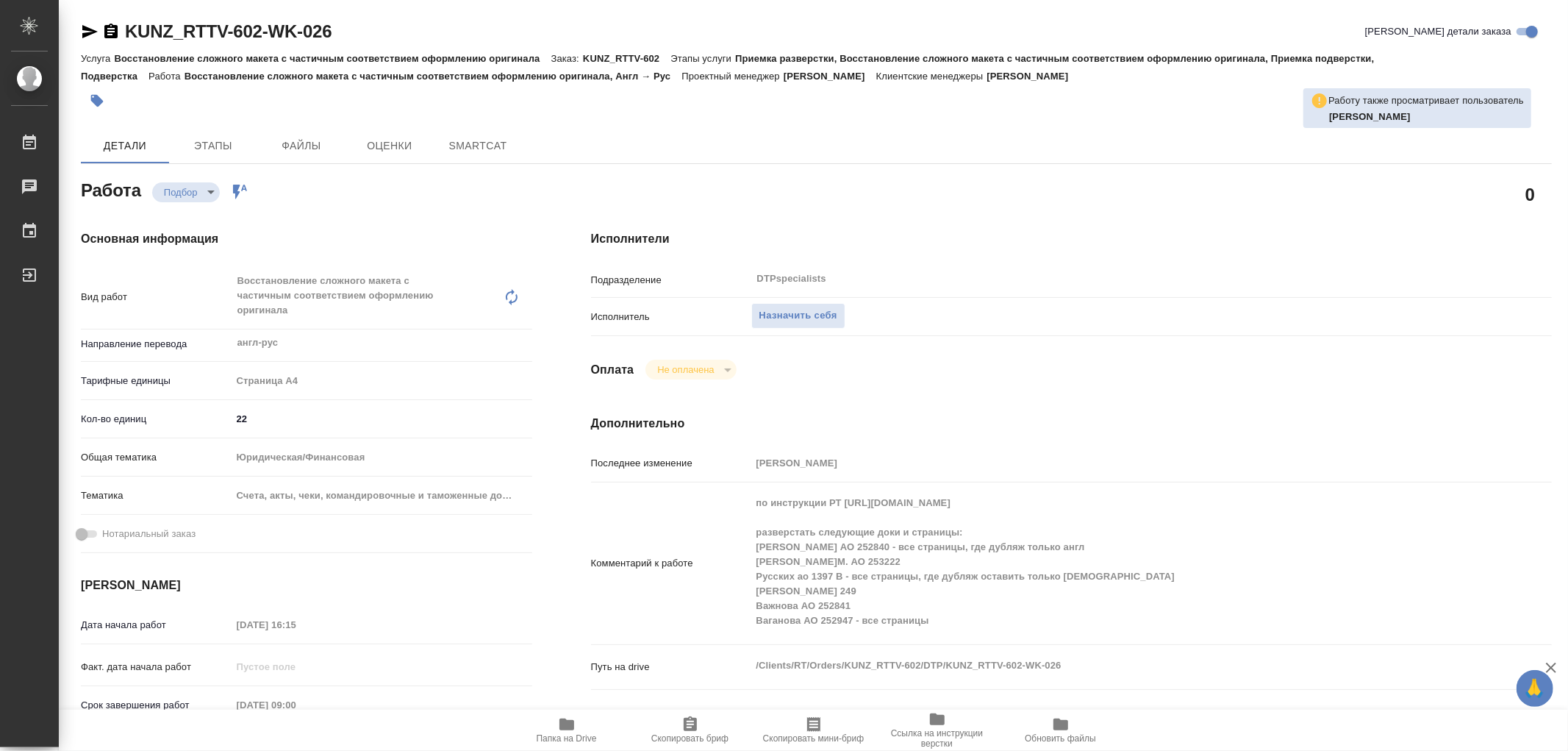
type textarea "x"
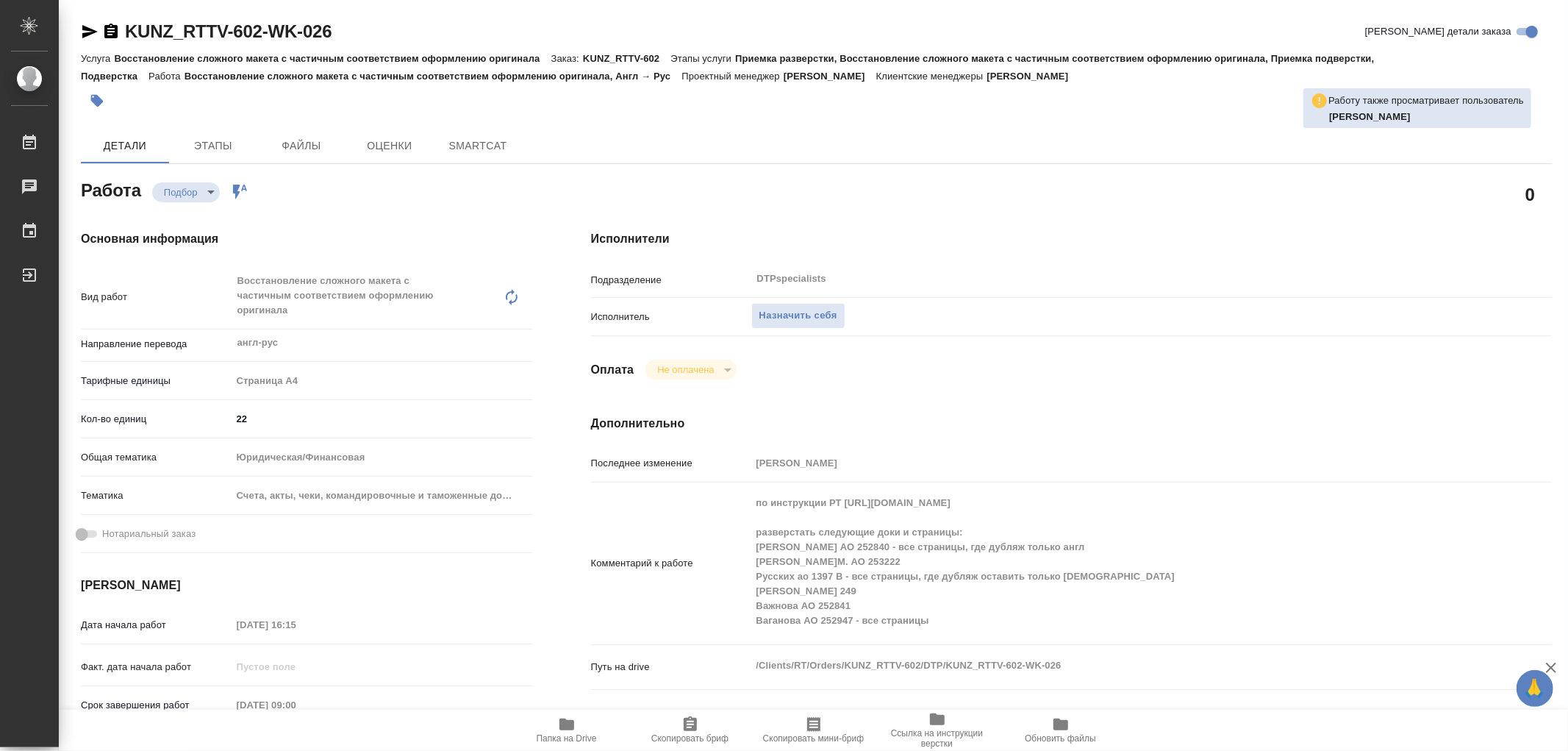
type textarea "x"
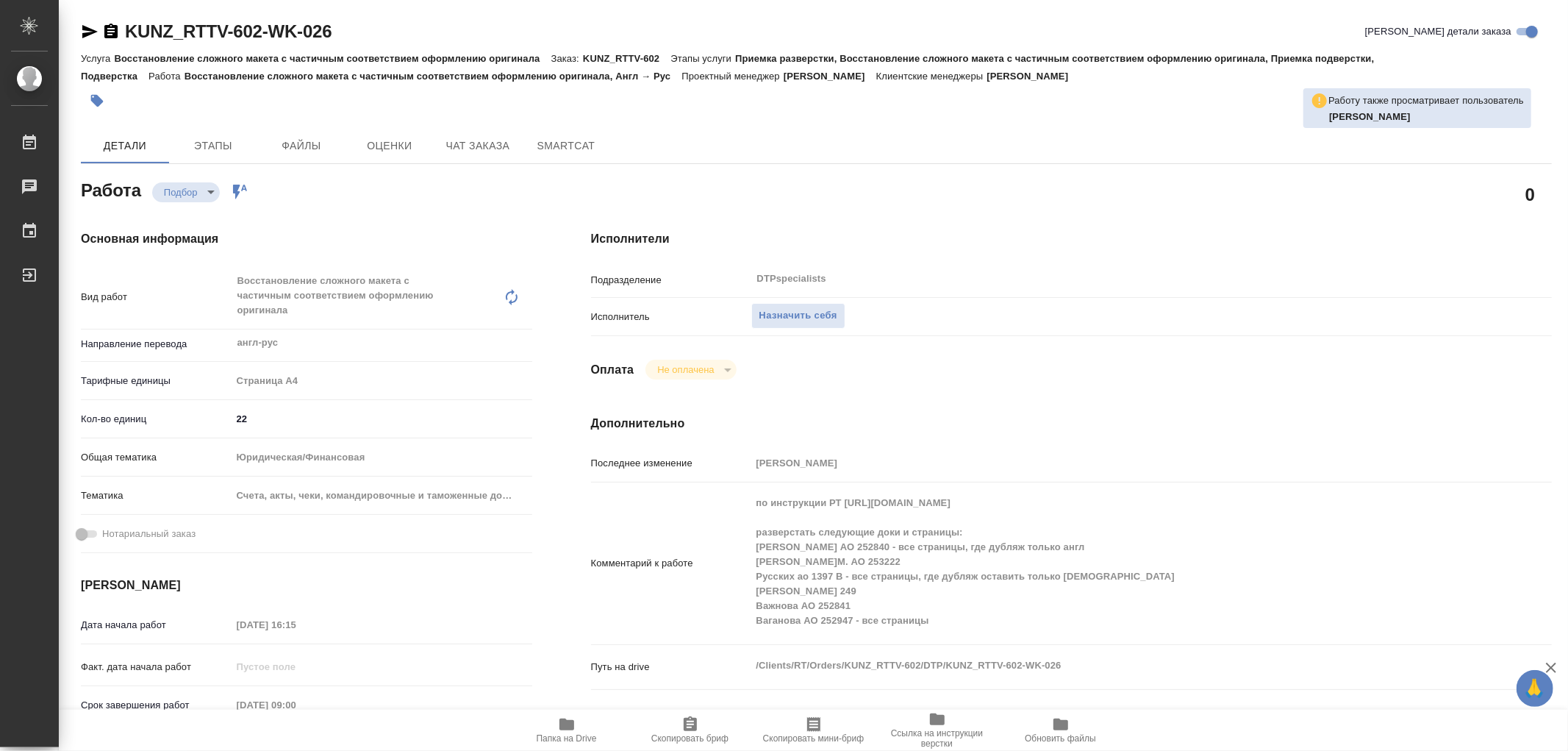
type textarea "x"
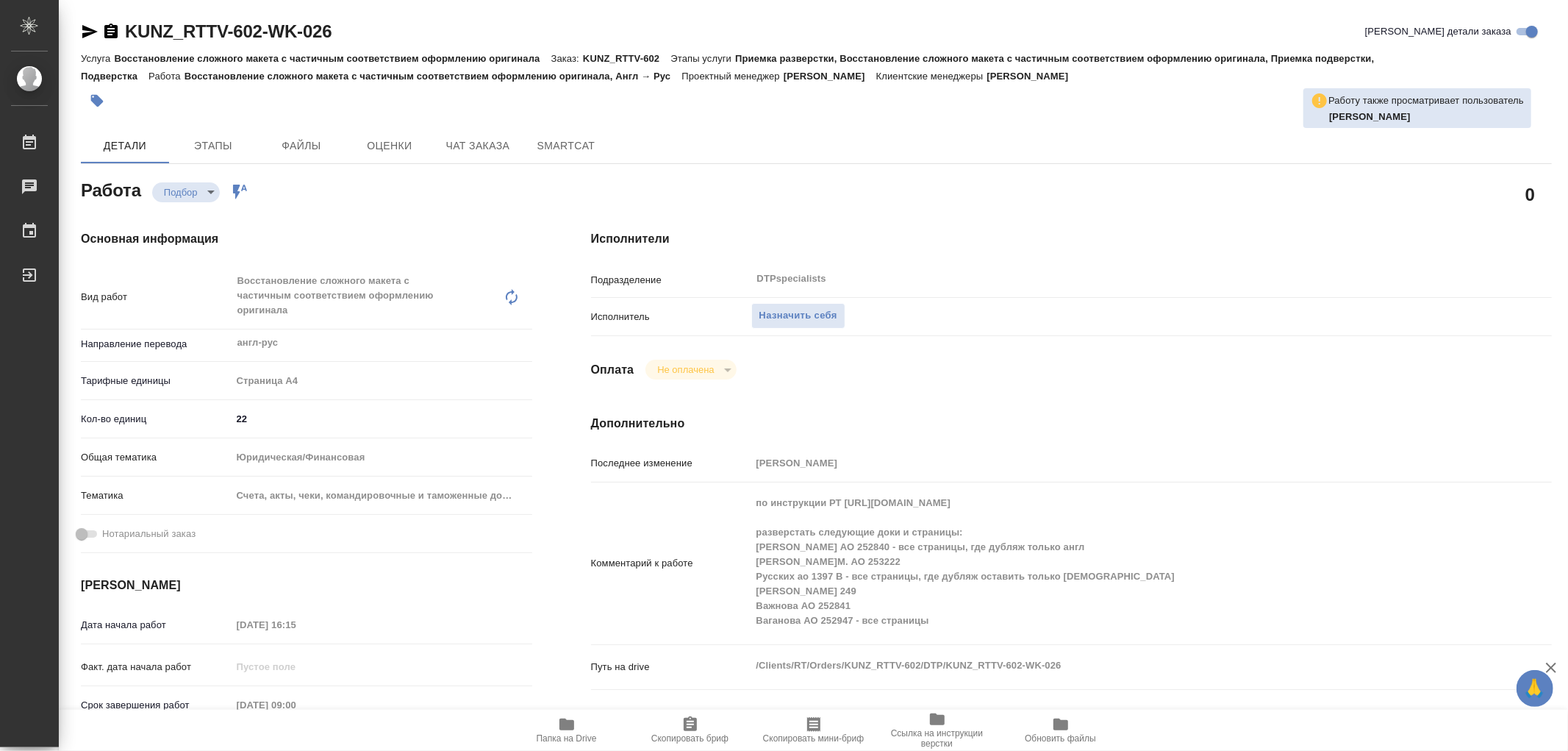
type textarea "x"
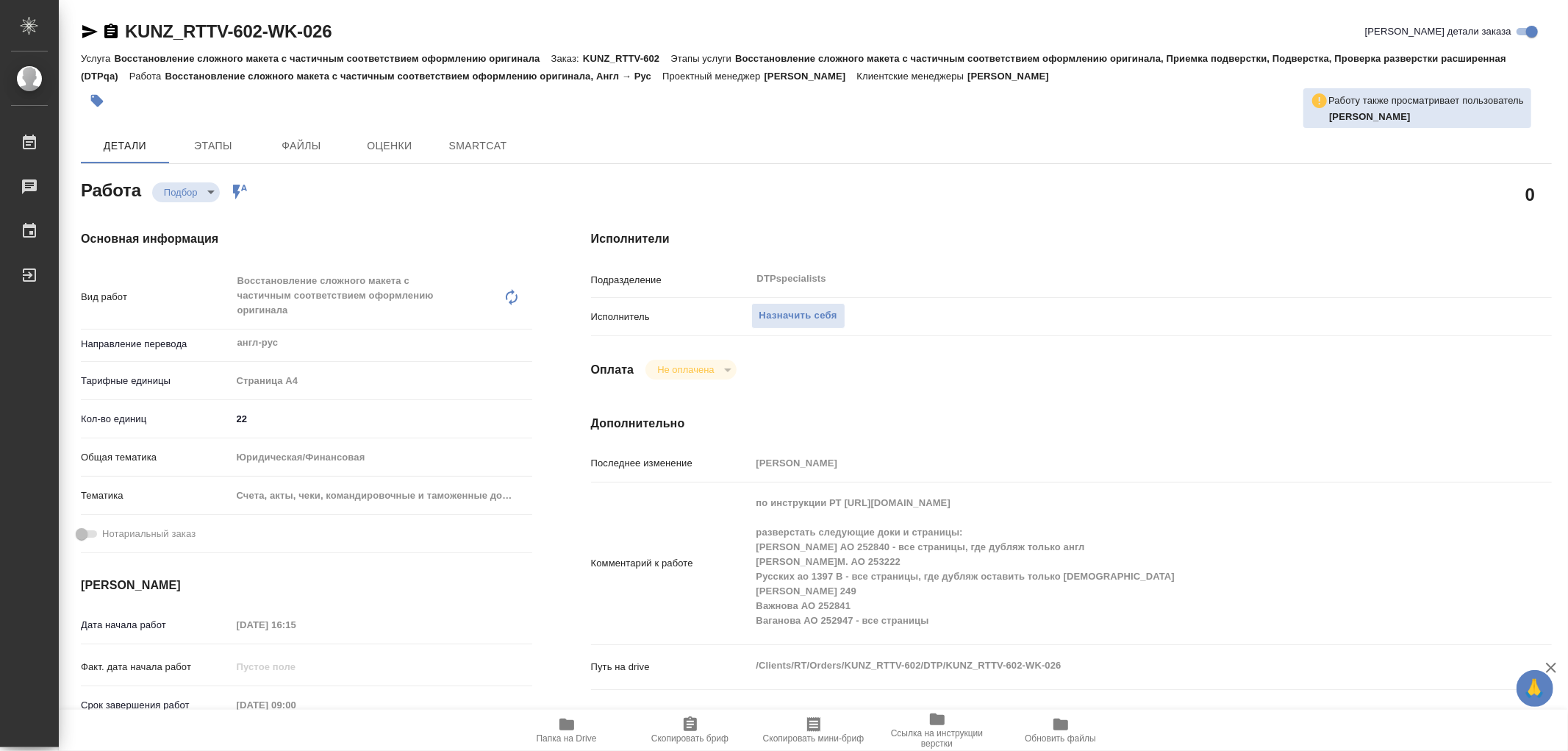
type textarea "x"
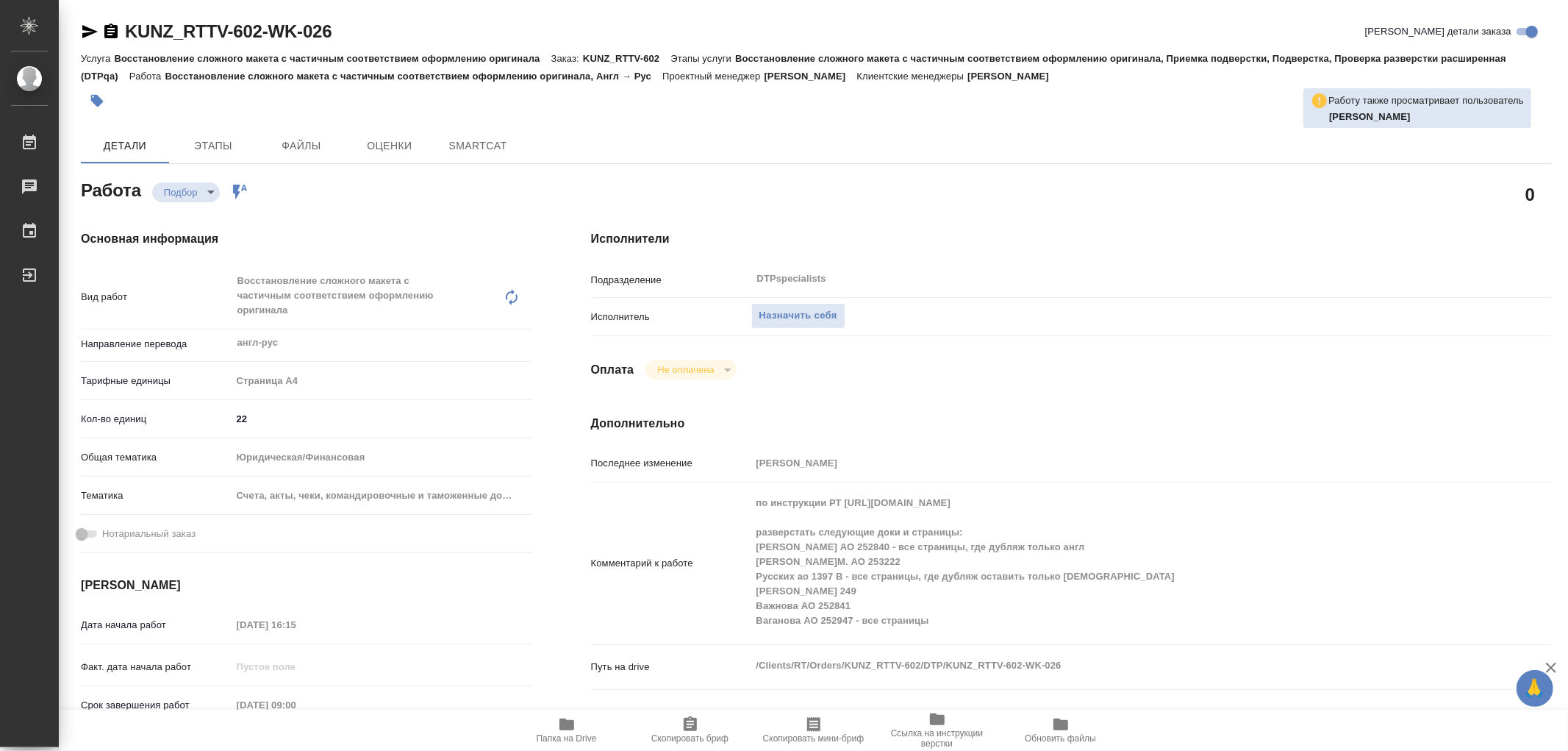
type textarea "x"
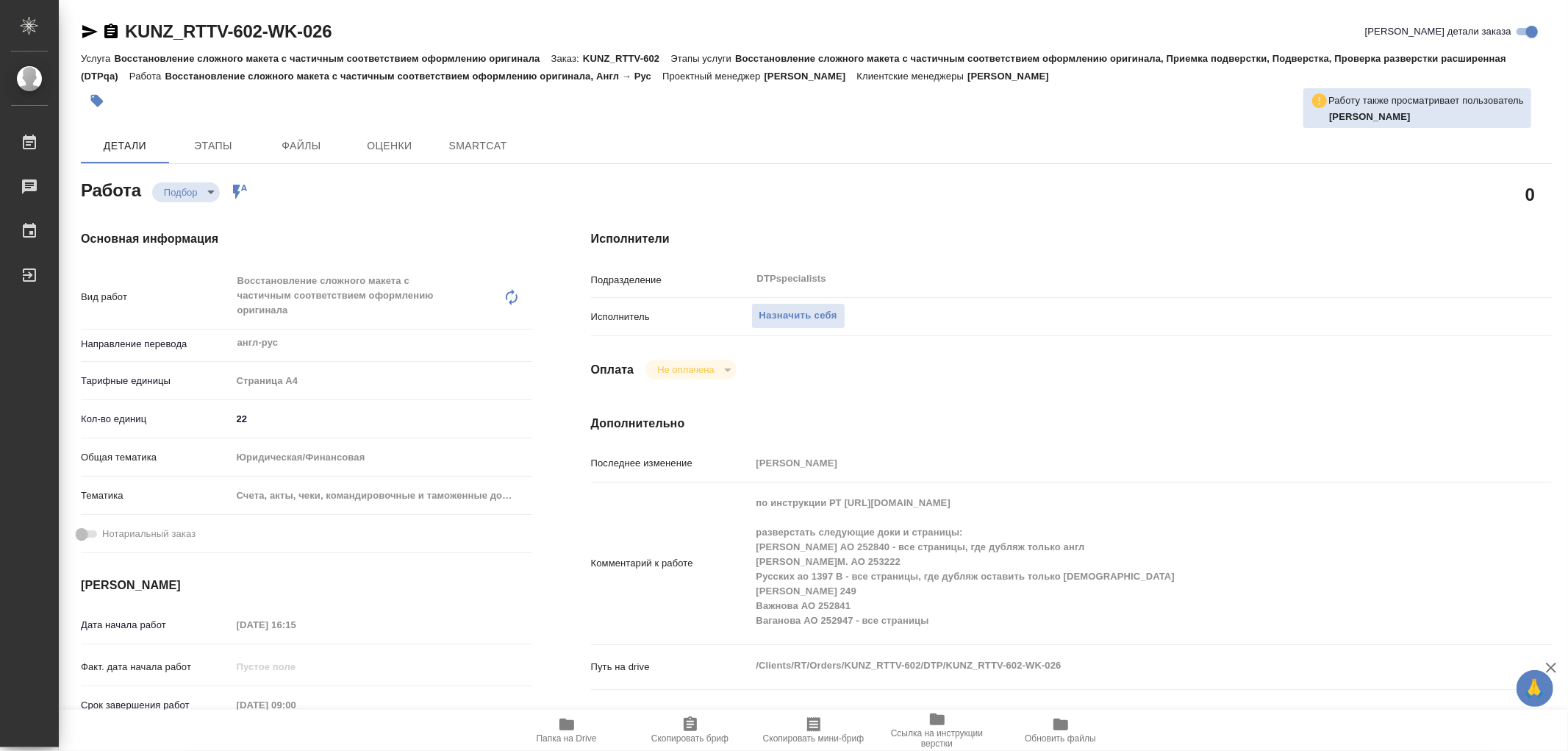
type textarea "x"
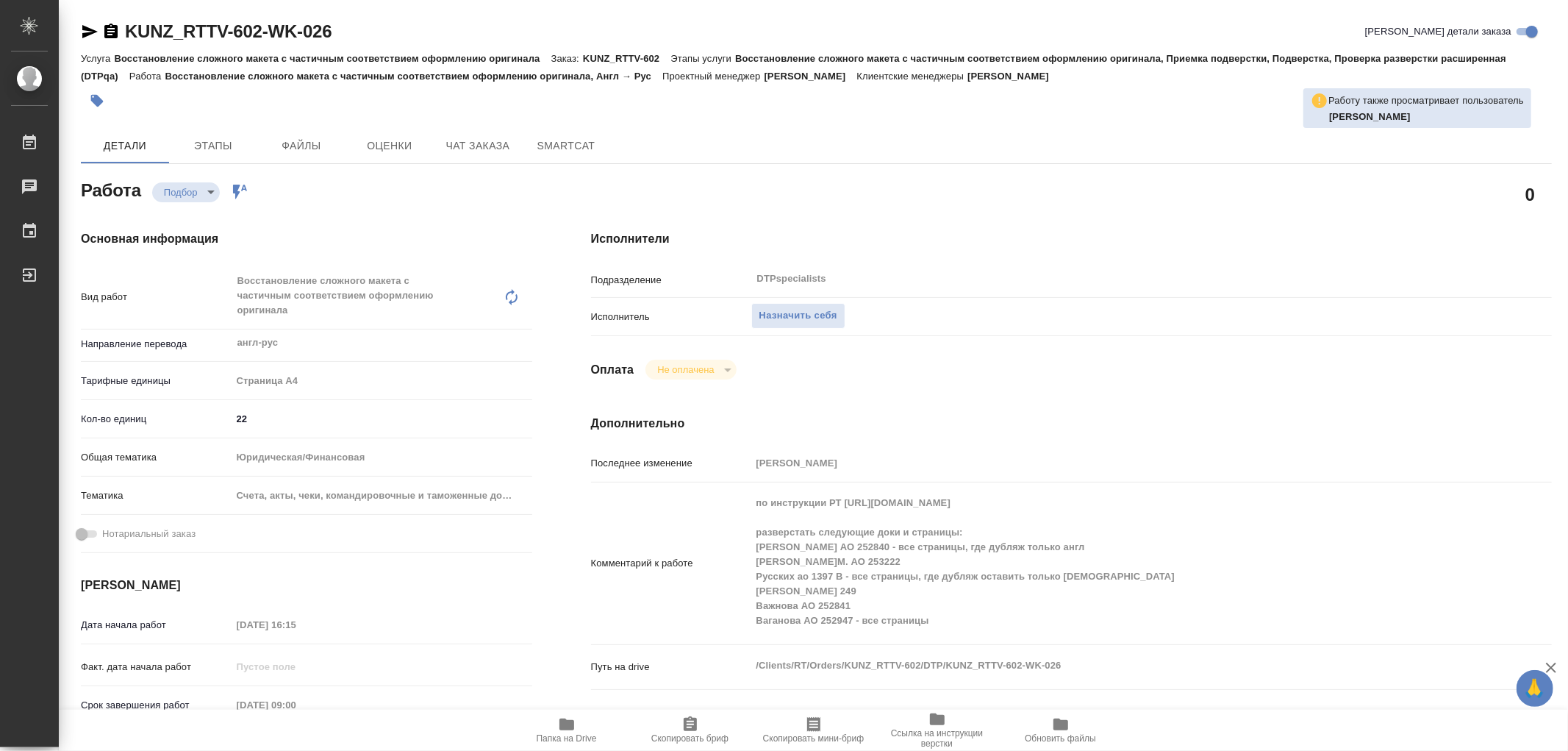
type textarea "x"
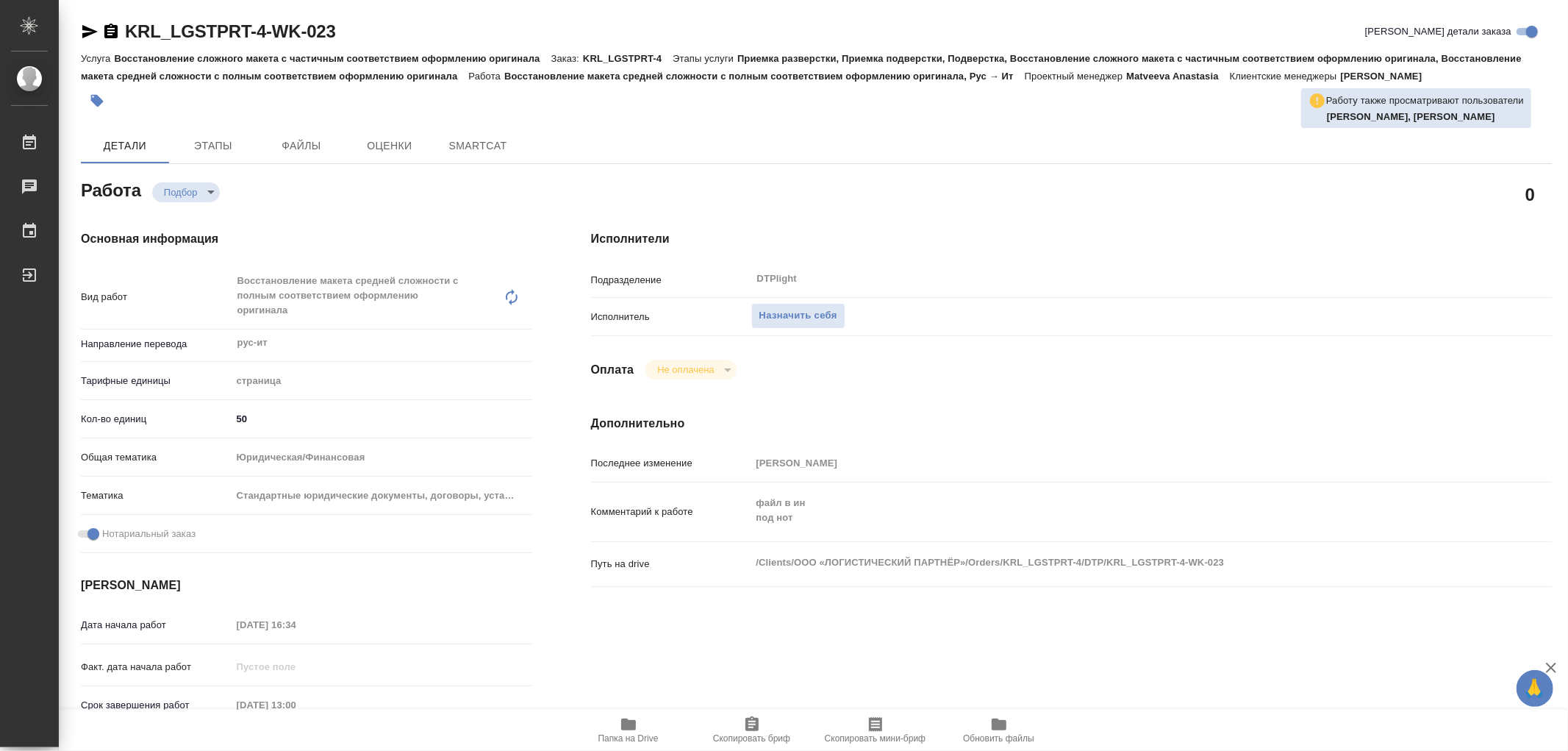
type textarea "x"
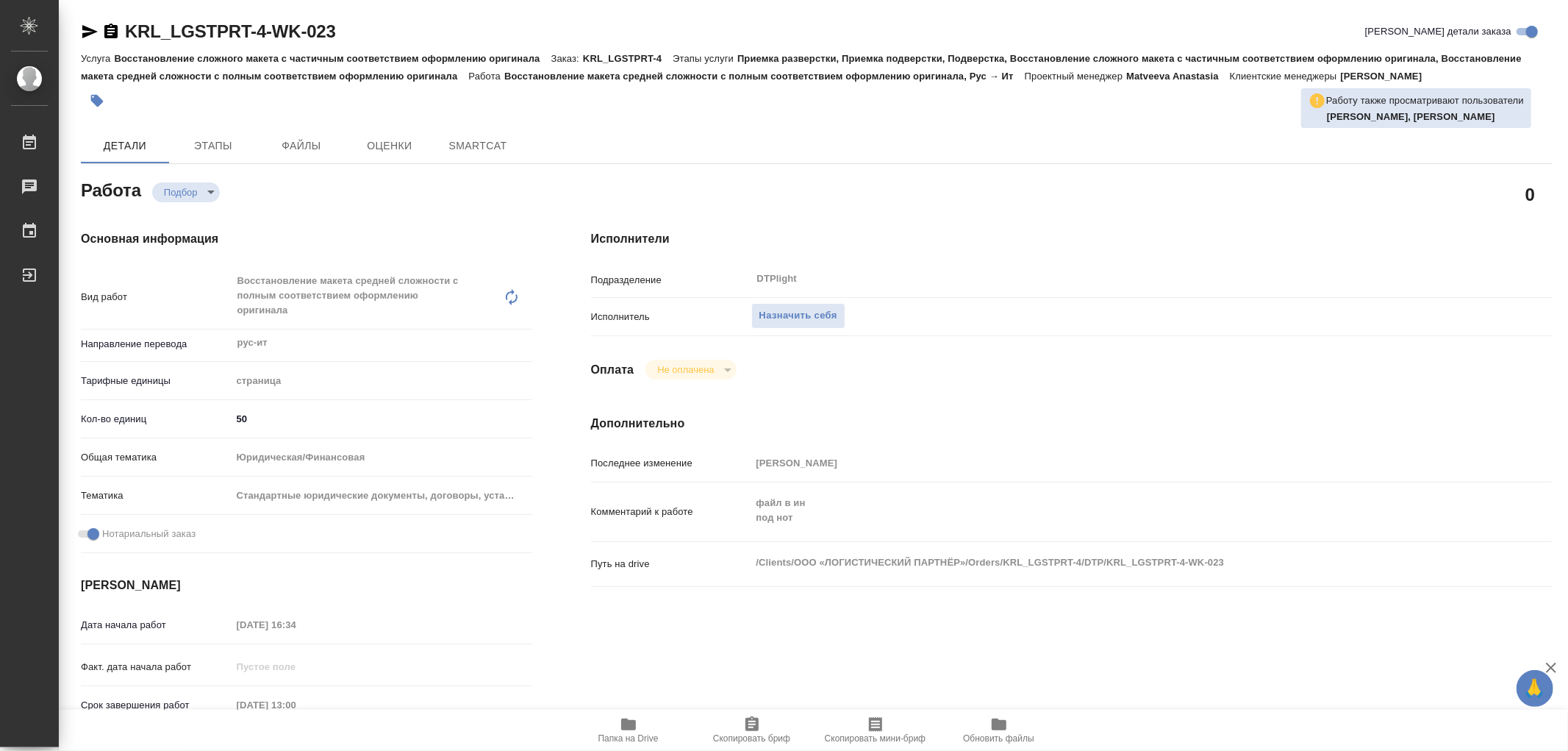
type textarea "x"
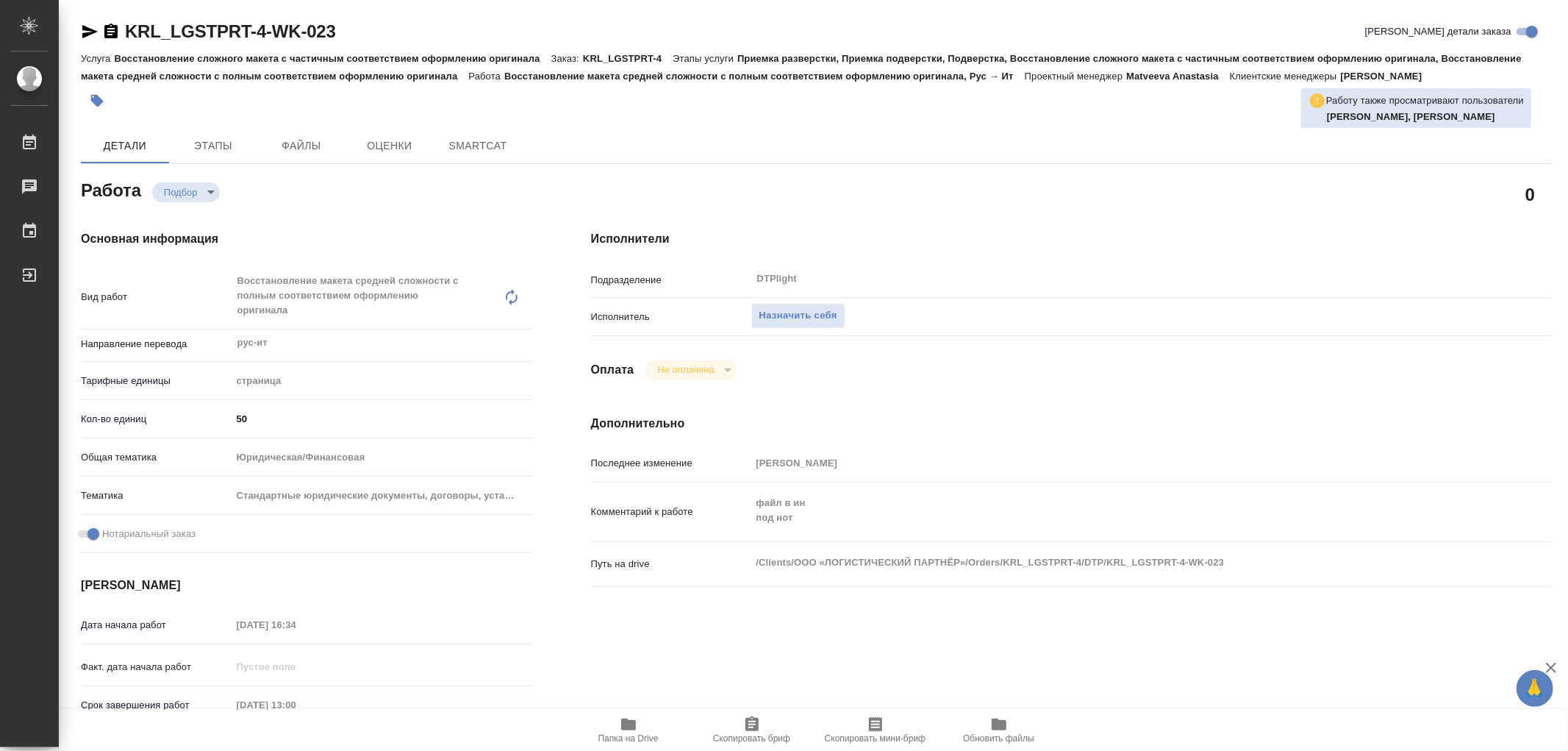
type textarea "x"
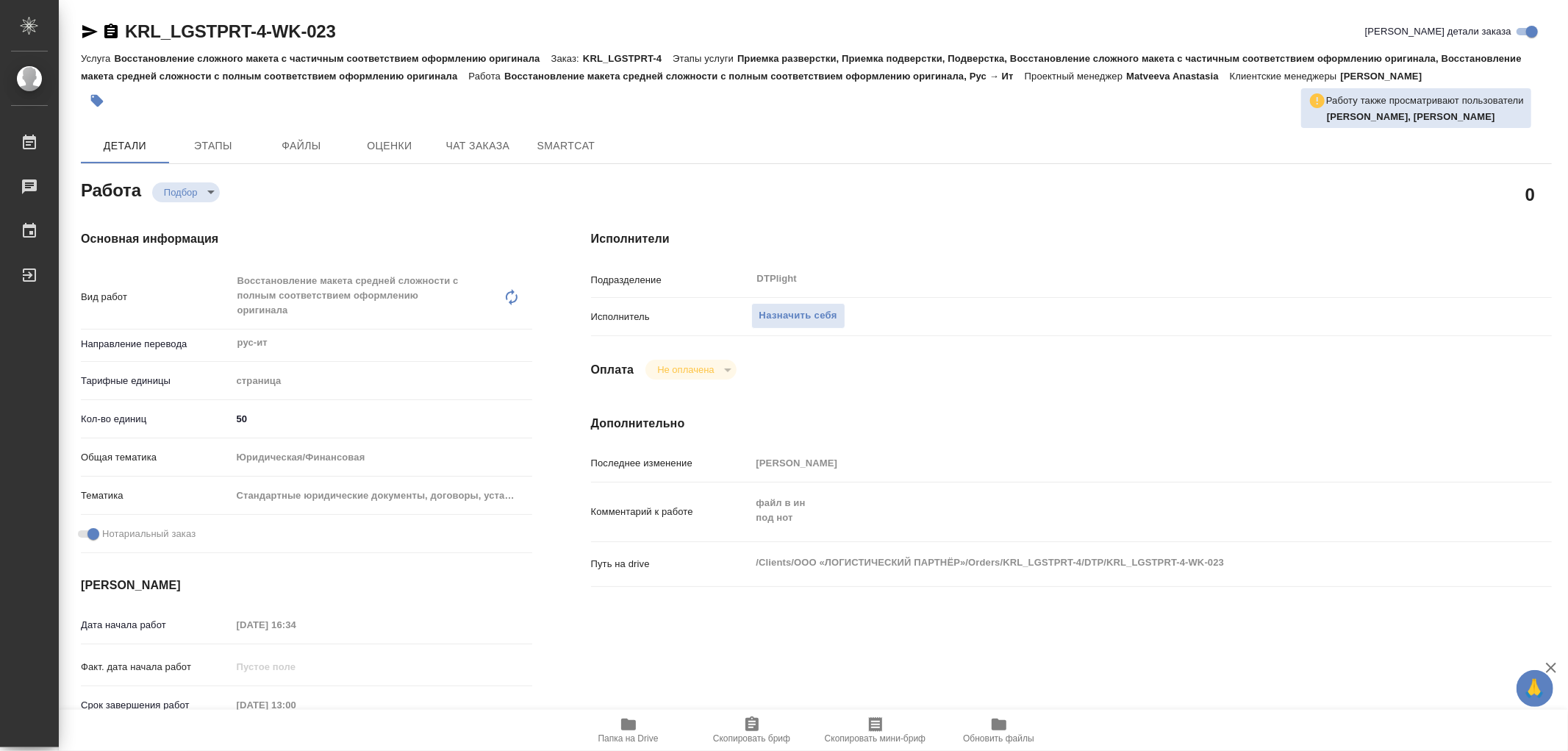
type textarea "x"
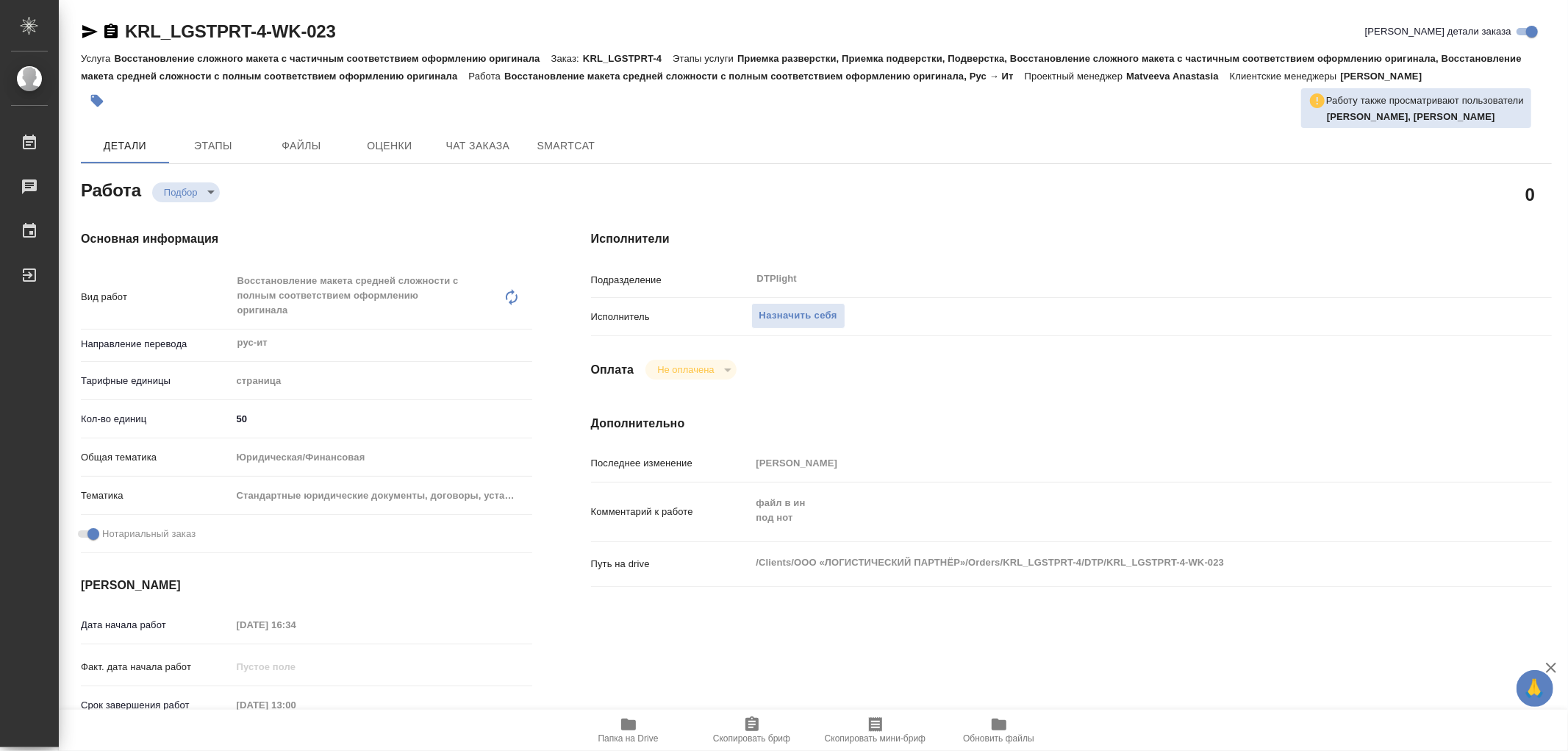
type textarea "x"
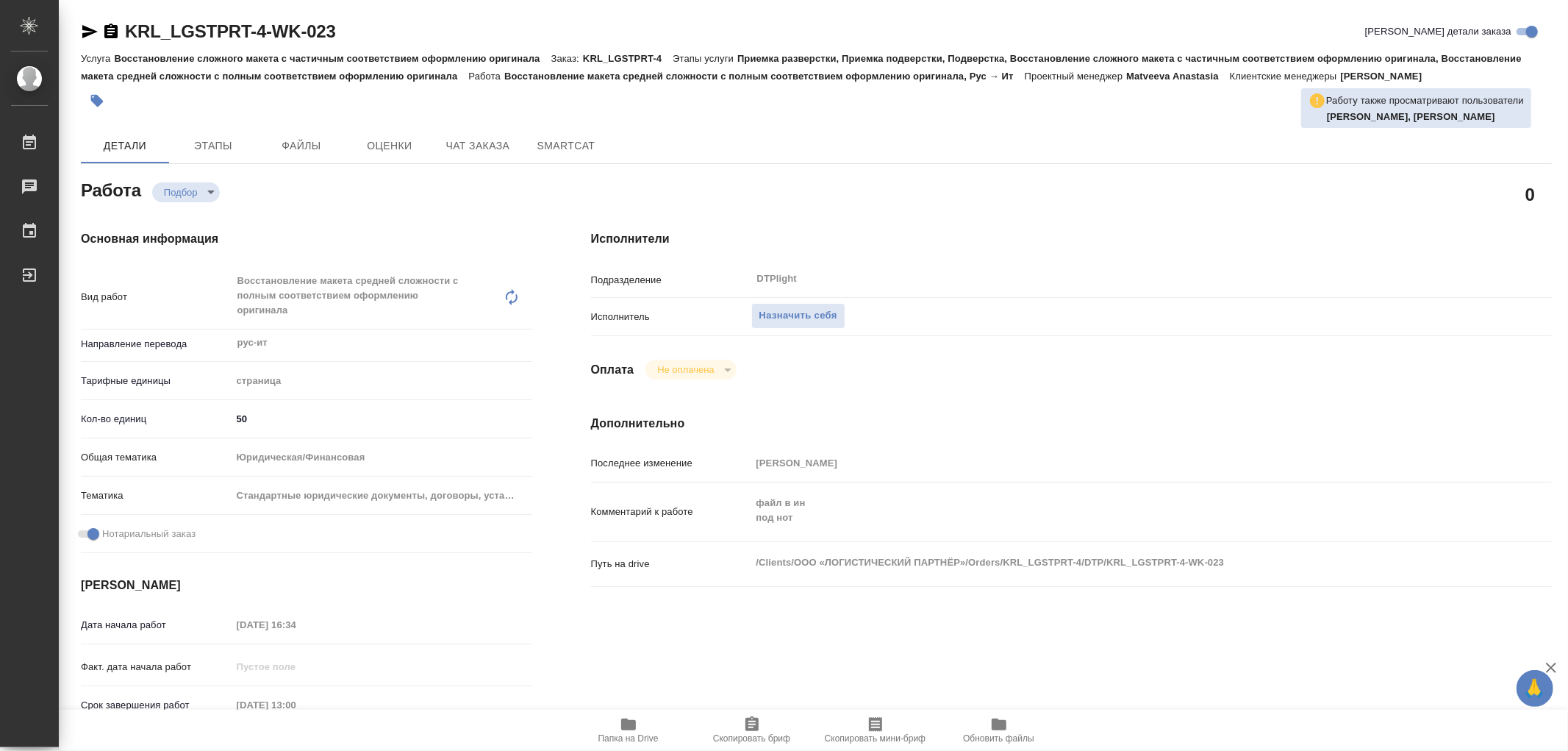
click at [625, 719] on icon "button" at bounding box center [628, 724] width 14 height 12
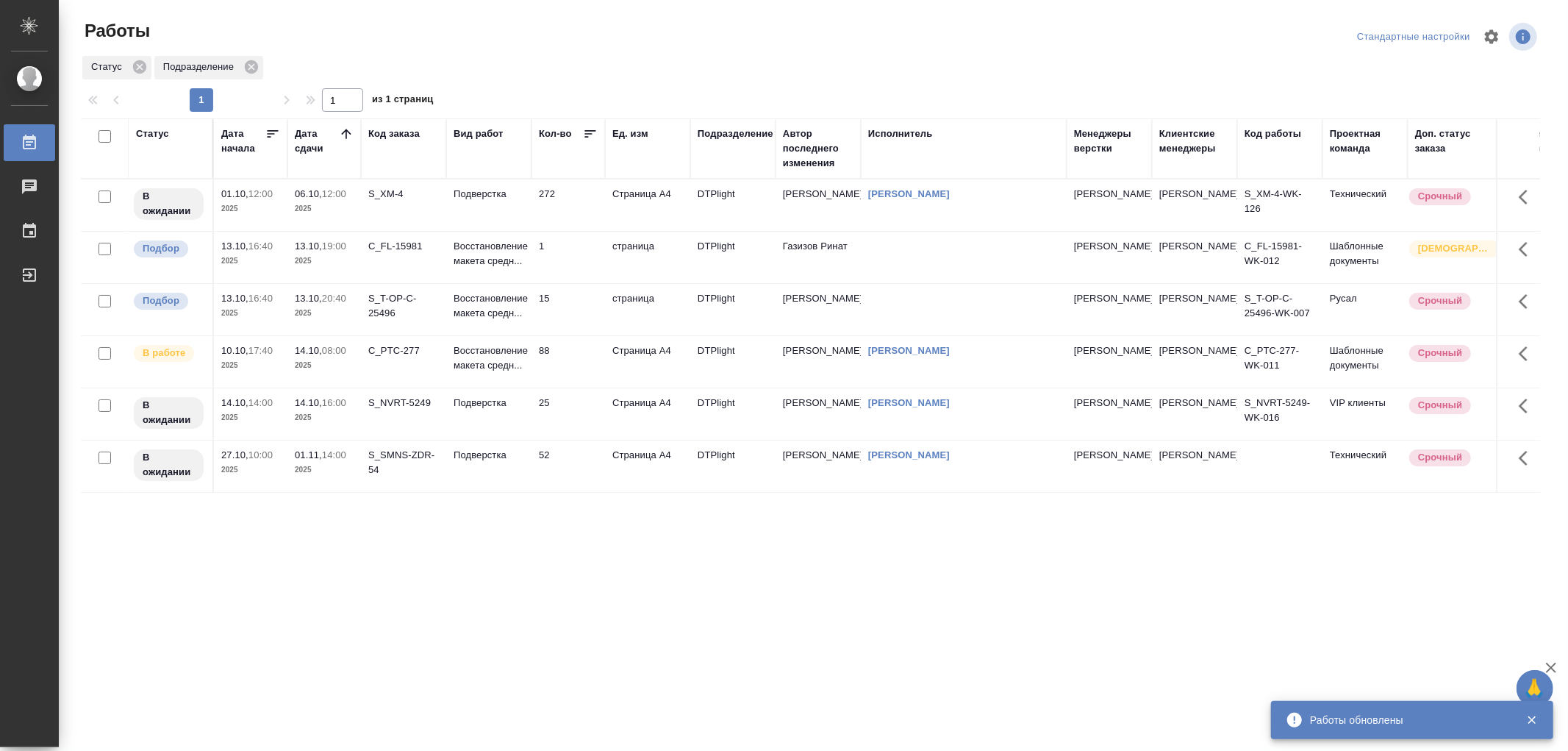
click at [525, 321] on td "Восстановление макета средн..." at bounding box center [489, 309] width 86 height 52
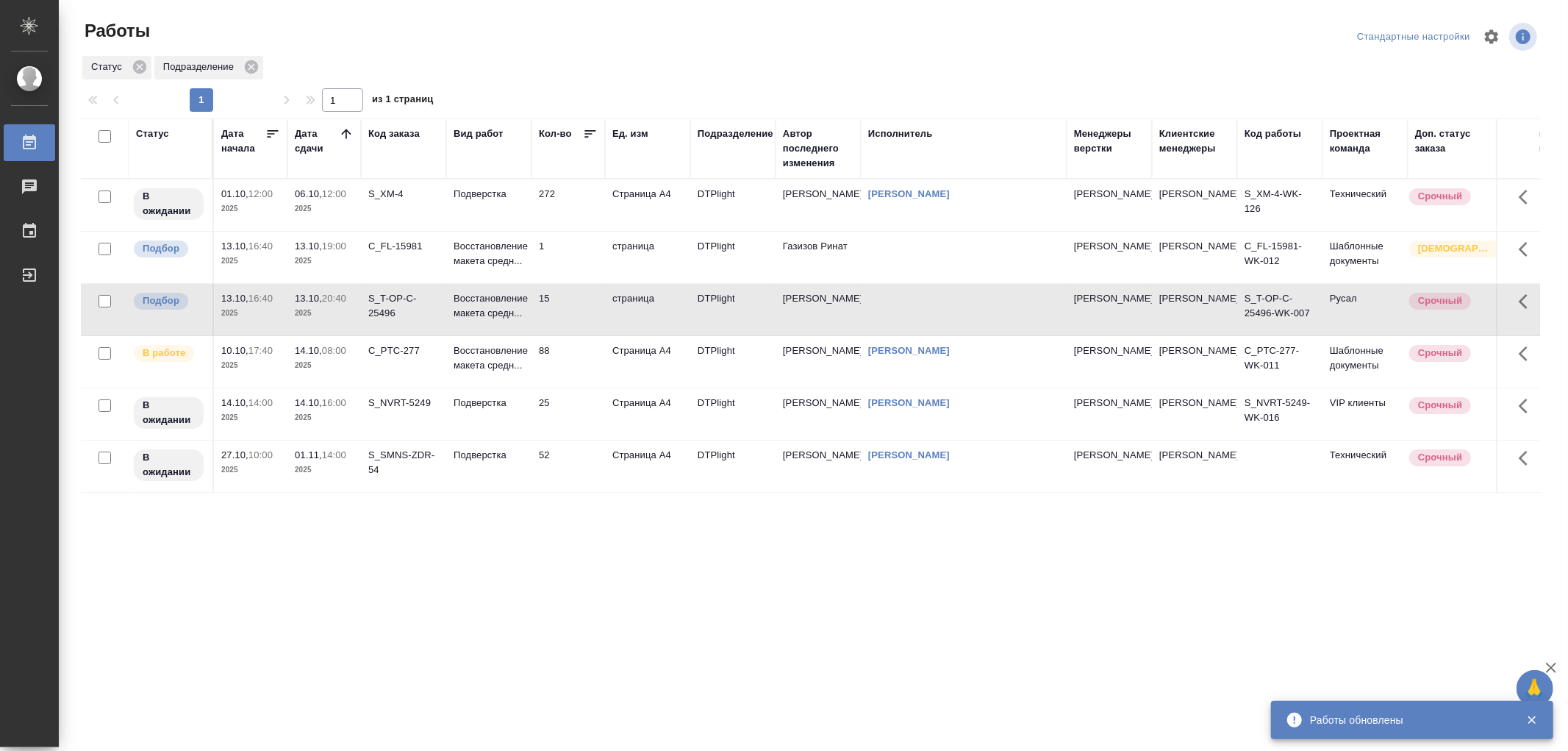
click at [525, 321] on td "Восстановление макета средн..." at bounding box center [489, 309] width 86 height 52
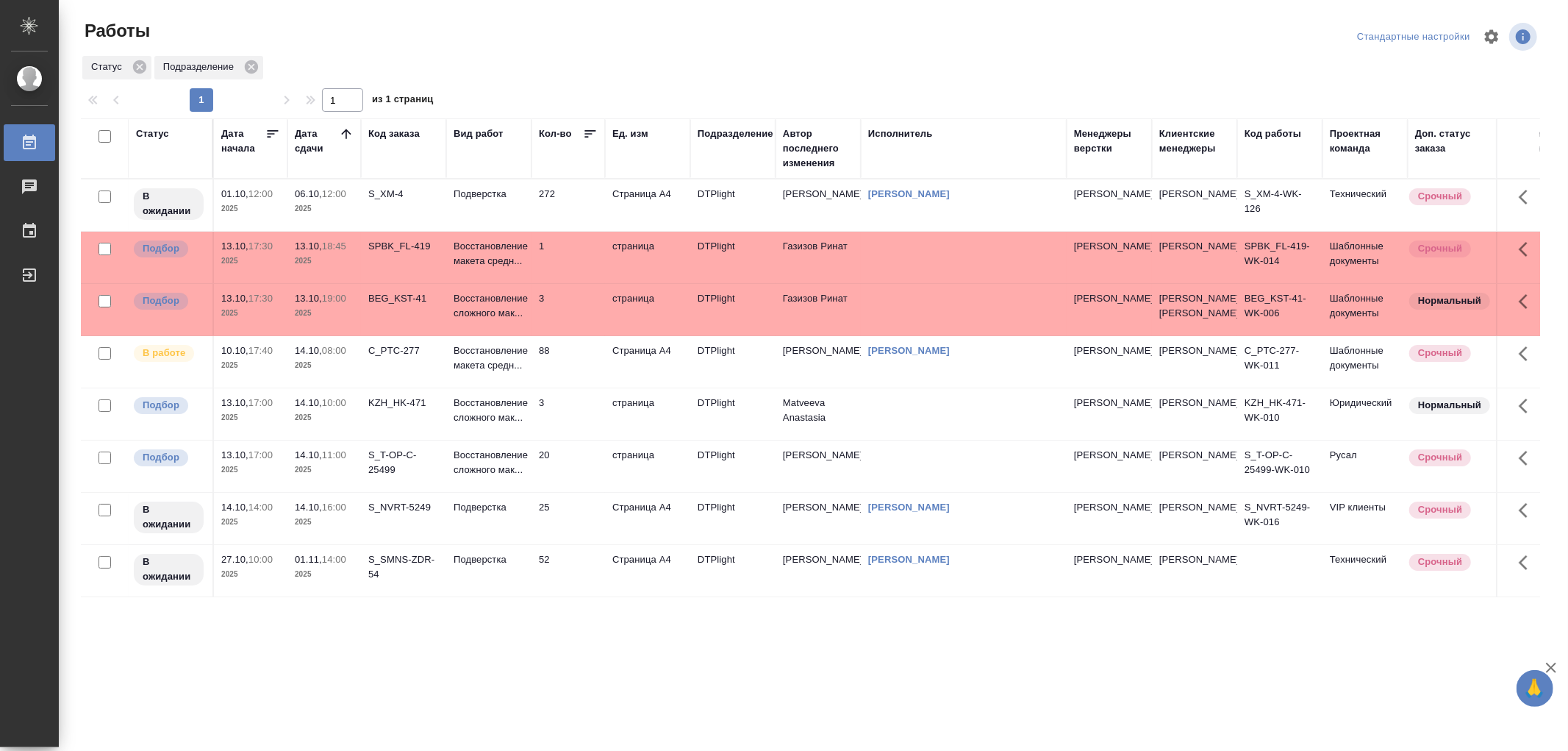
click at [530, 240] on td "Восстановление макета средн..." at bounding box center [489, 257] width 86 height 52
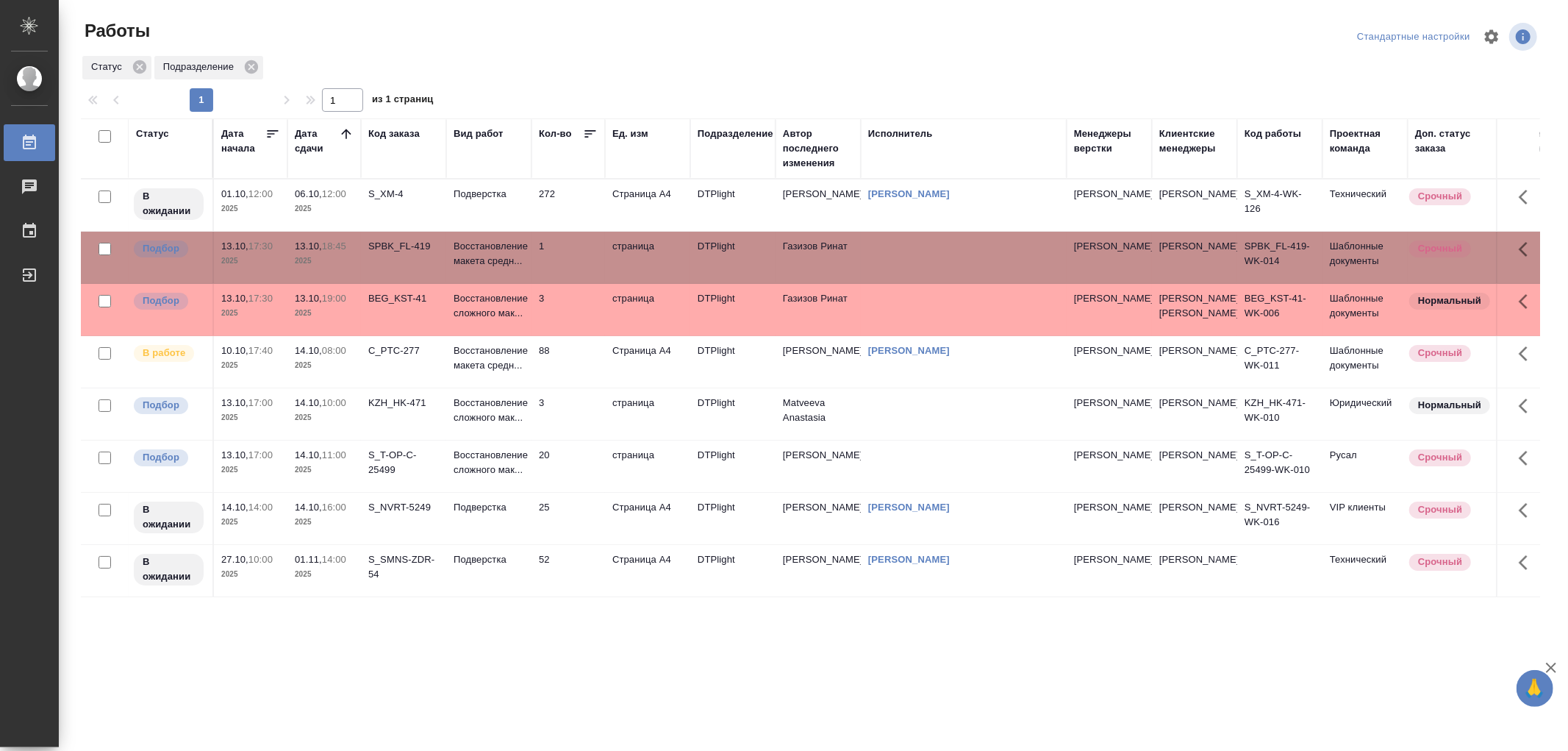
click at [530, 240] on td "Восстановление макета средн..." at bounding box center [489, 257] width 86 height 52
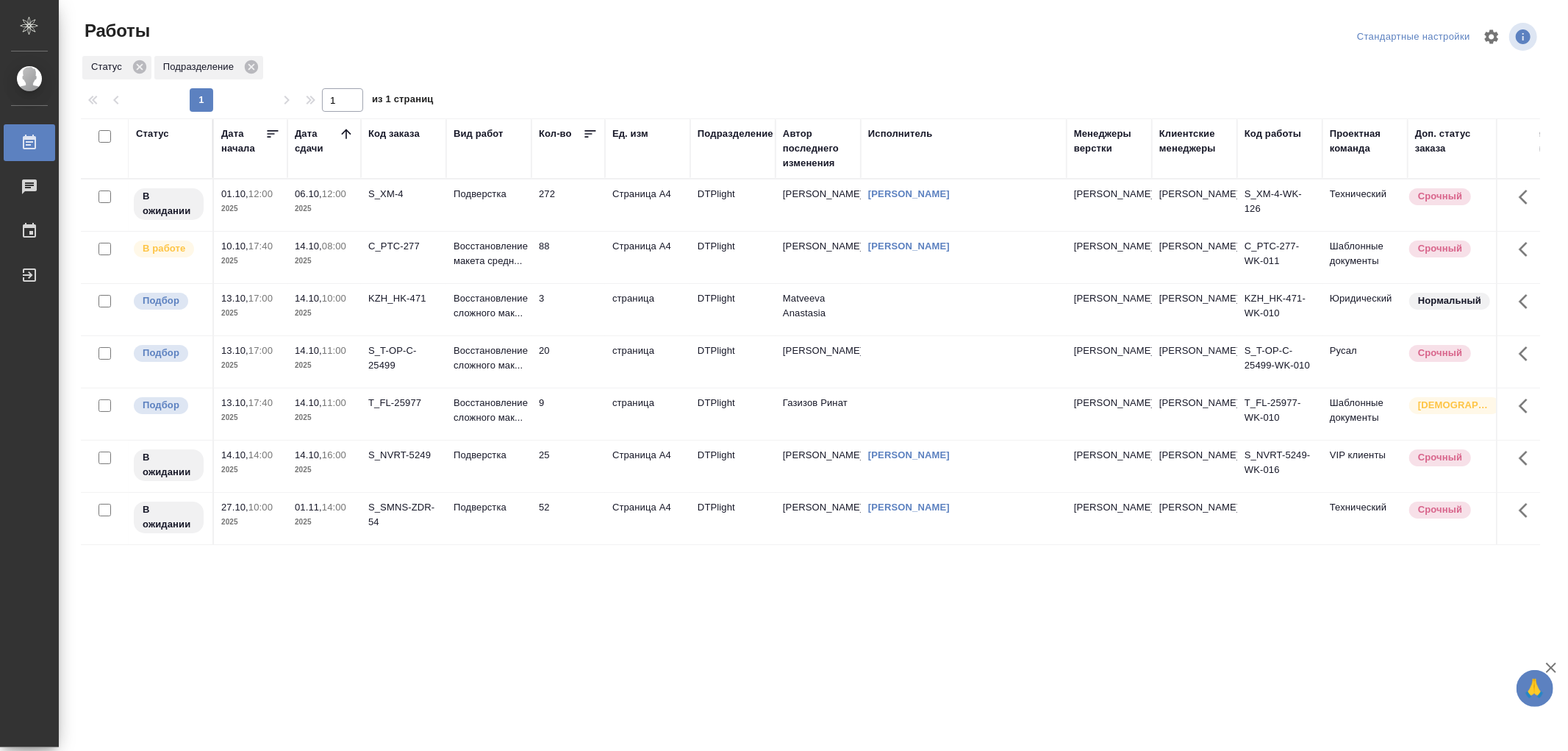
click at [528, 265] on td "Восстановление макета средн..." at bounding box center [489, 257] width 86 height 52
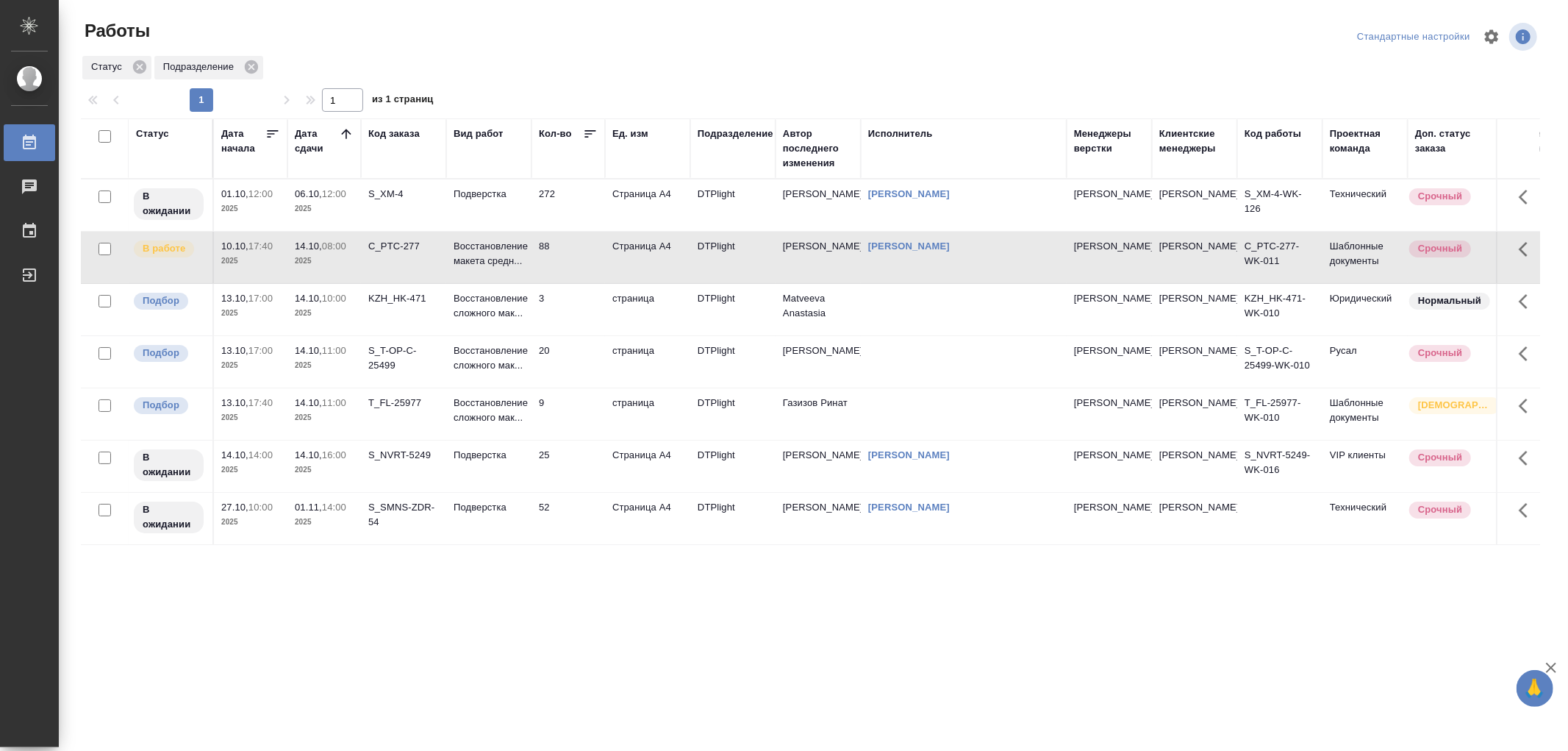
click at [526, 266] on td "Восстановление макета средн..." at bounding box center [489, 257] width 86 height 52
click at [480, 267] on p "Восстановление макета средн..." at bounding box center [489, 253] width 70 height 30
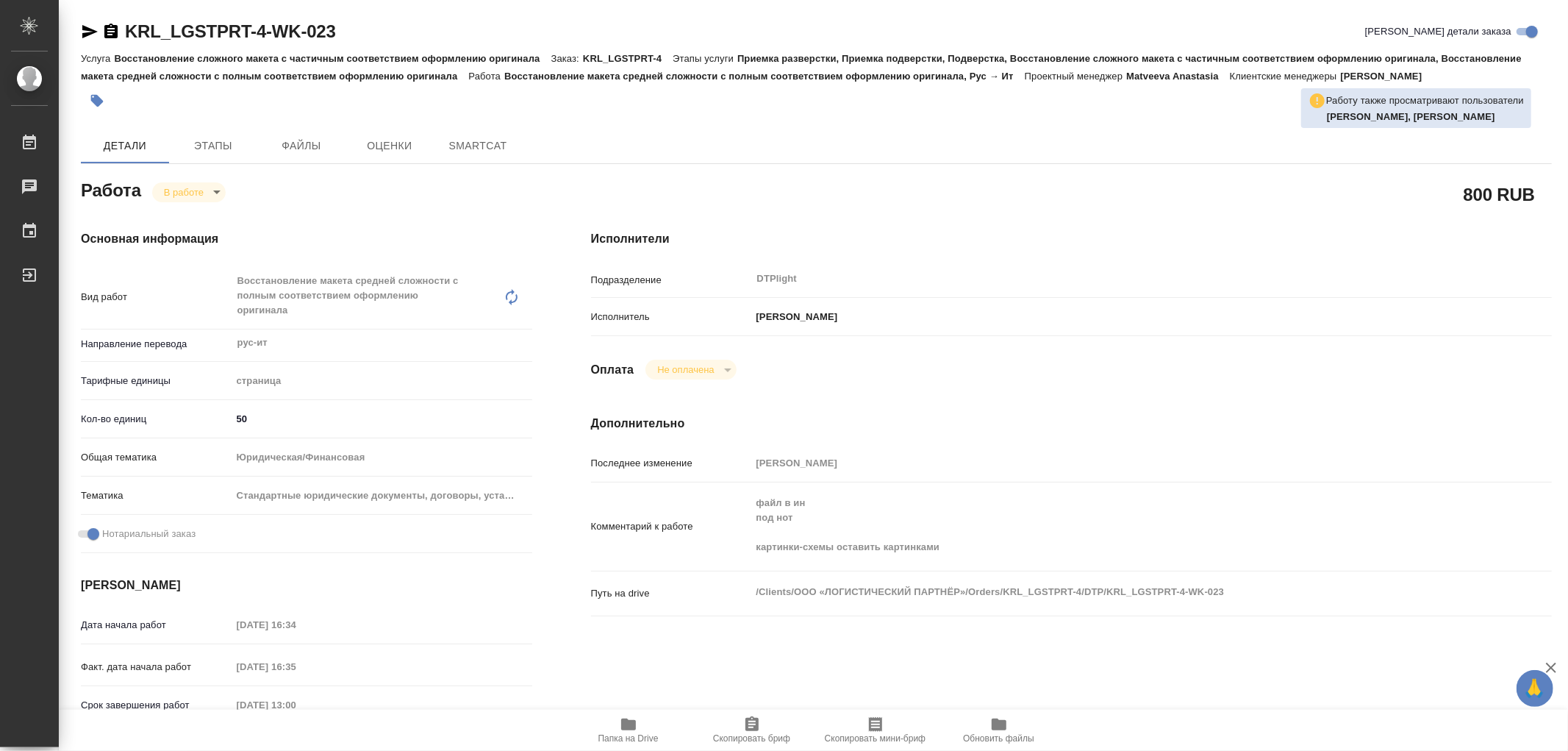
type textarea "x"
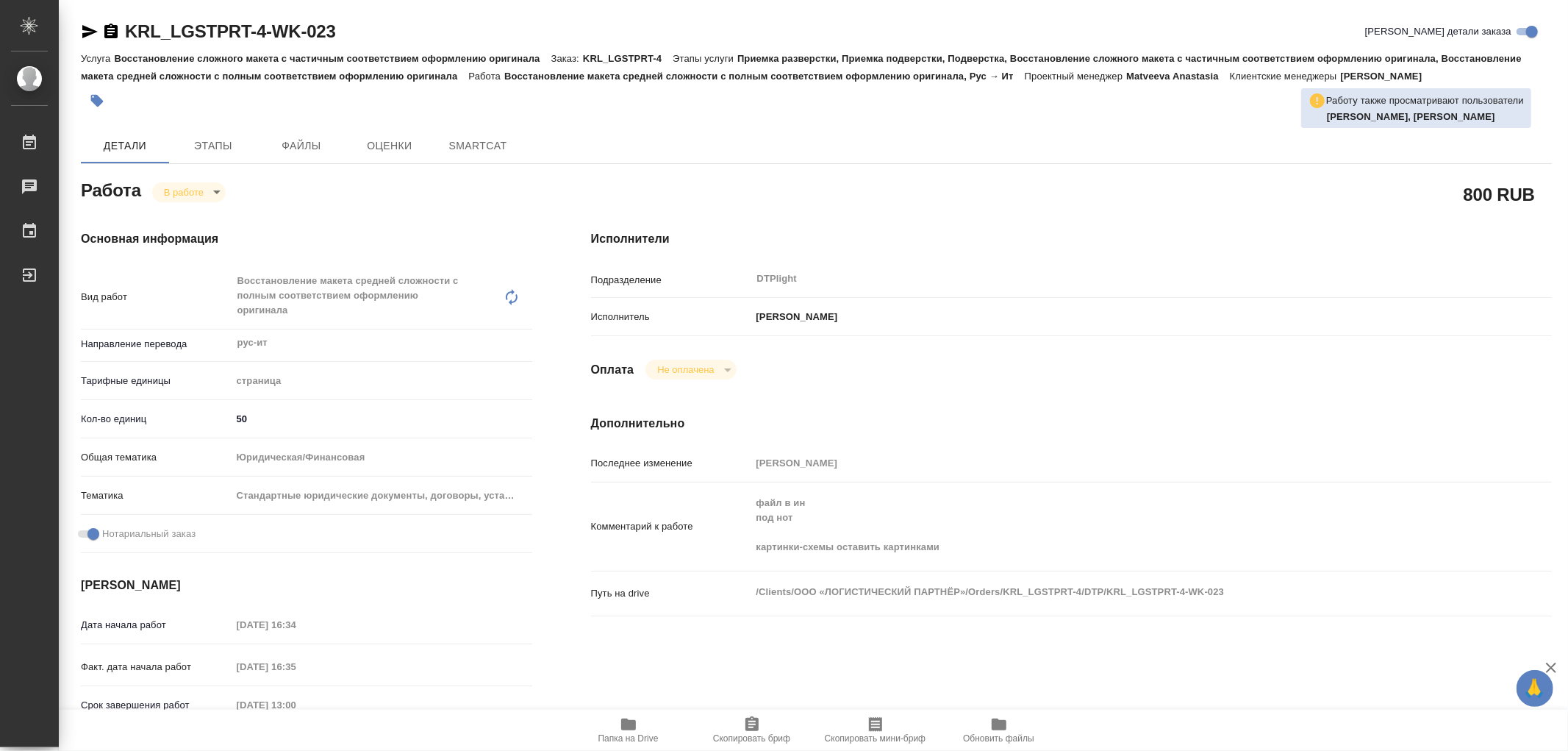
type textarea "x"
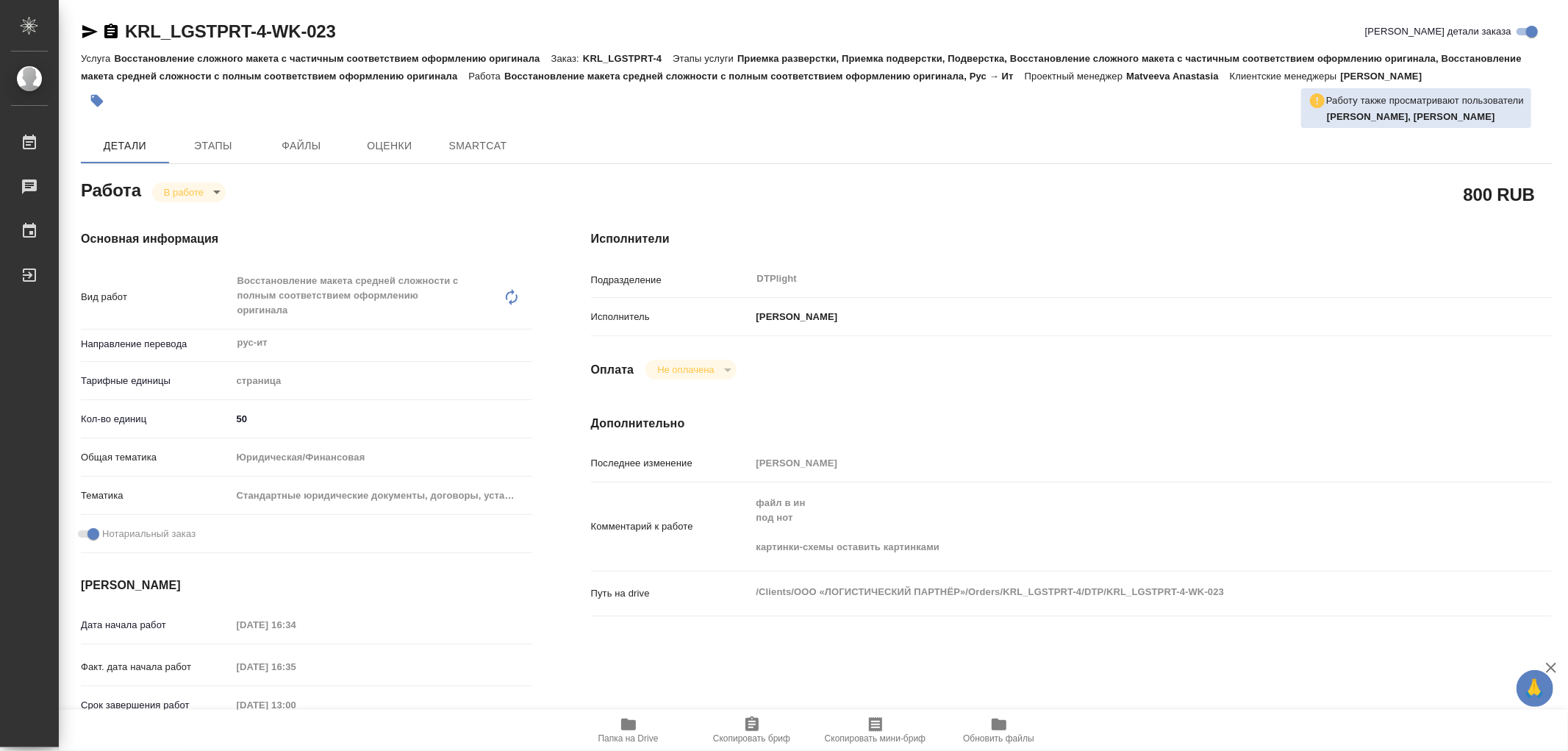
type textarea "x"
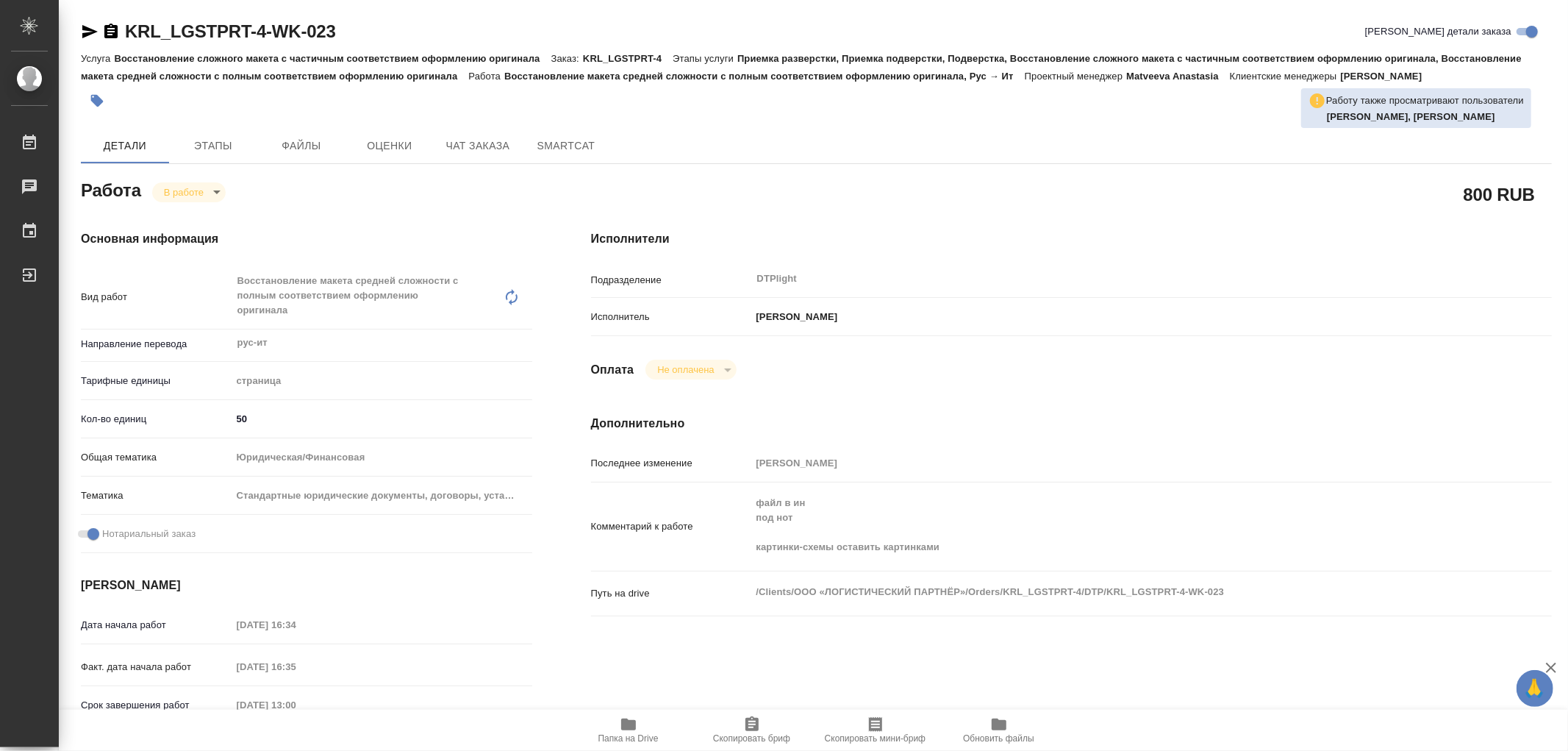
type textarea "x"
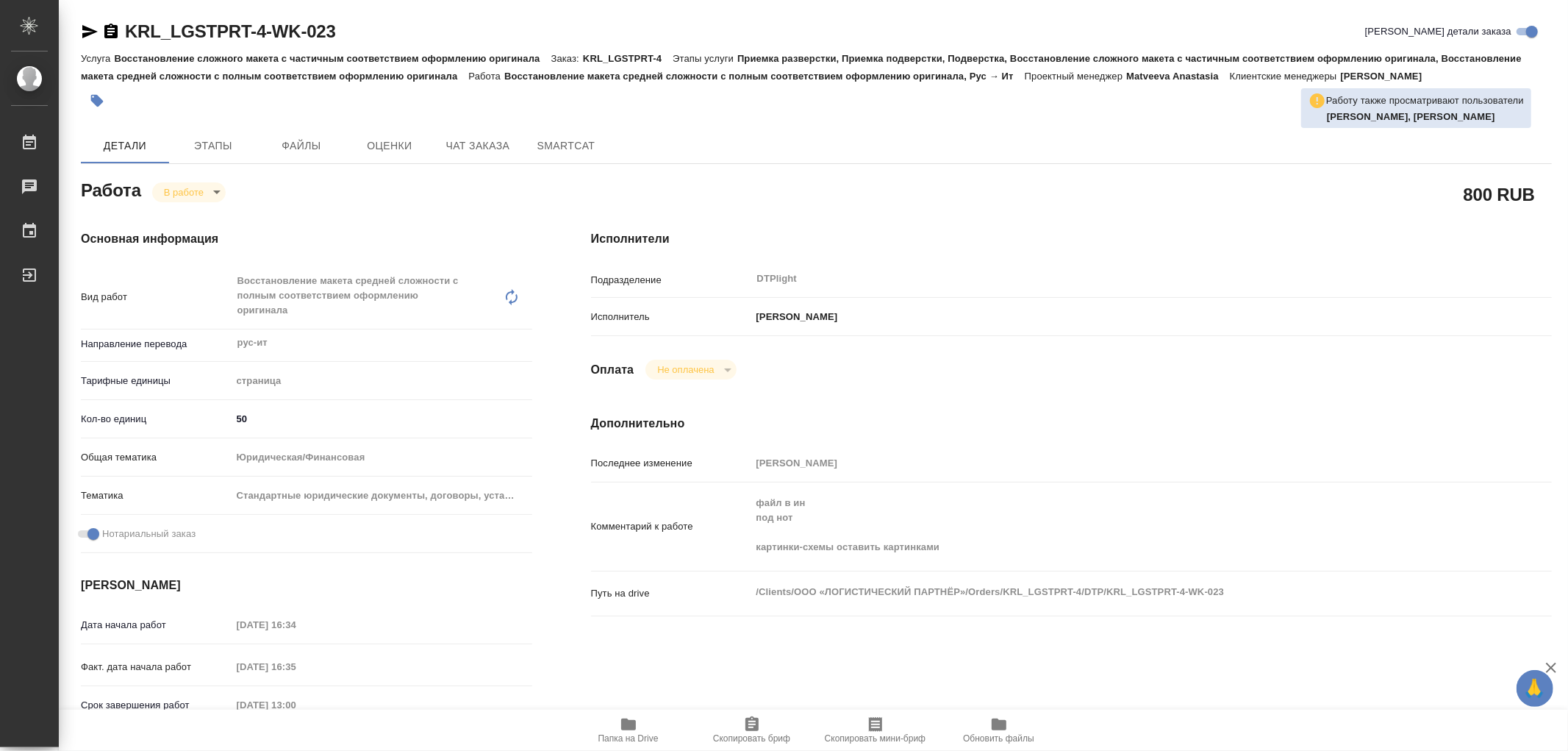
type textarea "x"
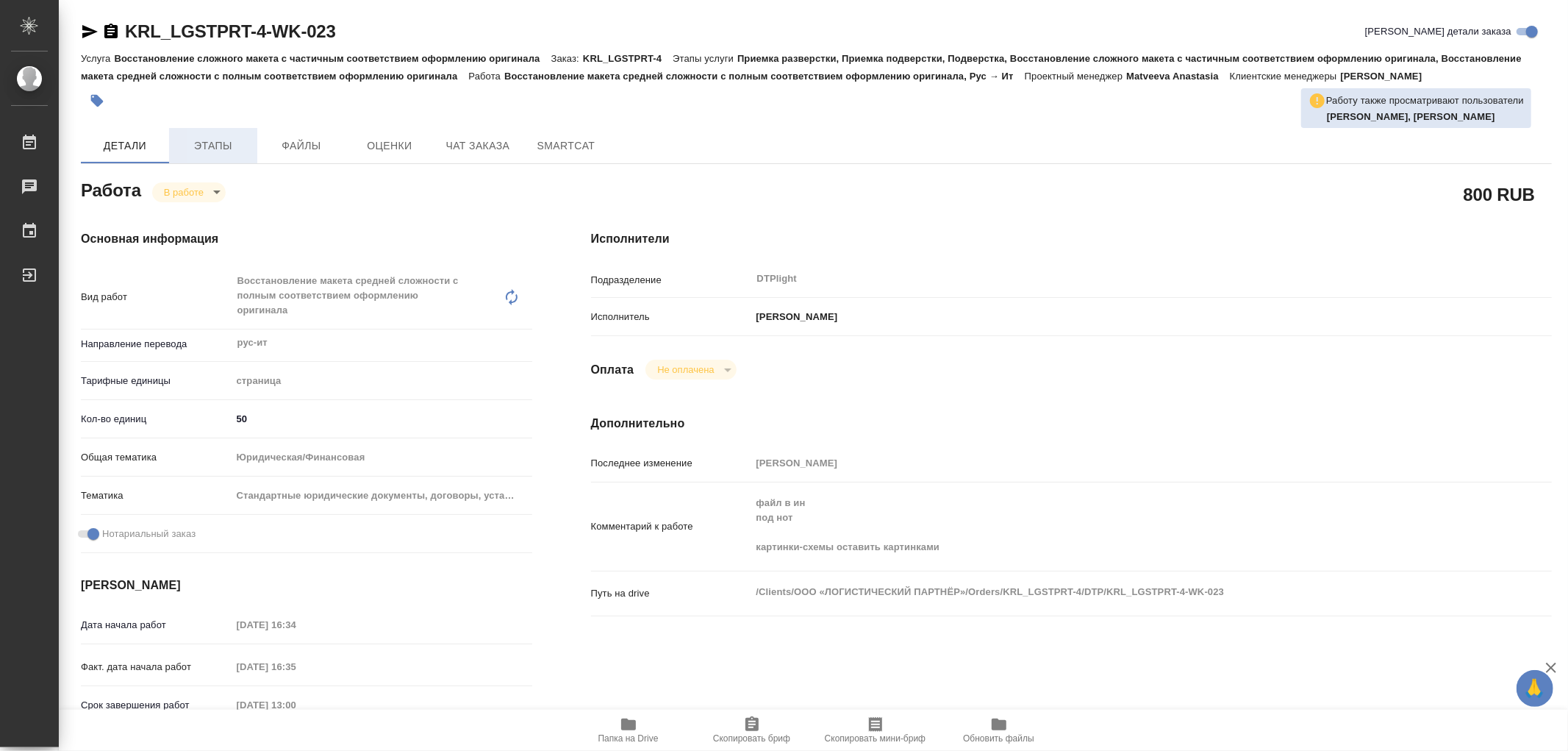
click at [207, 137] on span "Этапы" at bounding box center [213, 146] width 70 height 19
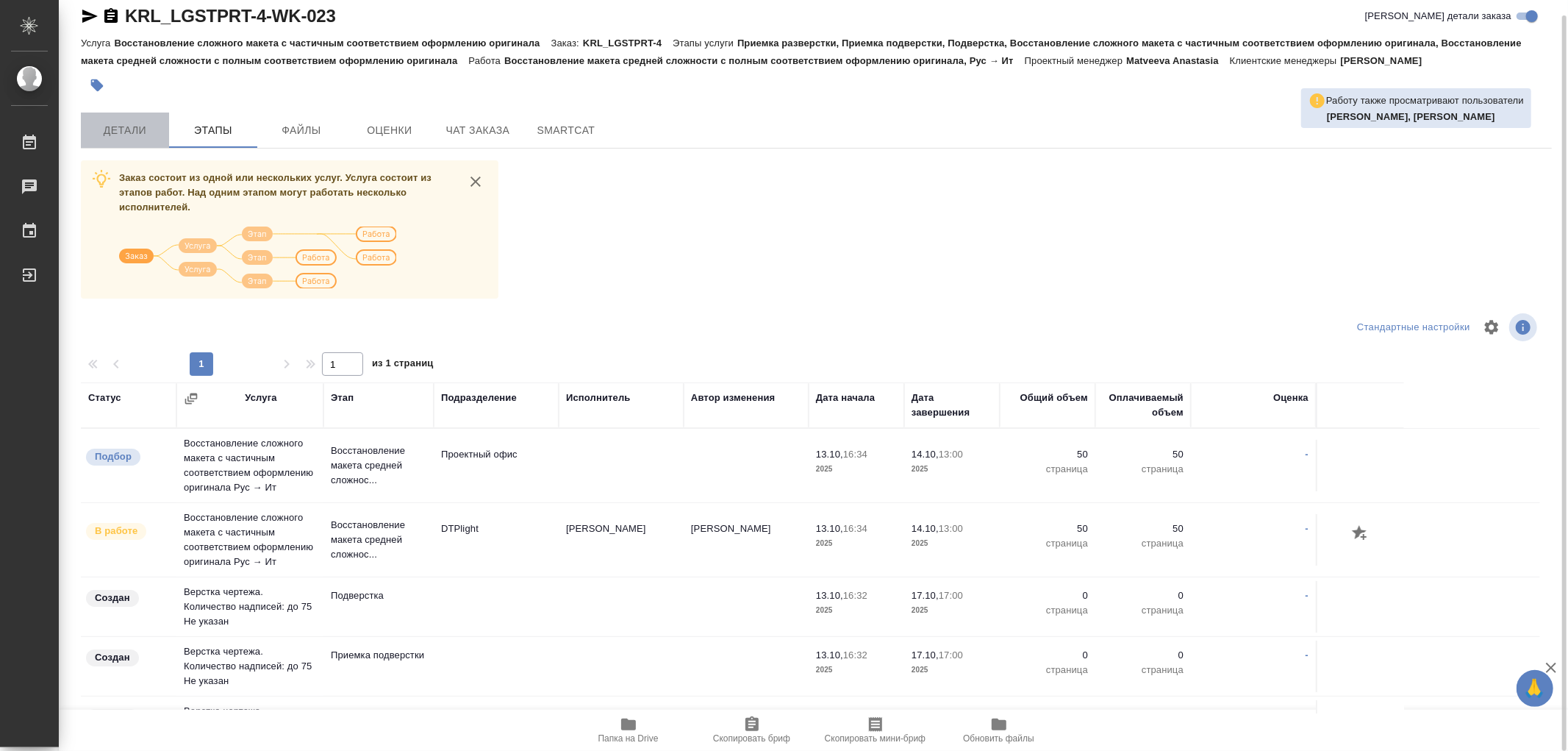
click at [125, 129] on span "Детали" at bounding box center [124, 130] width 70 height 19
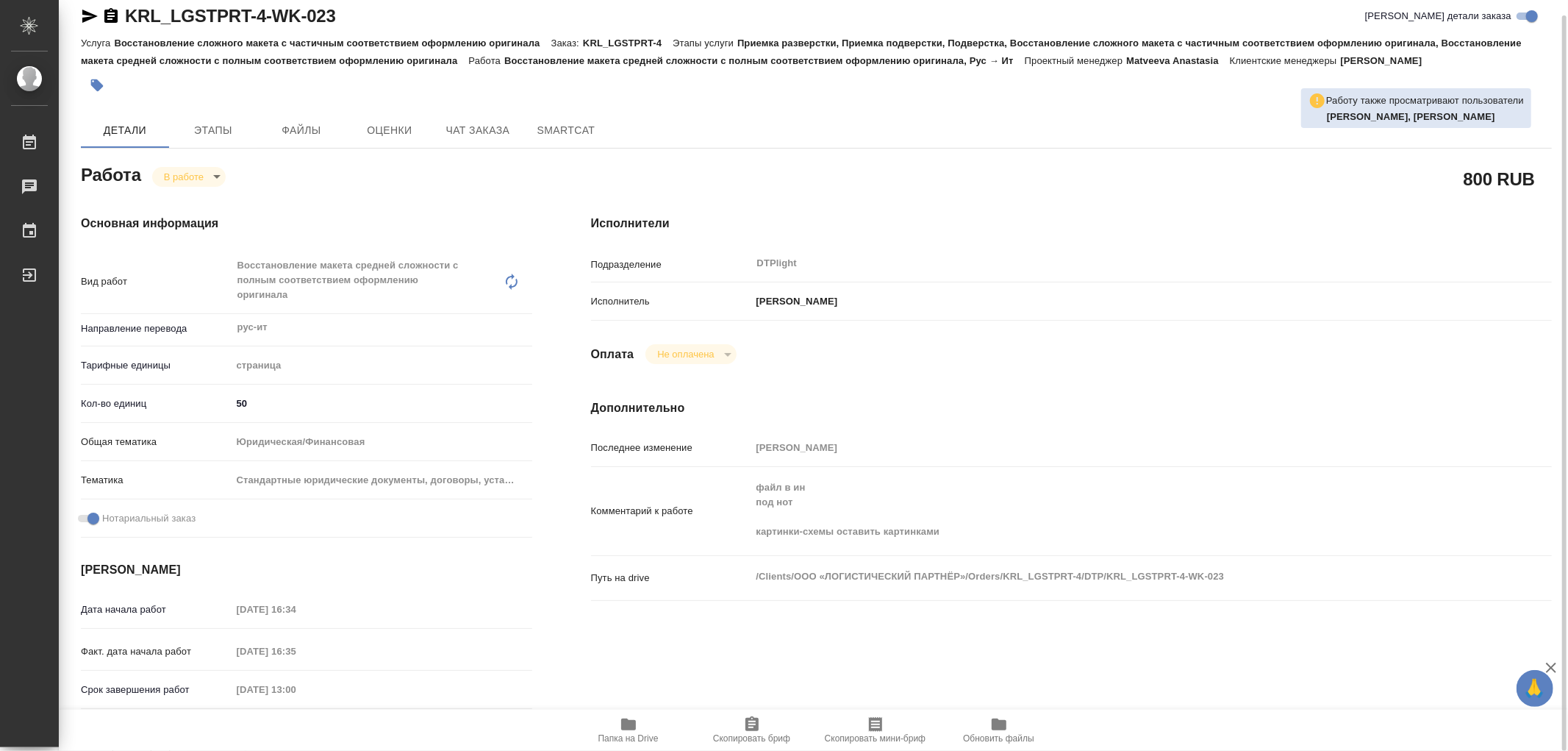
type textarea "x"
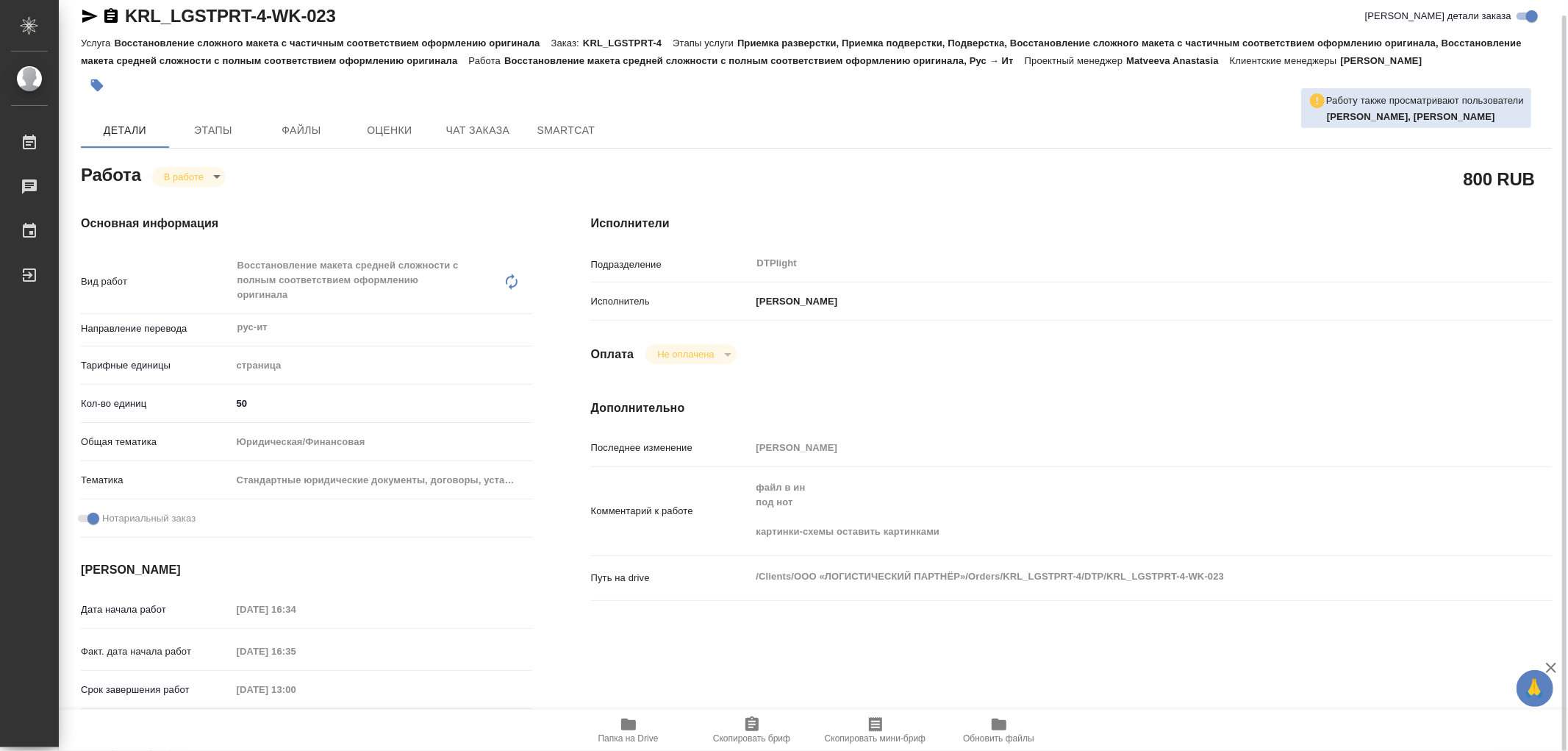
type textarea "x"
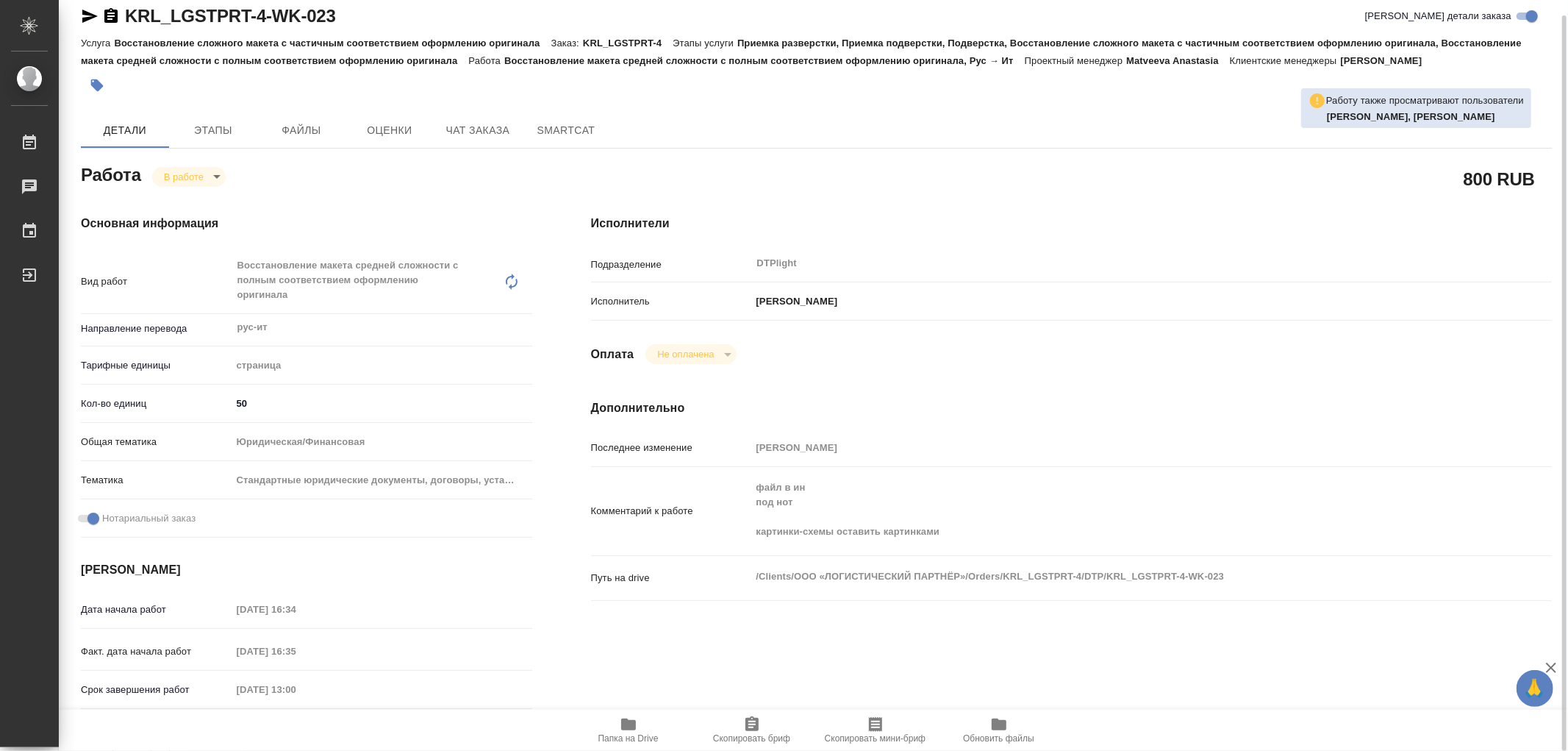
type textarea "x"
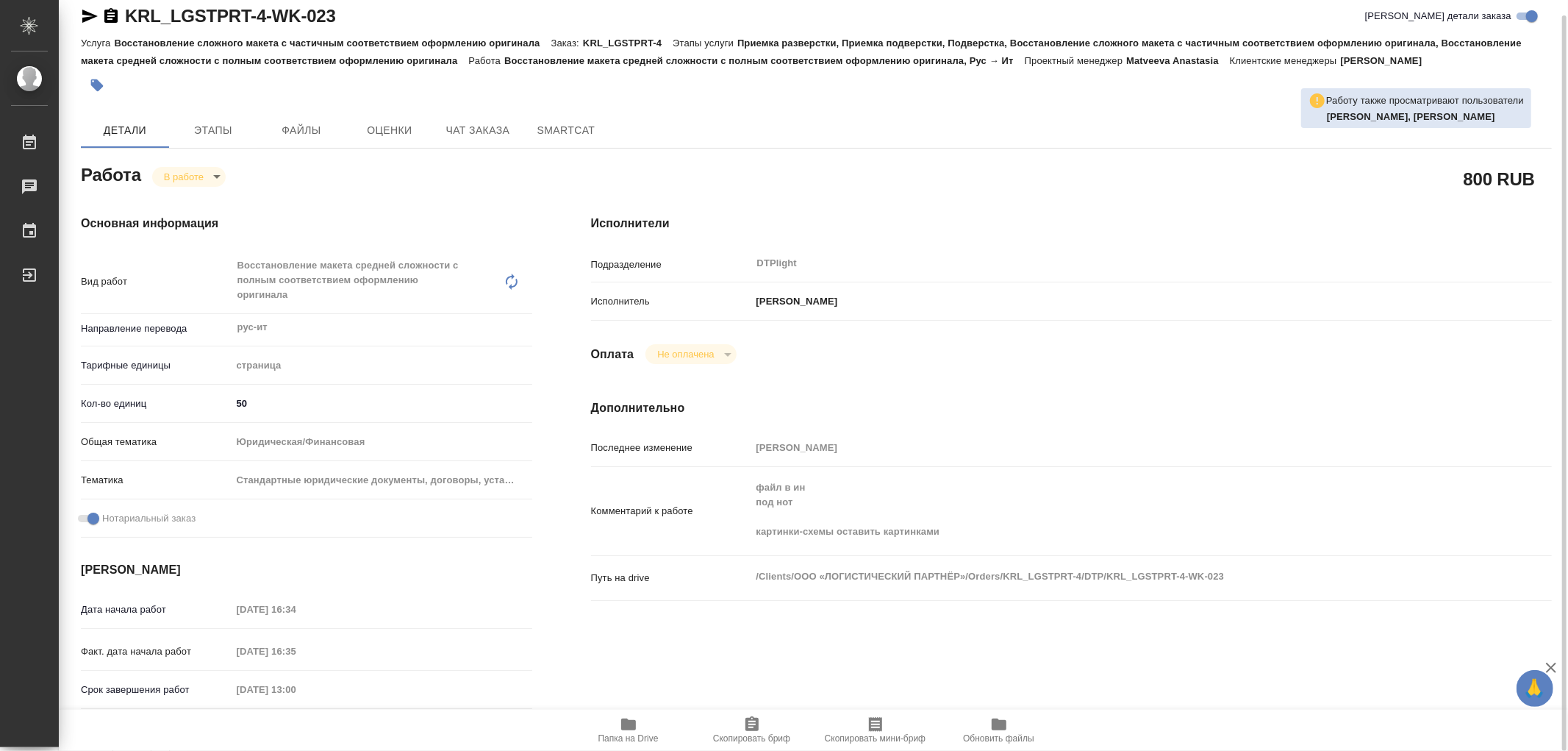
type textarea "x"
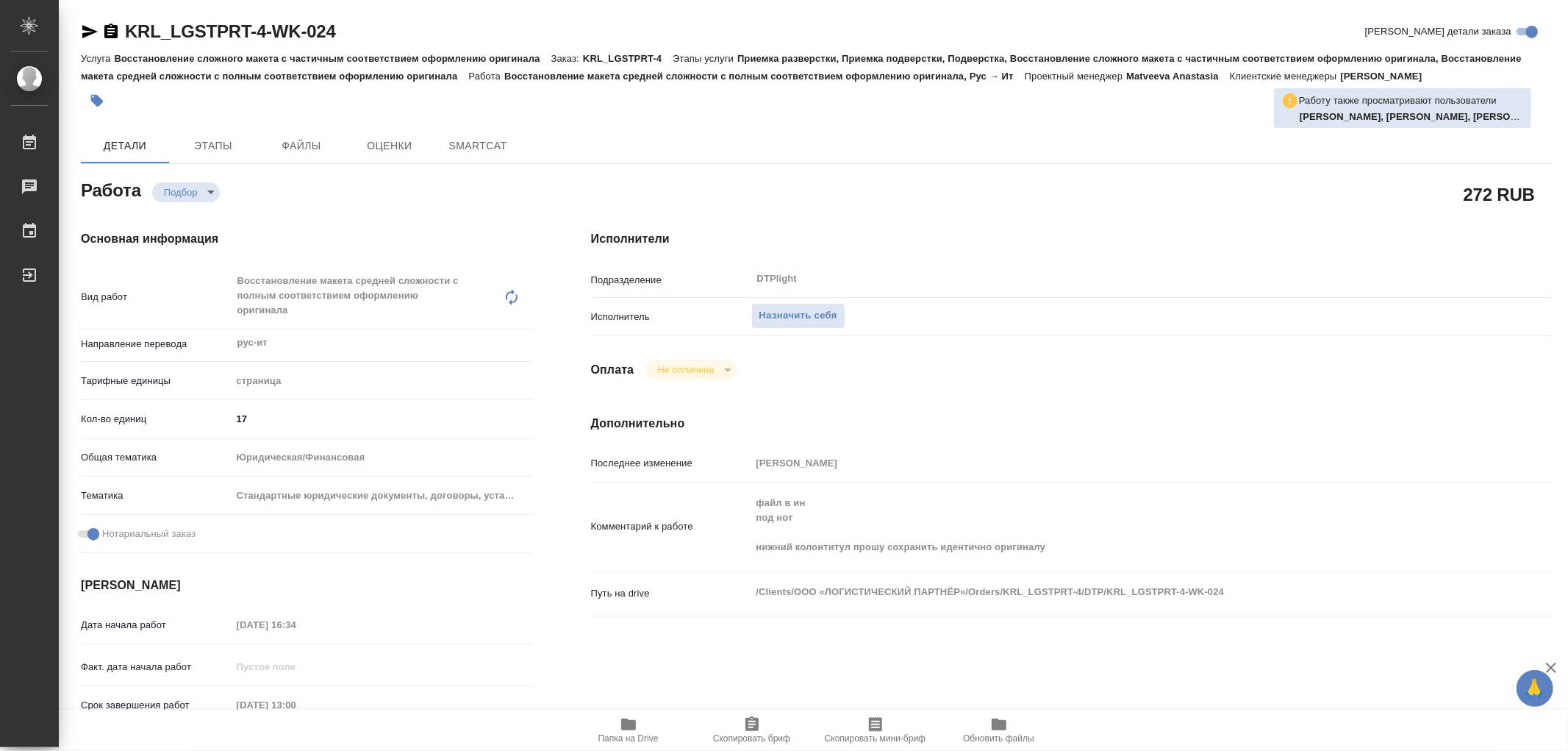
type textarea "x"
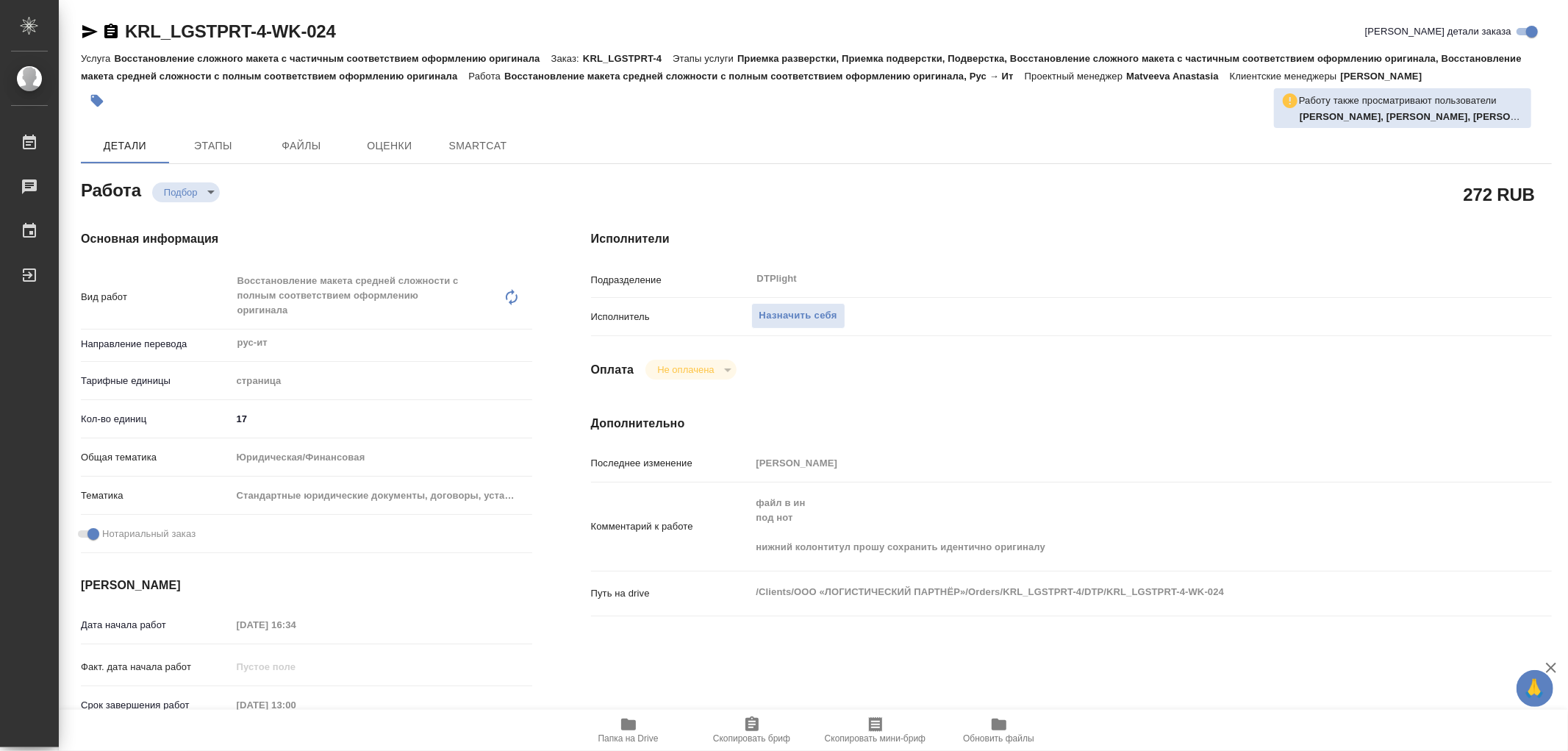
type textarea "x"
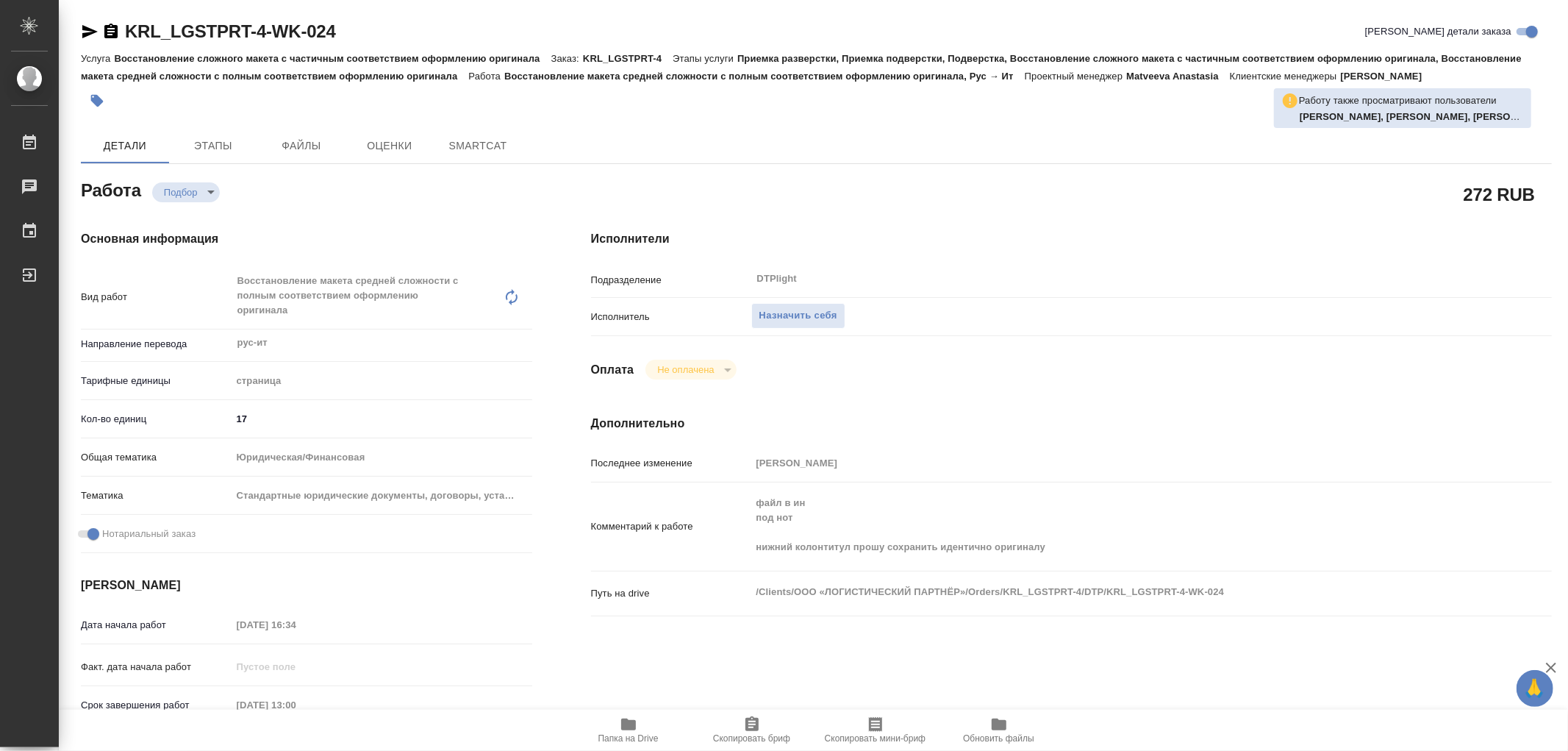
type textarea "x"
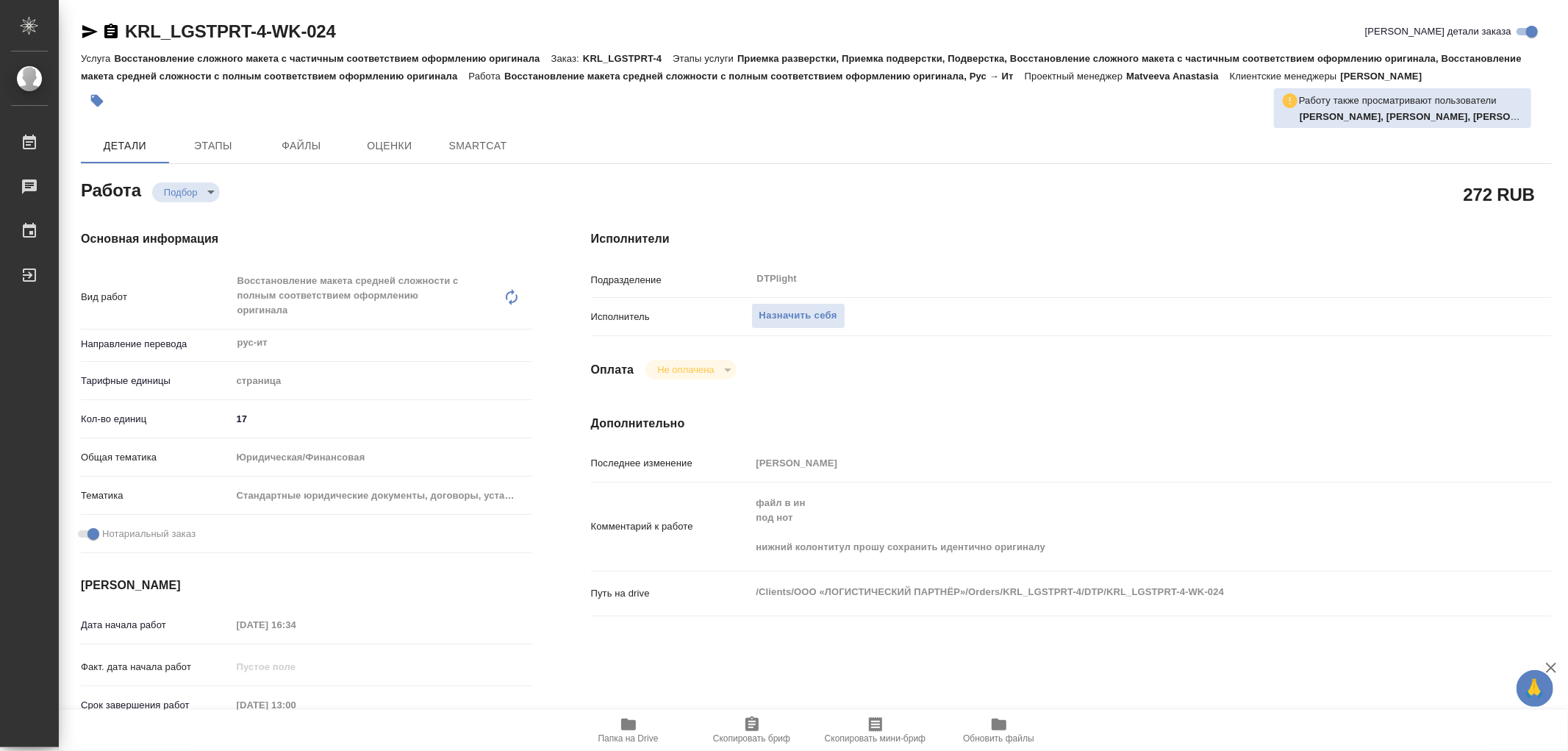
type textarea "x"
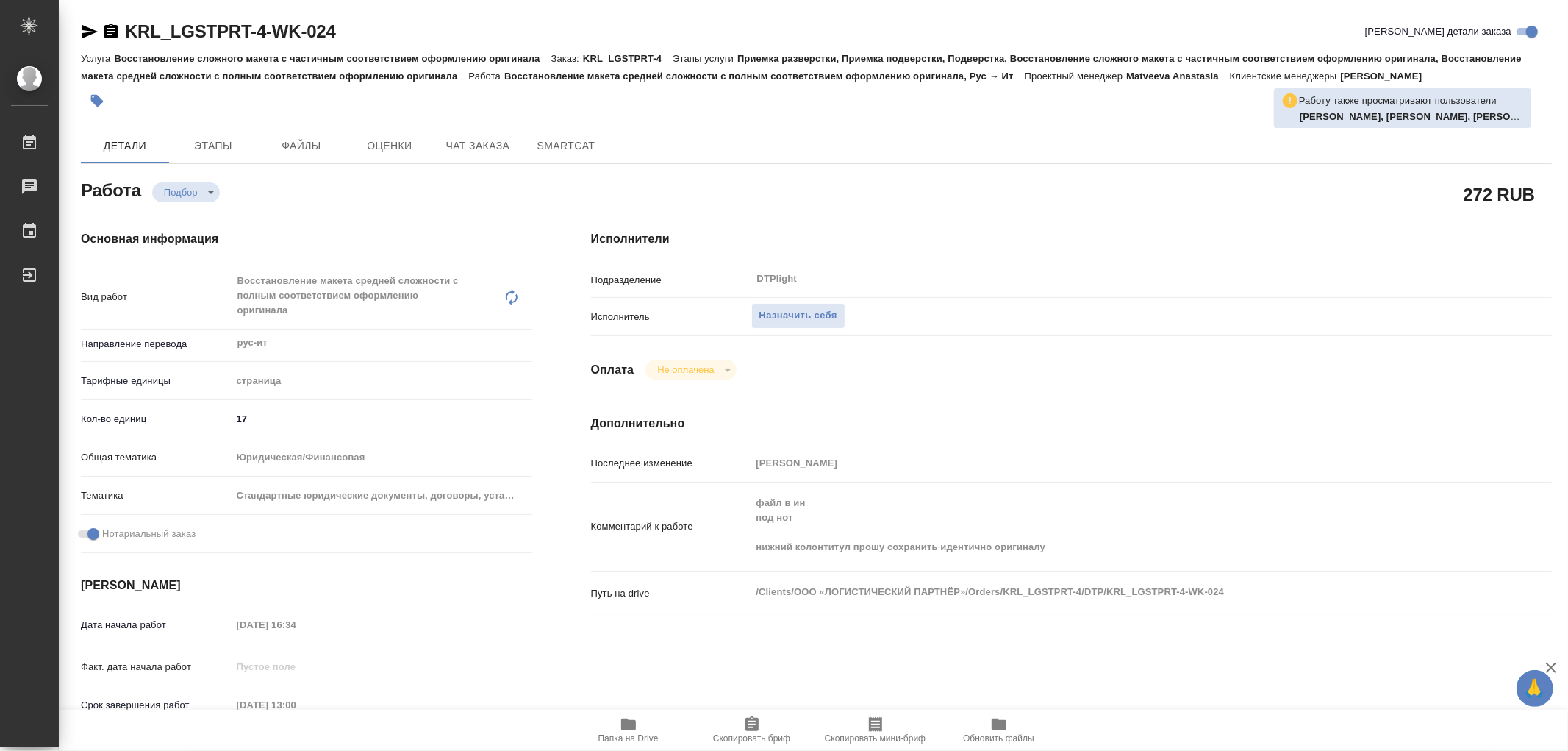
type textarea "x"
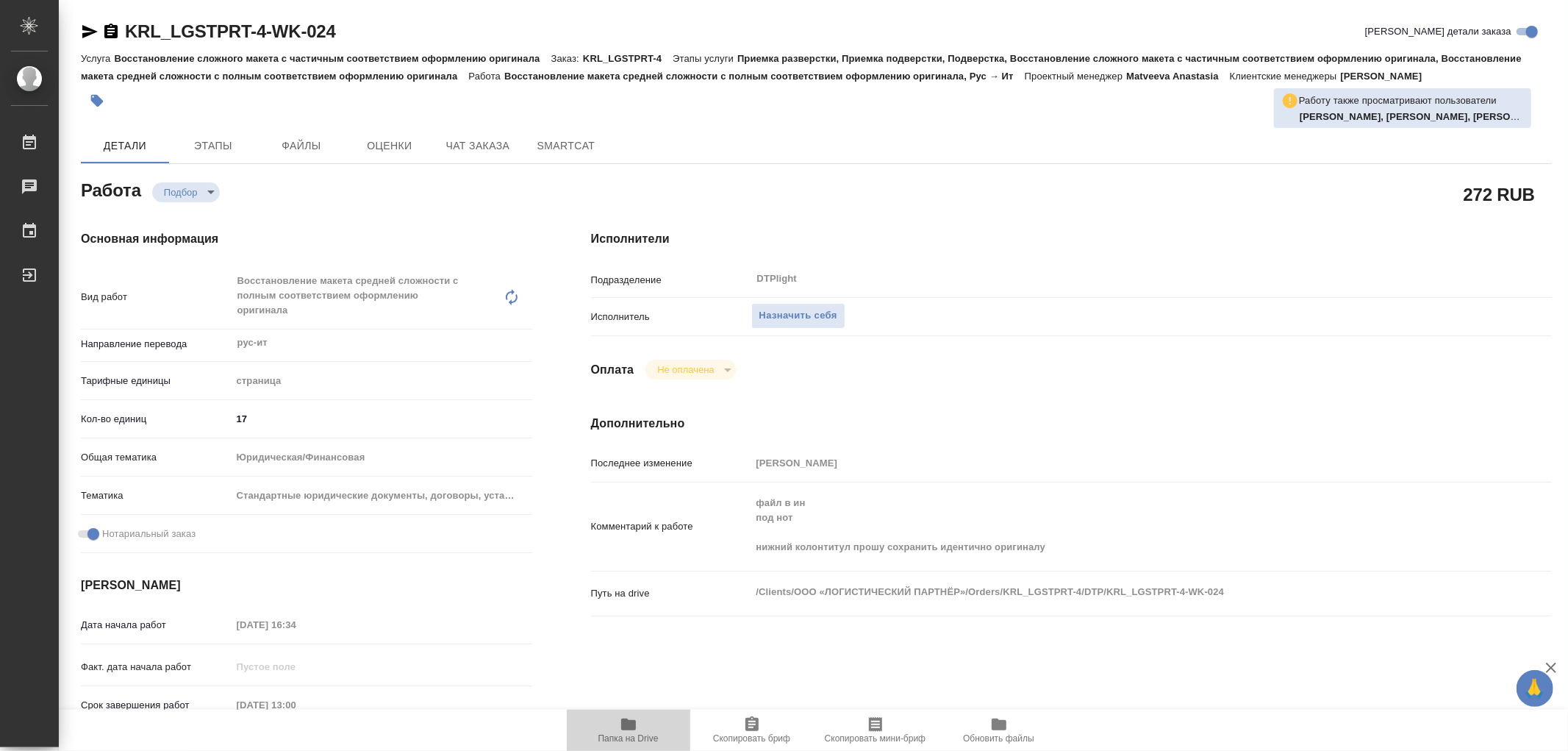
click at [629, 718] on icon "button" at bounding box center [628, 724] width 18 height 18
type textarea "x"
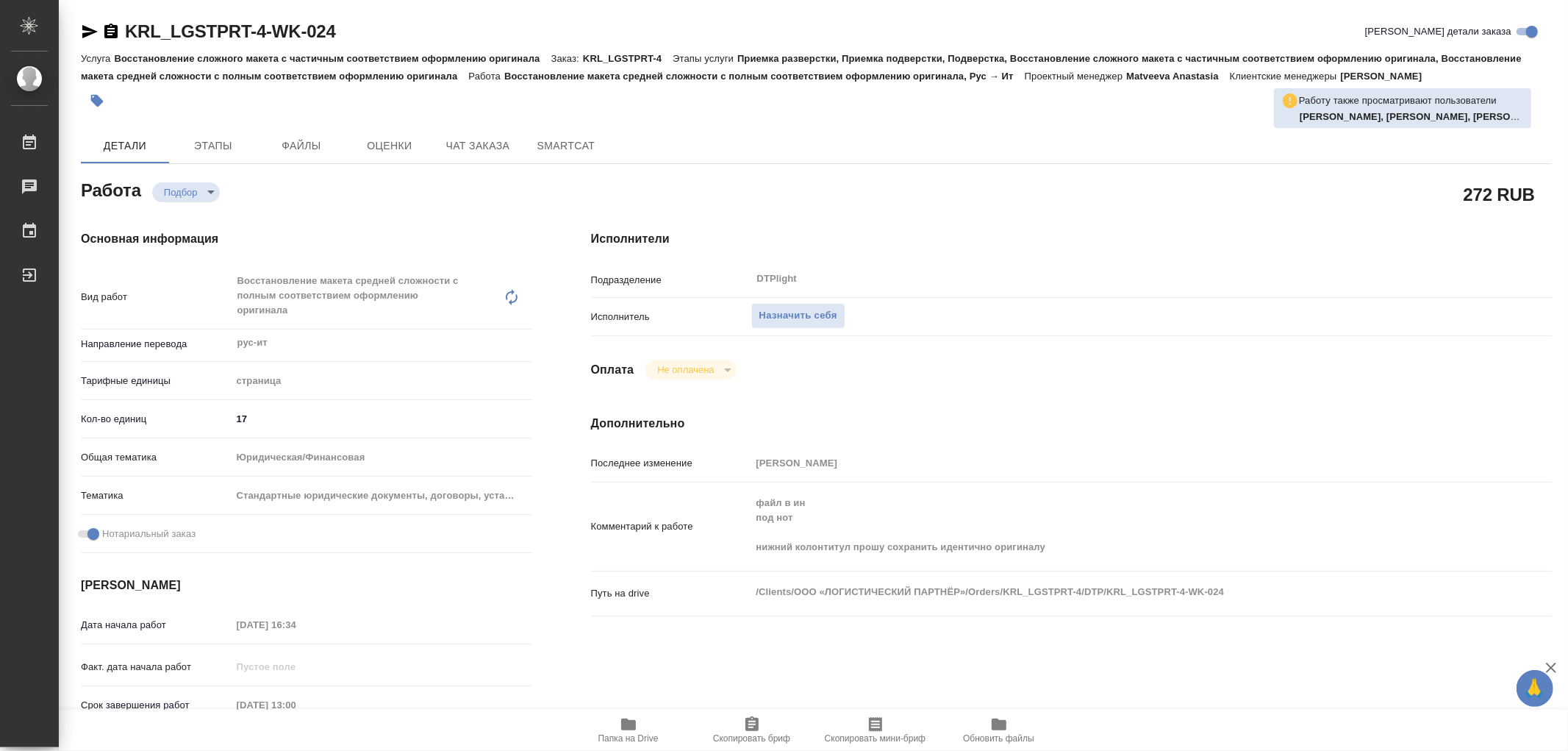
type textarea "x"
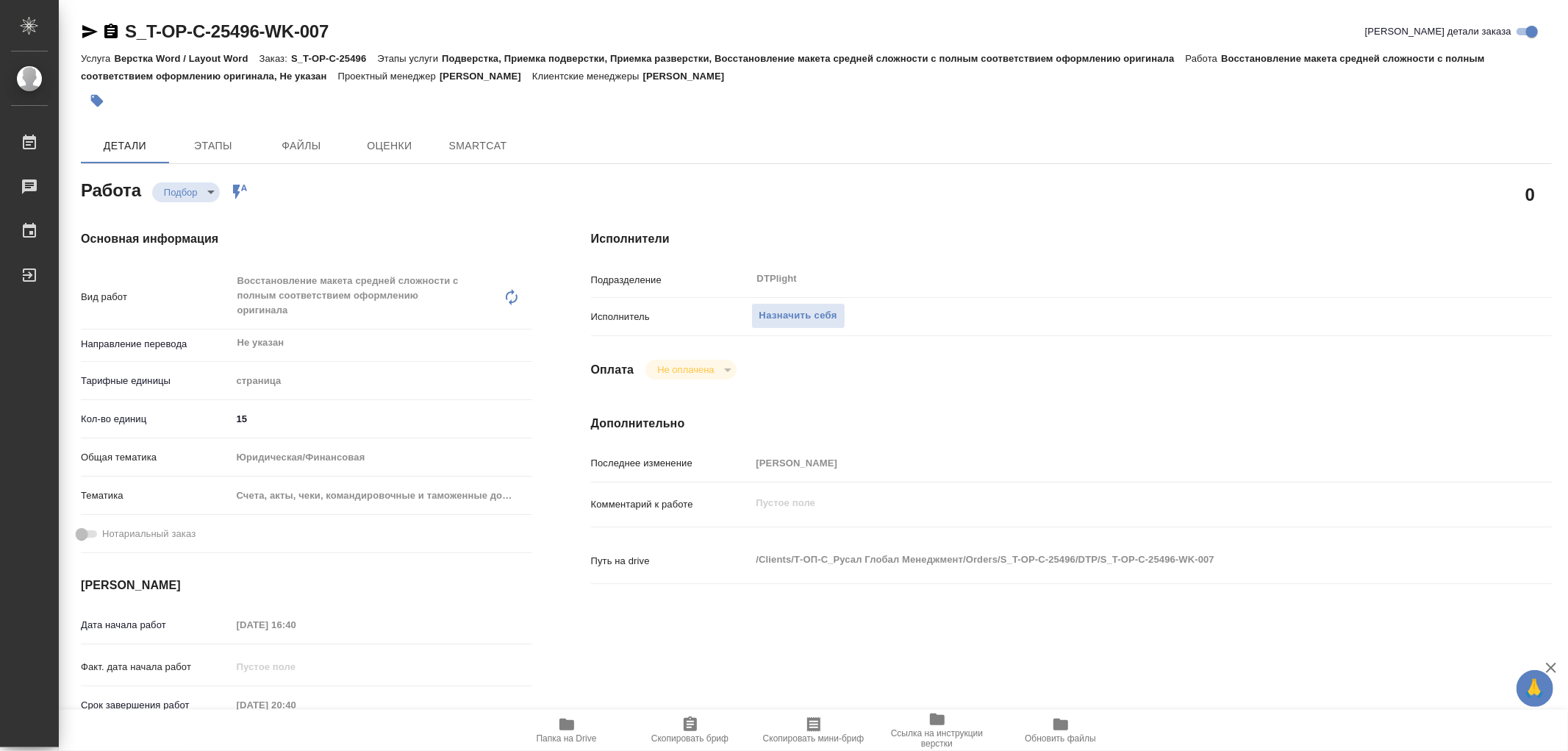
type textarea "x"
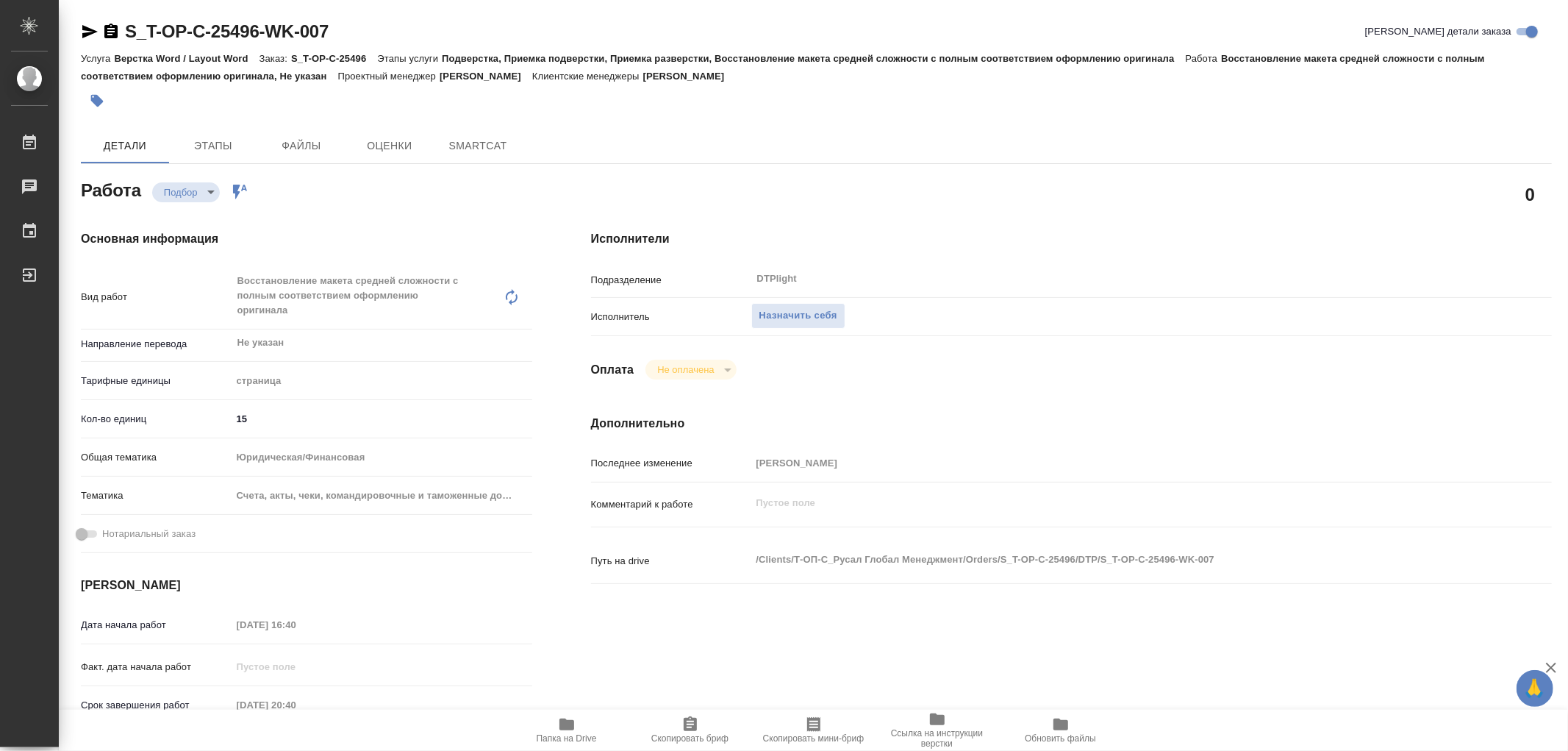
type textarea "x"
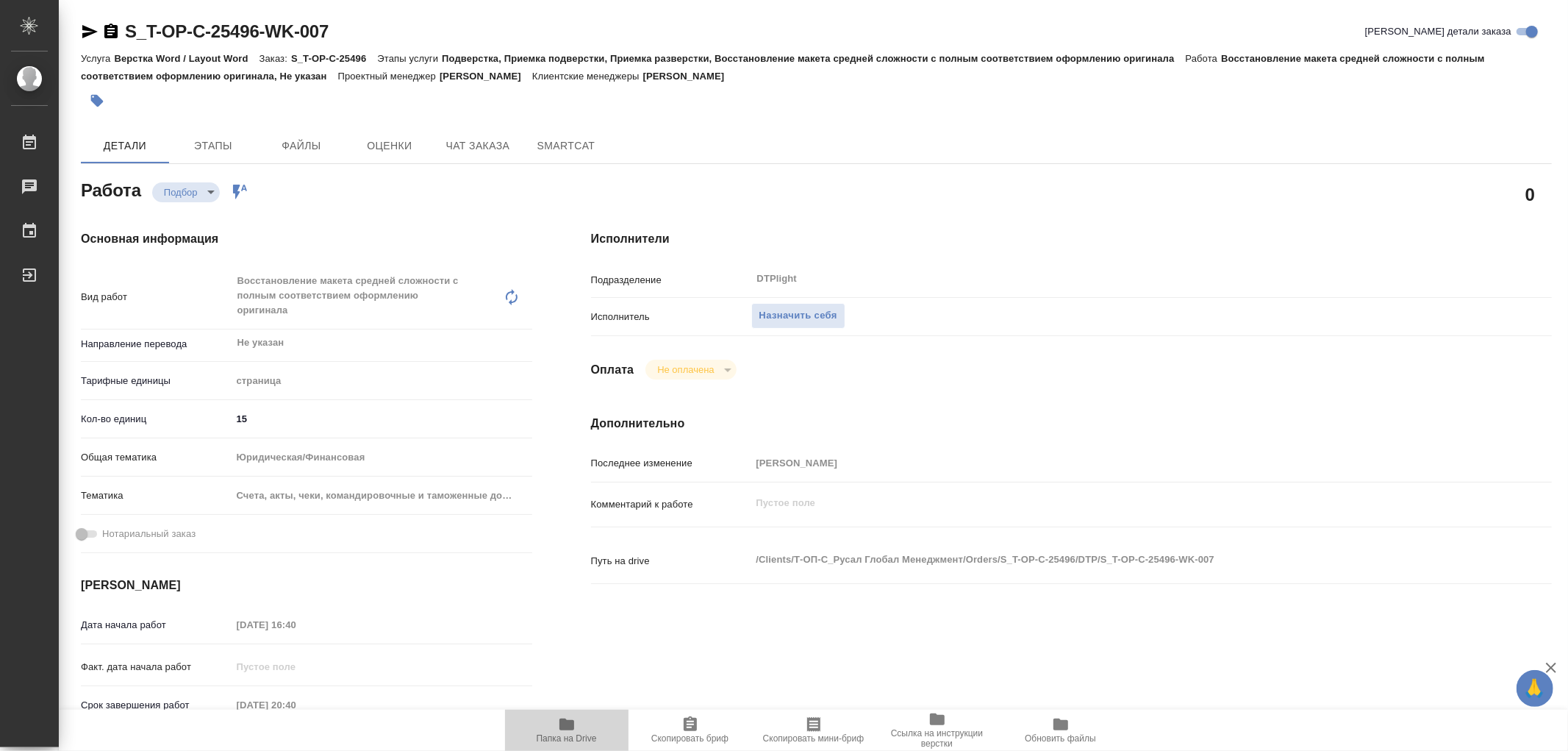
click at [577, 730] on span "Папка на Drive" at bounding box center [566, 729] width 106 height 28
type textarea "x"
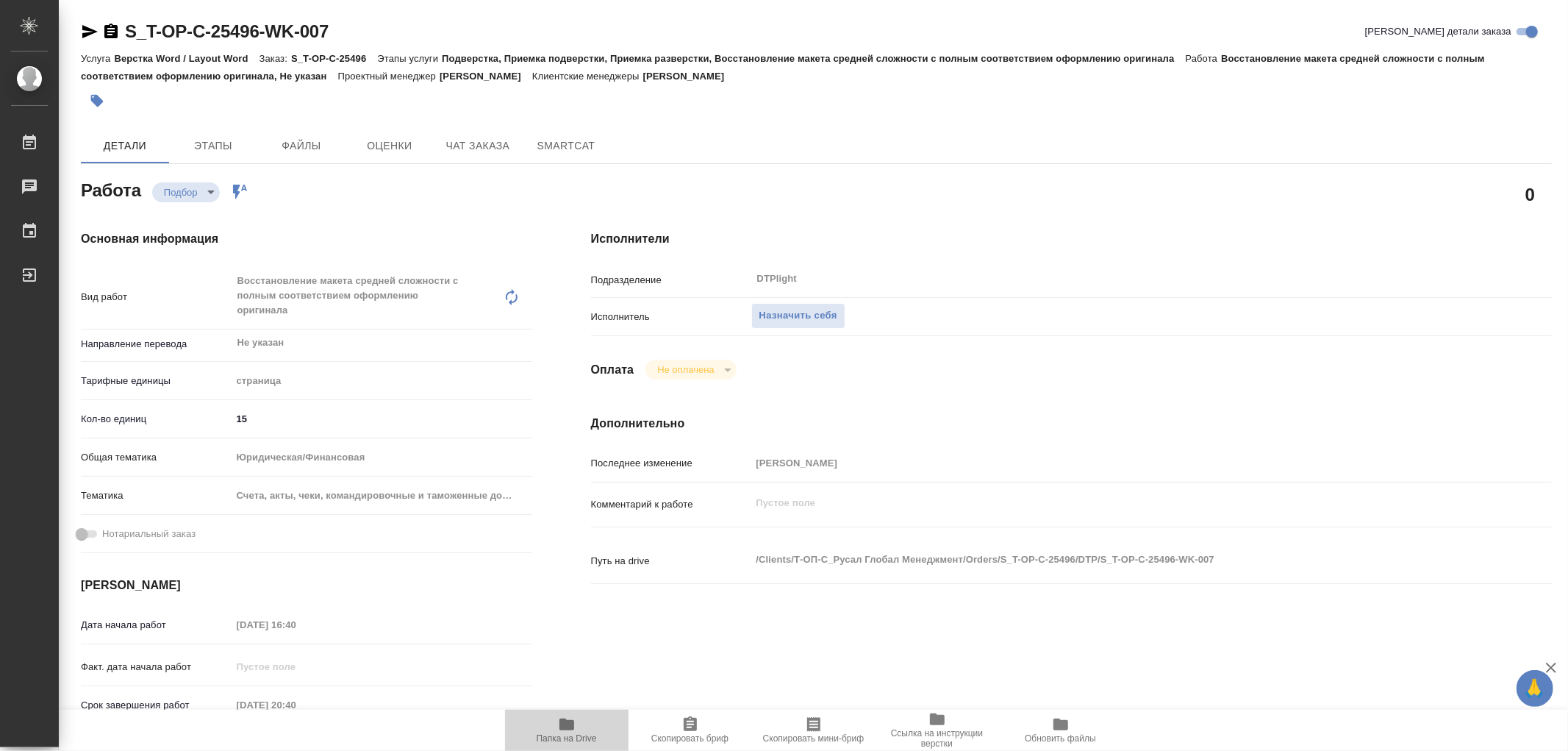
type textarea "x"
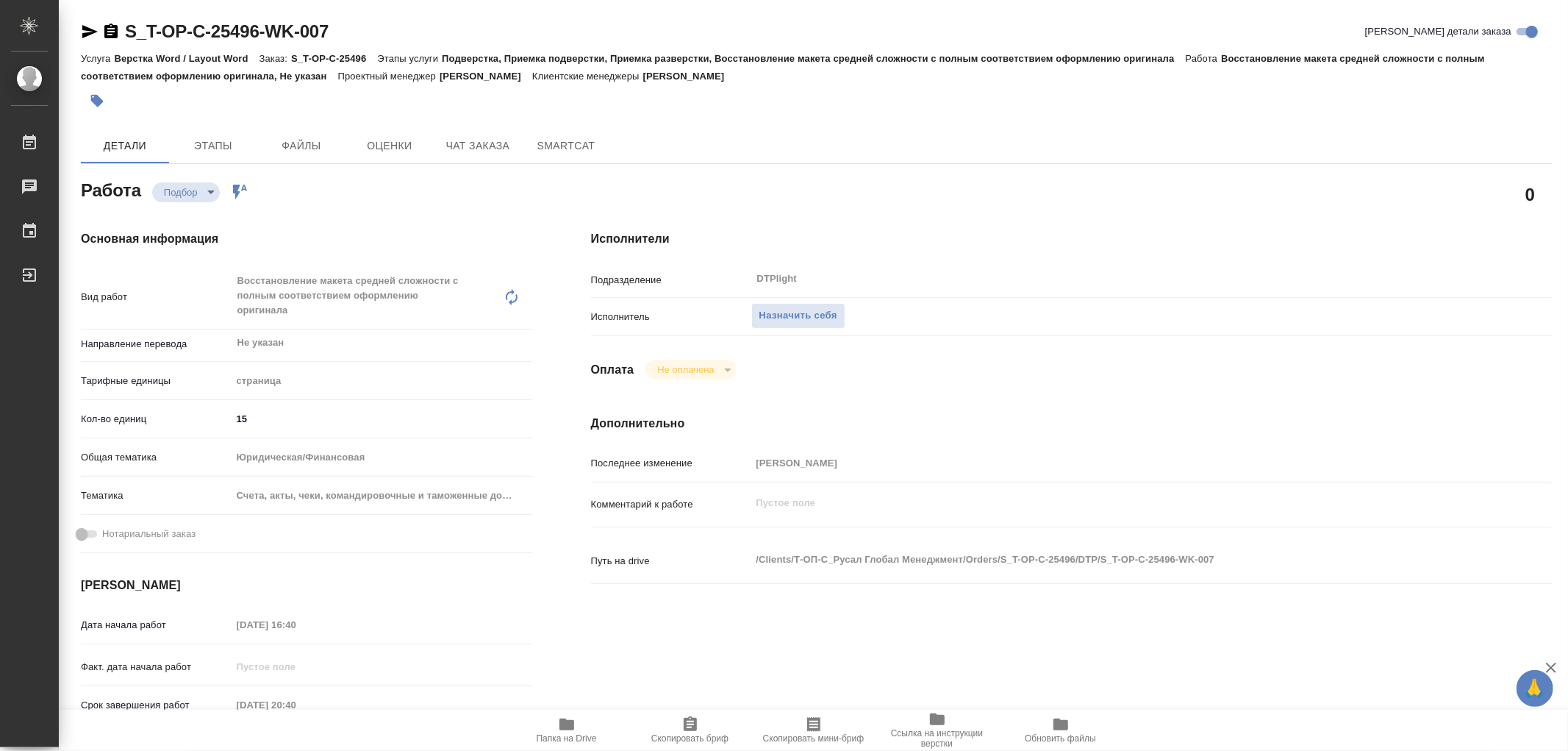
type textarea "x"
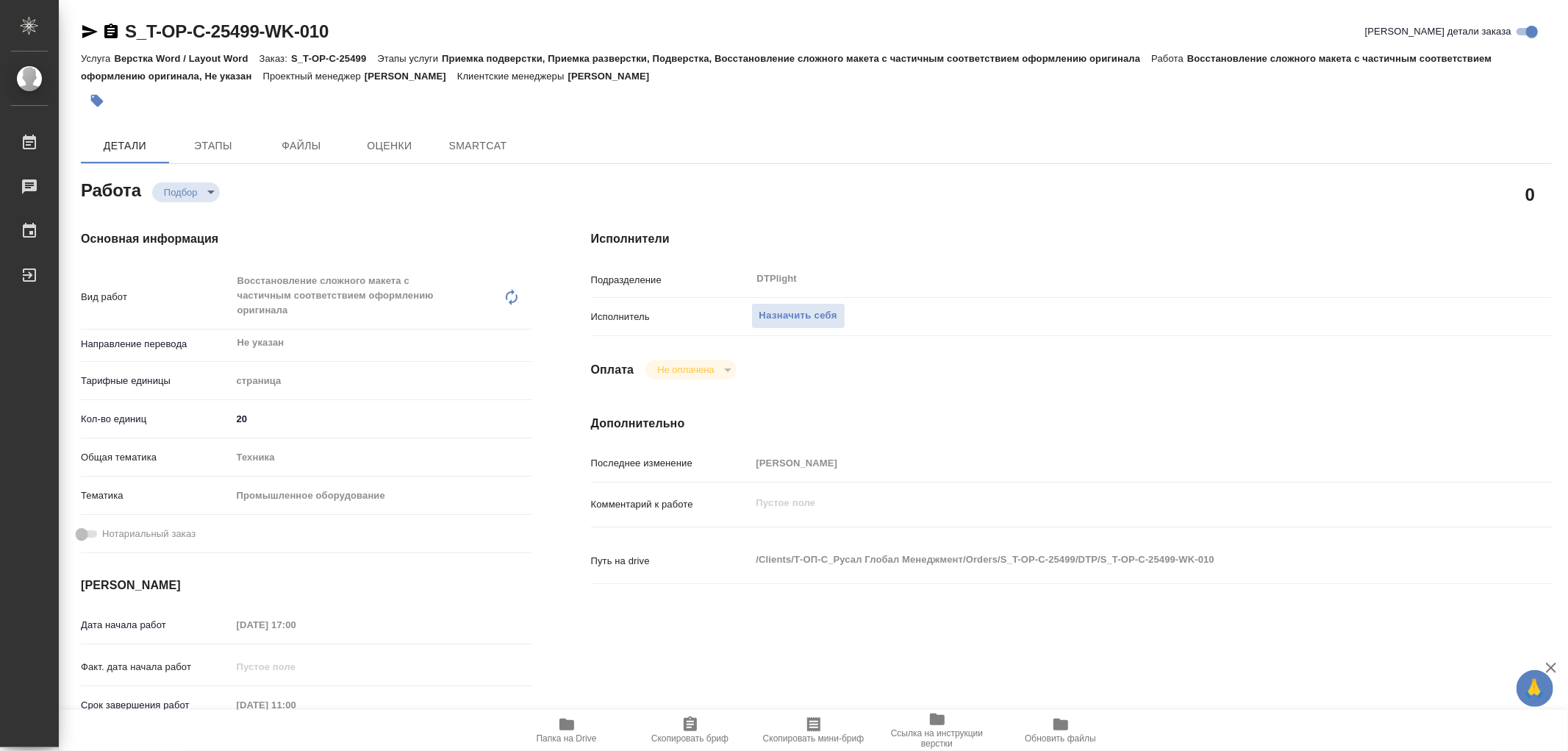
type textarea "x"
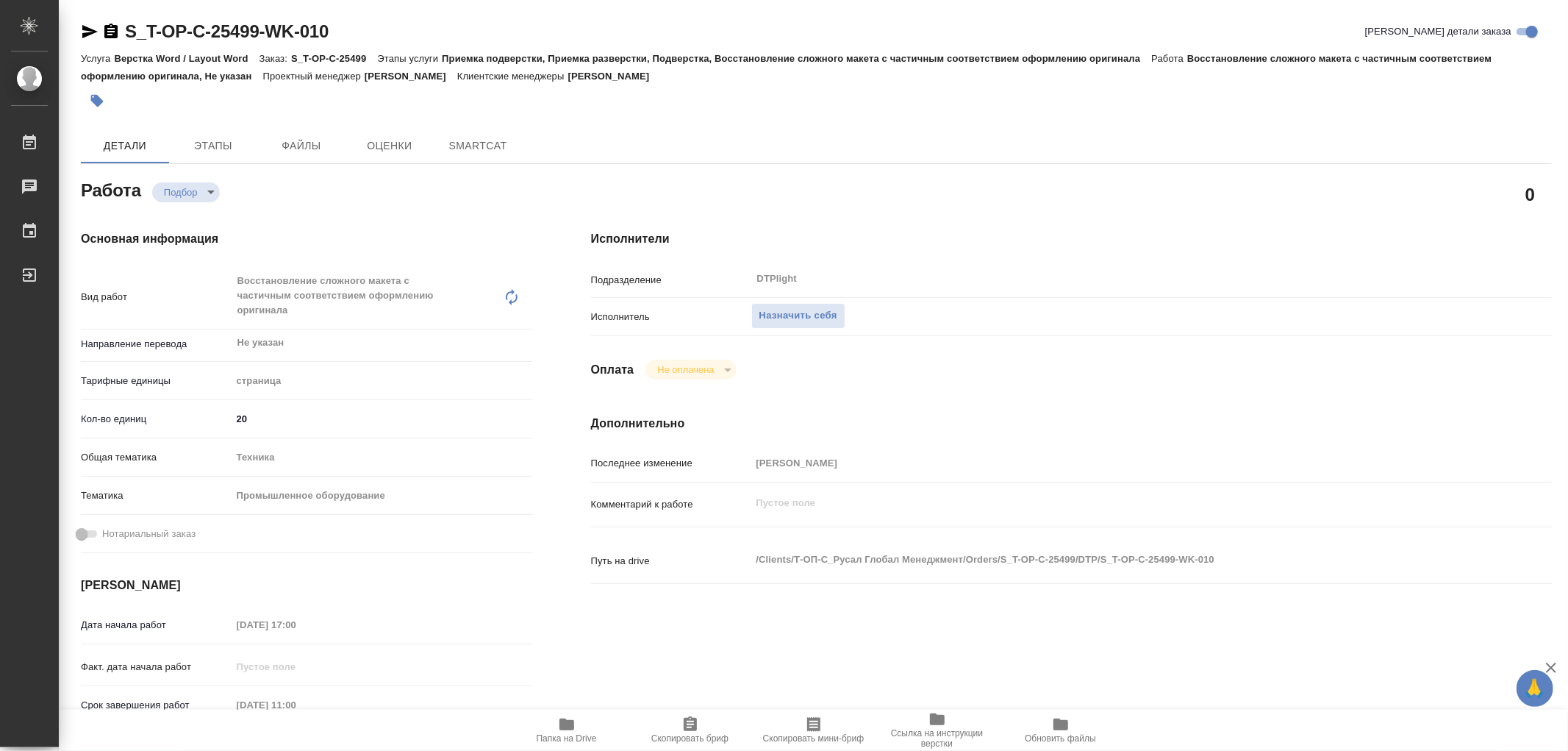
type textarea "x"
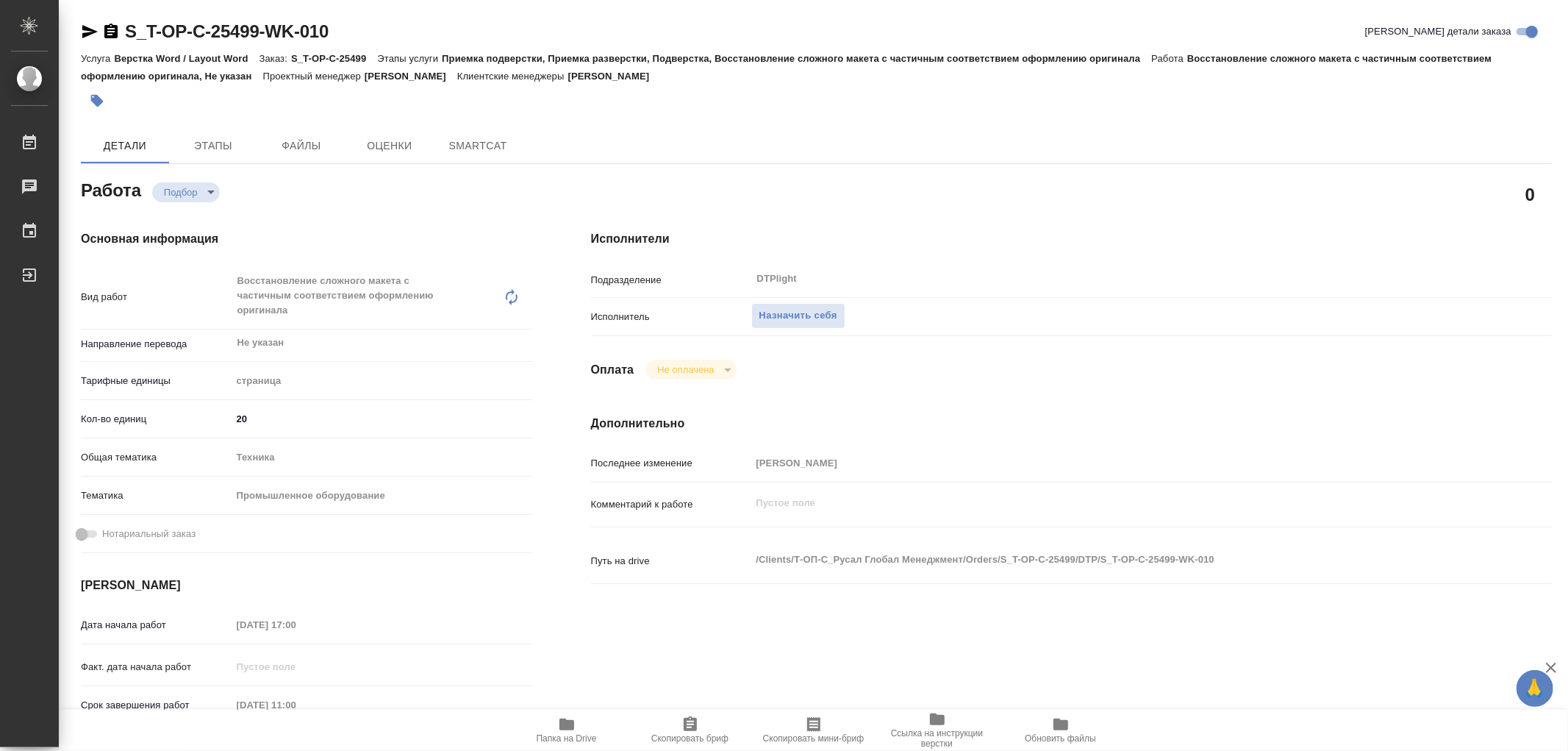
type textarea "x"
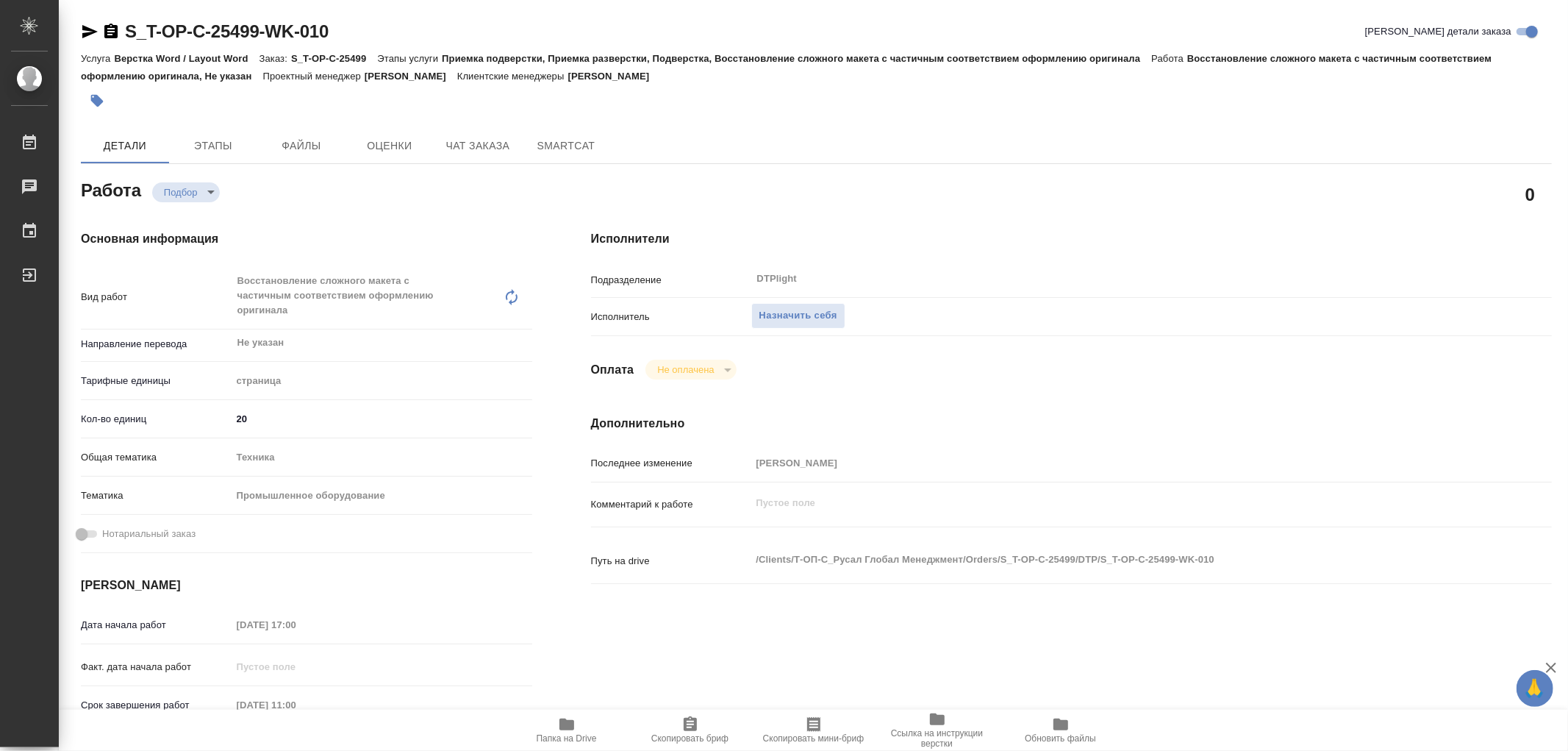
type textarea "x"
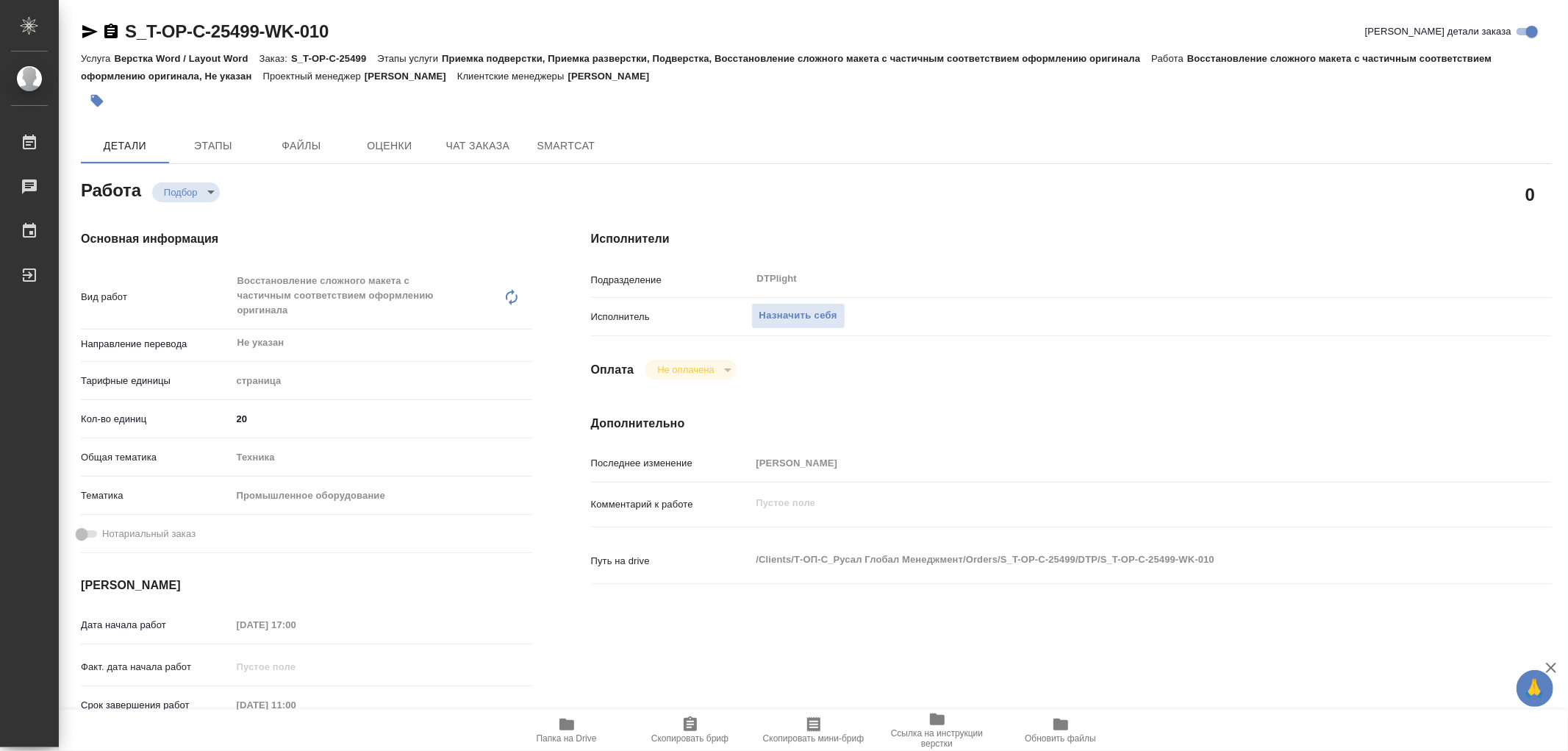
type textarea "x"
click at [570, 729] on icon "button" at bounding box center [566, 724] width 14 height 12
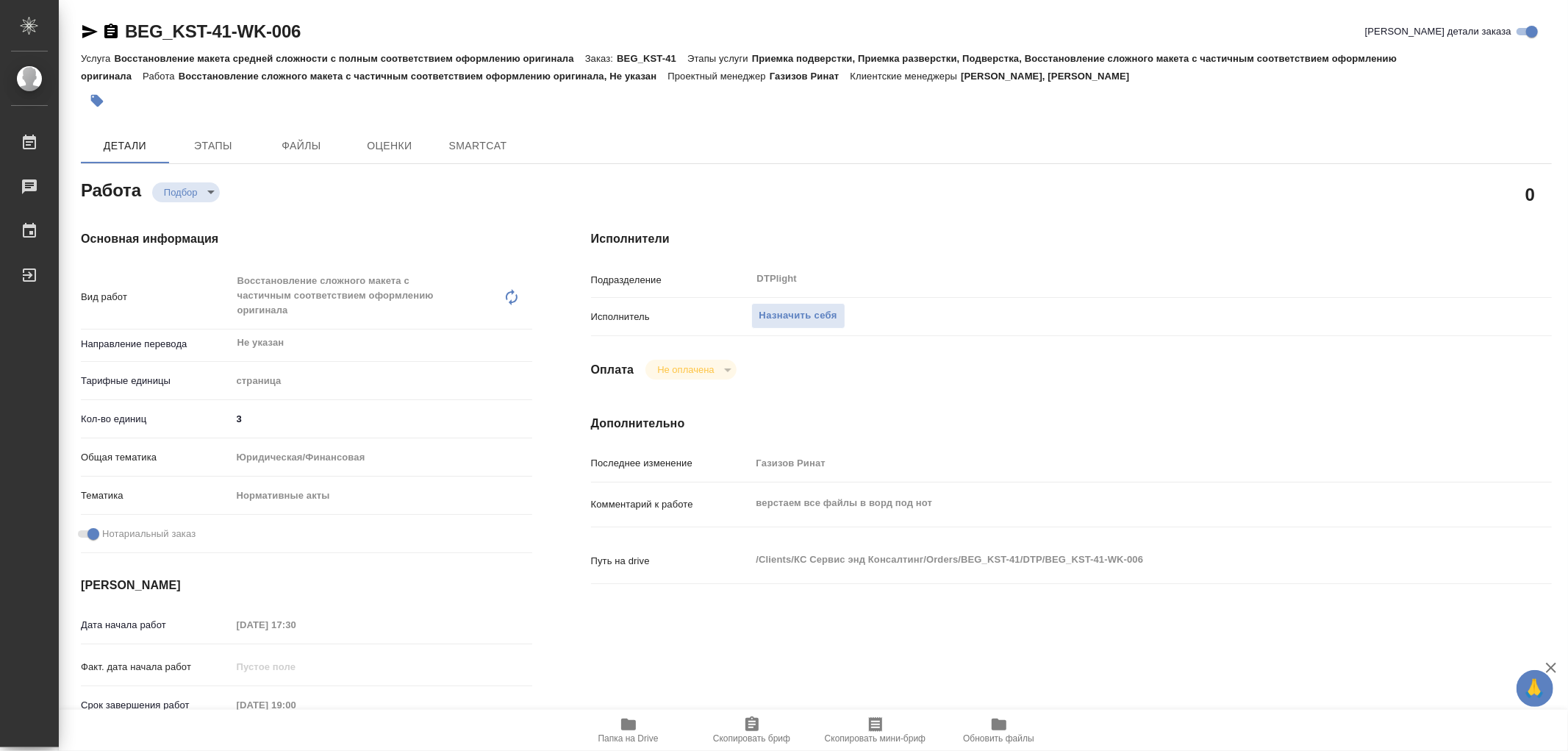
type textarea "x"
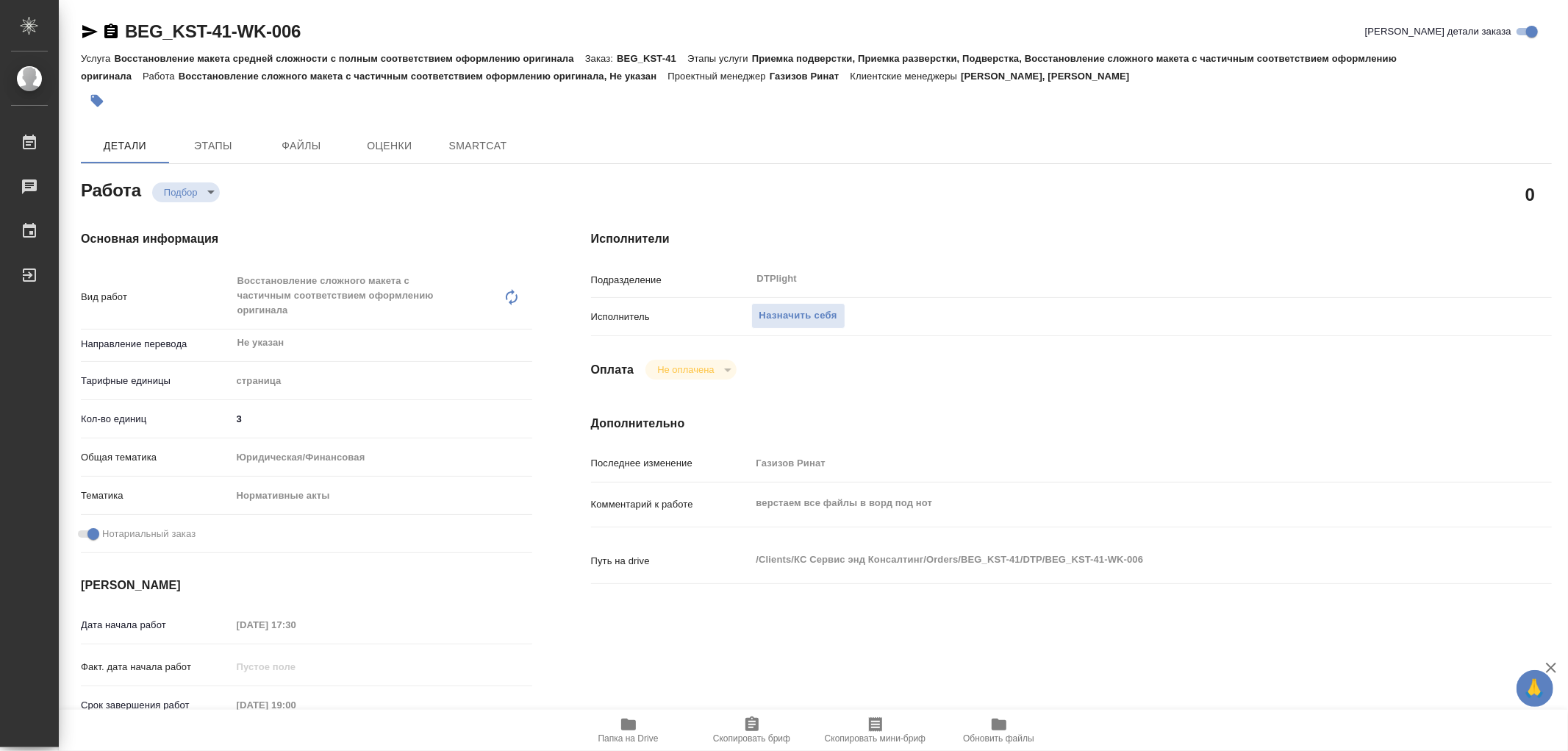
type textarea "x"
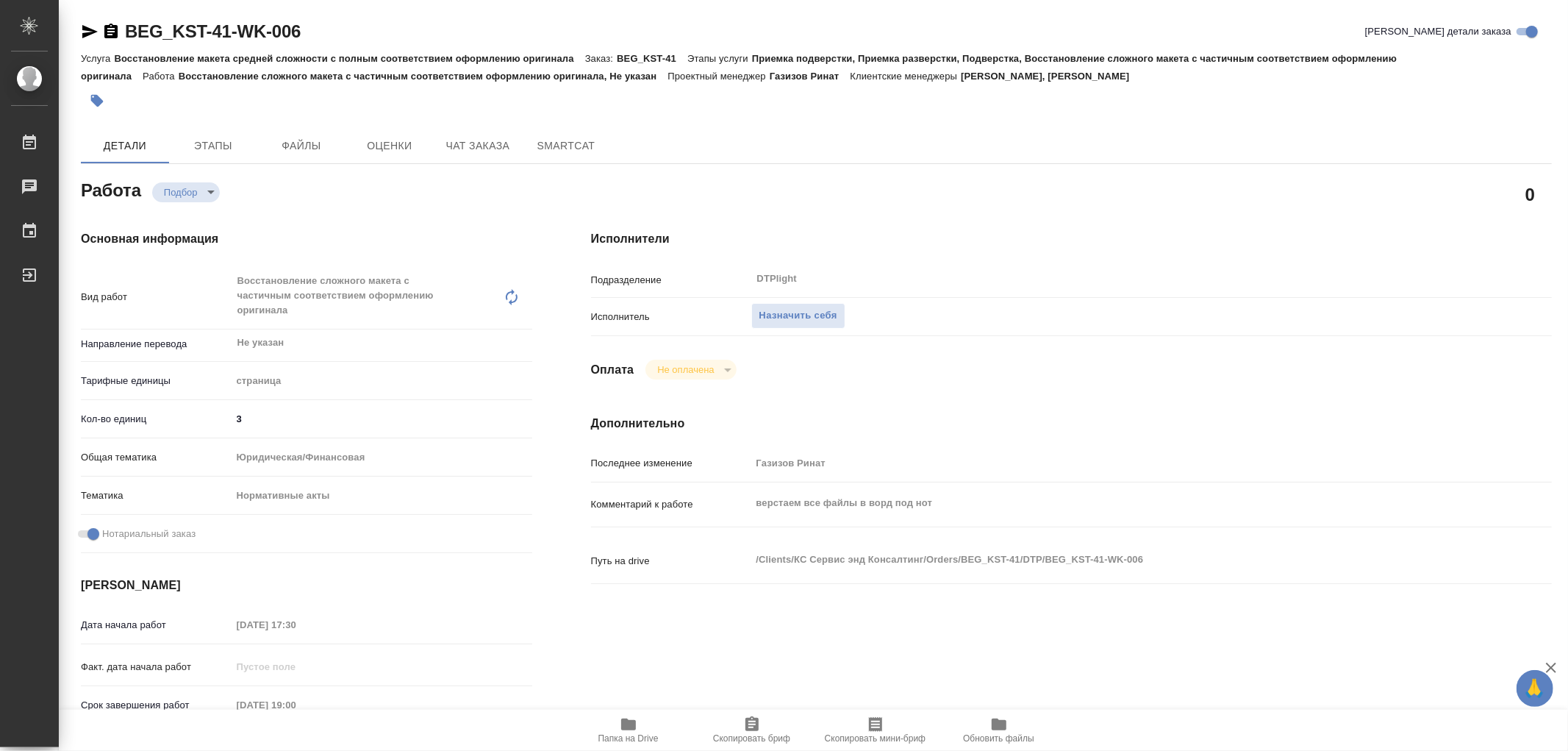
type textarea "x"
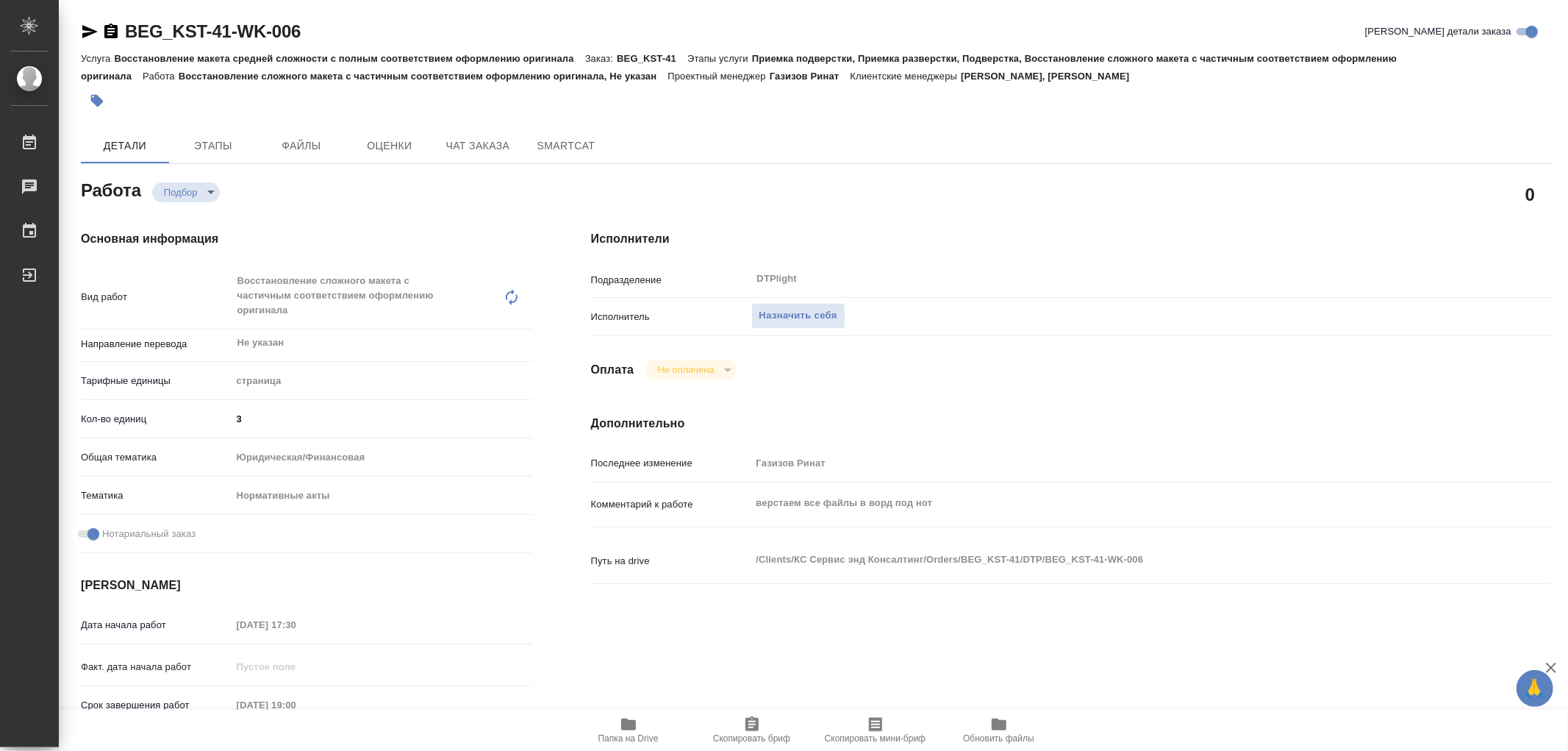
type textarea "x"
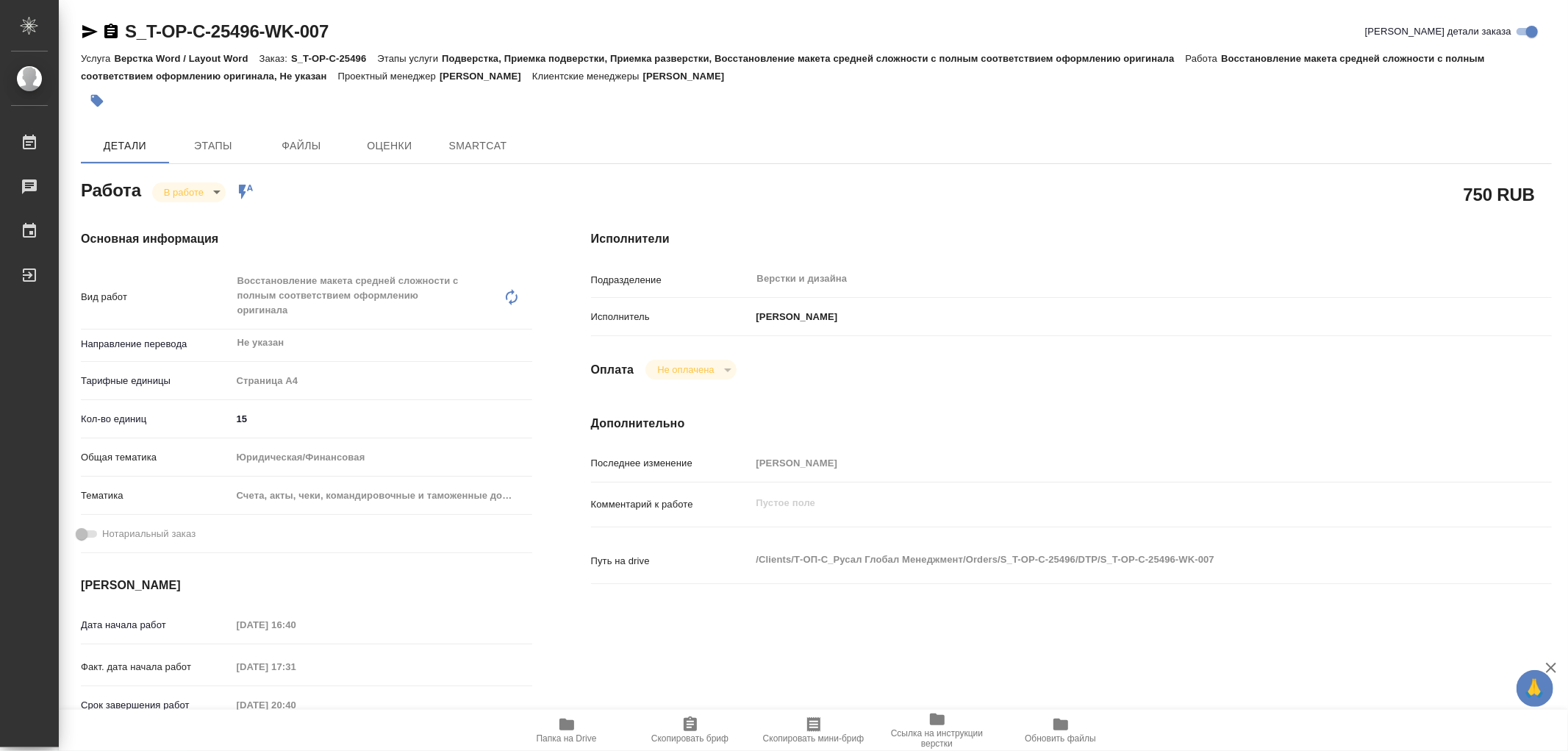
type textarea "x"
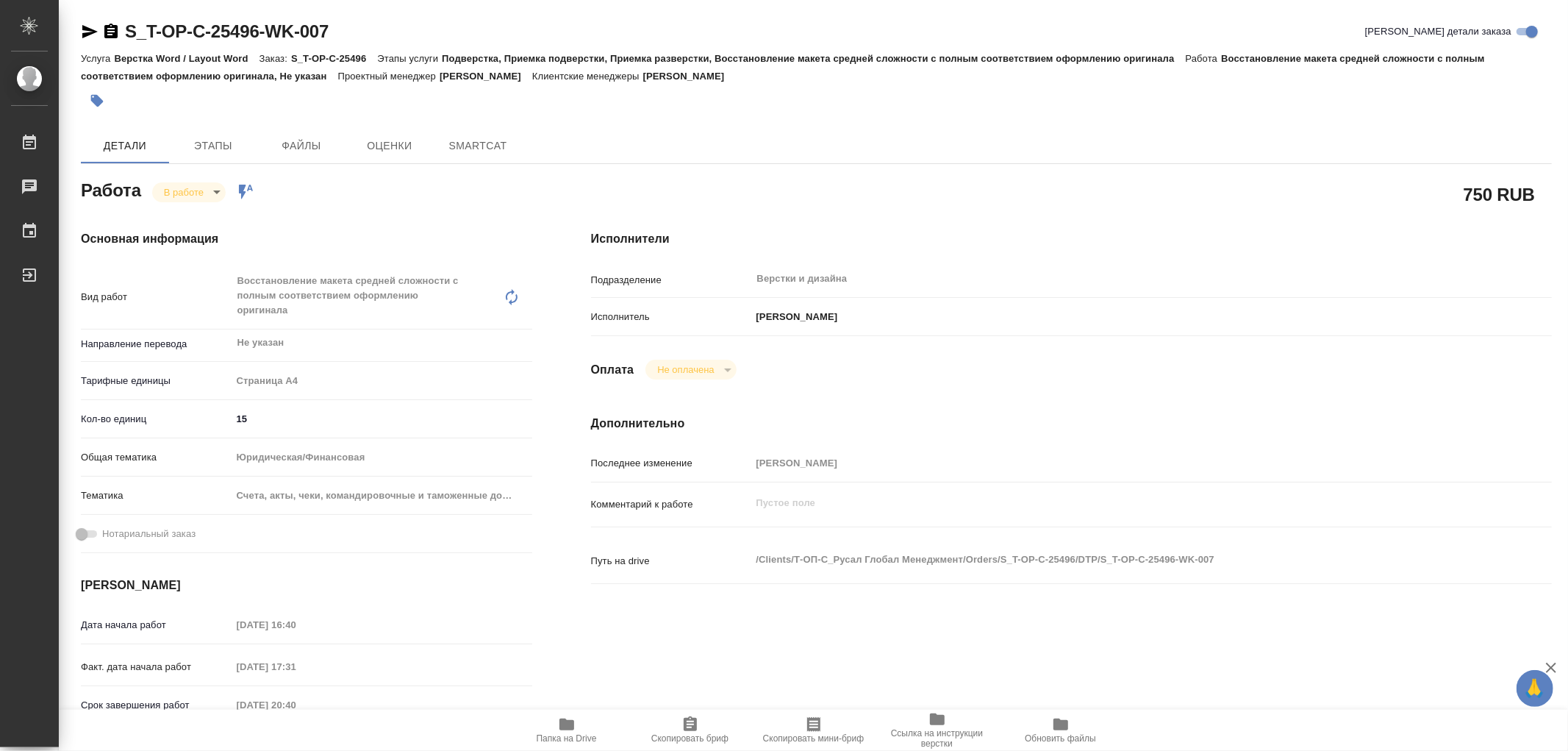
type textarea "x"
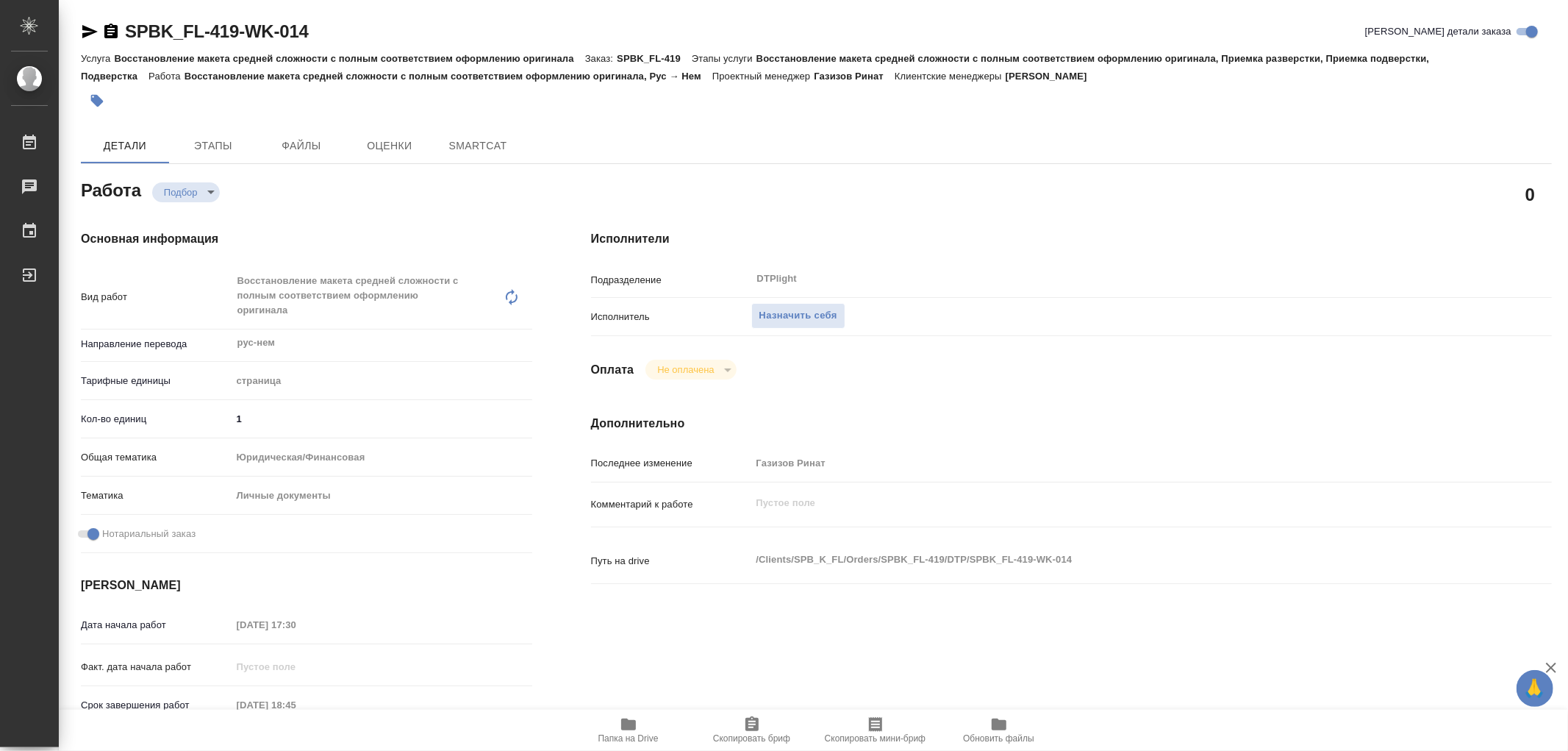
type textarea "x"
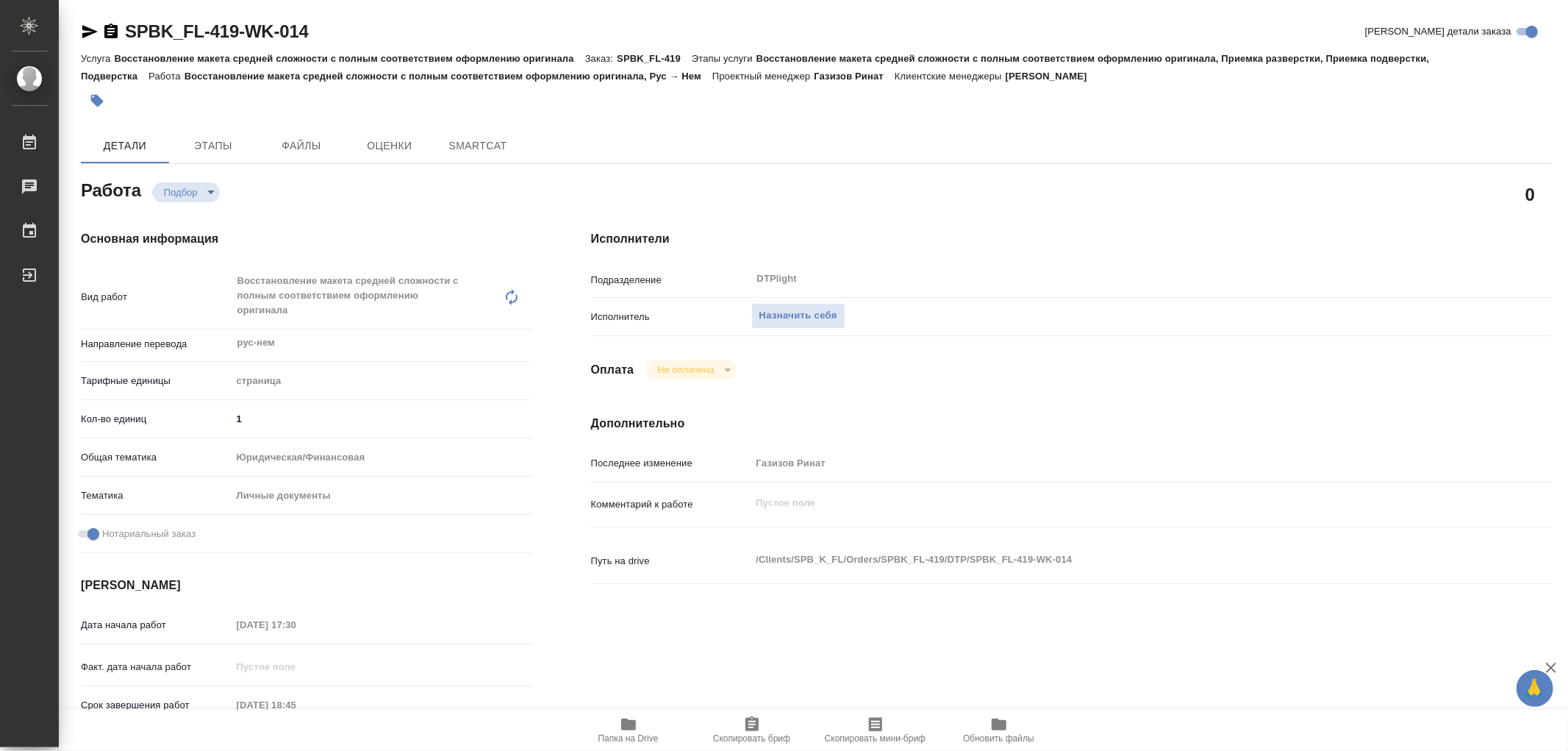
type textarea "x"
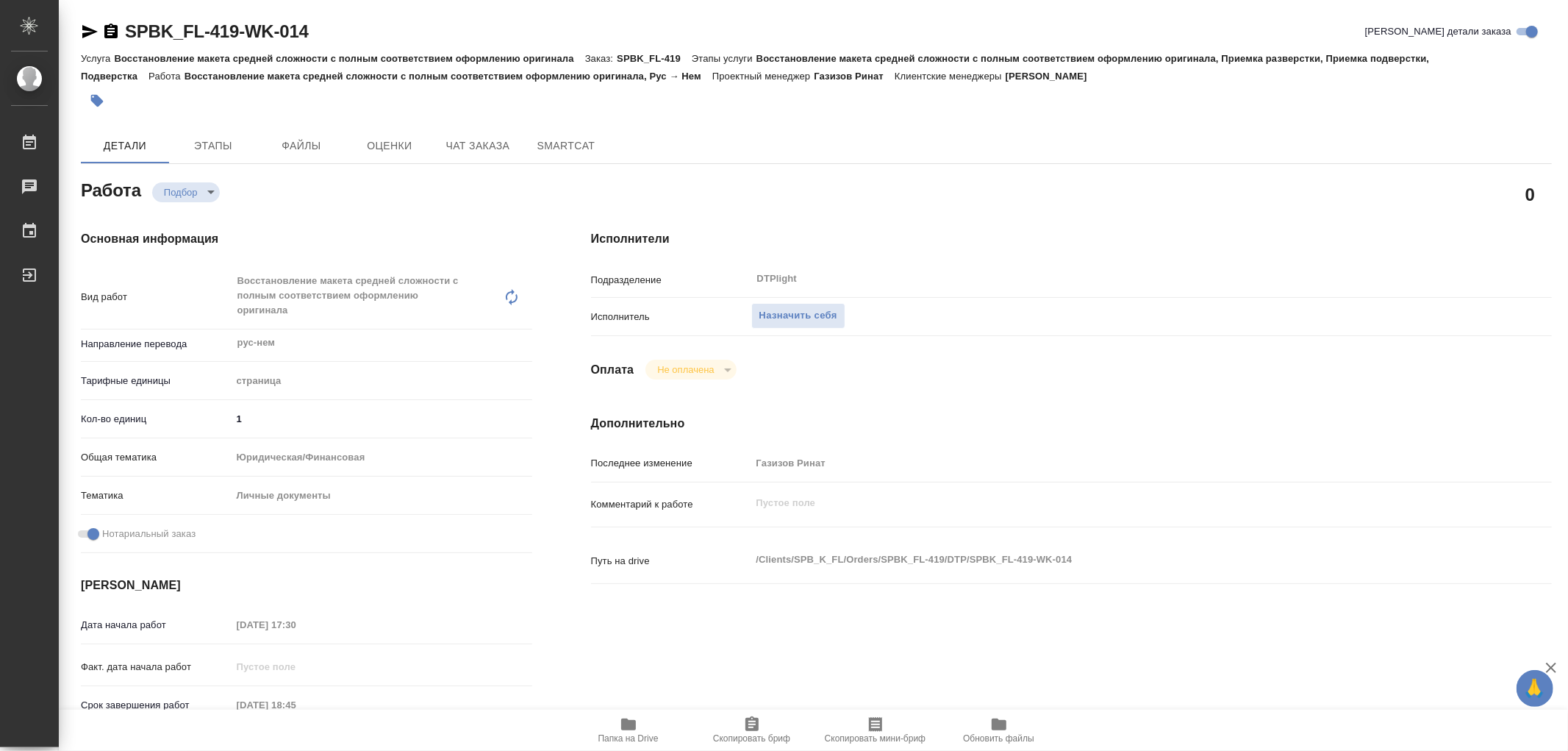
type textarea "x"
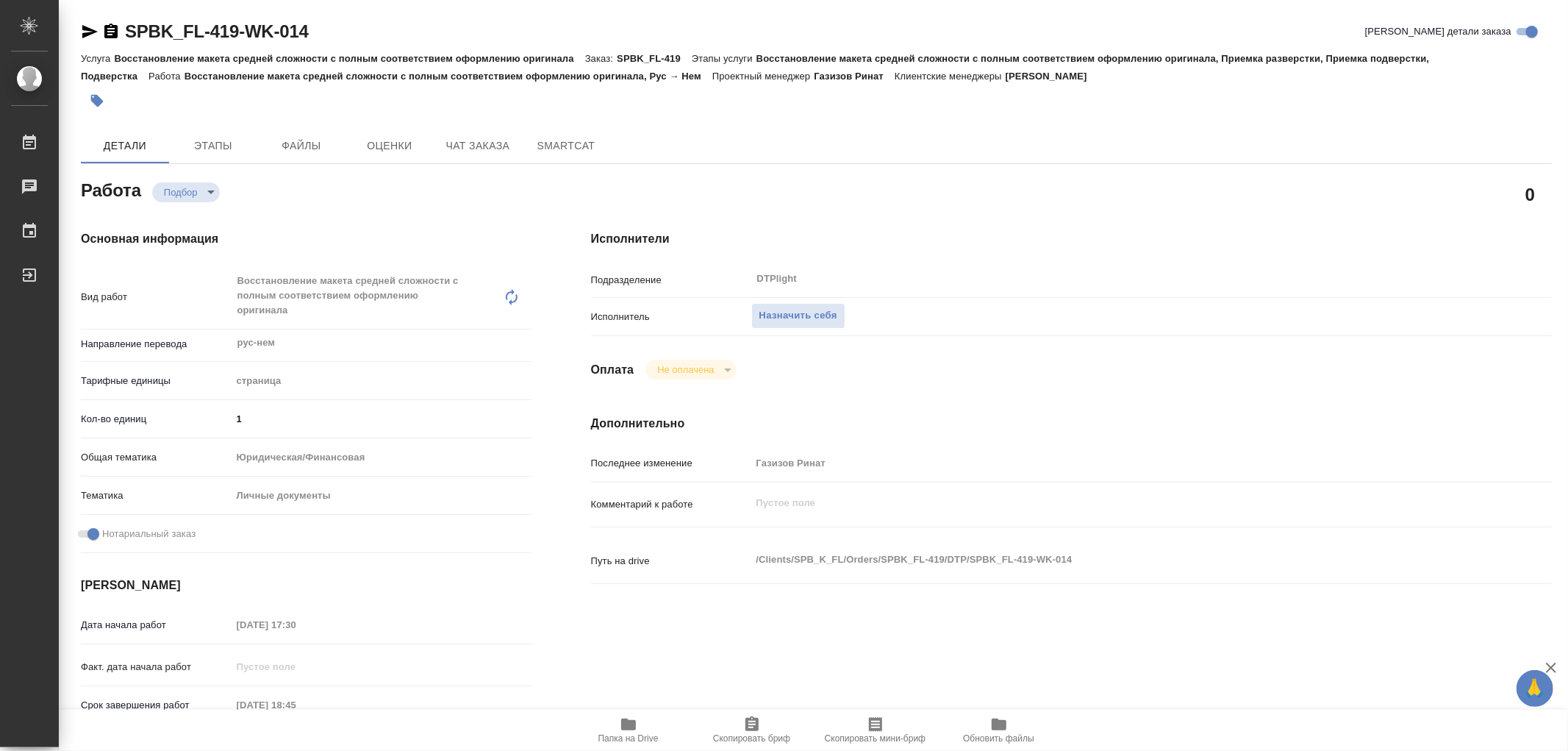
type textarea "x"
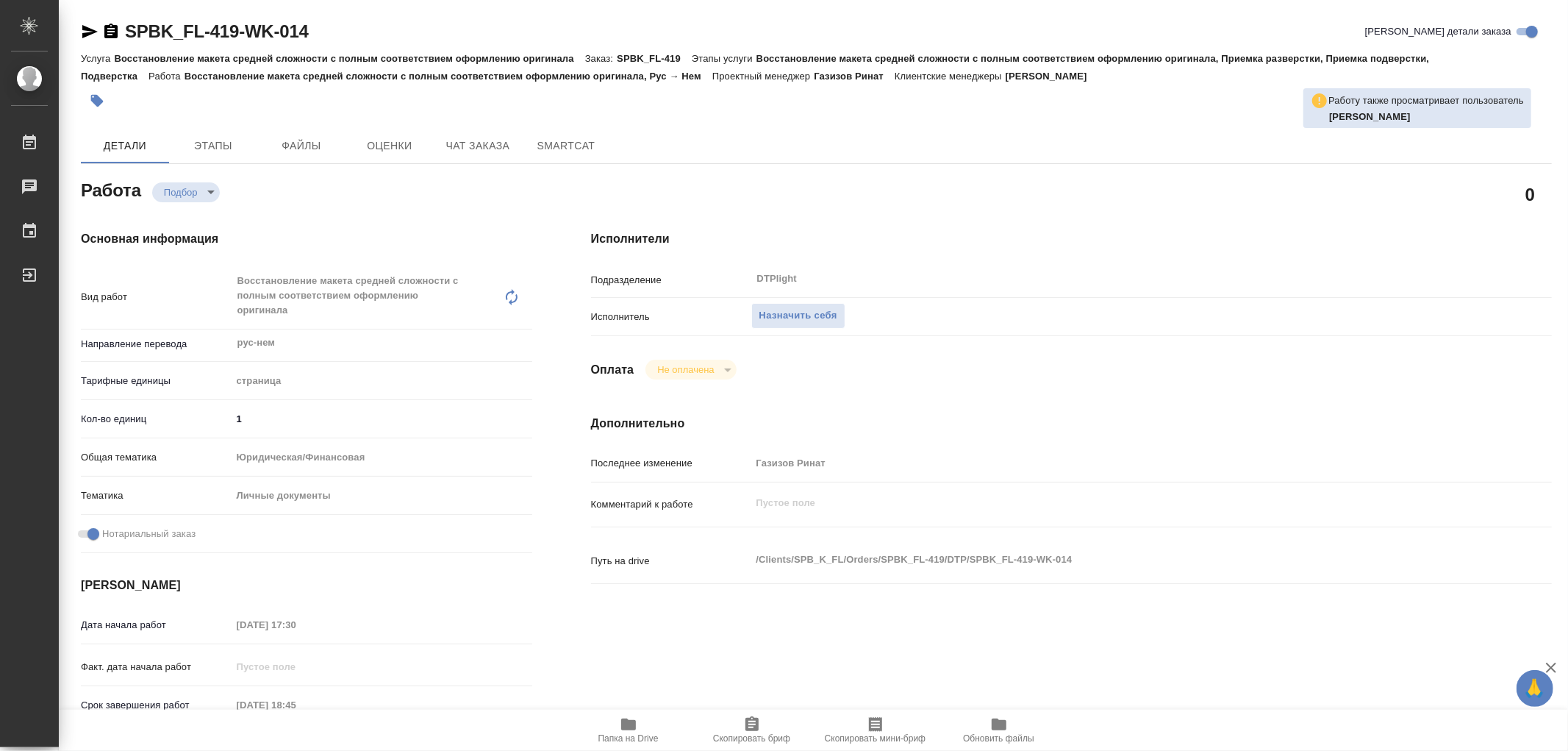
click at [617, 723] on span "Папка на Drive" at bounding box center [628, 729] width 106 height 28
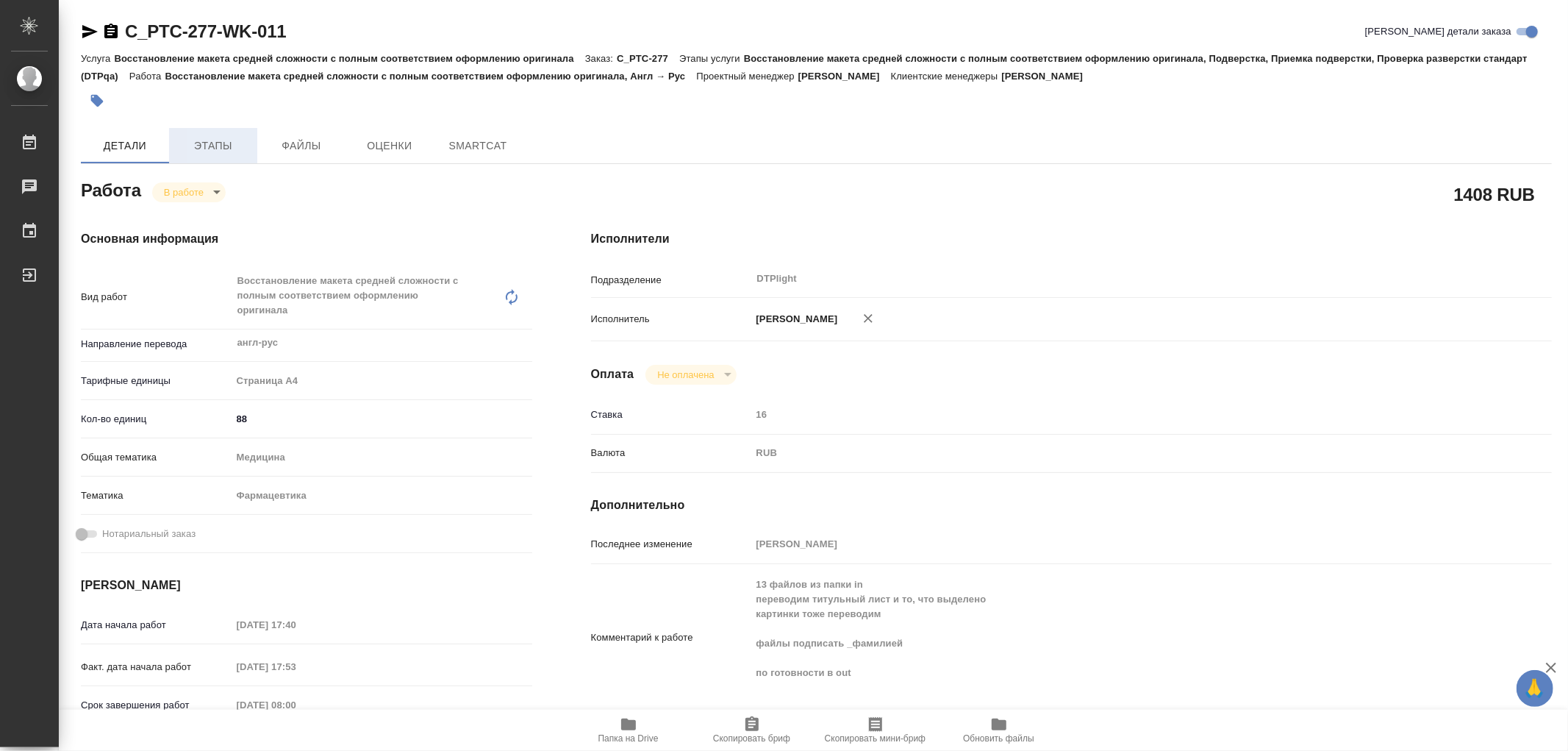
type textarea "x"
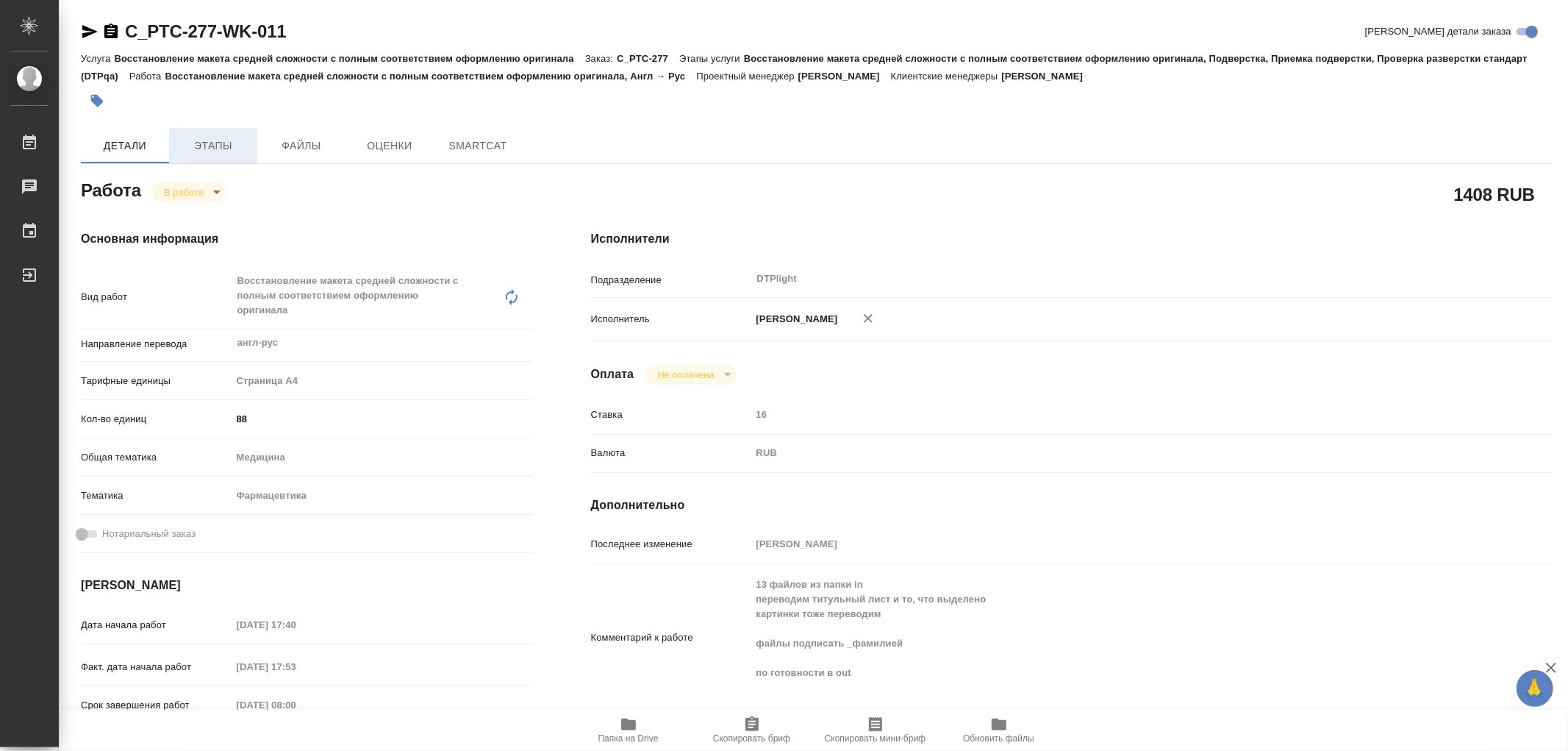
type textarea "x"
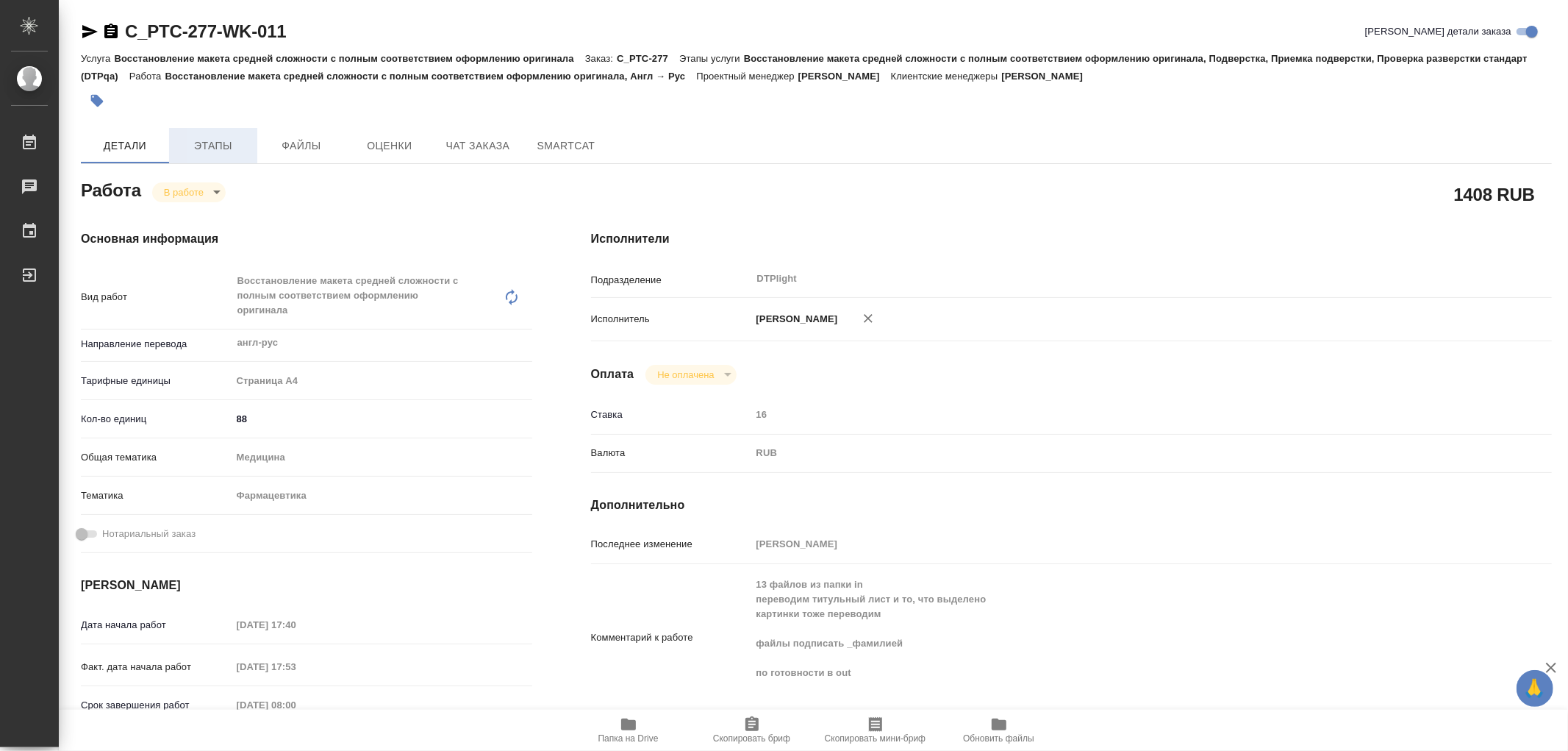
click at [219, 137] on span "Этапы" at bounding box center [213, 146] width 70 height 19
